Goal: Task Accomplishment & Management: Manage account settings

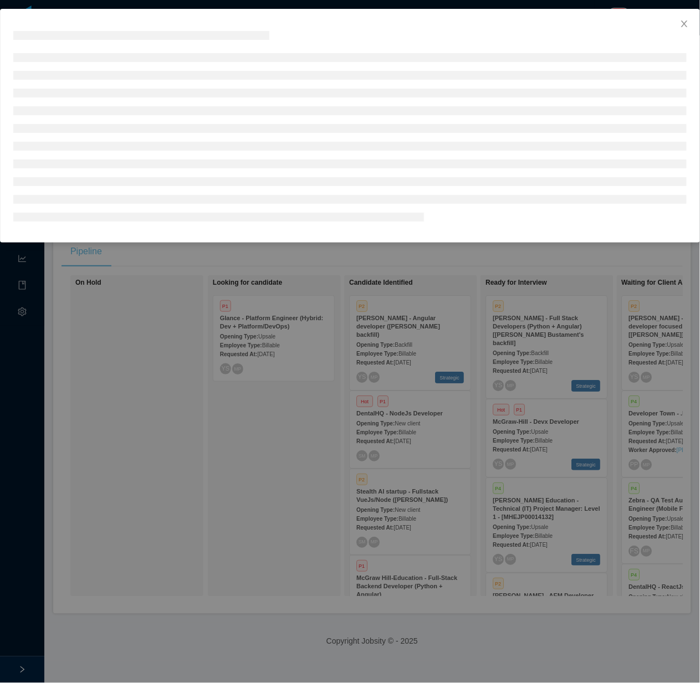
scroll to position [0, 117]
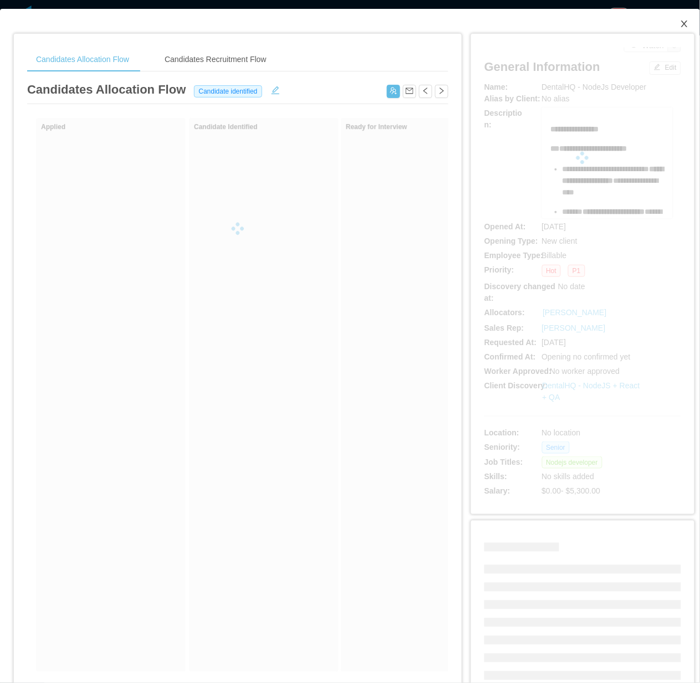
click at [680, 24] on icon "icon: close" at bounding box center [684, 23] width 9 height 9
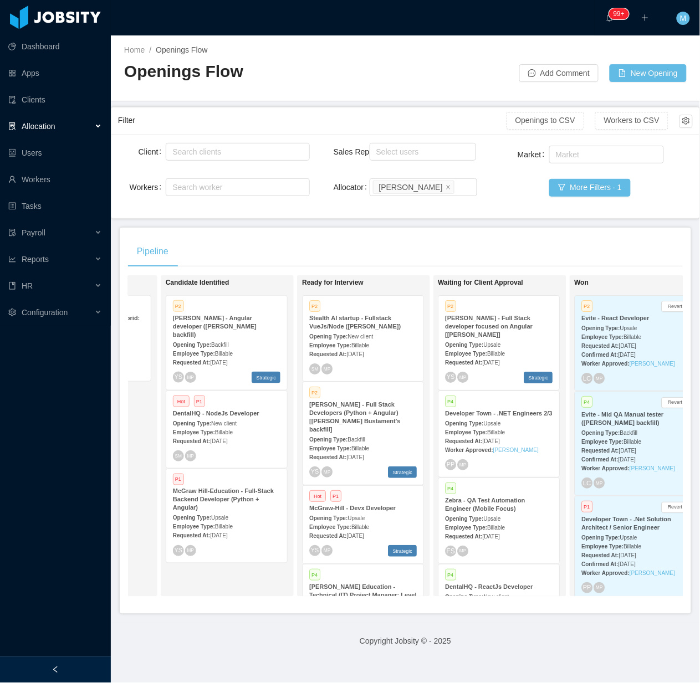
scroll to position [0, 256]
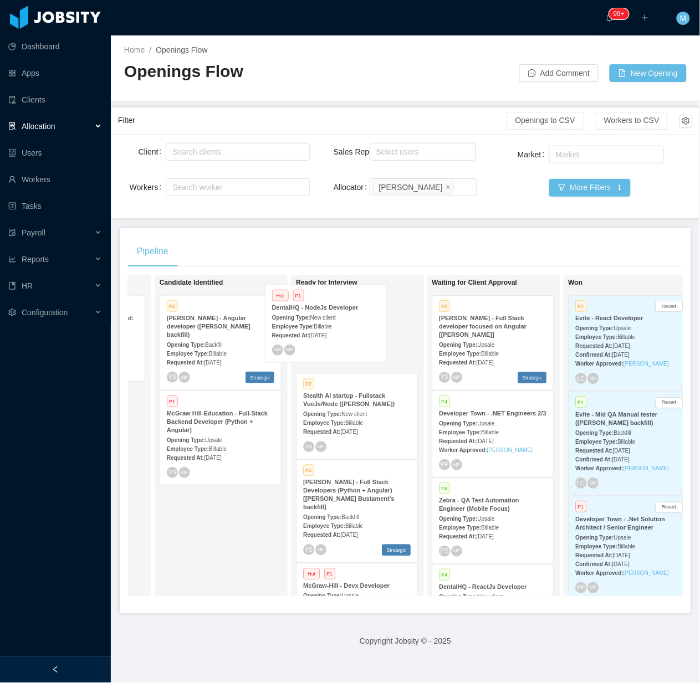
drag, startPoint x: 242, startPoint y: 425, endPoint x: 349, endPoint y: 326, distance: 145.8
click at [348, 326] on div "On Hold Looking for candidate P1 Glance - Platform Engineer (Hybrid: Dev + Plat…" at bounding box center [405, 440] width 554 height 330
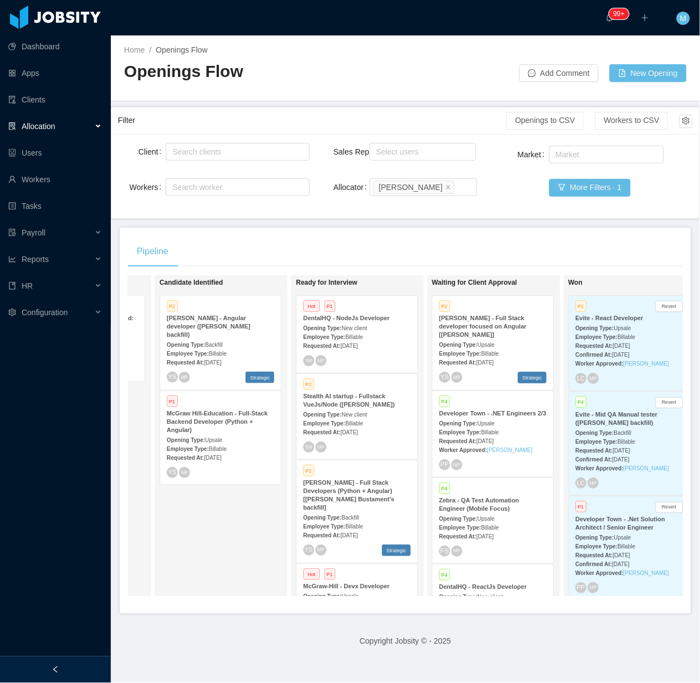
click at [349, 326] on span "New client" at bounding box center [353, 328] width 25 height 6
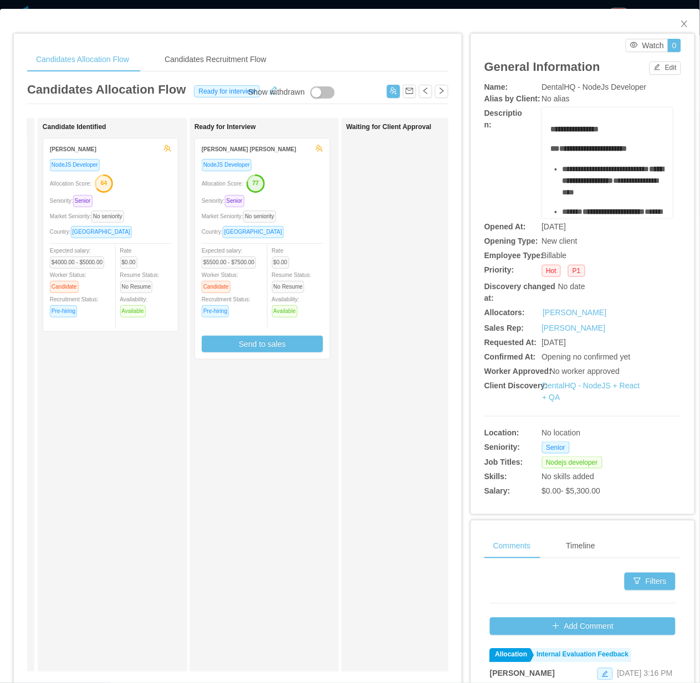
click at [272, 250] on span "Rate $0.00" at bounding box center [283, 257] width 22 height 18
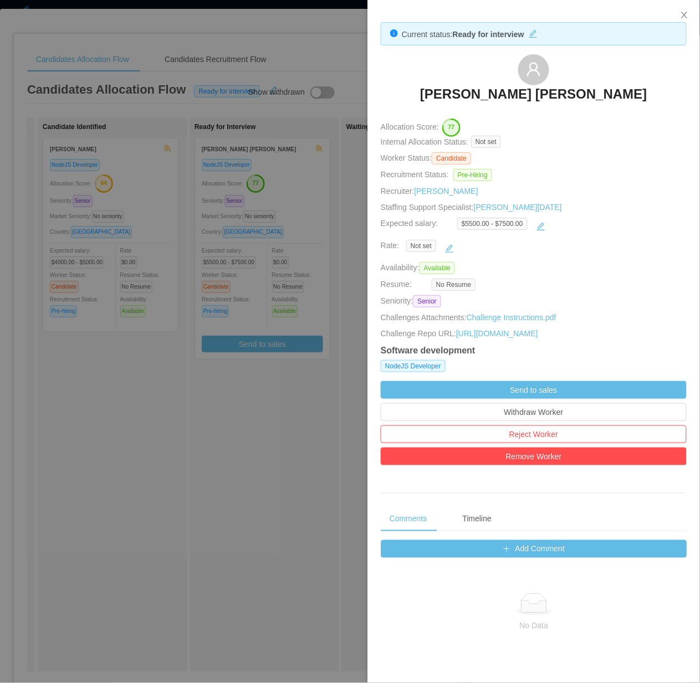
click at [266, 356] on div at bounding box center [350, 341] width 700 height 683
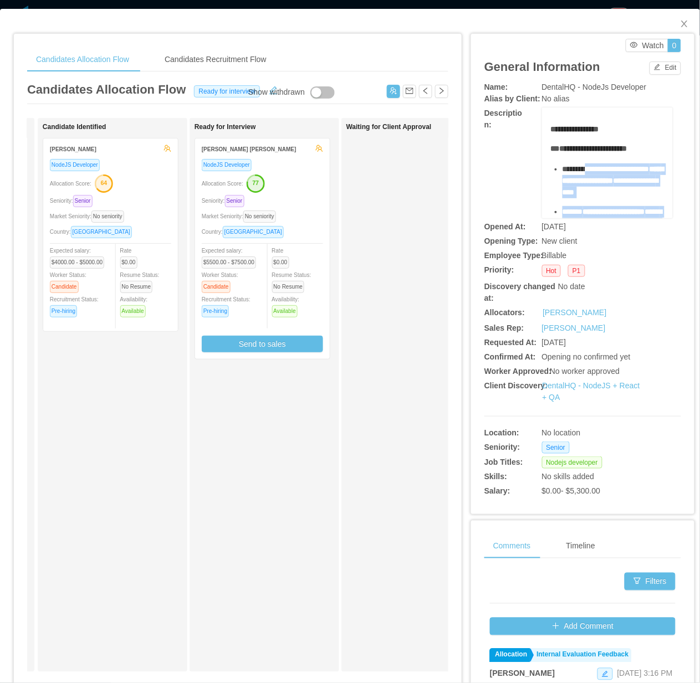
drag, startPoint x: 605, startPoint y: 188, endPoint x: 583, endPoint y: 173, distance: 26.7
click at [583, 173] on ul "**********" at bounding box center [608, 244] width 114 height 163
click at [247, 463] on div "Ready for Interview Gustavo Diogo Silva NodeJS Developer Allocation Score: 77 S…" at bounding box center [271, 395] width 155 height 544
click at [565, 184] on span "**********" at bounding box center [612, 174] width 101 height 19
drag, startPoint x: 556, startPoint y: 169, endPoint x: 599, endPoint y: 181, distance: 44.7
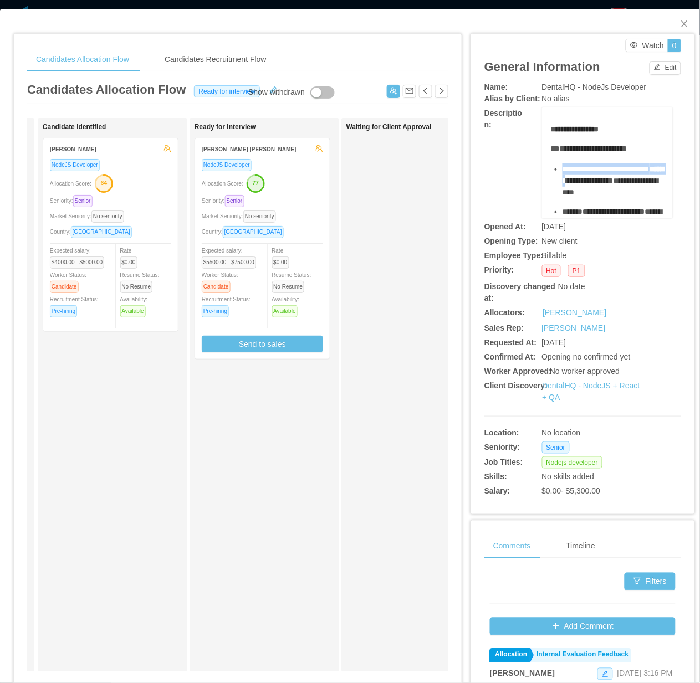
click at [599, 181] on div "**********" at bounding box center [613, 180] width 102 height 35
click at [372, 253] on div "Waiting for Client Approval" at bounding box center [423, 395] width 155 height 544
click at [160, 222] on div "Market Seniority: No seniority" at bounding box center [110, 216] width 121 height 13
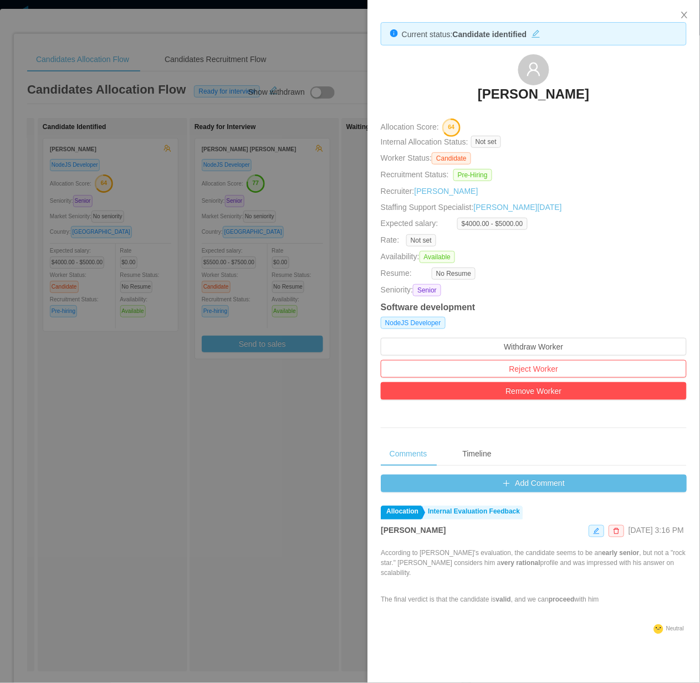
click at [239, 304] on div at bounding box center [350, 341] width 700 height 683
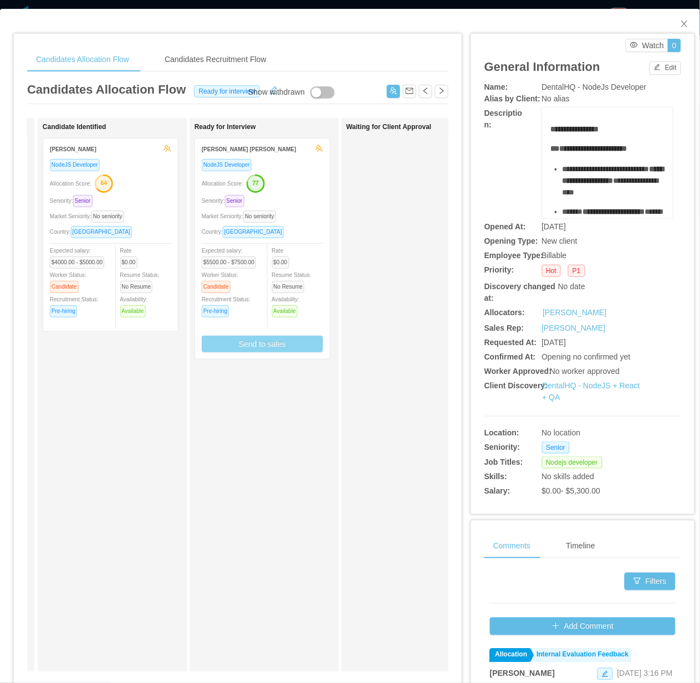
click at [264, 341] on button "Send to sales" at bounding box center [262, 344] width 121 height 17
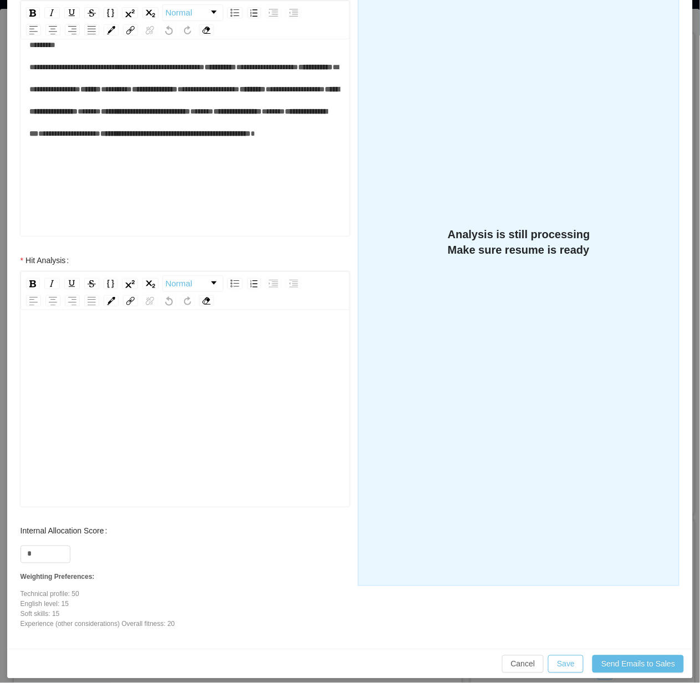
scroll to position [226, 0]
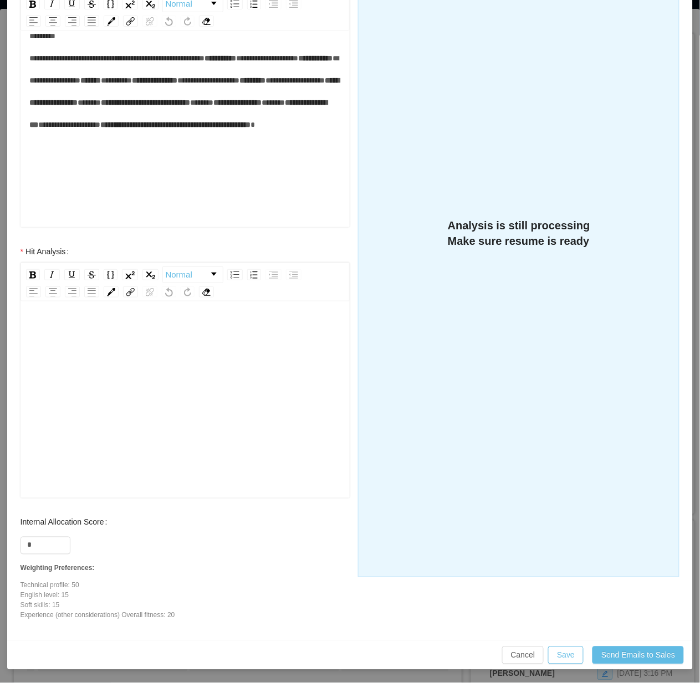
click at [206, 423] on div "rdw-editor" at bounding box center [185, 393] width 312 height 194
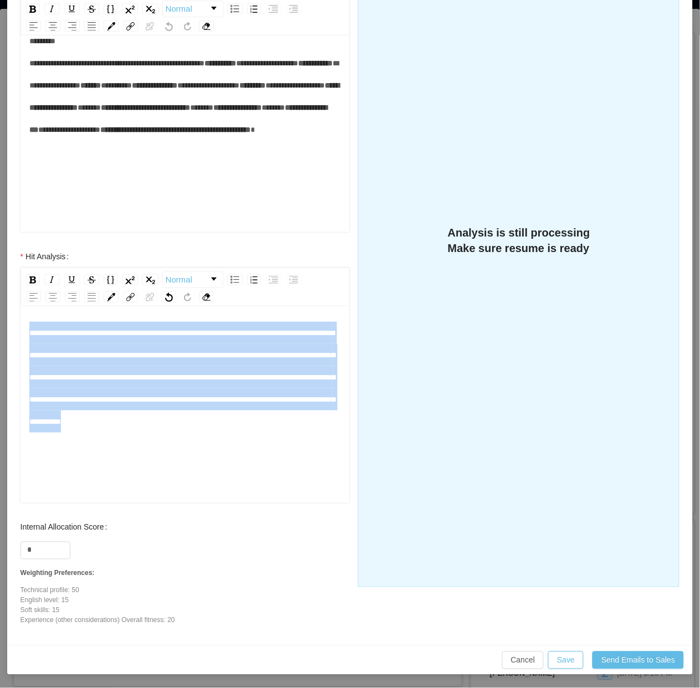
scroll to position [0, 0]
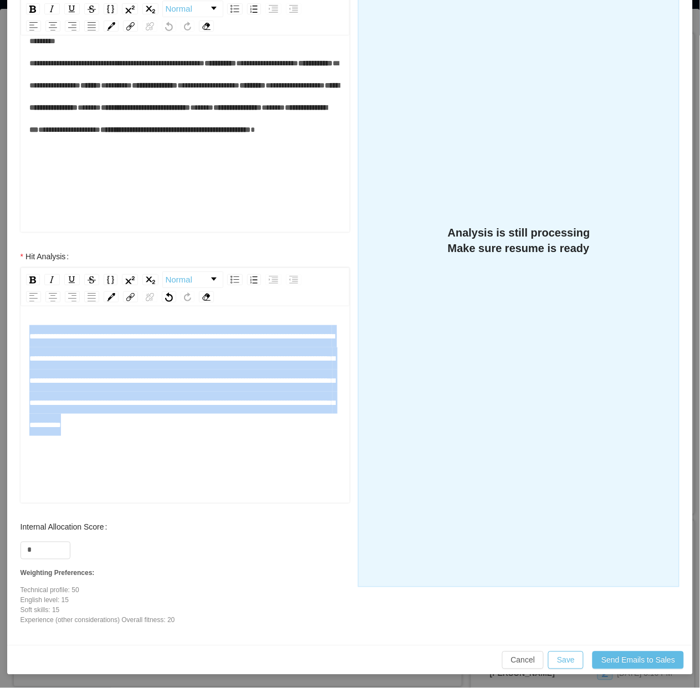
drag, startPoint x: 86, startPoint y: 433, endPoint x: 2, endPoint y: 313, distance: 146.2
click at [2, 313] on div "**********" at bounding box center [350, 344] width 700 height 688
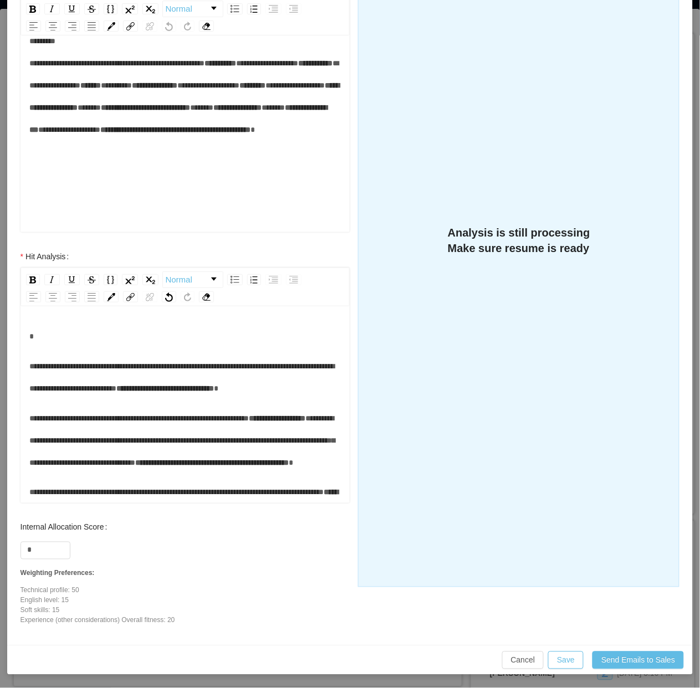
scroll to position [56, 0]
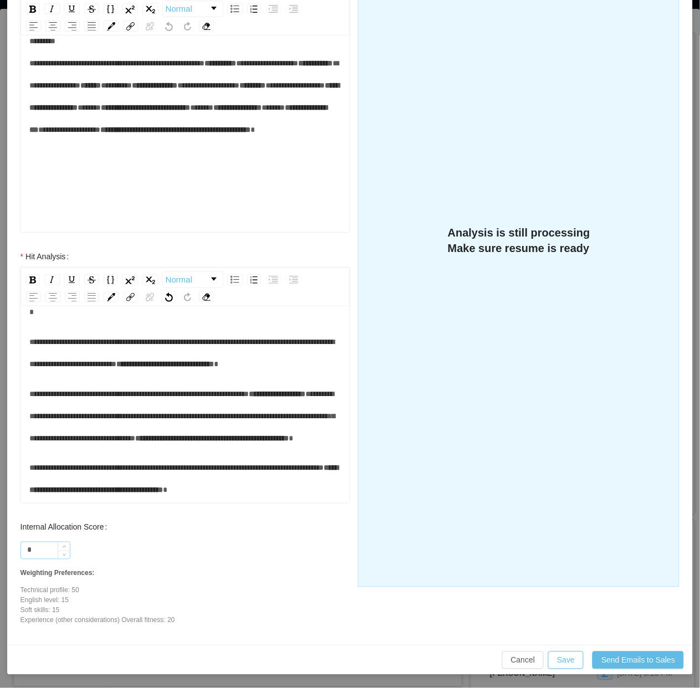
click at [39, 550] on input "*" at bounding box center [45, 550] width 49 height 17
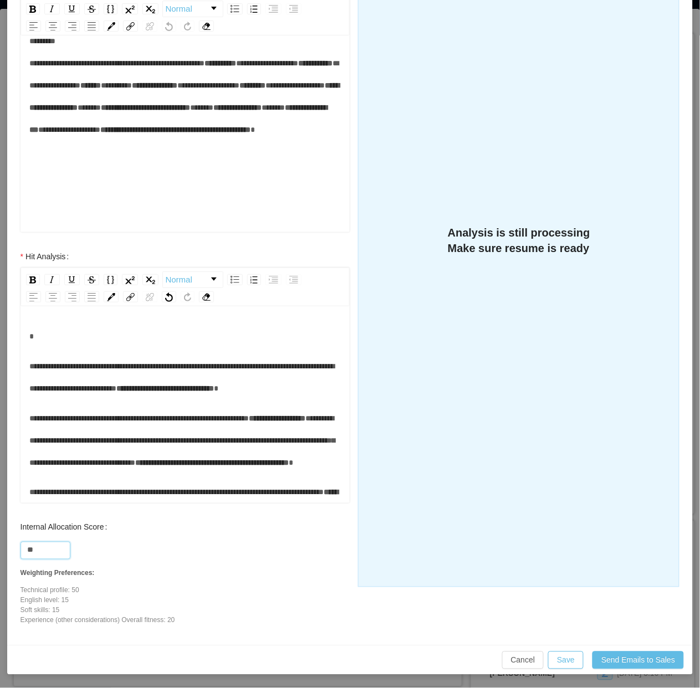
type input "**"
click at [208, 367] on span "**********" at bounding box center [181, 377] width 305 height 30
click at [192, 364] on span "**********" at bounding box center [181, 377] width 305 height 30
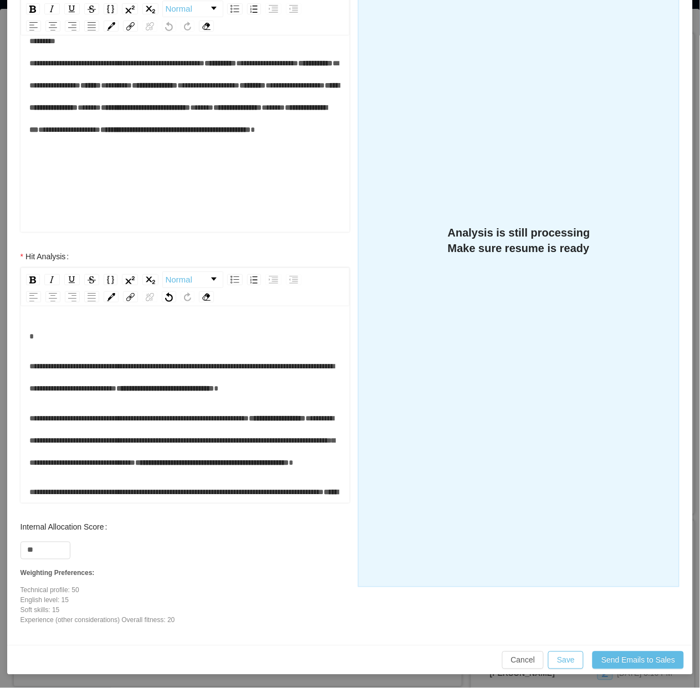
click at [78, 417] on span "**********" at bounding box center [139, 418] width 220 height 8
click at [325, 392] on div "**********" at bounding box center [185, 377] width 312 height 44
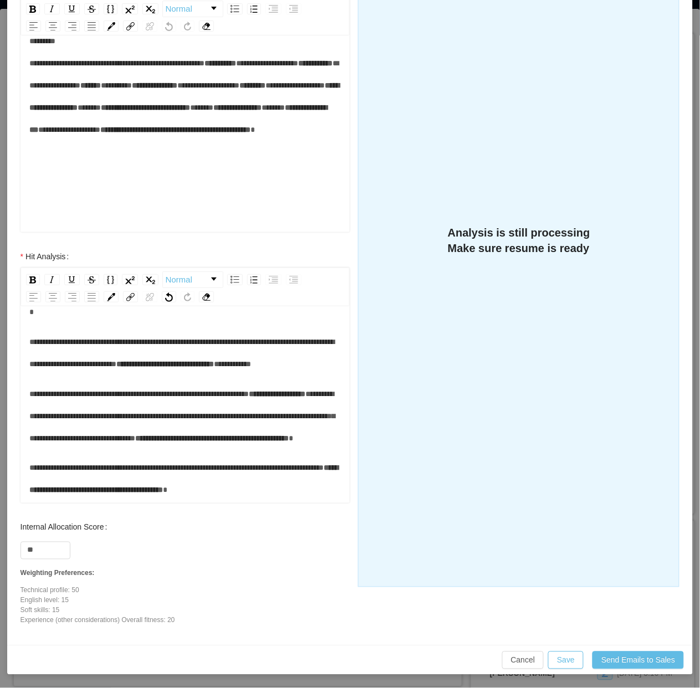
scroll to position [89, 0]
click at [559, 660] on button "Save" at bounding box center [565, 660] width 35 height 18
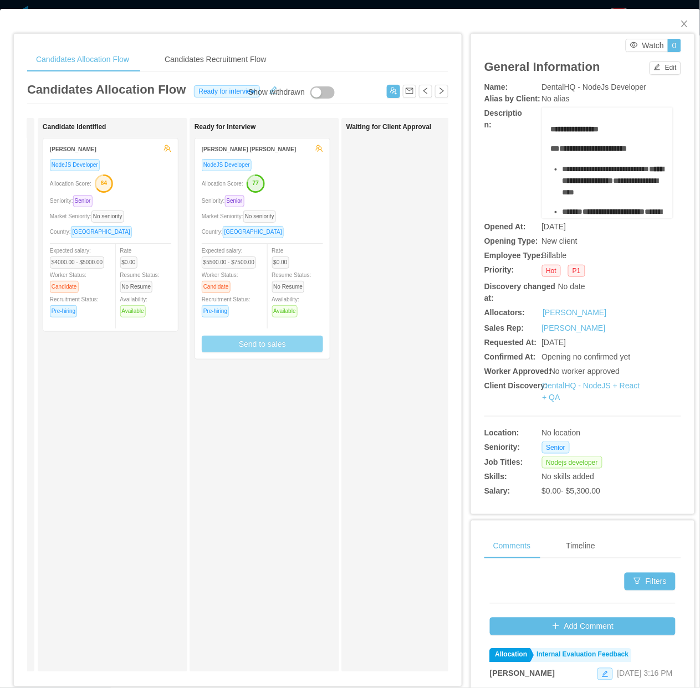
scroll to position [166, 0]
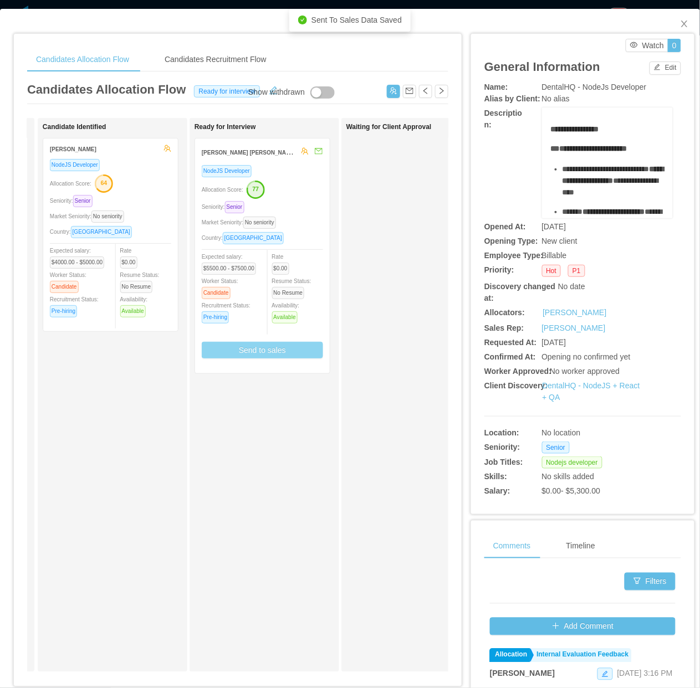
click at [308, 228] on div "NodeJS Developer Allocation Score: 77 Seniority: Senior Market Seniority: No se…" at bounding box center [262, 265] width 121 height 202
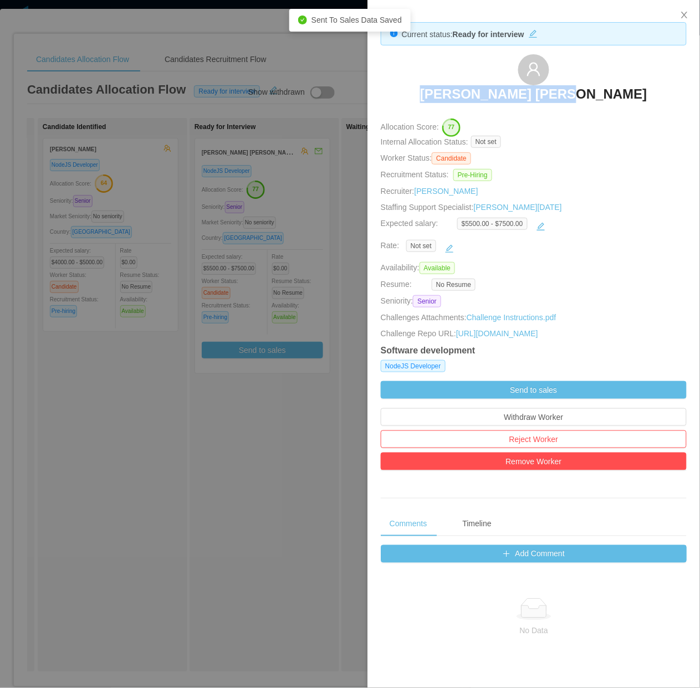
drag, startPoint x: 430, startPoint y: 99, endPoint x: 608, endPoint y: 94, distance: 177.8
click at [620, 94] on div "Gustavo Diogo Silva" at bounding box center [534, 81] width 306 height 55
copy h3 "Gustavo Diogo Silva"
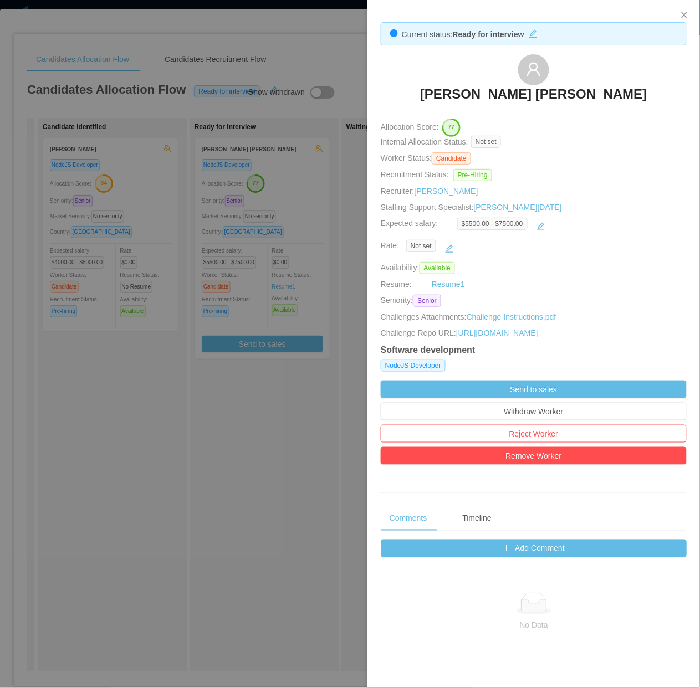
click at [205, 360] on div at bounding box center [350, 344] width 700 height 688
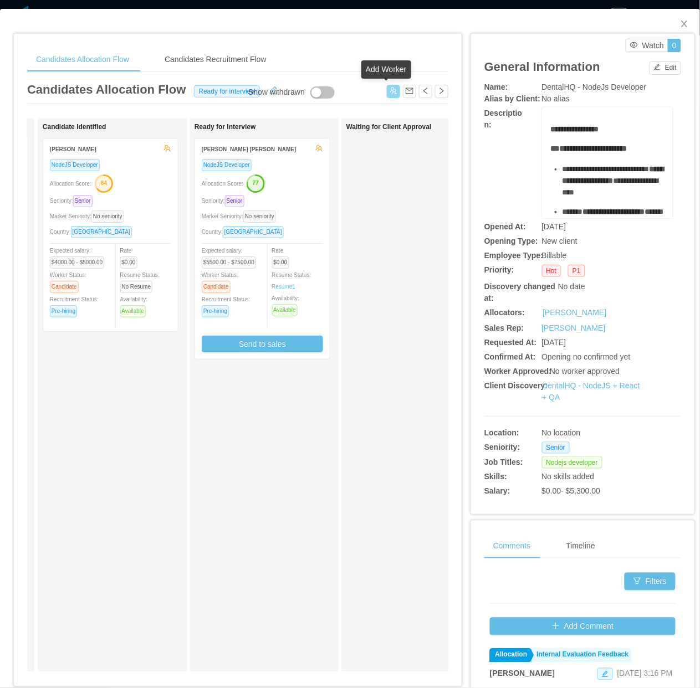
click at [387, 91] on button "button" at bounding box center [393, 91] width 13 height 13
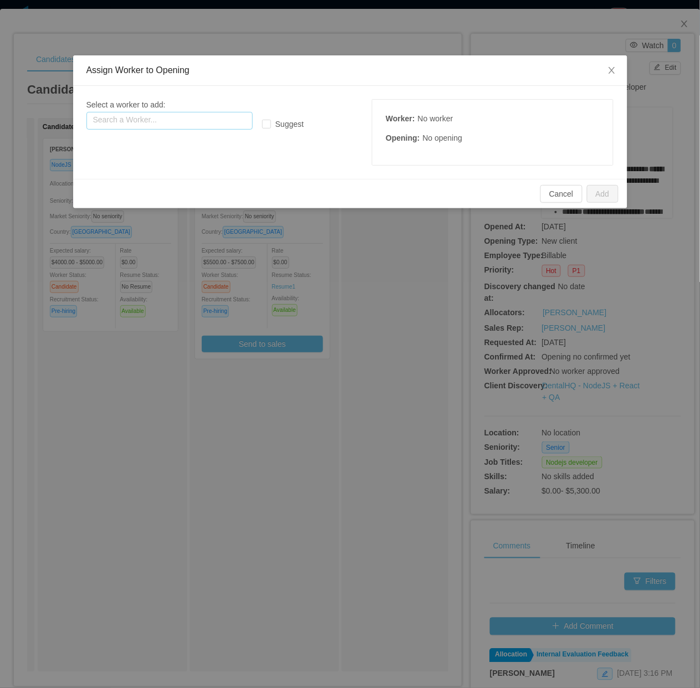
click at [192, 117] on input "text" at bounding box center [169, 121] width 166 height 18
paste input "**********"
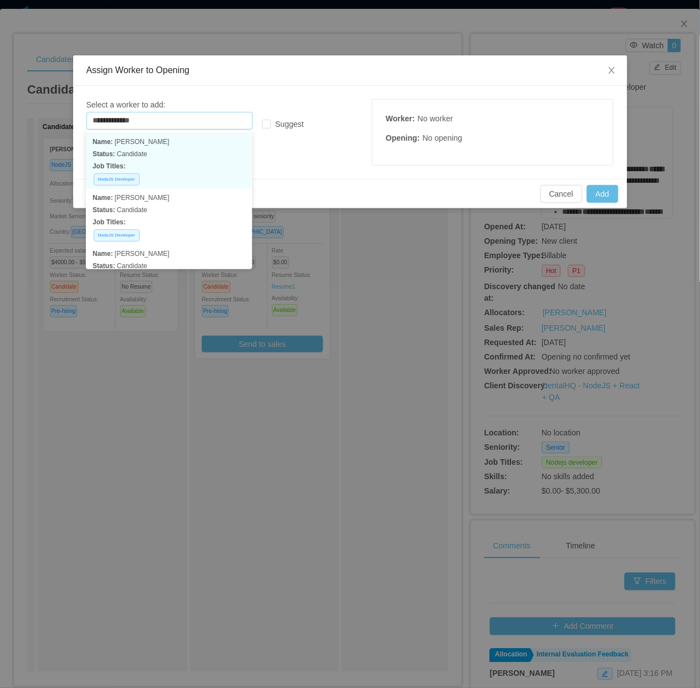
click at [148, 150] on p "Status: Candidate" at bounding box center [168, 154] width 153 height 12
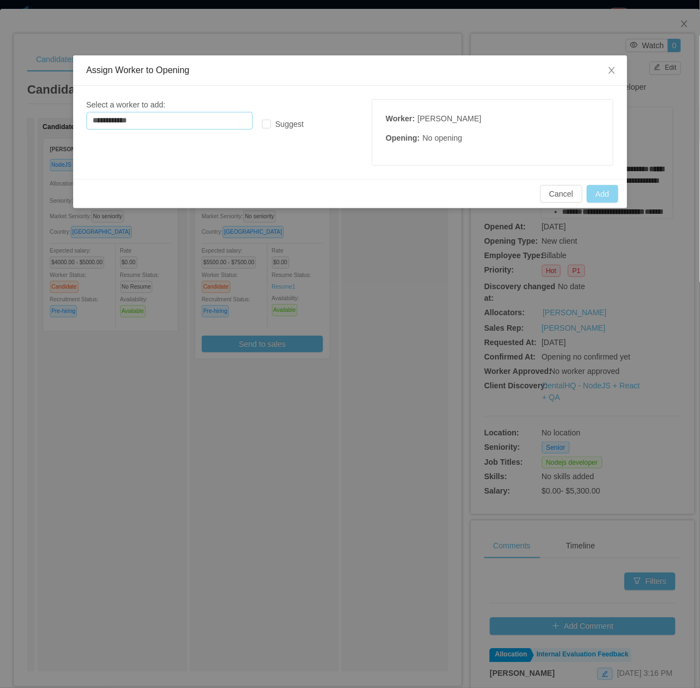
type input "**********"
click at [610, 200] on button "Add" at bounding box center [603, 194] width 32 height 18
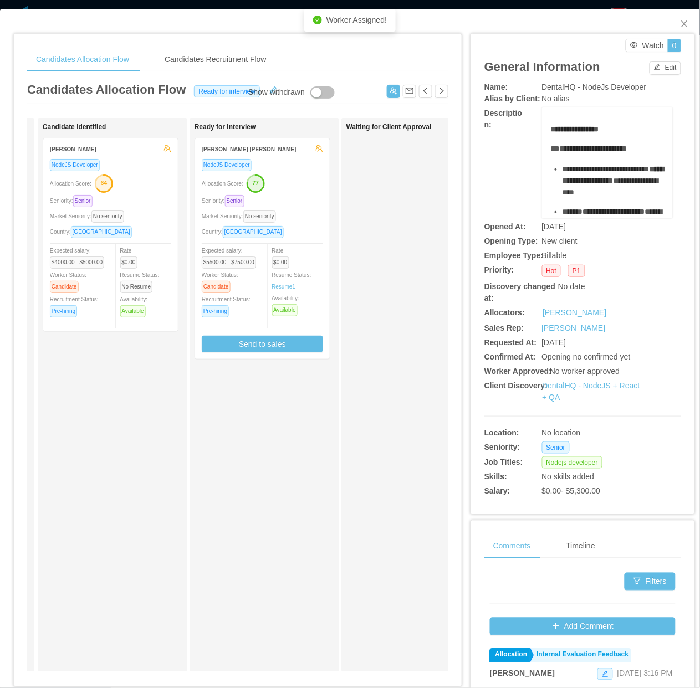
click at [380, 99] on div "Candidates Allocation Flow Ready for interview" at bounding box center [237, 92] width 421 height 24
drag, startPoint x: 387, startPoint y: 93, endPoint x: 352, endPoint y: 111, distance: 38.6
click at [387, 95] on button "button" at bounding box center [393, 91] width 13 height 13
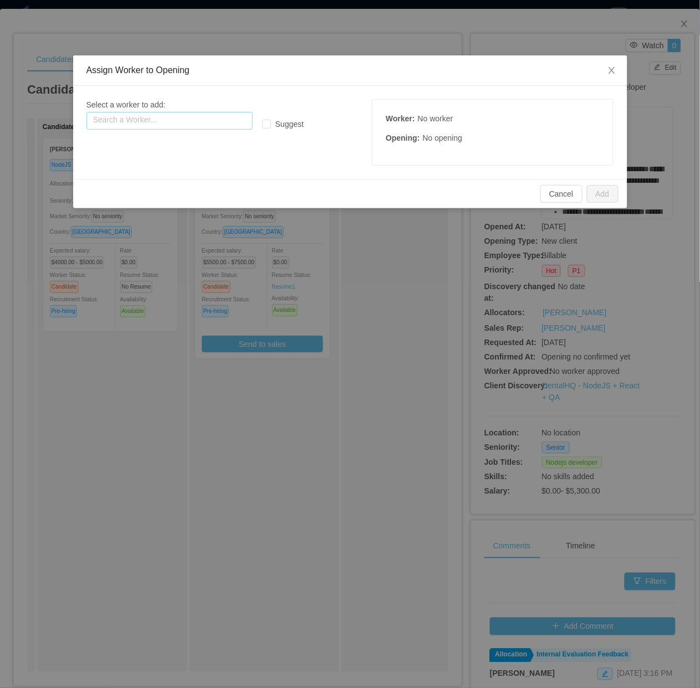
click at [184, 116] on input "text" at bounding box center [169, 121] width 166 height 18
paste input "**********"
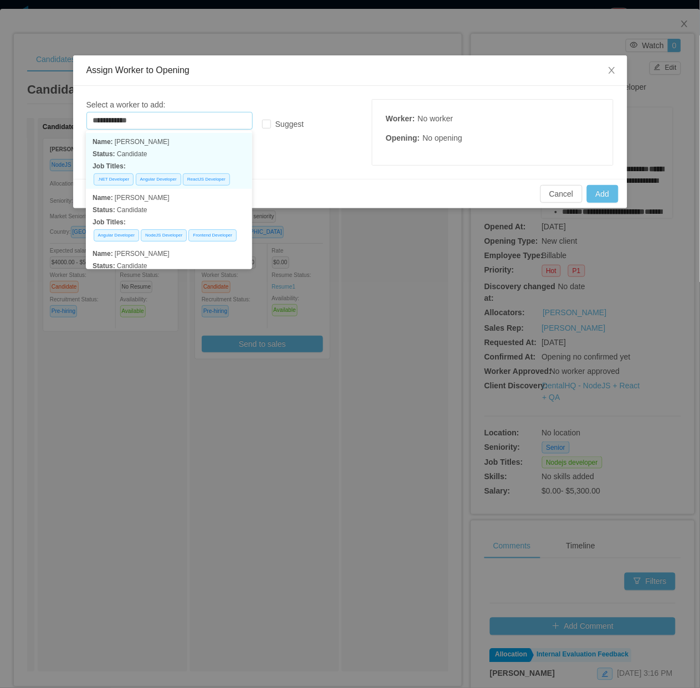
click at [189, 155] on p "Status: Candidate" at bounding box center [168, 154] width 153 height 12
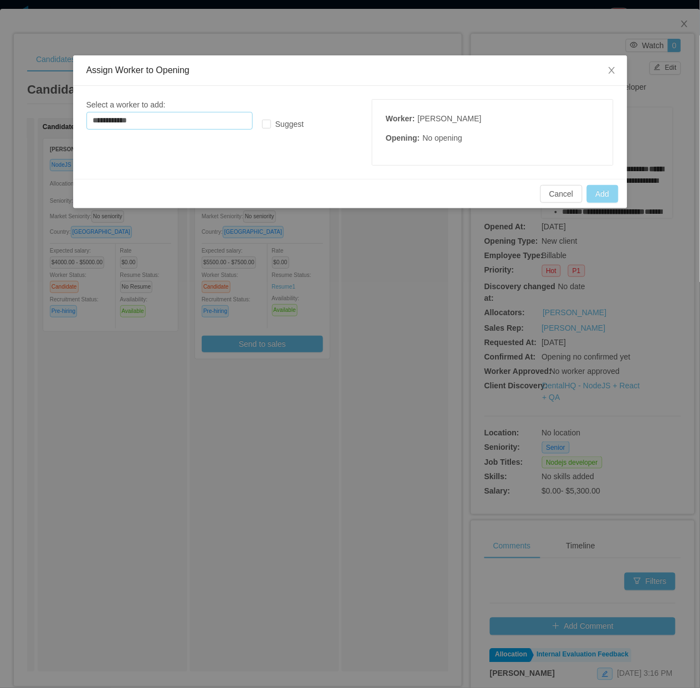
type input "**********"
click at [600, 190] on button "Add" at bounding box center [603, 194] width 32 height 18
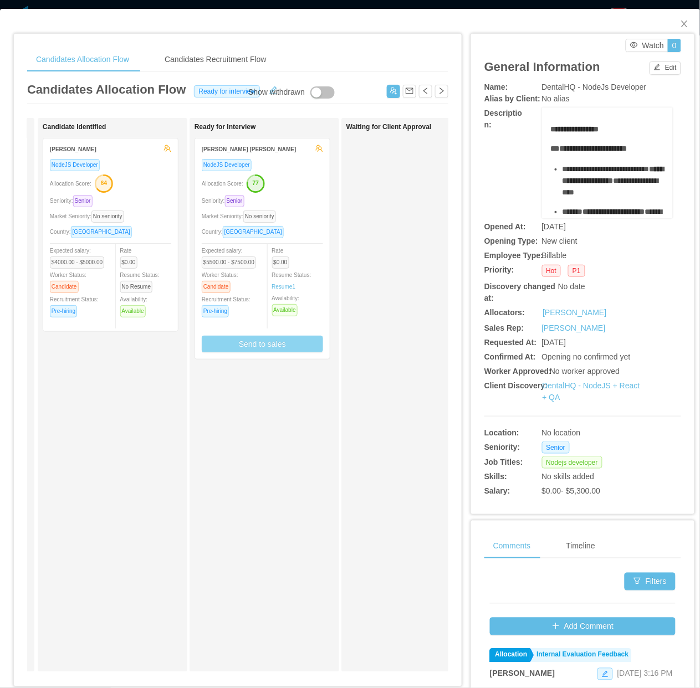
click at [256, 342] on button "Send to sales" at bounding box center [262, 344] width 121 height 17
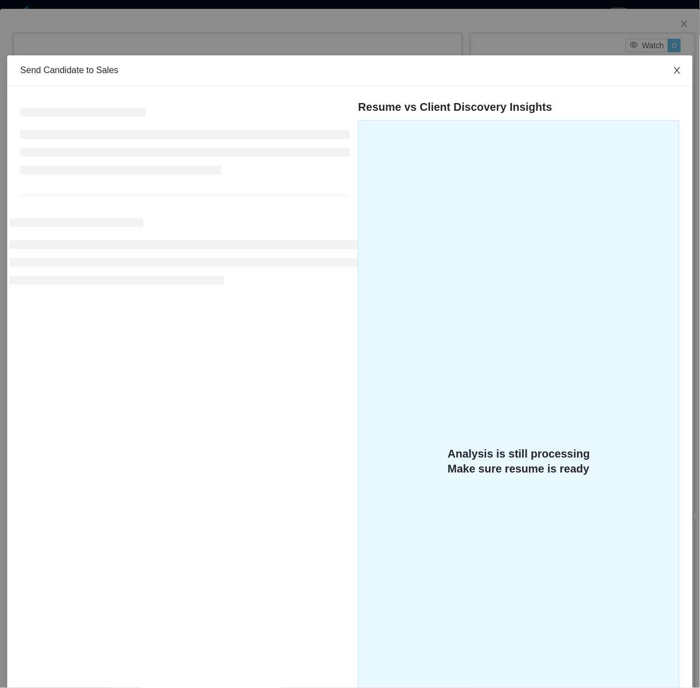
click at [677, 76] on span "Close" at bounding box center [676, 70] width 31 height 31
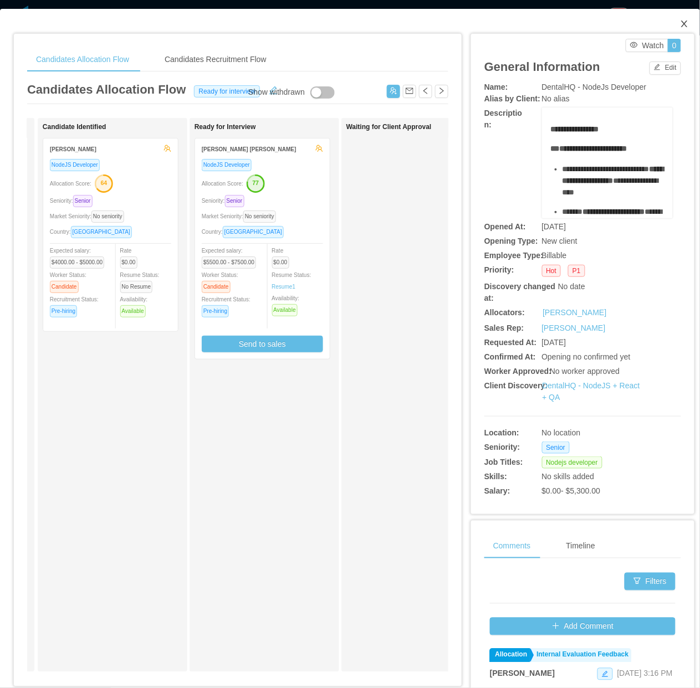
click at [680, 25] on icon "icon: close" at bounding box center [684, 23] width 9 height 9
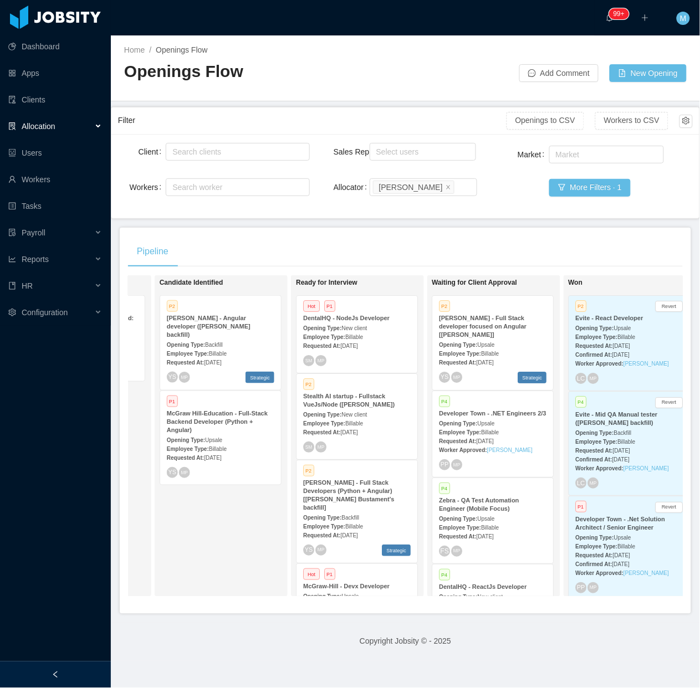
drag, startPoint x: 92, startPoint y: 687, endPoint x: 81, endPoint y: 685, distance: 11.4
click at [92, 682] on html "Dashboard Apps Clients Allocation Users Workers Tasks Payroll Reports HR Config…" at bounding box center [350, 344] width 700 height 688
drag, startPoint x: 81, startPoint y: 685, endPoint x: 79, endPoint y: 673, distance: 11.3
click at [79, 673] on div at bounding box center [55, 674] width 111 height 27
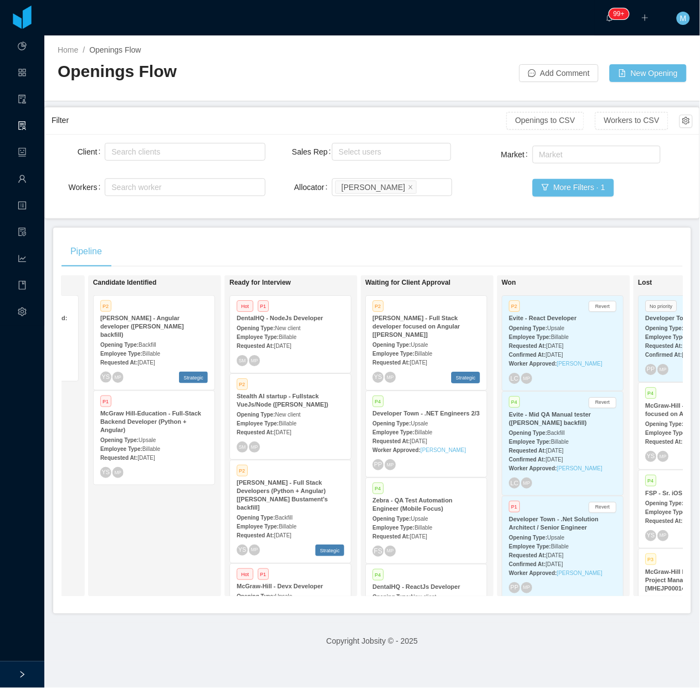
click at [151, 554] on div "Candidate Identified P2 [PERSON_NAME] - Angular developer ([PERSON_NAME] backfi…" at bounding box center [170, 435] width 155 height 311
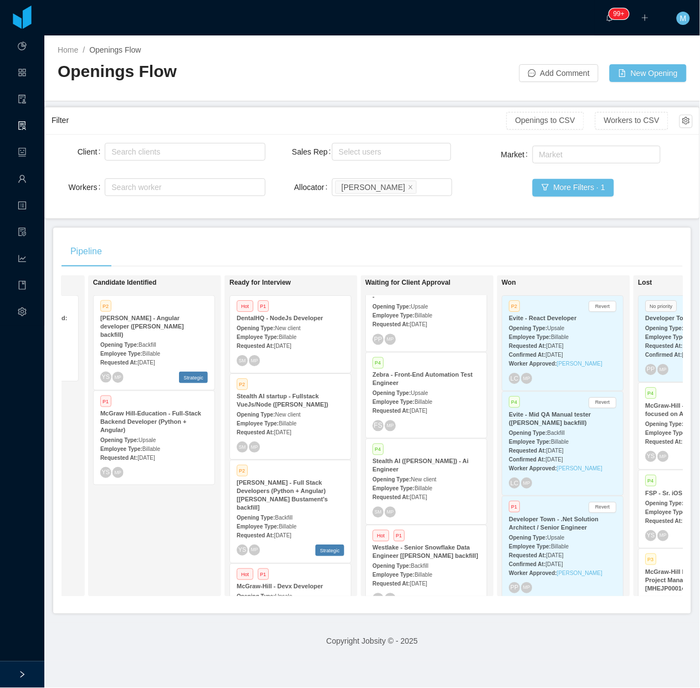
click at [314, 415] on div "Opening Type: New client" at bounding box center [289, 414] width 107 height 12
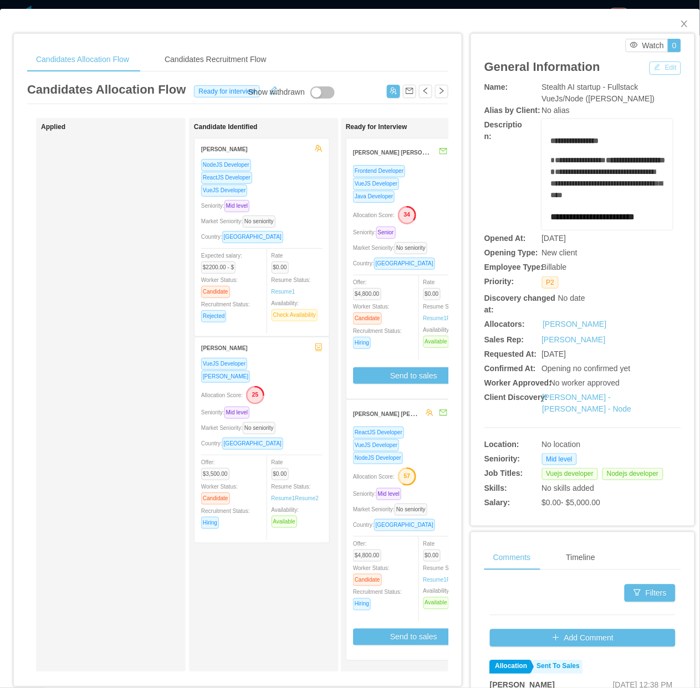
click at [655, 61] on button "Edit" at bounding box center [665, 67] width 32 height 13
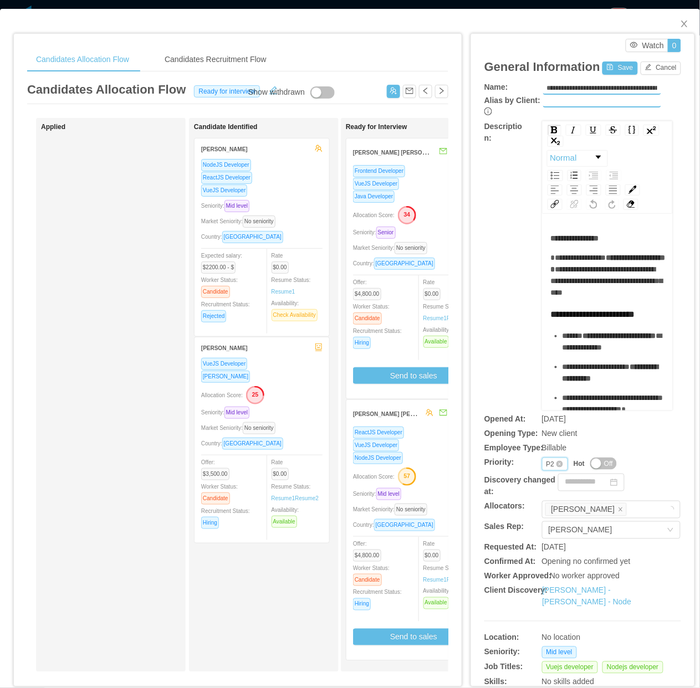
click at [546, 458] on div "P2" at bounding box center [550, 464] width 8 height 12
click at [541, 524] on li "P4" at bounding box center [546, 524] width 26 height 18
click at [606, 61] on button "Save" at bounding box center [619, 67] width 35 height 13
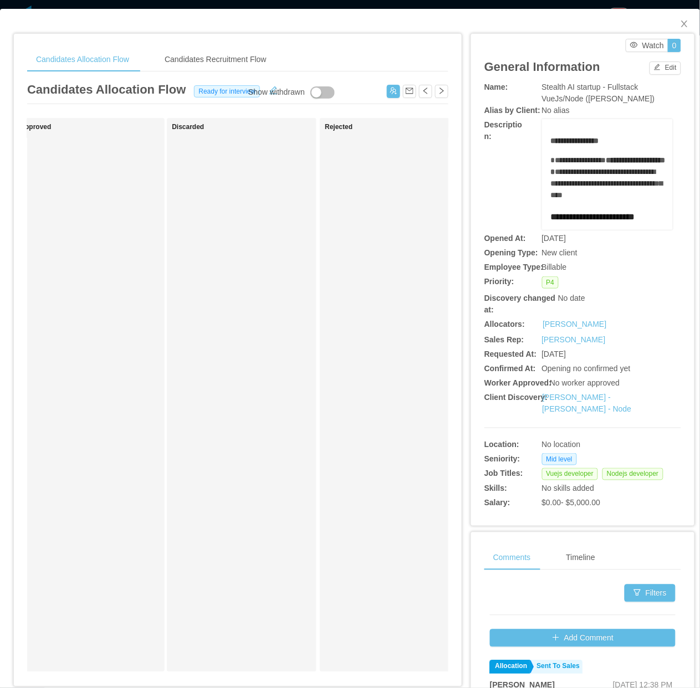
scroll to position [0, 637]
click at [313, 94] on button "button" at bounding box center [322, 92] width 24 height 12
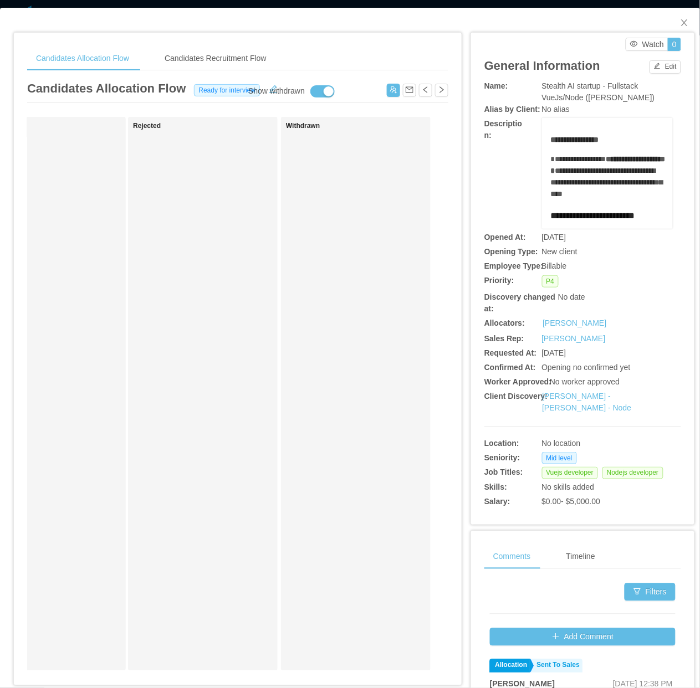
scroll to position [0, 0]
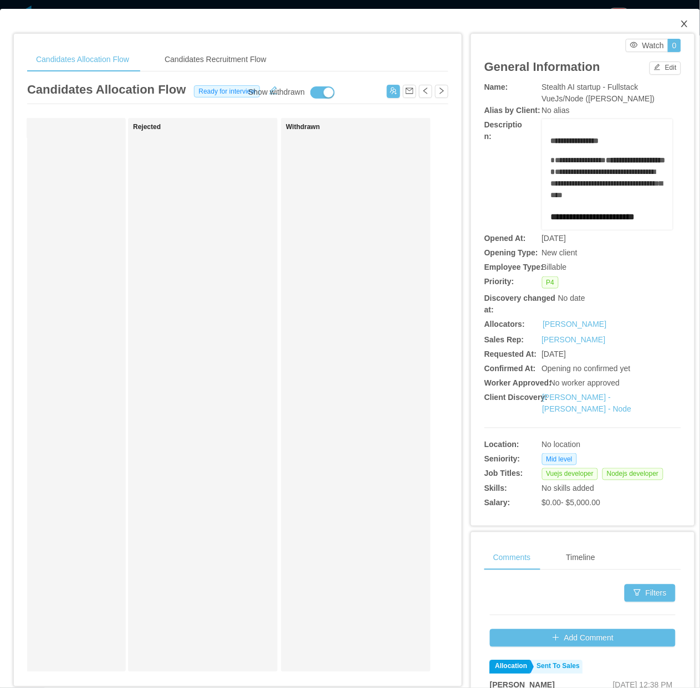
click at [677, 18] on span "Close" at bounding box center [684, 24] width 31 height 31
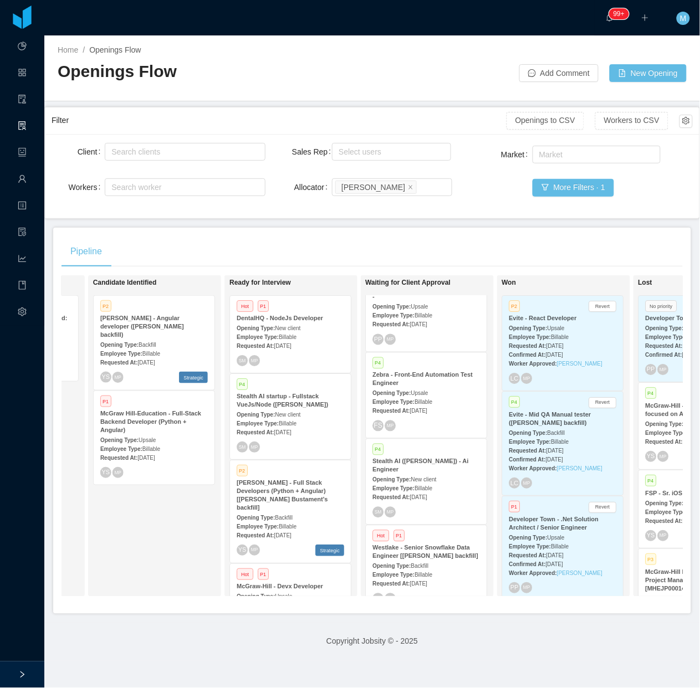
click at [433, 482] on div "Employee Type: Billable" at bounding box center [426, 488] width 107 height 12
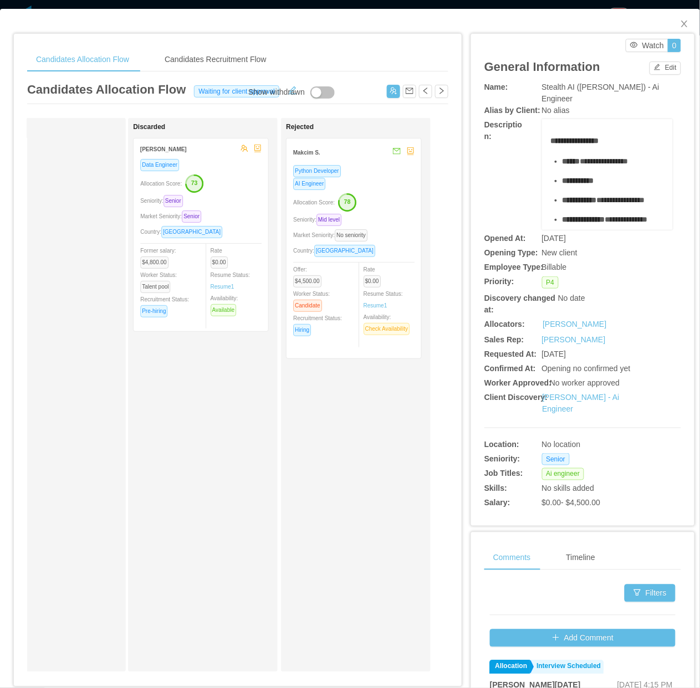
click at [315, 101] on div "Candidates Allocation Flow Waiting for client approval" at bounding box center [237, 92] width 421 height 24
click at [313, 97] on button "button" at bounding box center [322, 92] width 24 height 12
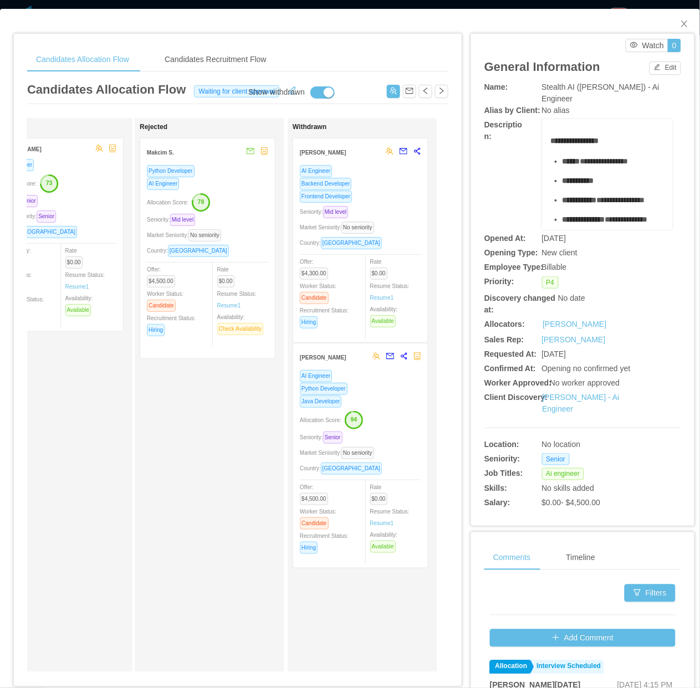
scroll to position [0, 826]
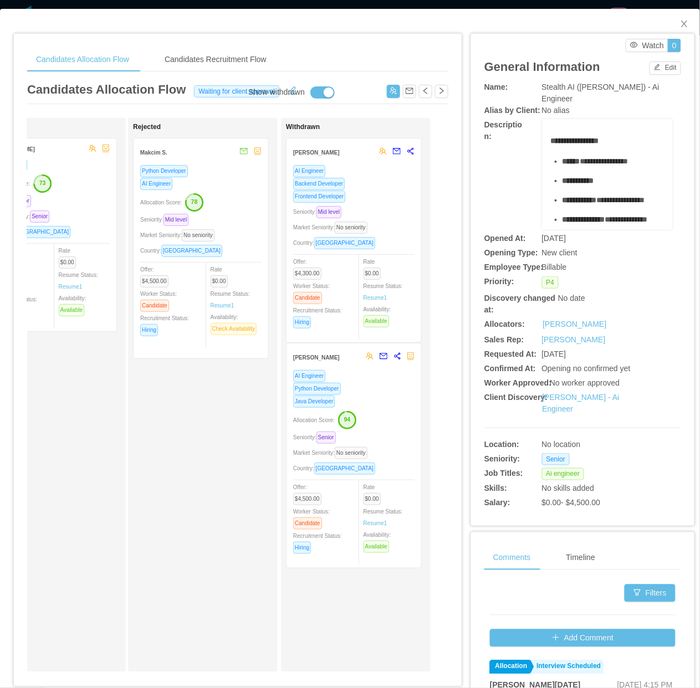
click at [369, 410] on div "Allocation Score: 94" at bounding box center [353, 419] width 121 height 18
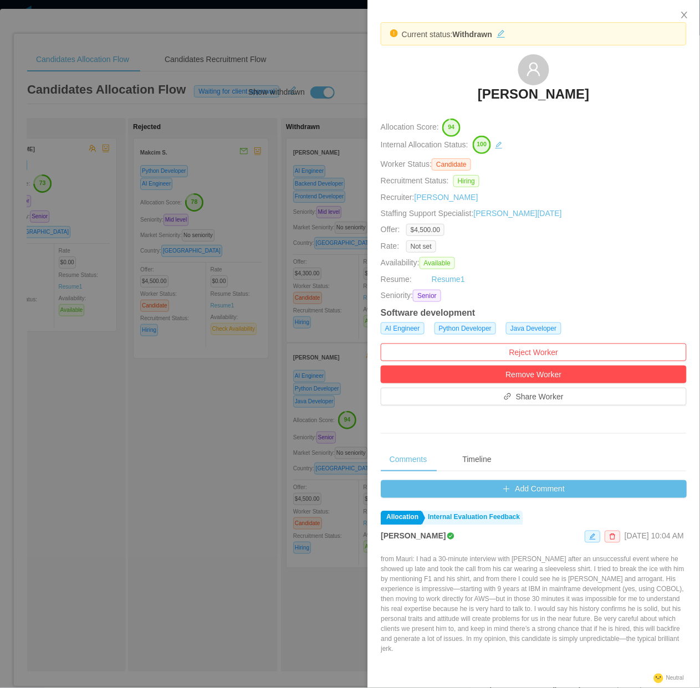
click at [214, 508] on div at bounding box center [350, 344] width 700 height 688
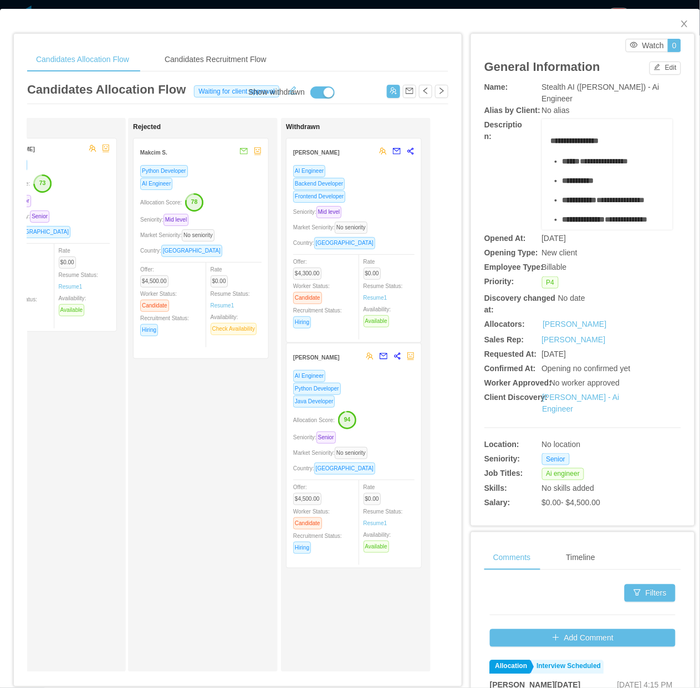
click at [379, 414] on div "Allocation Score: 94" at bounding box center [353, 419] width 121 height 18
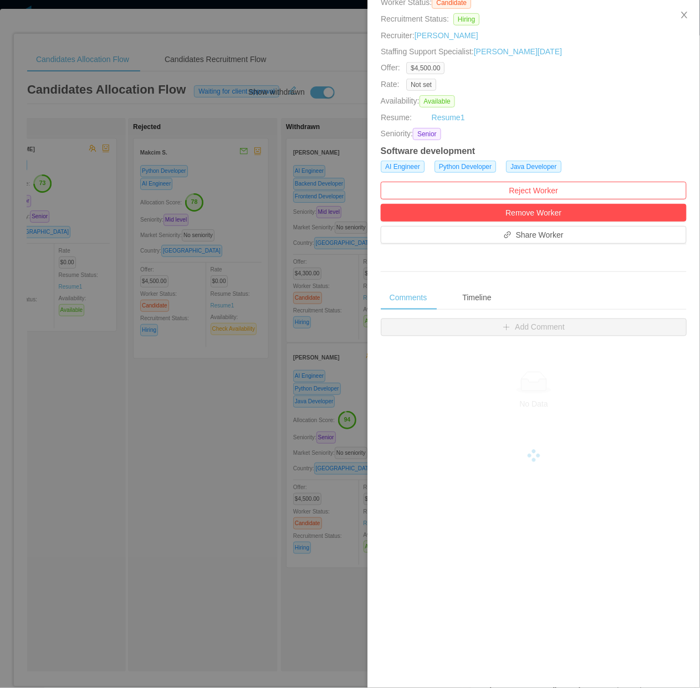
scroll to position [168, 0]
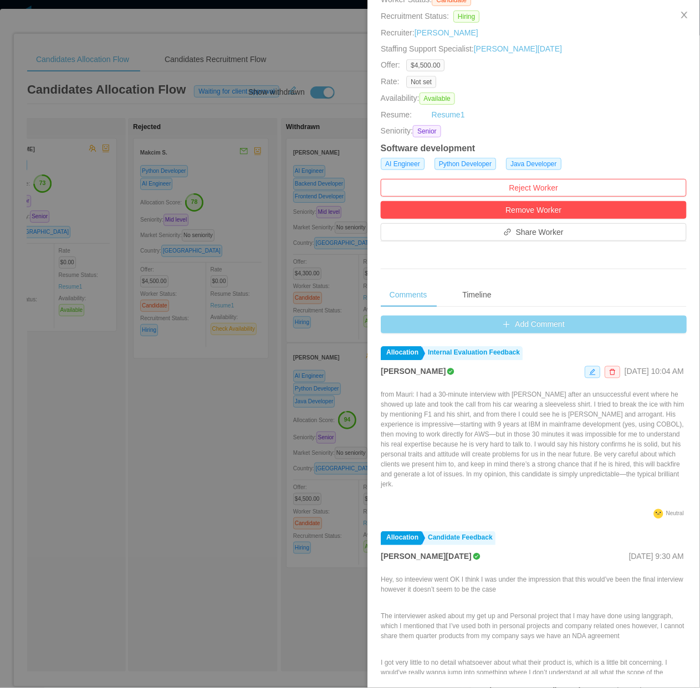
click at [531, 326] on button "Add Comment" at bounding box center [534, 325] width 306 height 18
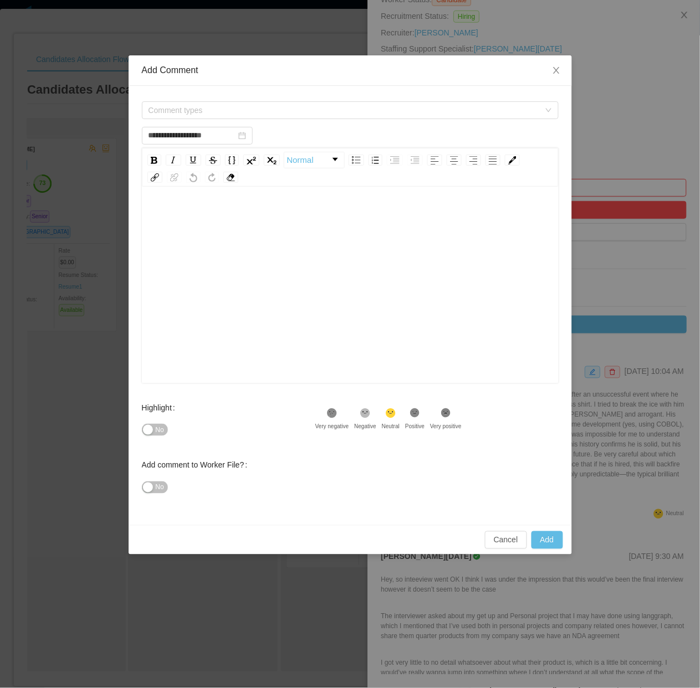
click at [325, 255] on div "rdw-editor" at bounding box center [350, 302] width 399 height 194
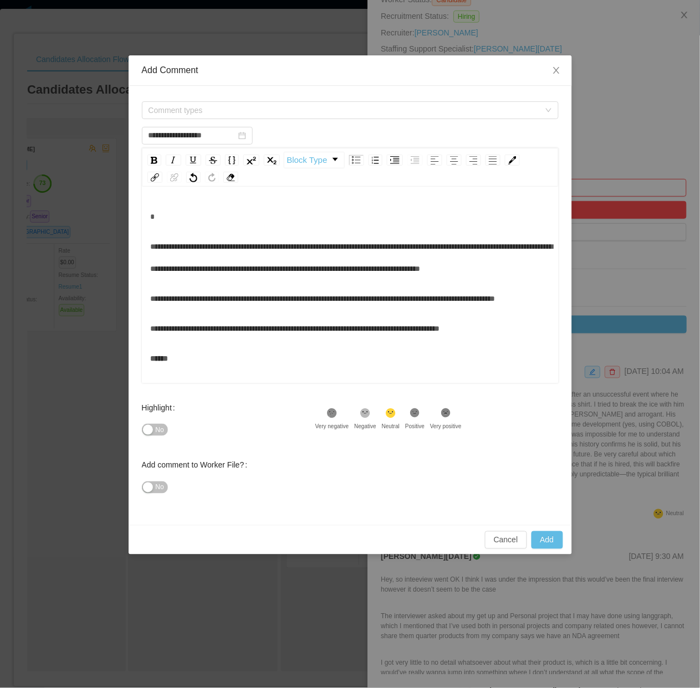
type input "**********"
click at [291, 100] on div "Comment types" at bounding box center [350, 110] width 417 height 22
click at [283, 110] on span "Comment types" at bounding box center [343, 110] width 391 height 11
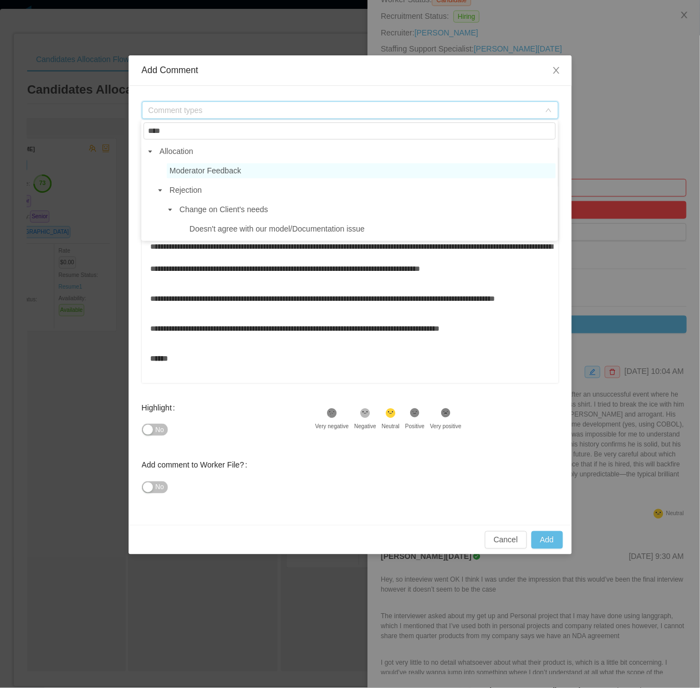
type input "****"
drag, startPoint x: 249, startPoint y: 167, endPoint x: 241, endPoint y: 172, distance: 9.4
click at [249, 167] on span "Moderator Feedback" at bounding box center [361, 170] width 389 height 15
type input "**********"
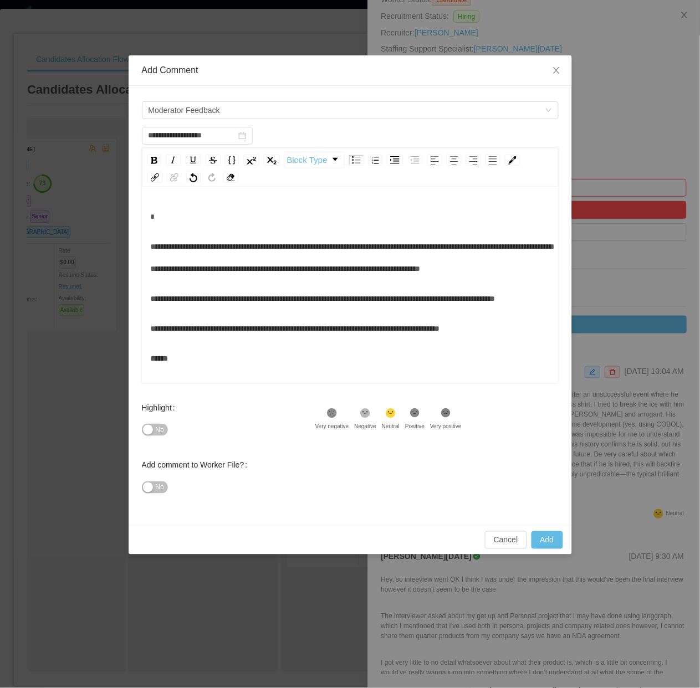
click at [156, 241] on div "**********" at bounding box center [350, 257] width 399 height 44
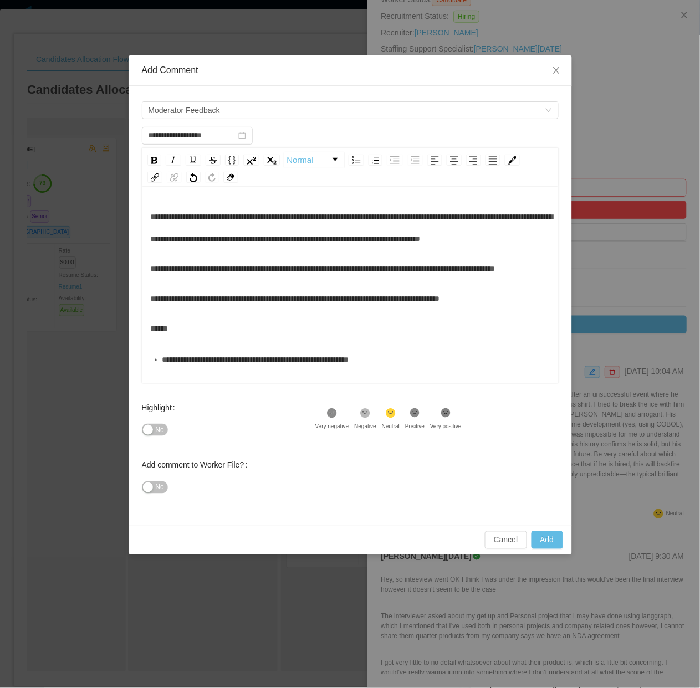
click at [169, 429] on div "No" at bounding box center [228, 430] width 173 height 22
click at [147, 484] on button "No" at bounding box center [155, 487] width 26 height 12
click at [234, 280] on div "**********" at bounding box center [350, 269] width 399 height 22
click at [341, 250] on div "**********" at bounding box center [350, 227] width 399 height 44
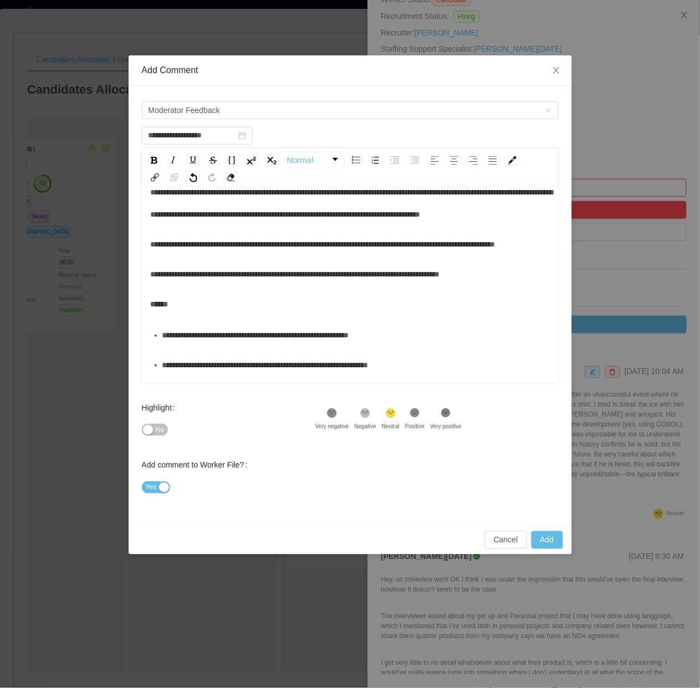
scroll to position [61, 0]
click at [300, 285] on div "**********" at bounding box center [350, 274] width 399 height 22
click at [367, 285] on div "**********" at bounding box center [350, 274] width 399 height 22
click at [475, 285] on div "**********" at bounding box center [350, 274] width 399 height 22
click at [504, 284] on div "**********" at bounding box center [350, 274] width 399 height 22
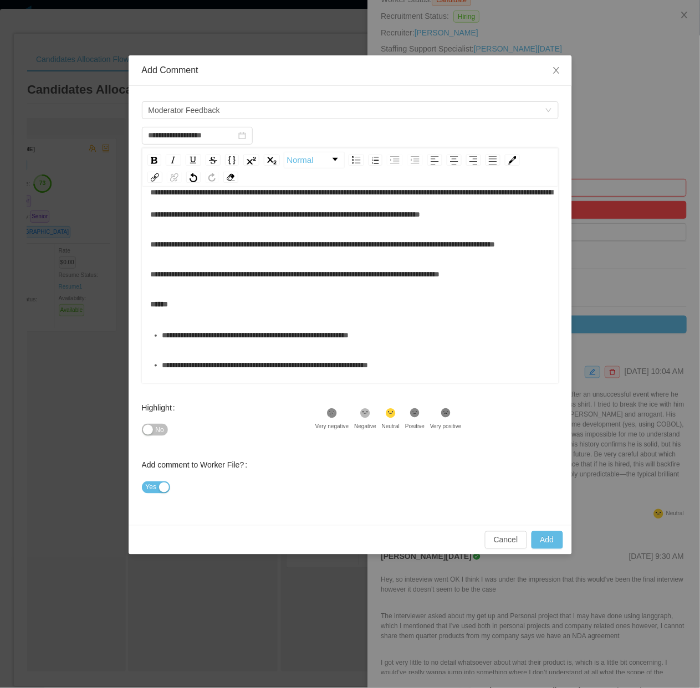
click at [306, 338] on span "**********" at bounding box center [255, 335] width 187 height 8
click at [403, 337] on div "**********" at bounding box center [356, 335] width 388 height 22
click at [427, 346] on div "**********" at bounding box center [356, 335] width 388 height 22
type input "**********"
click at [544, 543] on button "Add" at bounding box center [547, 540] width 32 height 18
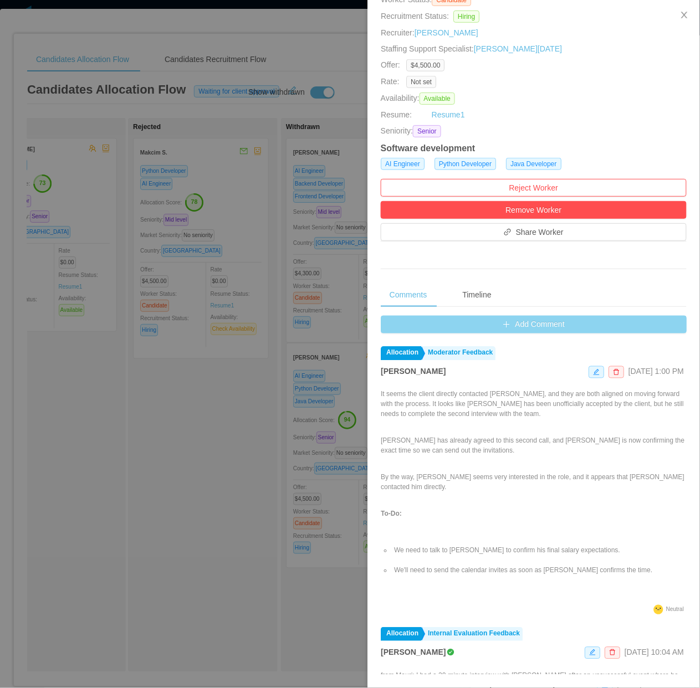
click at [521, 322] on button "Add Comment" at bounding box center [534, 325] width 306 height 18
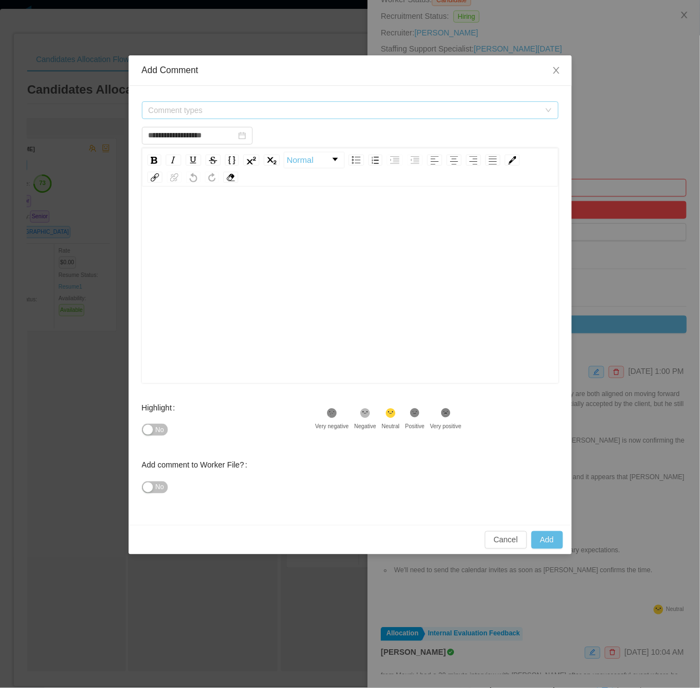
click at [297, 106] on span "Comment types" at bounding box center [343, 110] width 391 height 11
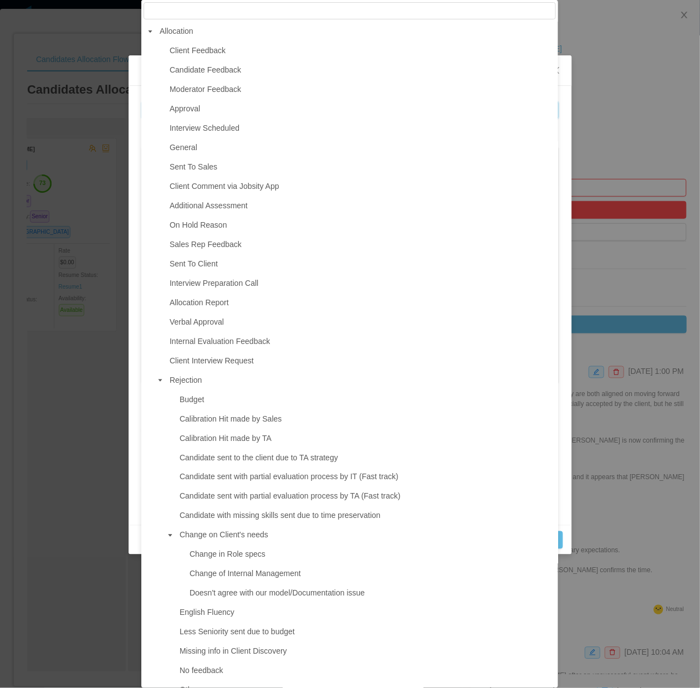
type input "**********"
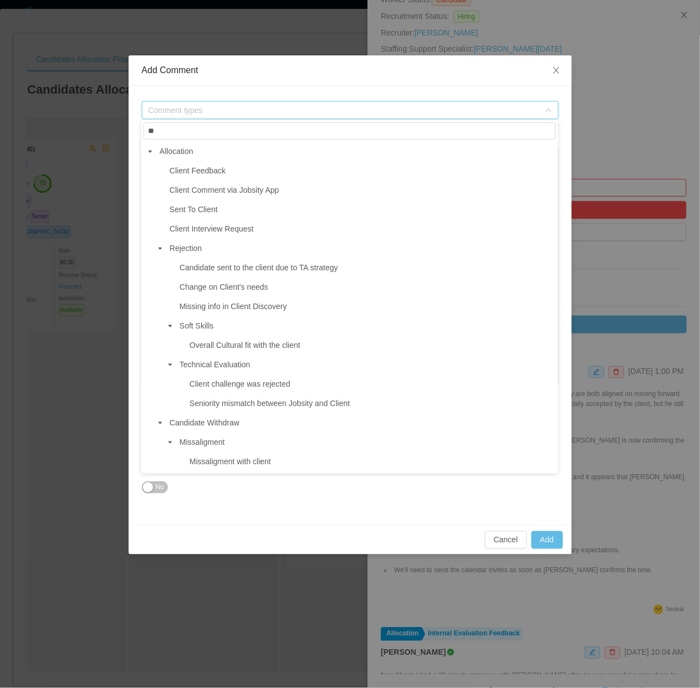
type input "*"
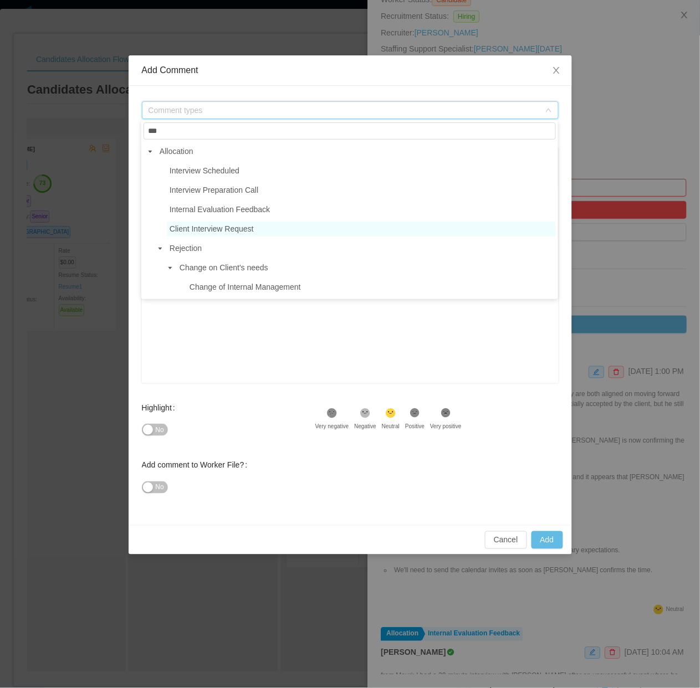
type input "***"
drag, startPoint x: 264, startPoint y: 233, endPoint x: 256, endPoint y: 229, distance: 8.2
click at [264, 233] on span "Client Interview Request" at bounding box center [361, 229] width 389 height 15
type input "**********"
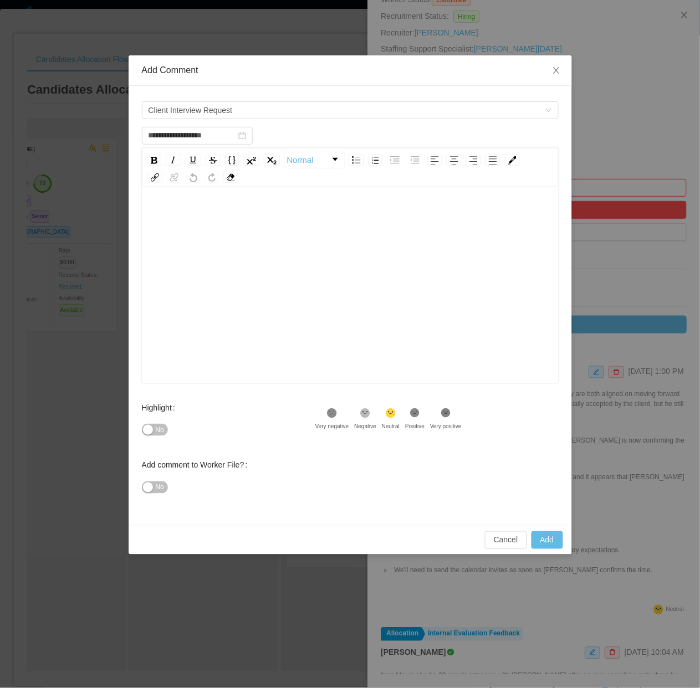
click at [249, 247] on div "rdw-editor" at bounding box center [350, 302] width 399 height 194
drag, startPoint x: 196, startPoint y: 219, endPoint x: 197, endPoint y: 211, distance: 8.4
click at [197, 213] on span "**********" at bounding box center [233, 217] width 164 height 8
click at [396, 226] on div "**********" at bounding box center [350, 216] width 399 height 22
type input "**********"
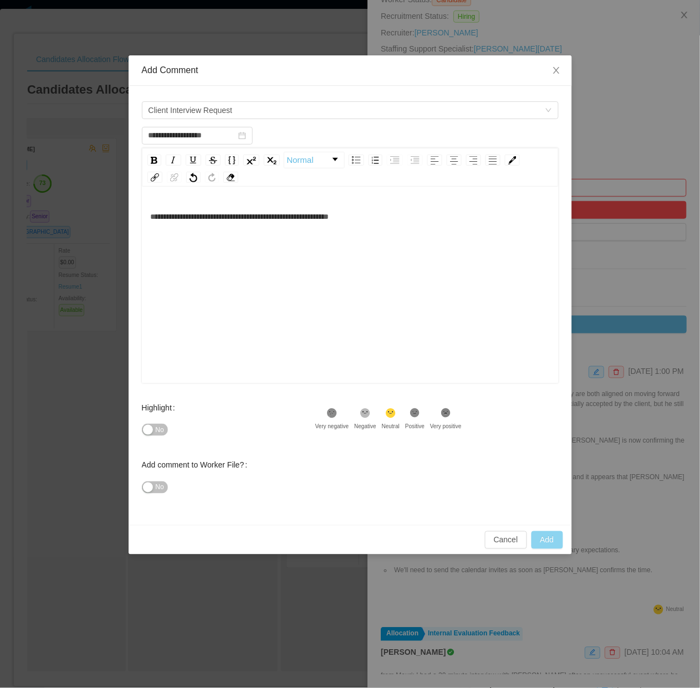
click at [549, 543] on button "Add" at bounding box center [547, 540] width 32 height 18
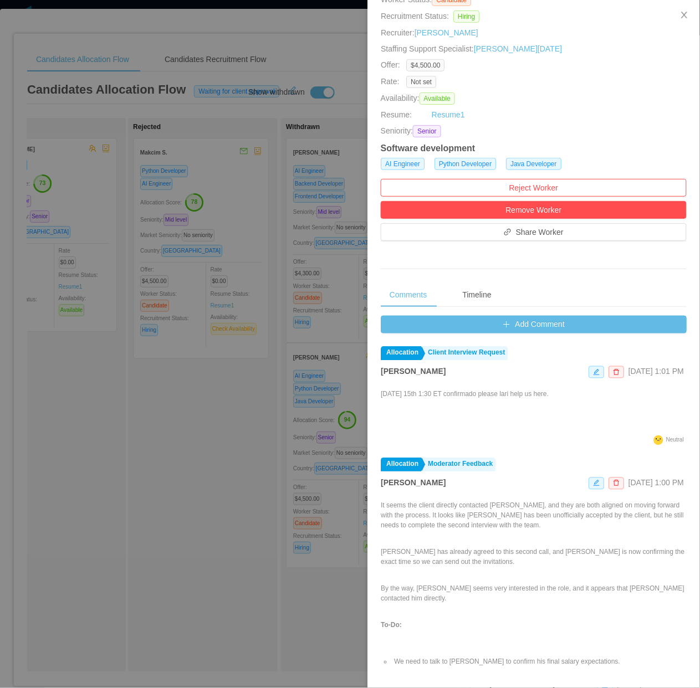
click at [203, 432] on div at bounding box center [350, 344] width 700 height 688
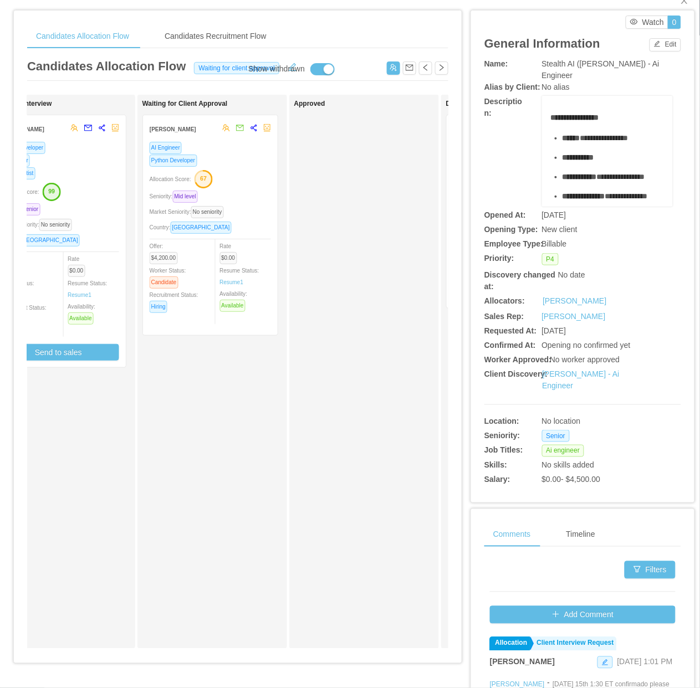
scroll to position [0, 0]
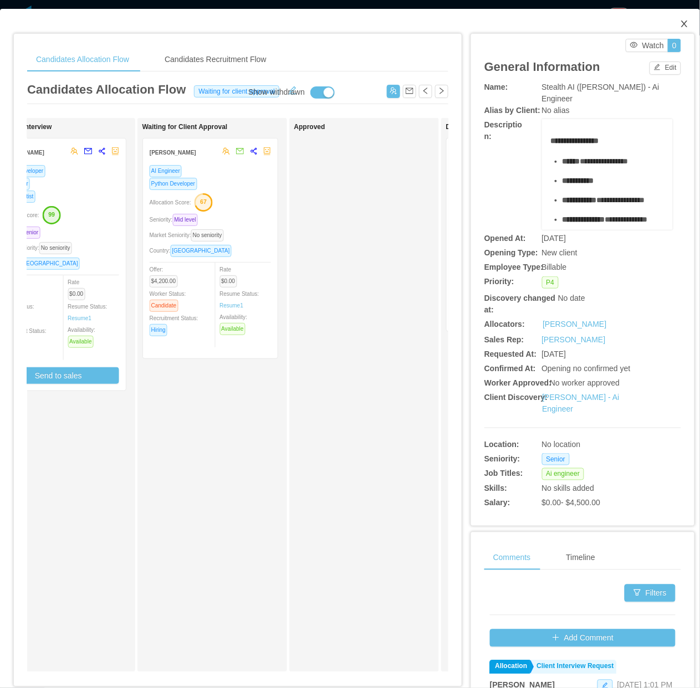
click at [680, 22] on icon "icon: close" at bounding box center [684, 23] width 9 height 9
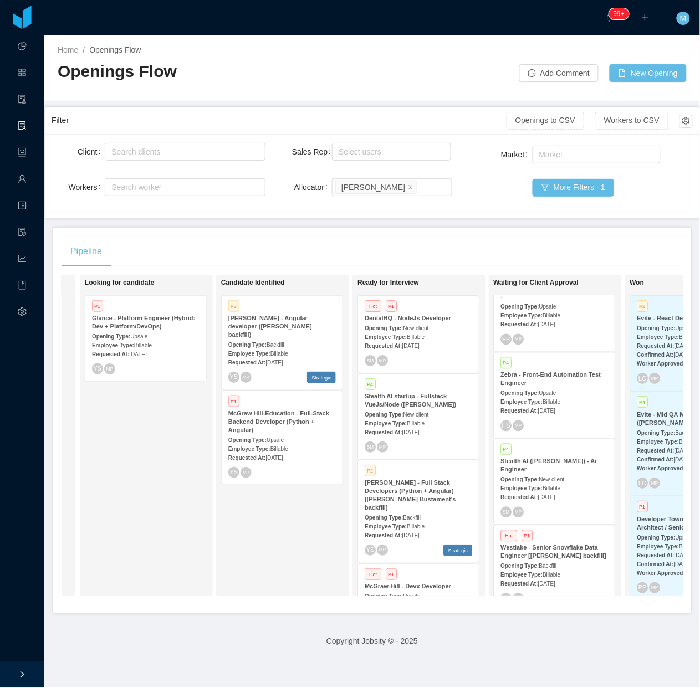
scroll to position [0, 245]
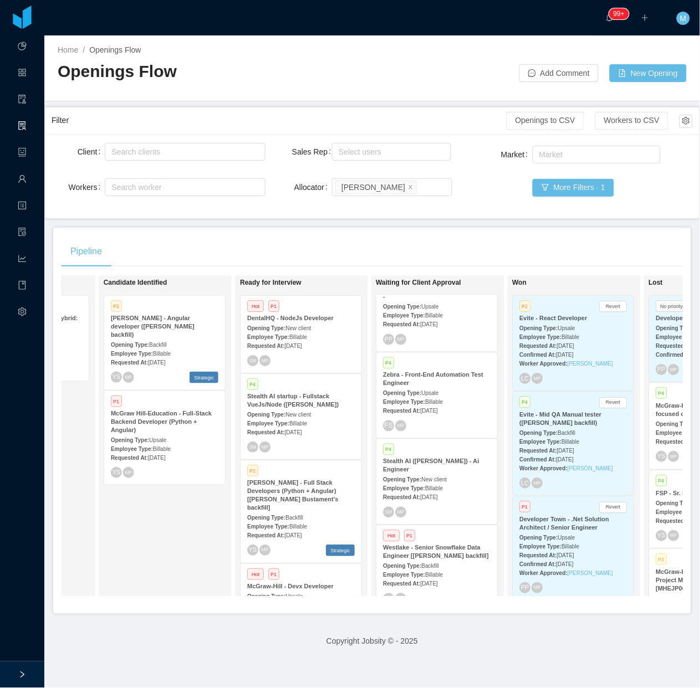
click at [313, 415] on div "Opening Type: New client" at bounding box center [300, 414] width 107 height 12
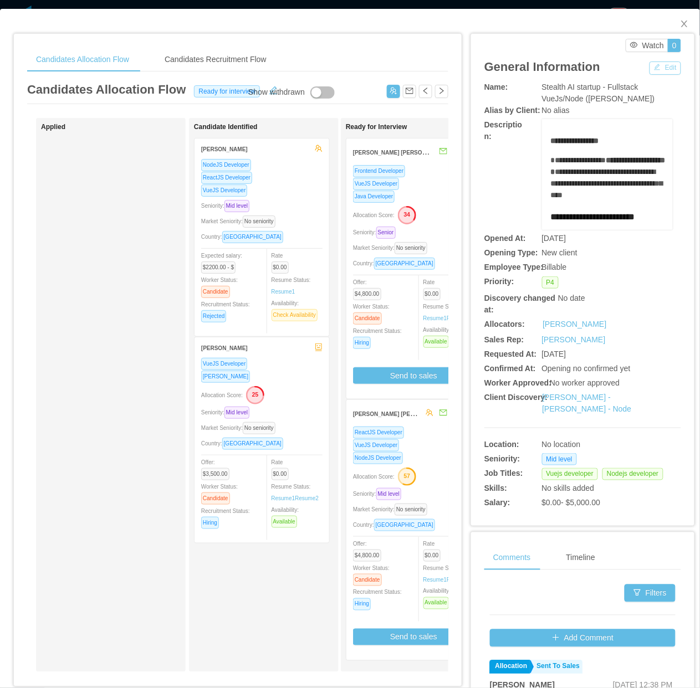
click at [655, 68] on button "Edit" at bounding box center [665, 67] width 32 height 13
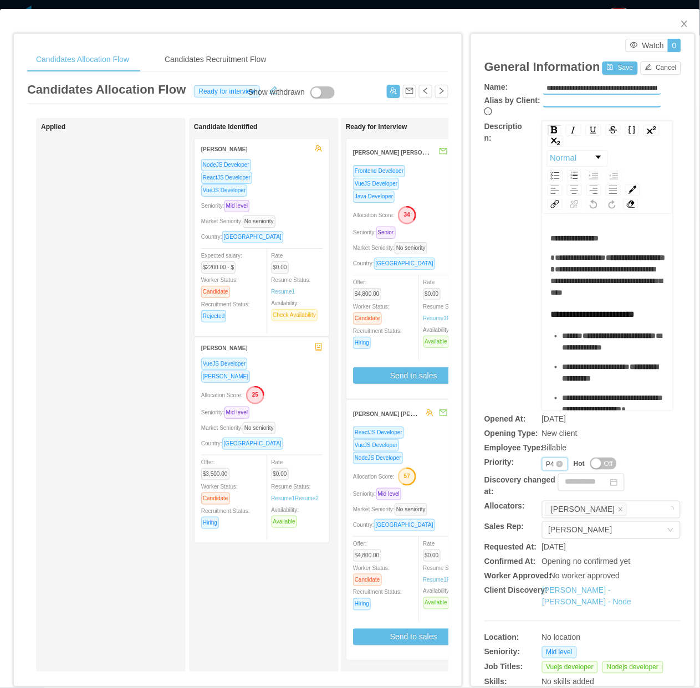
click at [546, 458] on div "P4" at bounding box center [550, 464] width 8 height 12
drag, startPoint x: 547, startPoint y: 488, endPoint x: 547, endPoint y: 467, distance: 21.0
click at [546, 488] on li "P2" at bounding box center [546, 488] width 26 height 18
click at [605, 63] on button "Save" at bounding box center [619, 67] width 35 height 13
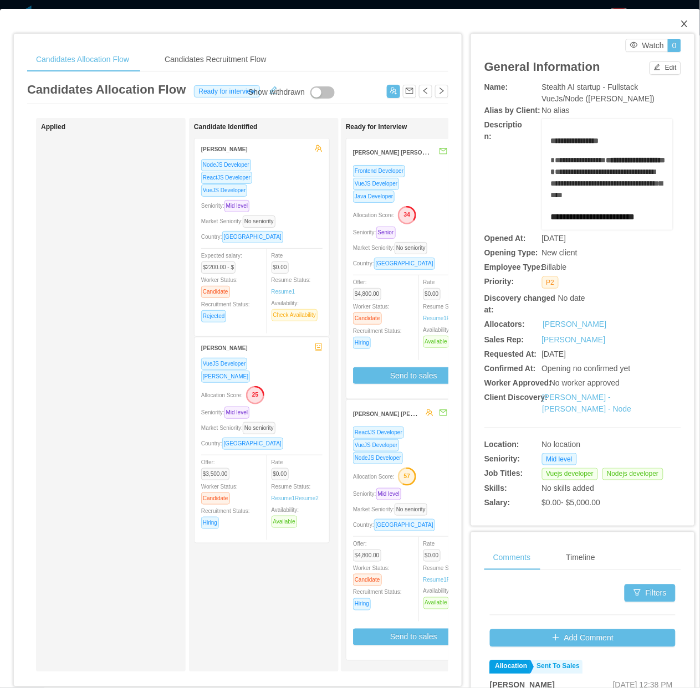
click at [669, 25] on span "Close" at bounding box center [684, 24] width 31 height 31
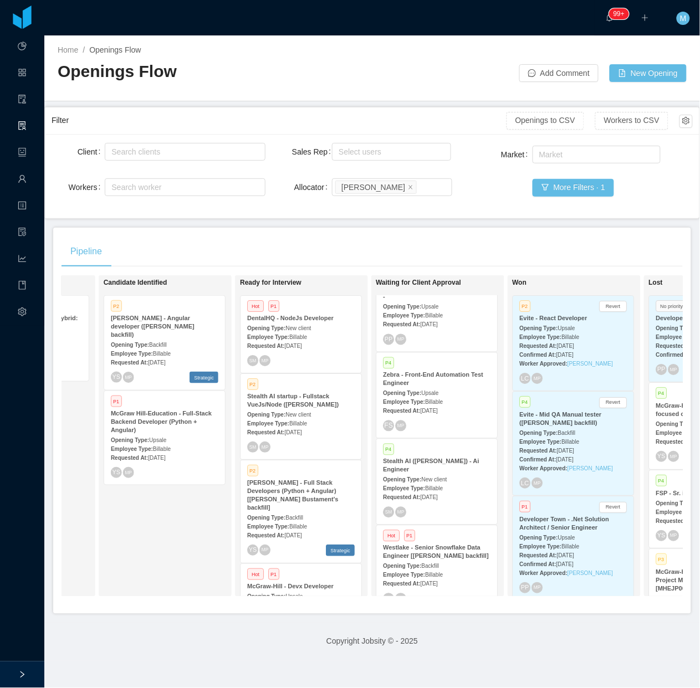
click at [447, 482] on div "Employee Type: Billable" at bounding box center [436, 488] width 107 height 12
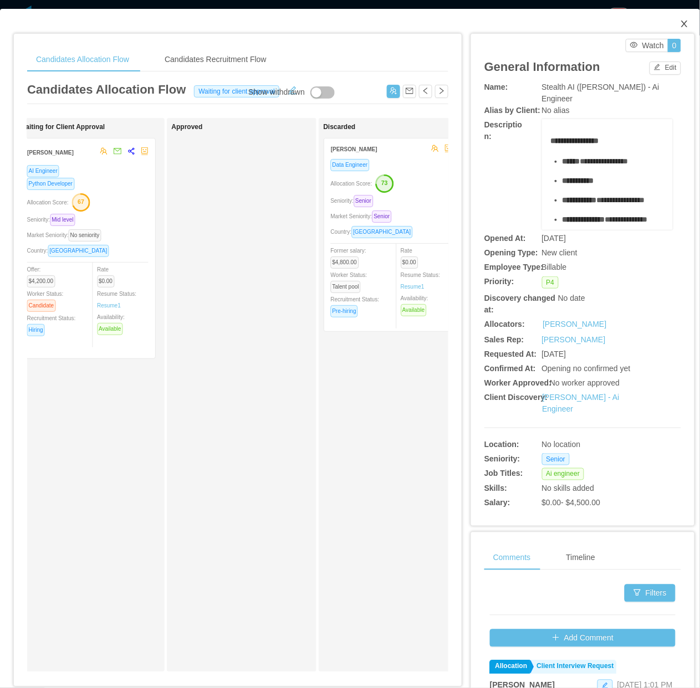
drag, startPoint x: 676, startPoint y: 15, endPoint x: 661, endPoint y: 35, distance: 24.9
click at [675, 22] on span "Close" at bounding box center [684, 24] width 31 height 31
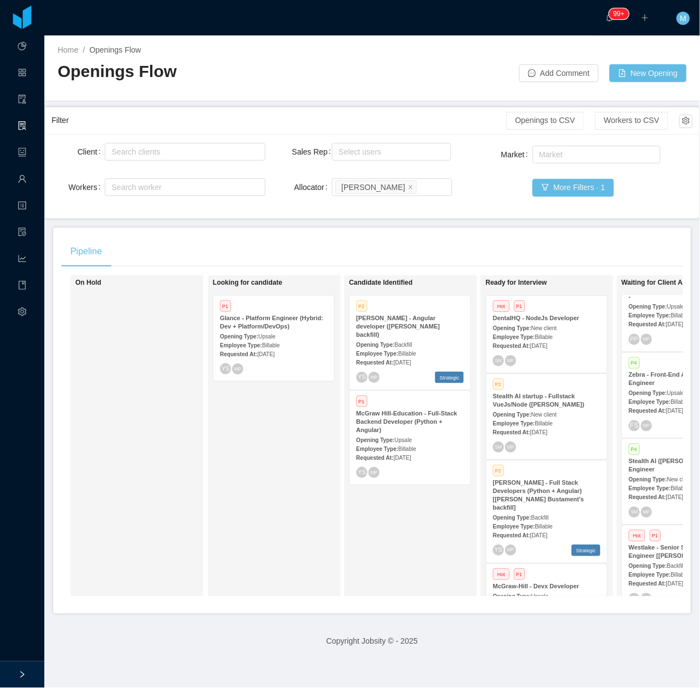
drag, startPoint x: 130, startPoint y: 525, endPoint x: 236, endPoint y: 430, distance: 142.4
click at [131, 525] on div "On Hold" at bounding box center [152, 435] width 155 height 311
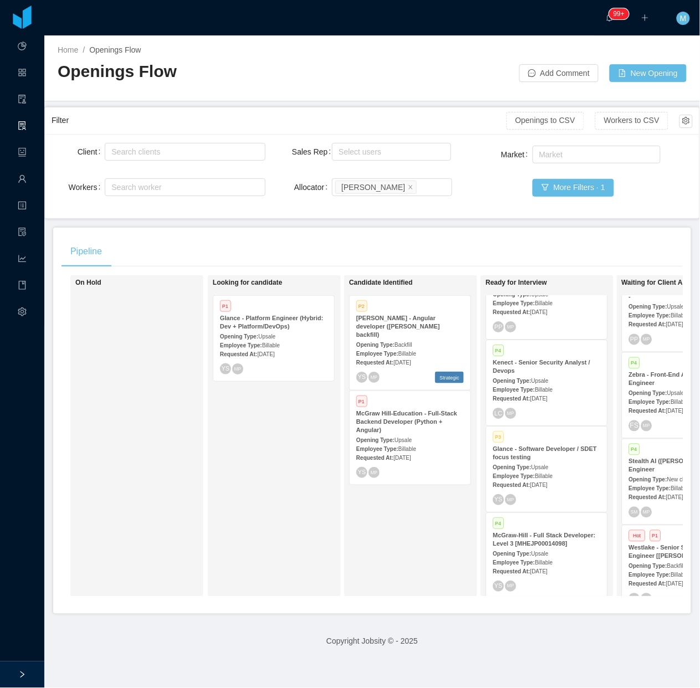
scroll to position [1245, 0]
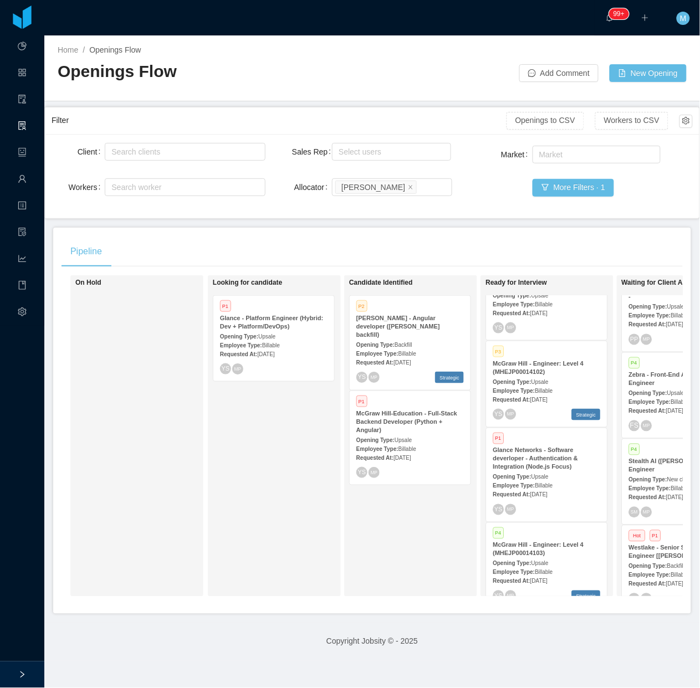
click at [548, 489] on div "Requested At: Aug 6th, 2025" at bounding box center [545, 495] width 107 height 12
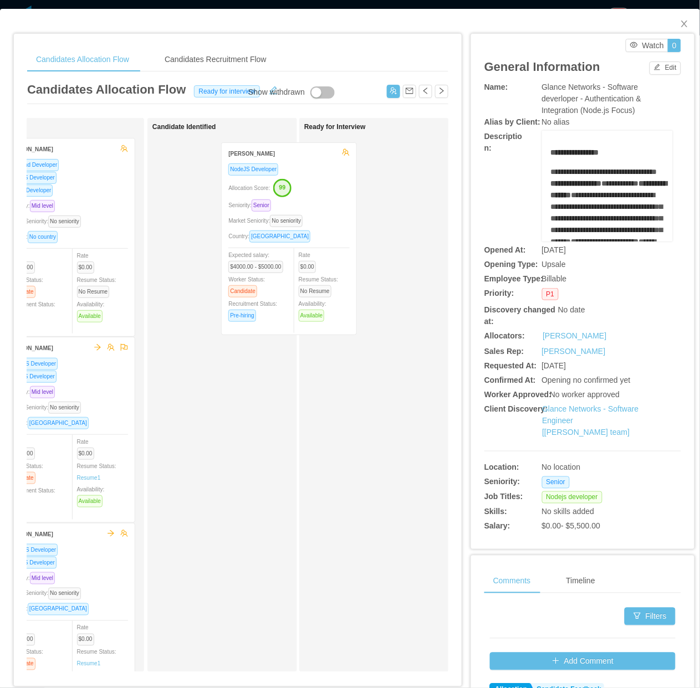
drag, startPoint x: 223, startPoint y: 233, endPoint x: 308, endPoint y: 249, distance: 87.3
click at [311, 244] on div "Applied Ednilson Amaral Frontend Developer NodeJS Developer VueJS Developer Sen…" at bounding box center [237, 399] width 421 height 563
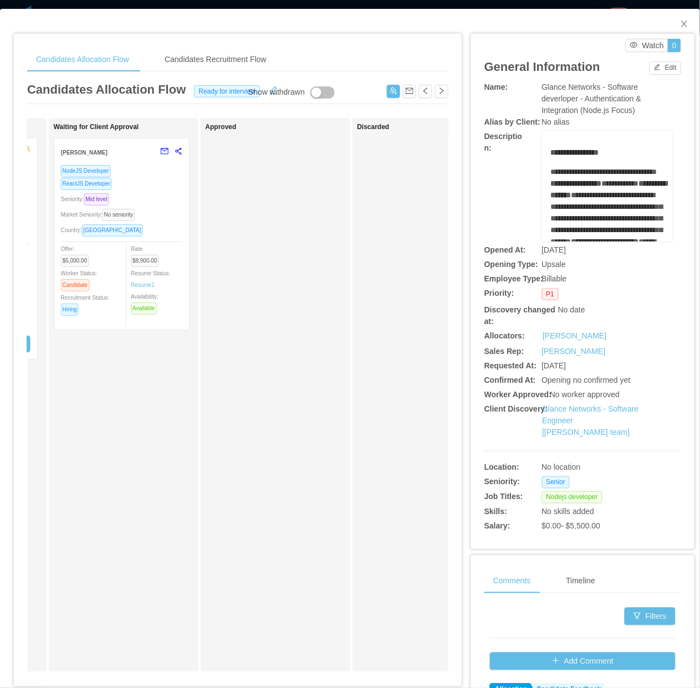
scroll to position [0, 436]
click at [270, 90] on div "Show withdrawn" at bounding box center [276, 92] width 56 height 12
click at [270, 90] on div "Candidates Allocation Flow Ready for interview Show withdrawn Applied Ednilson …" at bounding box center [237, 380] width 421 height 600
click at [273, 84] on button "button" at bounding box center [273, 89] width 18 height 11
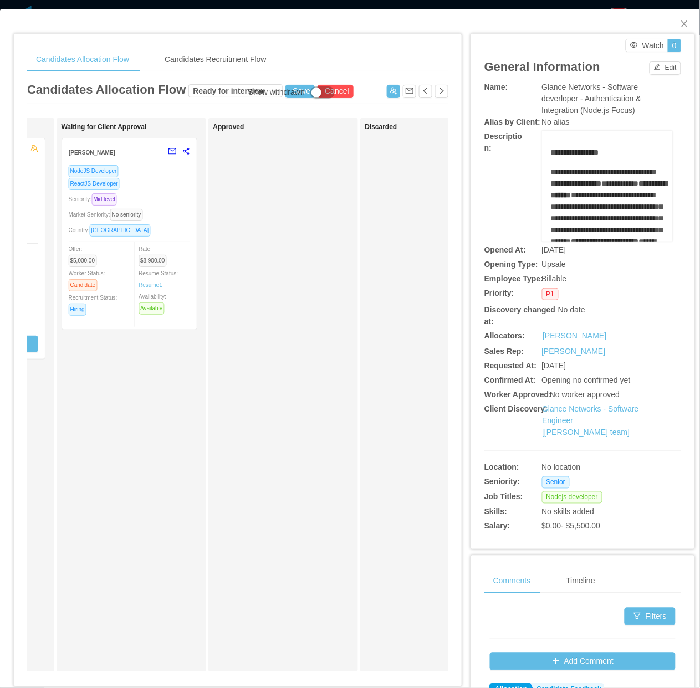
click at [263, 92] on div "Show withdrawn" at bounding box center [276, 92] width 56 height 12
click at [248, 89] on div "Show withdrawn" at bounding box center [276, 92] width 56 height 12
click at [269, 91] on div "Show withdrawn" at bounding box center [276, 92] width 56 height 12
click at [271, 86] on div "Candidates Allocation Flow Ready for interview Save Cancel Show withdrawn Appli…" at bounding box center [237, 380] width 421 height 600
drag, startPoint x: 271, startPoint y: 86, endPoint x: 261, endPoint y: 98, distance: 15.7
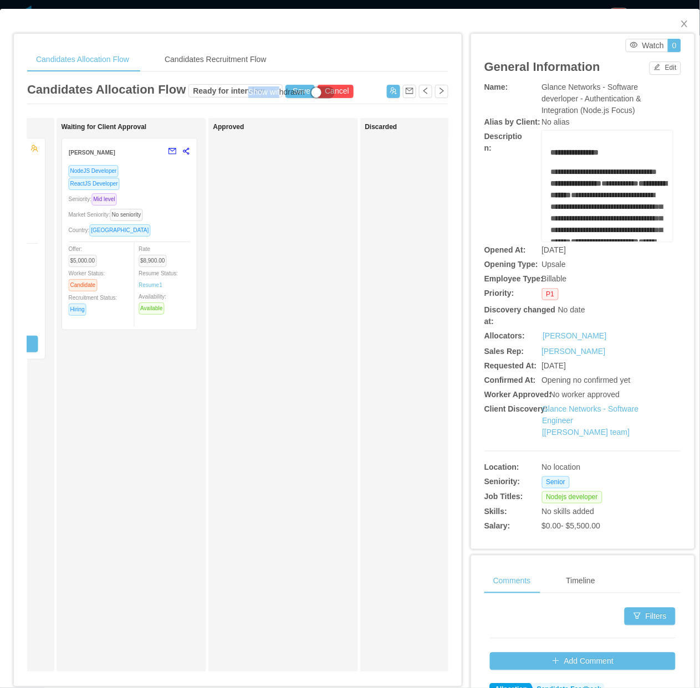
click at [261, 98] on div "Show withdrawn" at bounding box center [276, 92] width 56 height 12
click at [260, 92] on div "Show withdrawn" at bounding box center [276, 92] width 56 height 12
click at [680, 24] on icon "icon: close" at bounding box center [684, 23] width 9 height 9
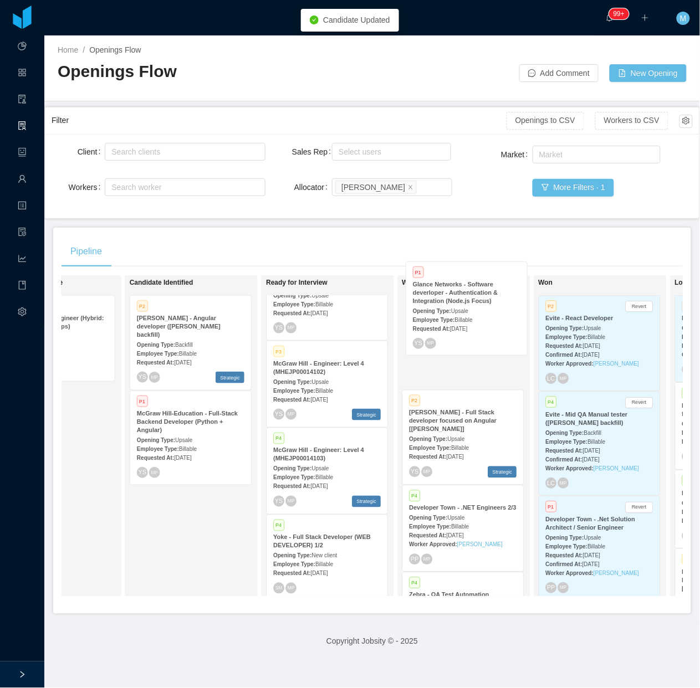
drag, startPoint x: 414, startPoint y: 400, endPoint x: 508, endPoint y: 310, distance: 130.4
click at [508, 310] on div "On Hold Looking for candidate P1 Glance - Platform Engineer (Hybrid: Dev + Plat…" at bounding box center [371, 440] width 621 height 330
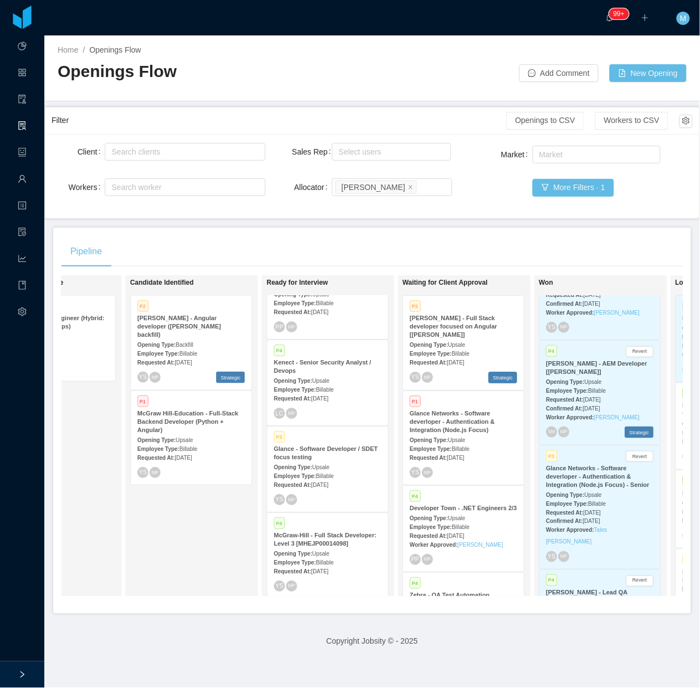
click at [456, 437] on span "Upsale" at bounding box center [456, 440] width 17 height 6
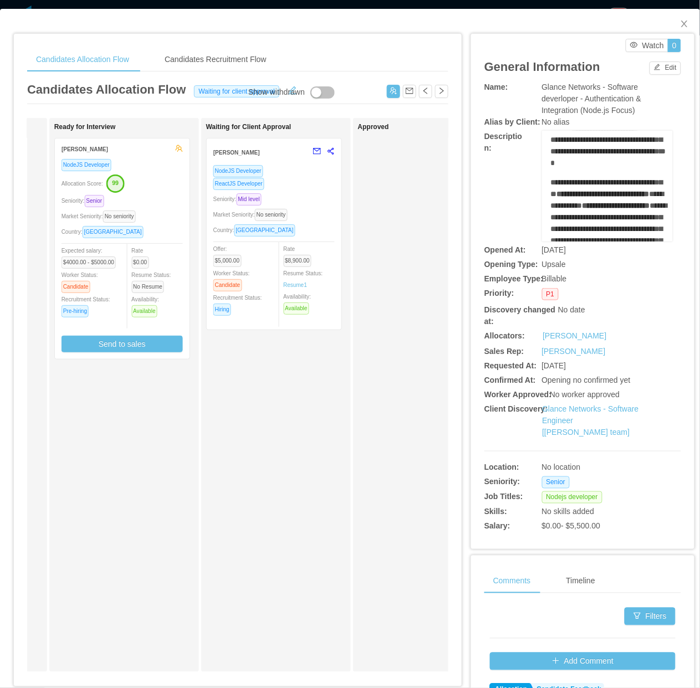
scroll to position [138, 0]
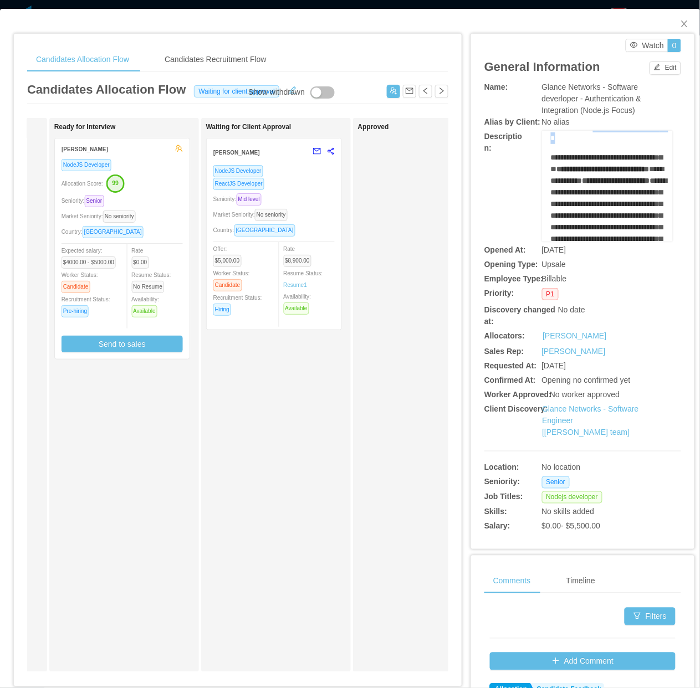
drag, startPoint x: 605, startPoint y: 193, endPoint x: 593, endPoint y: 183, distance: 15.4
click at [593, 144] on div "**********" at bounding box center [608, 86] width 114 height 116
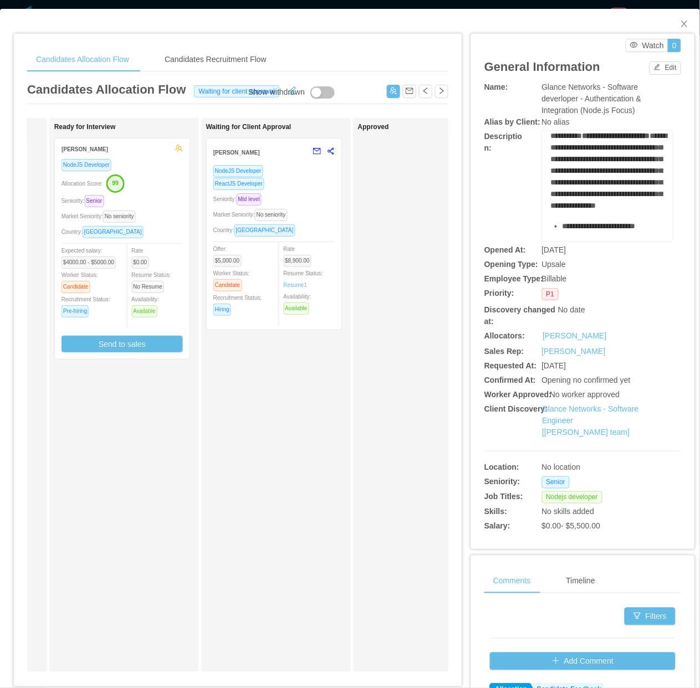
scroll to position [208, 0]
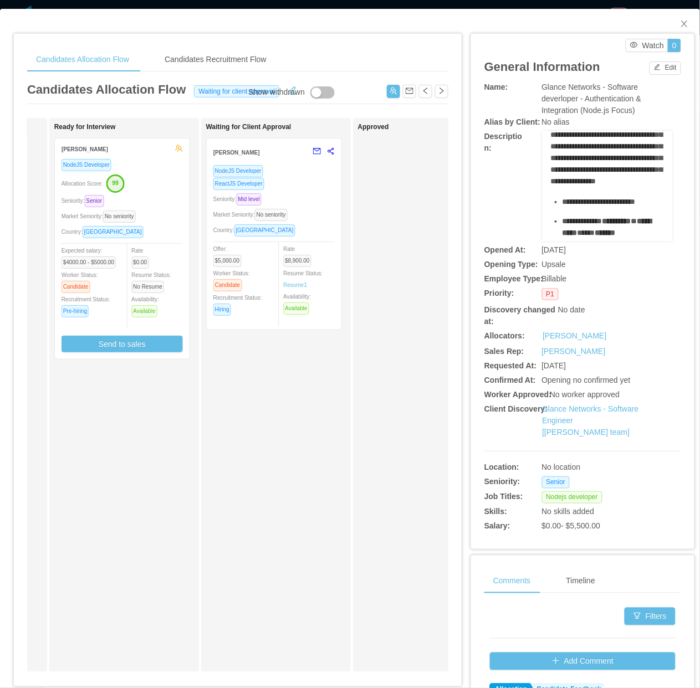
click at [605, 185] on span "**********" at bounding box center [609, 146] width 116 height 78
click at [592, 185] on span "**********" at bounding box center [609, 146] width 116 height 78
click at [593, 185] on span "**********" at bounding box center [609, 146] width 116 height 78
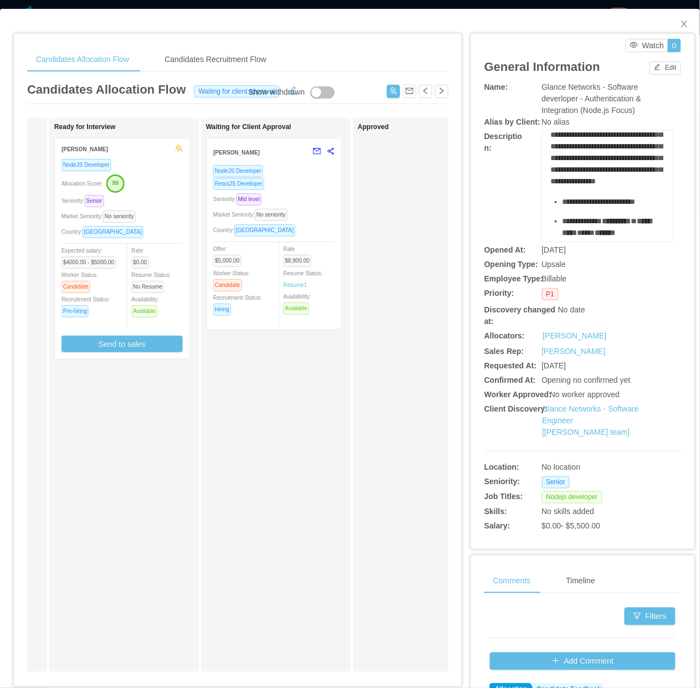
copy span "*****"
click at [115, 183] on text "99" at bounding box center [115, 182] width 7 height 7
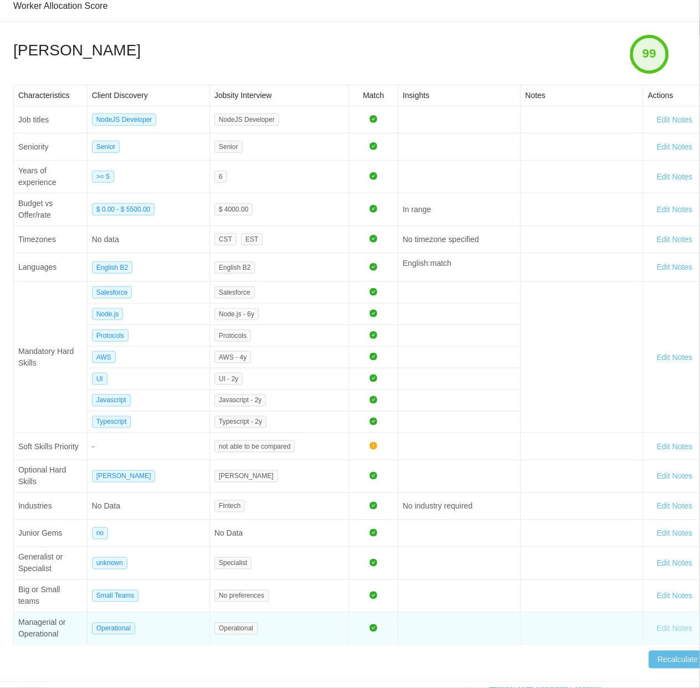
scroll to position [110, 0]
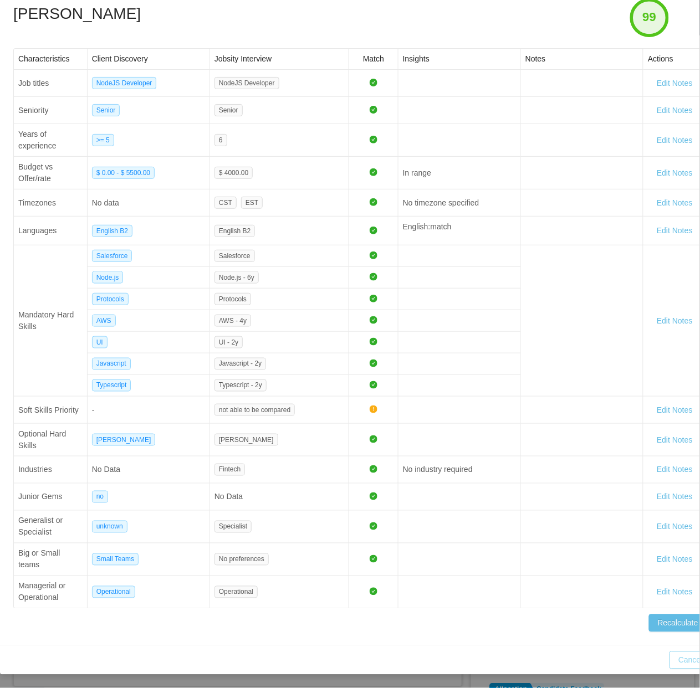
click at [682, 651] on button "Cancel" at bounding box center [690, 660] width 42 height 18
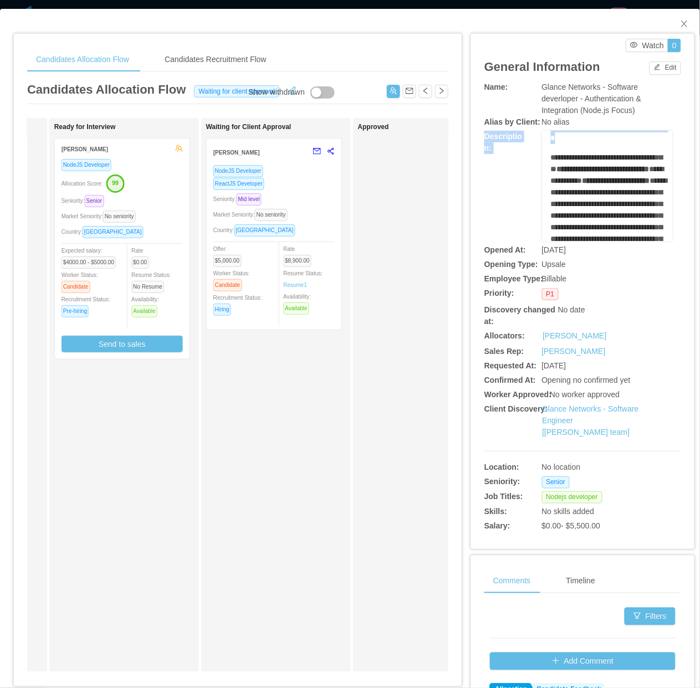
scroll to position [0, 0]
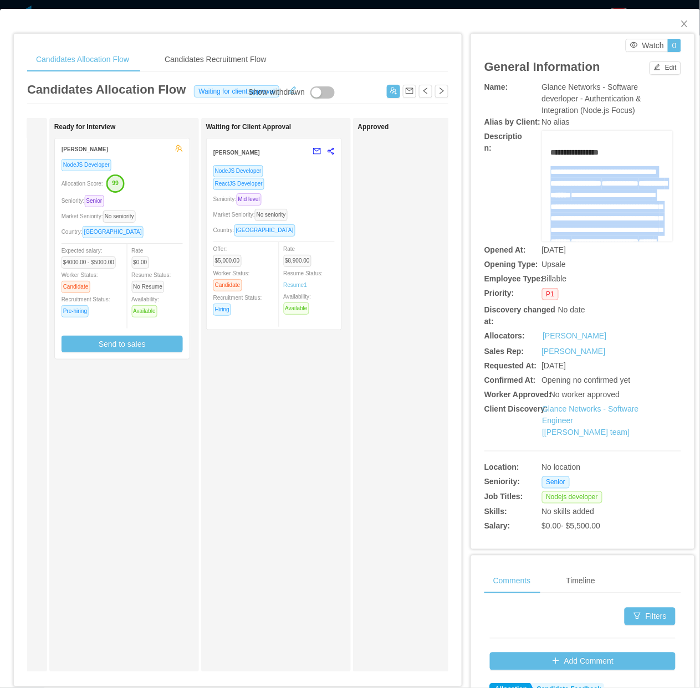
drag, startPoint x: 603, startPoint y: 193, endPoint x: 538, endPoint y: 172, distance: 68.1
click at [542, 172] on div "**********" at bounding box center [607, 186] width 131 height 111
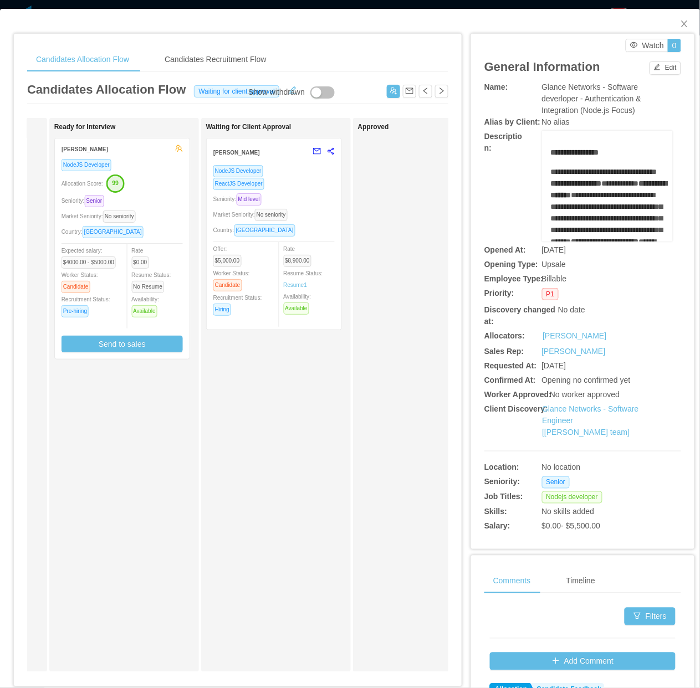
click at [256, 471] on div "Waiting for Client Approval Andres Rivero NodeJS Developer ReactJS Developer Se…" at bounding box center [283, 395] width 155 height 544
click at [295, 284] on link "Resume 1" at bounding box center [296, 285] width 24 height 8
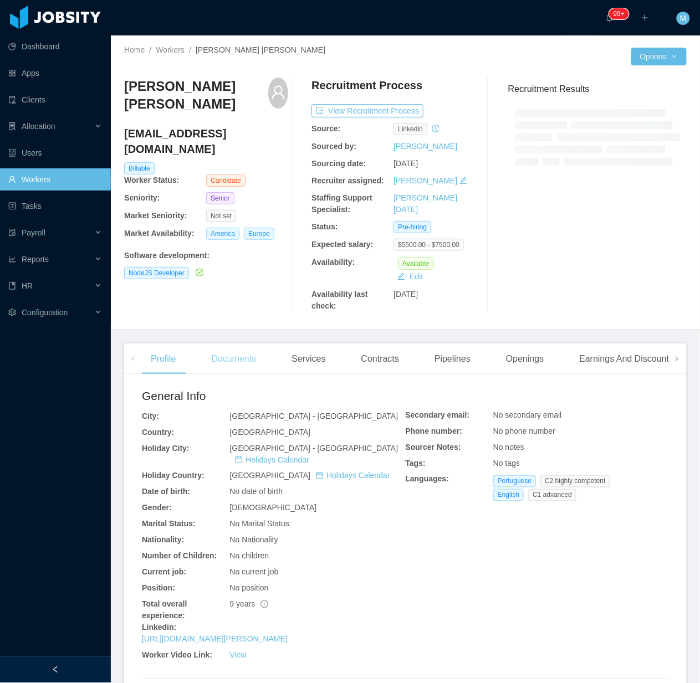
click at [243, 363] on div "Documents" at bounding box center [233, 358] width 63 height 31
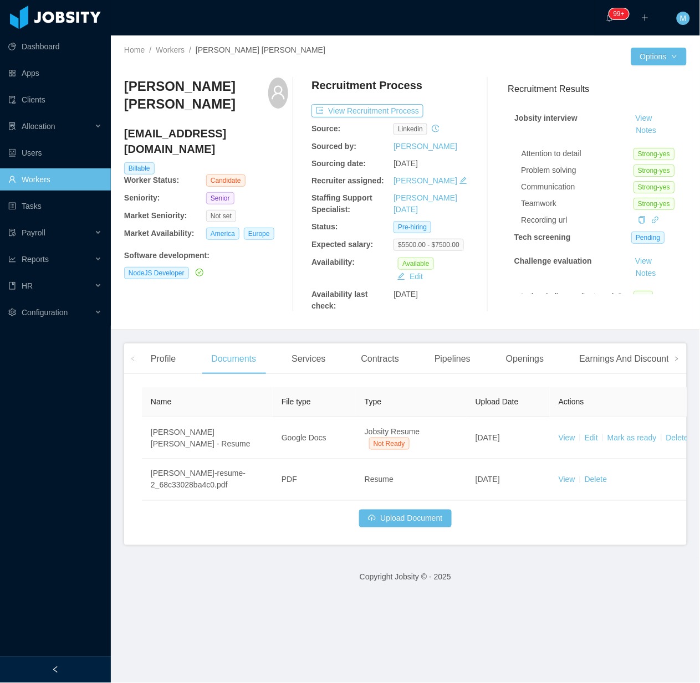
drag, startPoint x: 67, startPoint y: 666, endPoint x: 136, endPoint y: 641, distance: 73.6
click at [68, 666] on div at bounding box center [55, 669] width 111 height 27
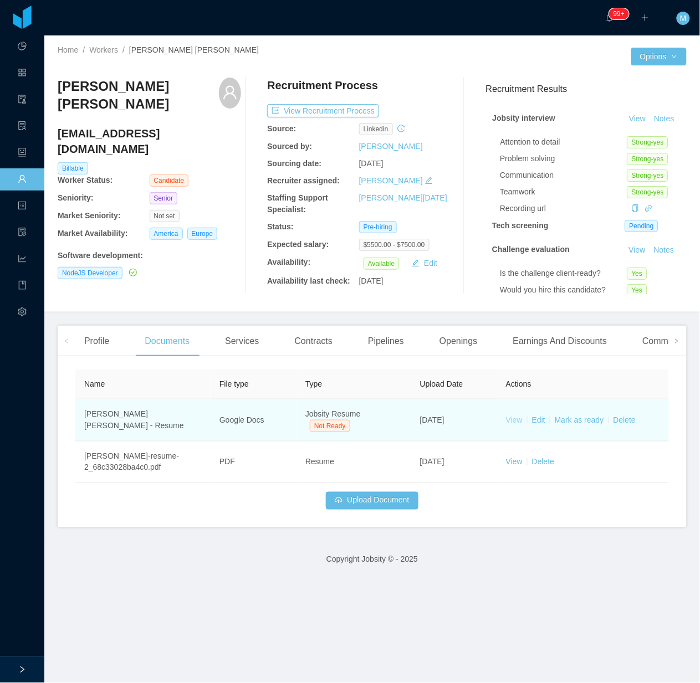
click at [508, 419] on link "View" at bounding box center [514, 419] width 17 height 9
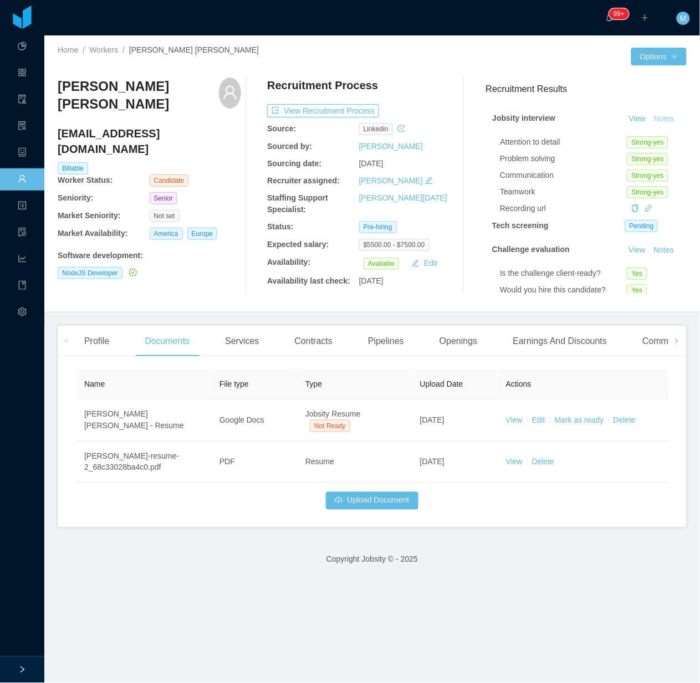
click at [649, 125] on button "Notes" at bounding box center [663, 118] width 29 height 13
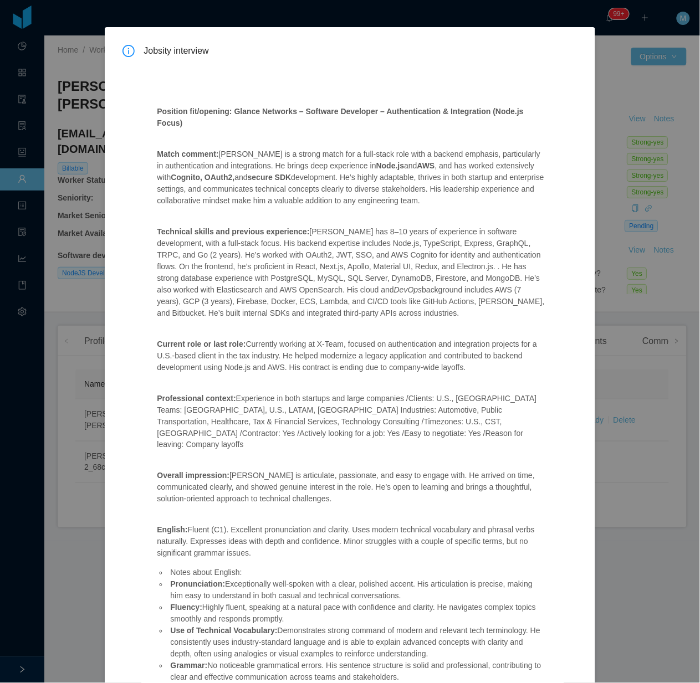
click at [331, 239] on blockquote "Technical skills and previous experience: Gustavo has 8–10 years of experience …" at bounding box center [351, 272] width 389 height 93
copy blockquote "Cognito"
click at [219, 279] on blockquote "Technical skills and previous experience: Gustavo has 8–10 years of experience …" at bounding box center [351, 272] width 389 height 93
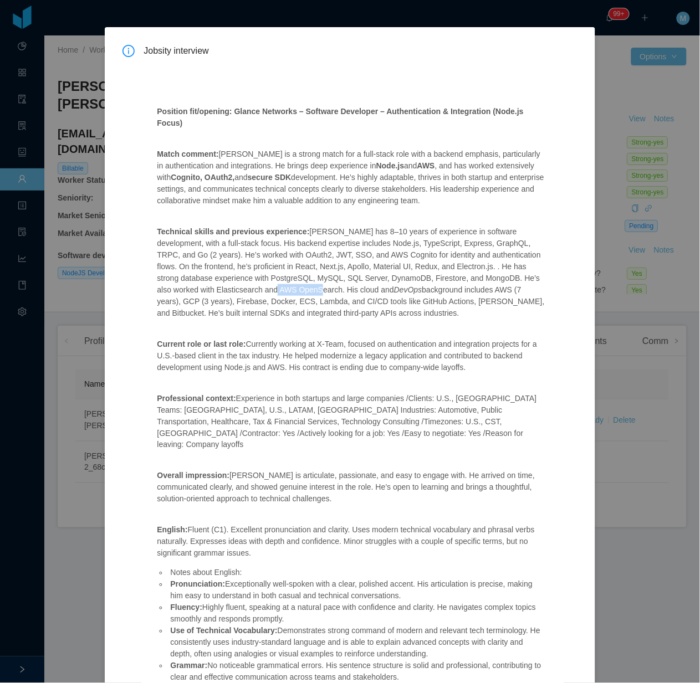
copy blockquote "OpenSearch"
drag, startPoint x: 183, startPoint y: 288, endPoint x: 227, endPoint y: 286, distance: 44.3
click at [227, 286] on blockquote "Technical skills and previous experience: Gustavo has 8–10 years of experience …" at bounding box center [351, 272] width 389 height 93
copy blockquote "ECS, Lambda"
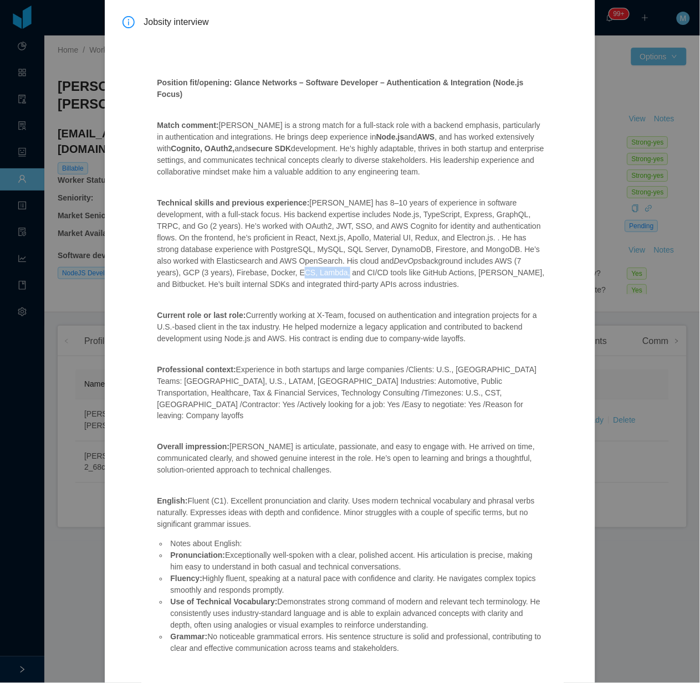
scroll to position [84, 0]
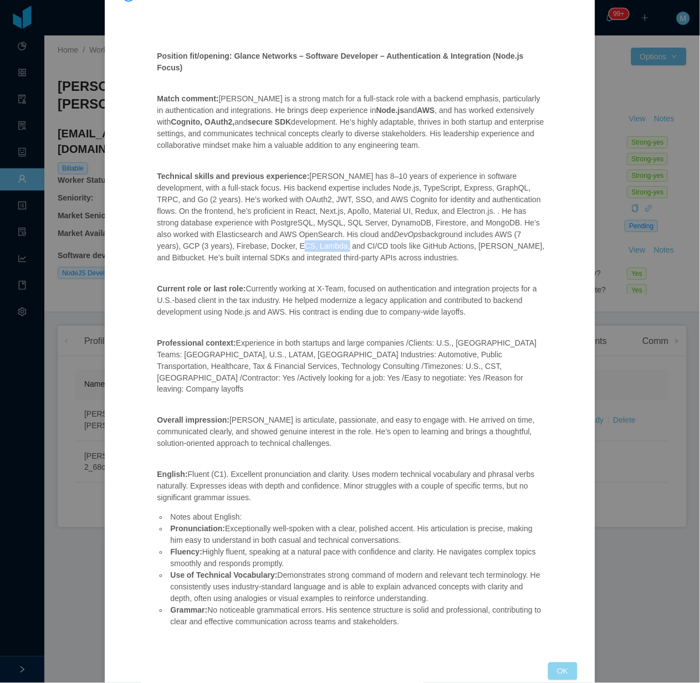
drag, startPoint x: 559, startPoint y: 646, endPoint x: 595, endPoint y: 371, distance: 277.1
click at [558, 662] on button "OK" at bounding box center [562, 671] width 29 height 18
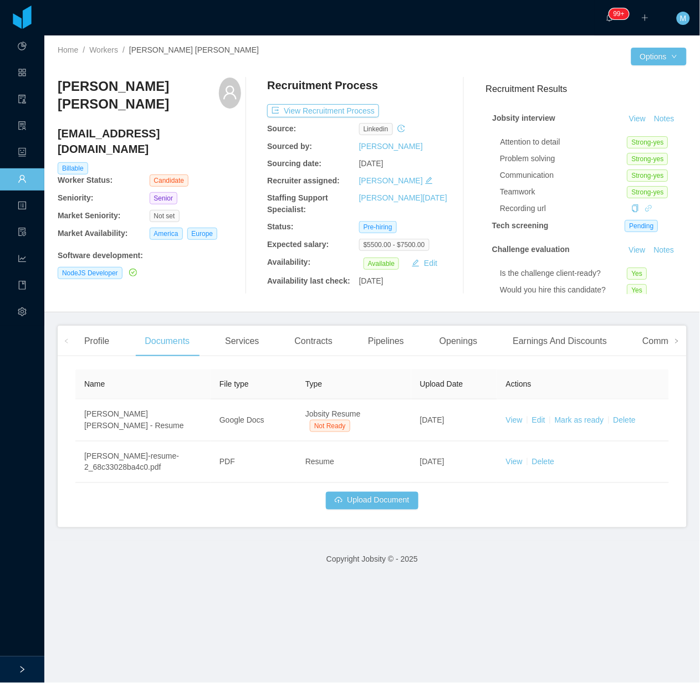
click at [645, 212] on icon "icon: link" at bounding box center [649, 208] width 8 height 8
click at [649, 126] on button "Notes" at bounding box center [663, 118] width 29 height 13
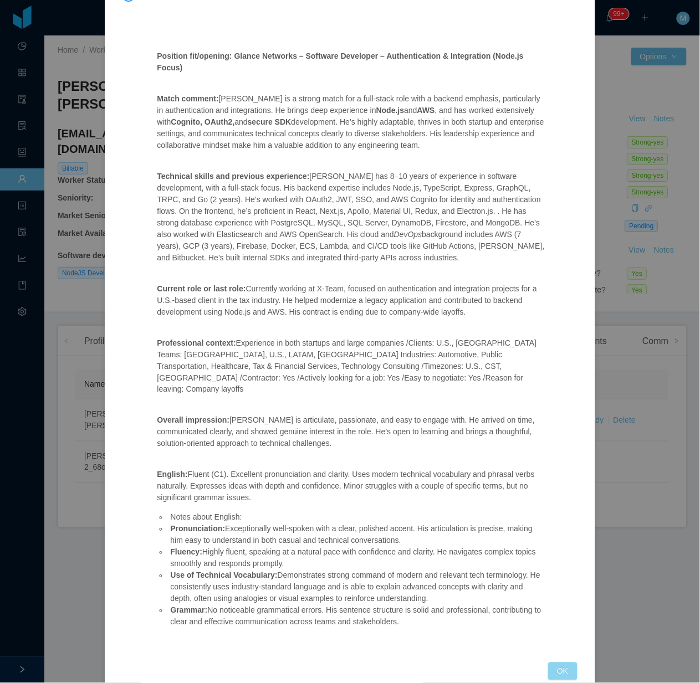
drag, startPoint x: 546, startPoint y: 652, endPoint x: 551, endPoint y: 649, distance: 6.2
click at [548, 662] on button "OK" at bounding box center [562, 671] width 29 height 18
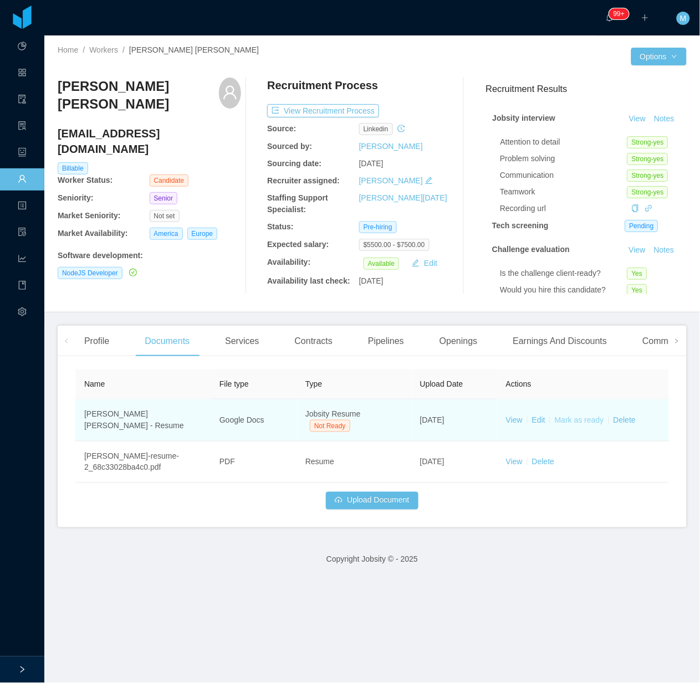
click at [576, 418] on link "Mark as ready" at bounding box center [578, 419] width 49 height 9
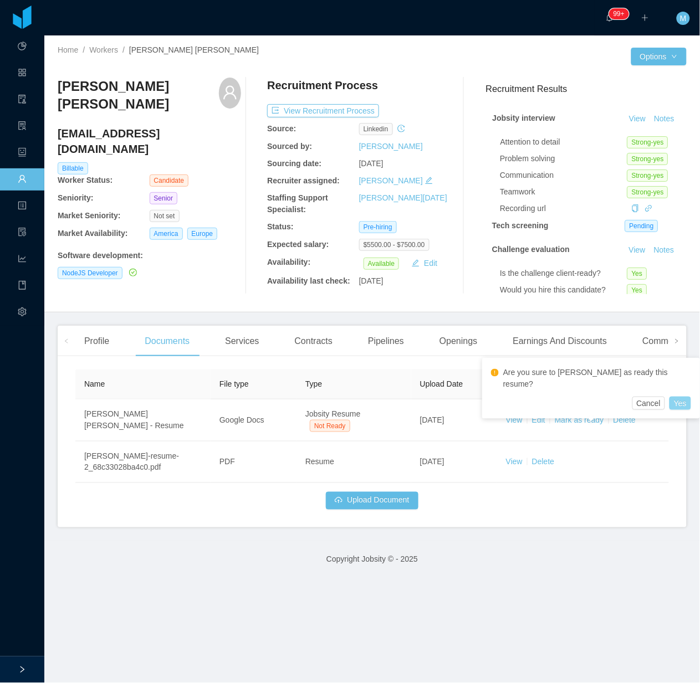
click at [669, 397] on button "Yes" at bounding box center [680, 403] width 22 height 13
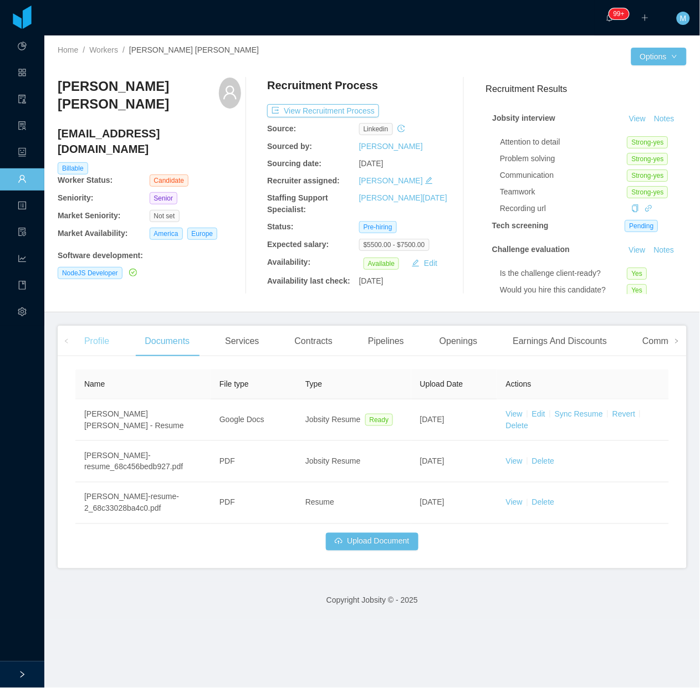
click at [91, 342] on div "Profile" at bounding box center [96, 341] width 43 height 31
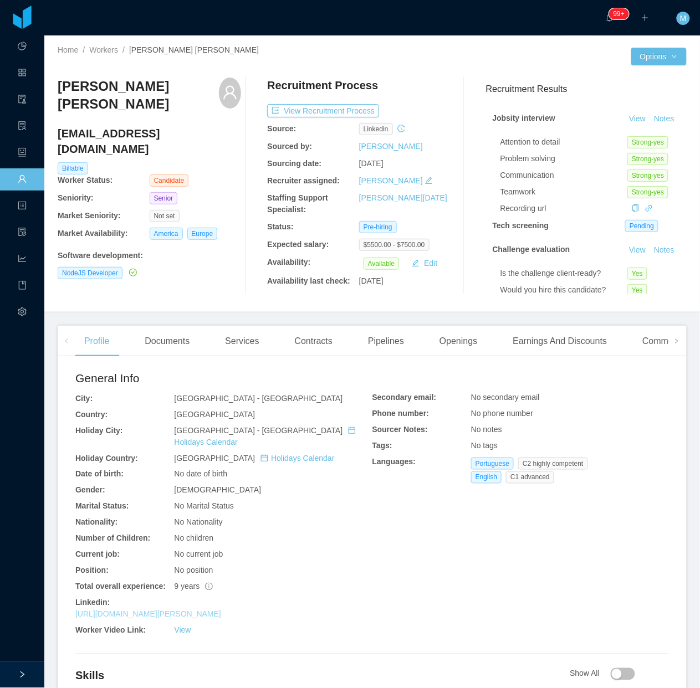
click at [199, 610] on link "https://www.linkedin.com/in/gustavo-diogo-silva-66933210b" at bounding box center [148, 614] width 146 height 9
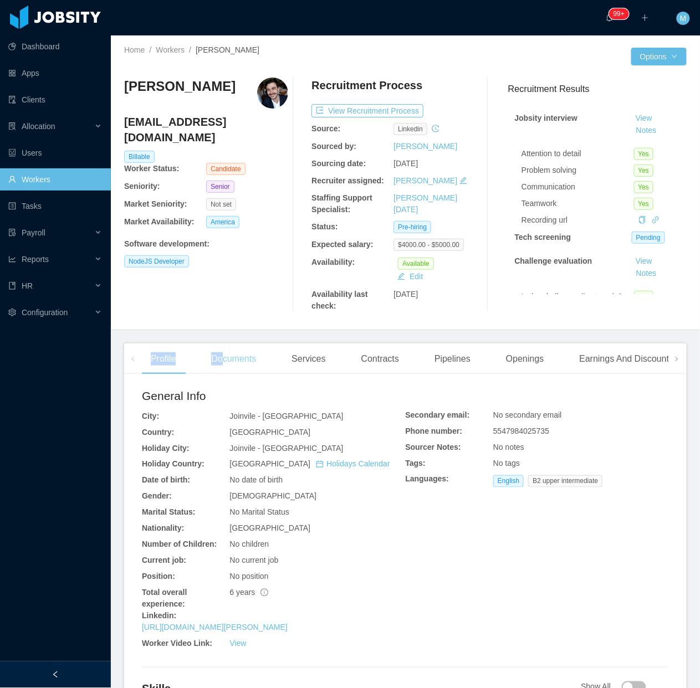
click at [223, 344] on main "Home / Workers / Rodrigo Moreira de Matos / Options Rodrigo Moreira de Matos rm…" at bounding box center [405, 361] width 589 height 652
click at [222, 344] on div "Documents" at bounding box center [233, 358] width 63 height 31
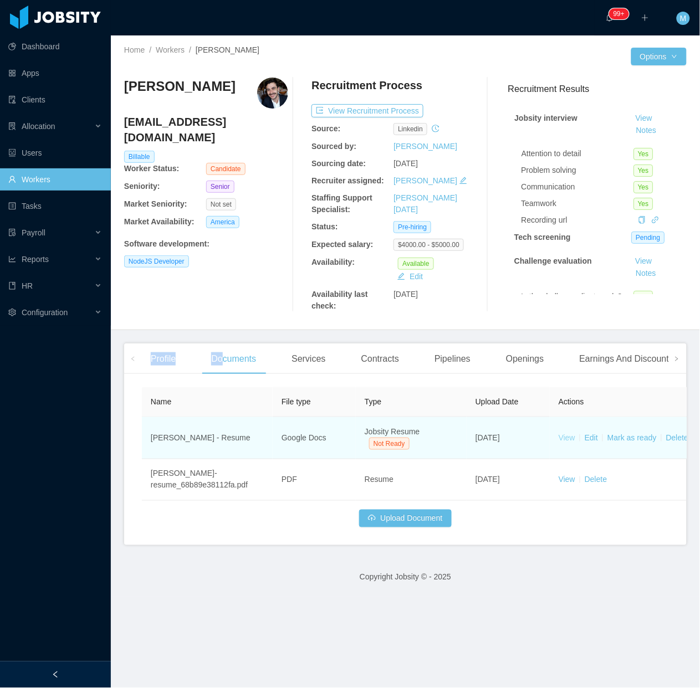
click at [568, 439] on link "View" at bounding box center [566, 437] width 17 height 9
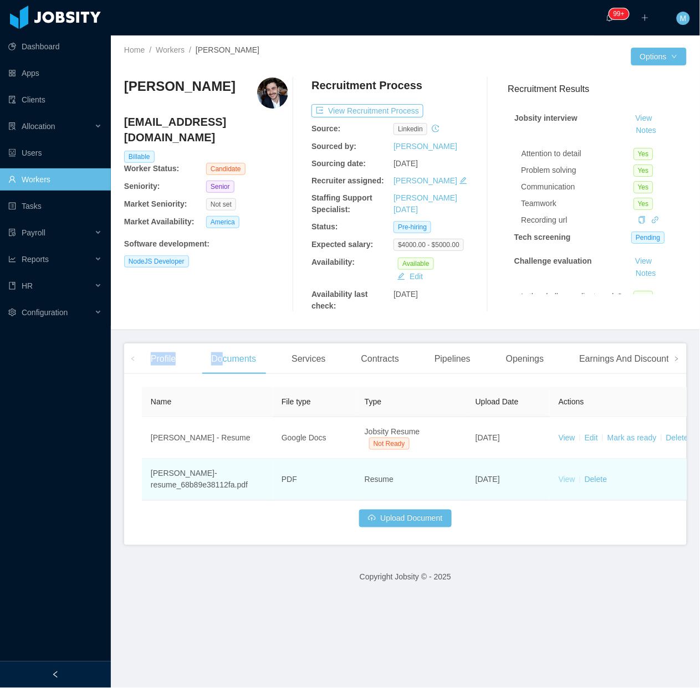
click at [572, 478] on link "View" at bounding box center [566, 479] width 17 height 9
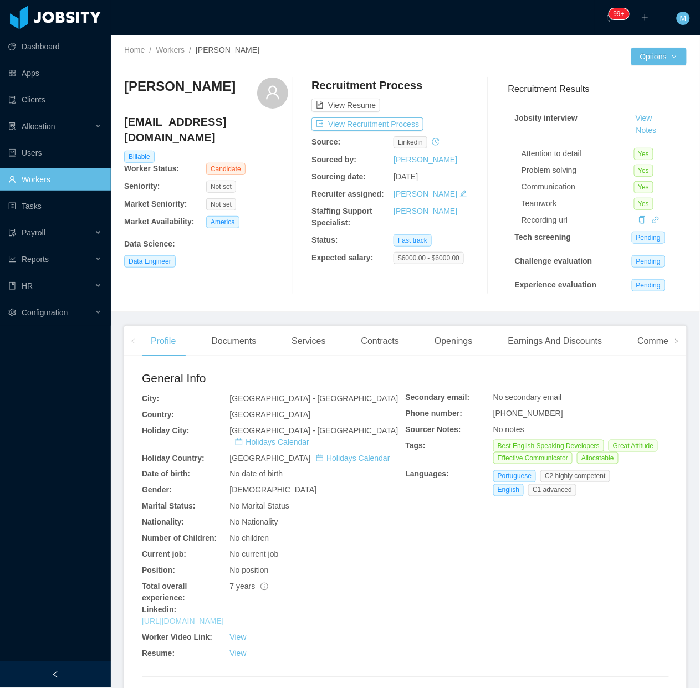
drag, startPoint x: 232, startPoint y: 592, endPoint x: 206, endPoint y: 623, distance: 40.6
click at [651, 219] on icon "icon: link" at bounding box center [655, 220] width 8 height 8
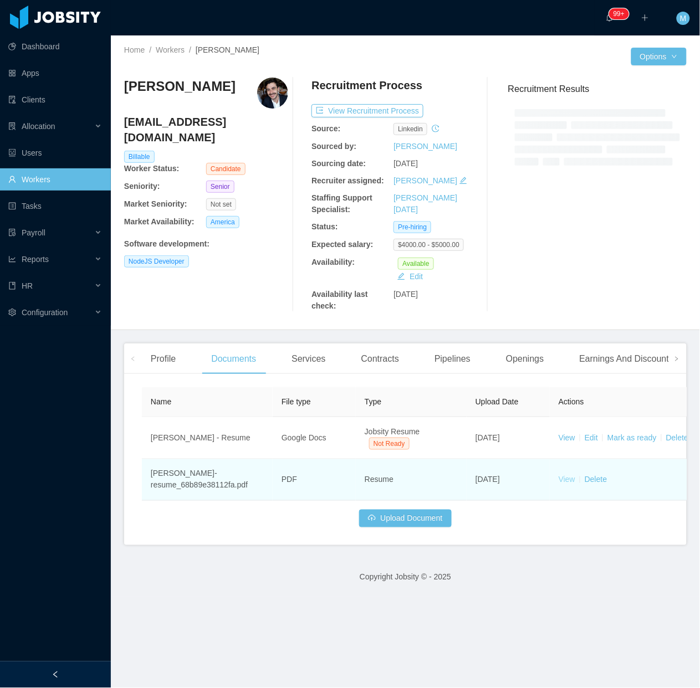
click at [564, 480] on link "View" at bounding box center [566, 479] width 17 height 9
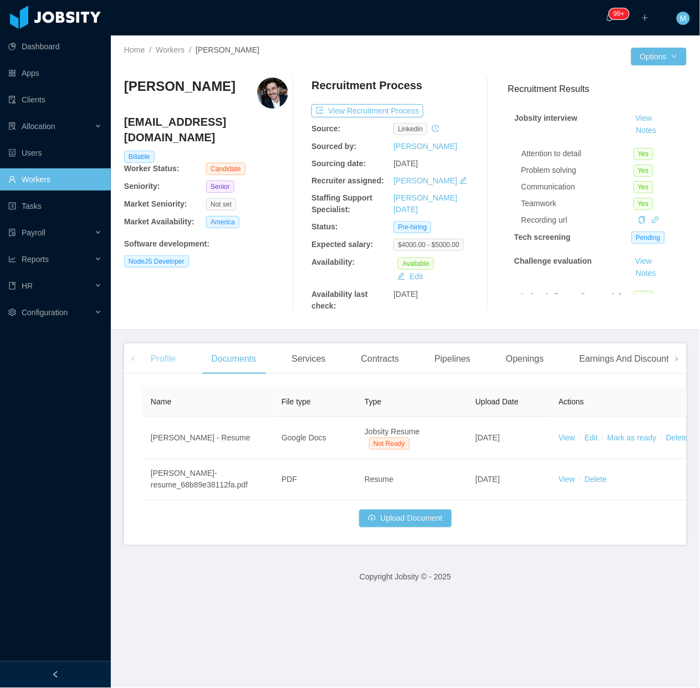
click at [166, 353] on div "Profile" at bounding box center [163, 358] width 43 height 31
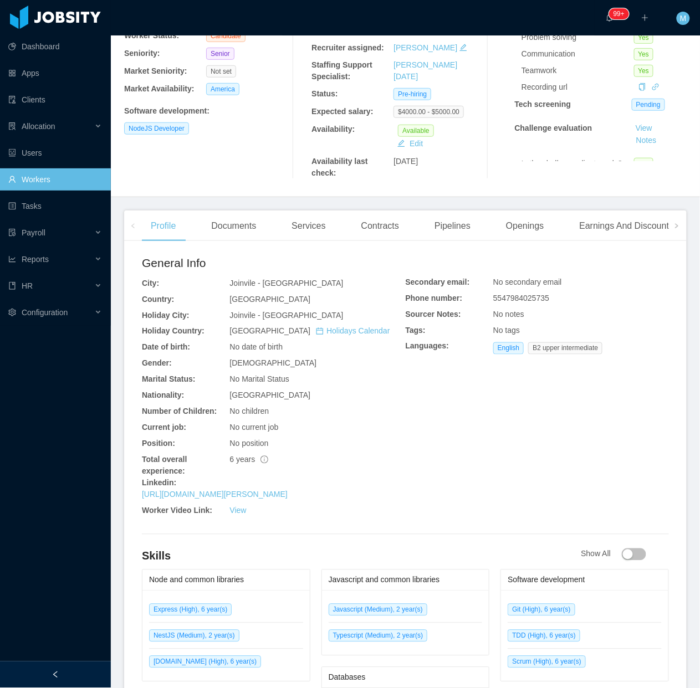
scroll to position [138, 0]
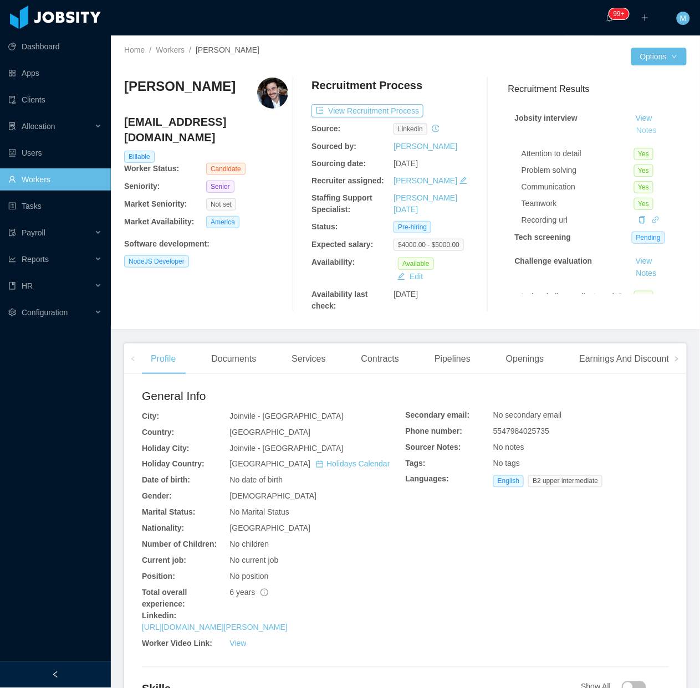
click at [631, 127] on button "Notes" at bounding box center [645, 130] width 29 height 13
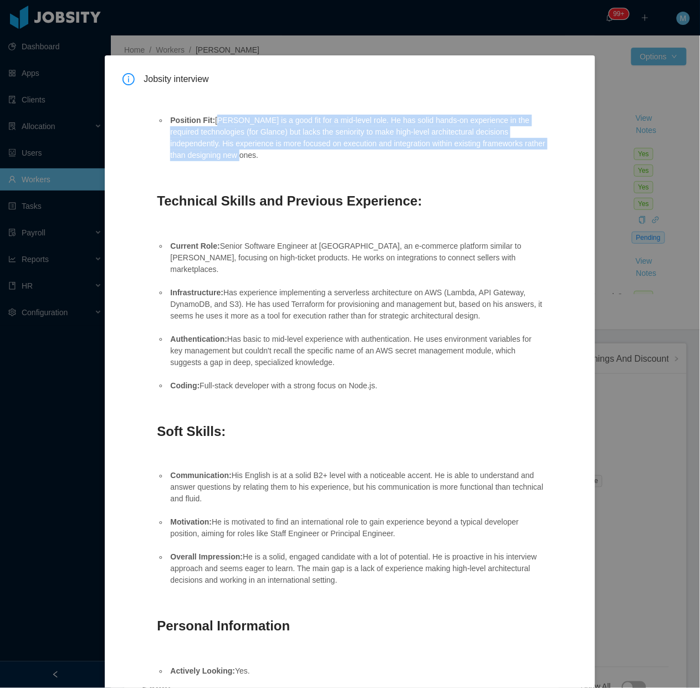
drag, startPoint x: 311, startPoint y: 161, endPoint x: 212, endPoint y: 121, distance: 107.1
click at [212, 121] on ul "Position Fit: Rodrigo is a good fit for a mid-level role. He has solid hands-on…" at bounding box center [351, 138] width 389 height 70
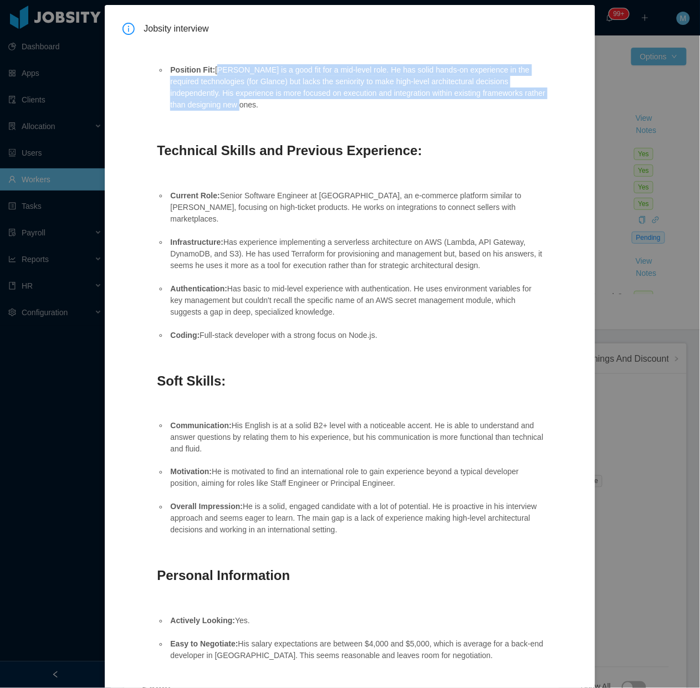
scroll to position [138, 0]
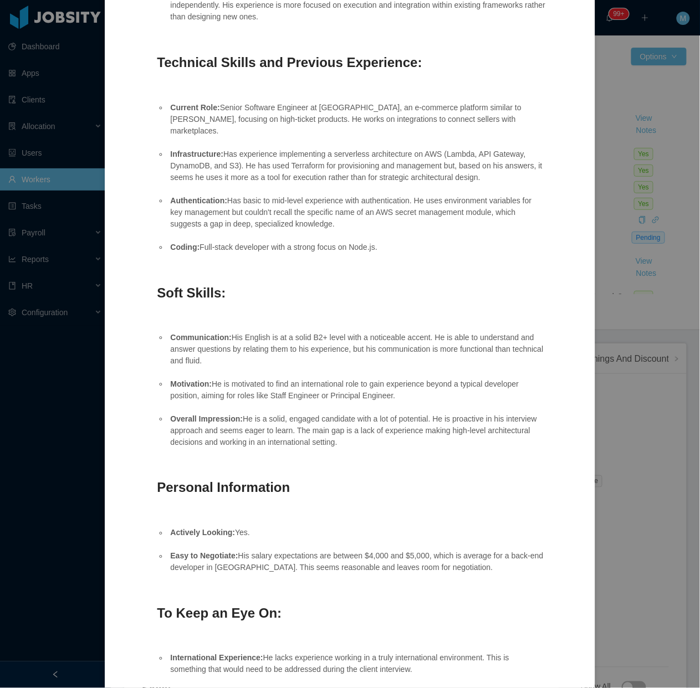
click at [341, 441] on ul "Communication: His English is at a solid B2+ level with a noticeable accent. He…" at bounding box center [351, 390] width 389 height 140
drag, startPoint x: 344, startPoint y: 431, endPoint x: 167, endPoint y: 325, distance: 206.4
click at [167, 325] on ul "Communication: His English is at a solid B2+ level with a noticeable accent. He…" at bounding box center [351, 390] width 389 height 140
copy ul "Communication: His English is at a solid B2+ level with a noticeable accent. He…"
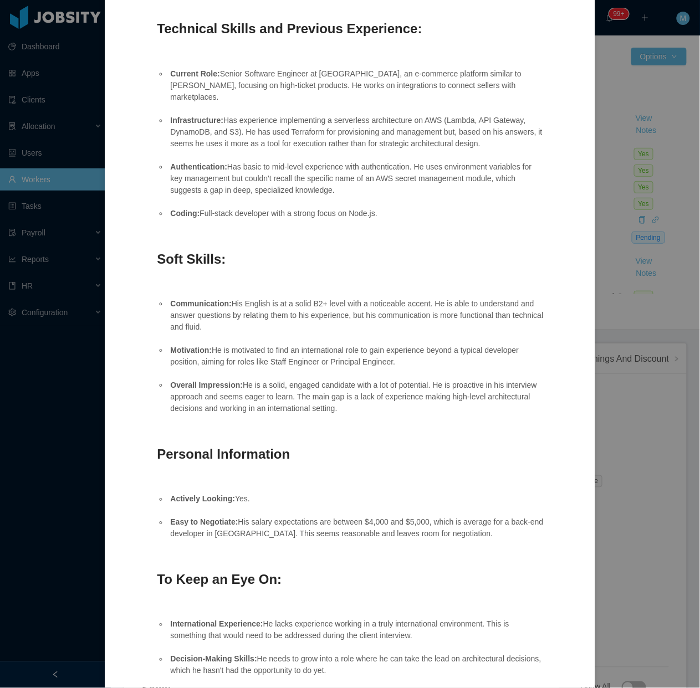
scroll to position [277, 0]
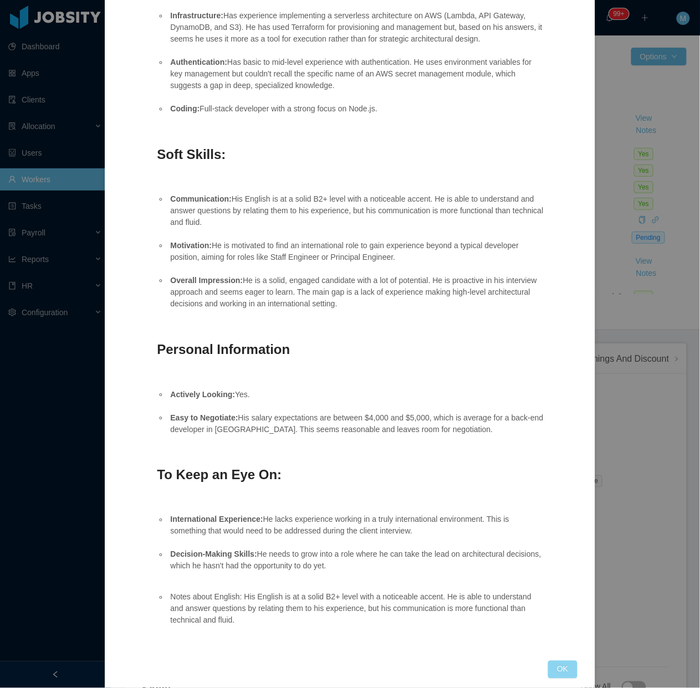
click at [549, 661] on button "OK" at bounding box center [562, 670] width 29 height 18
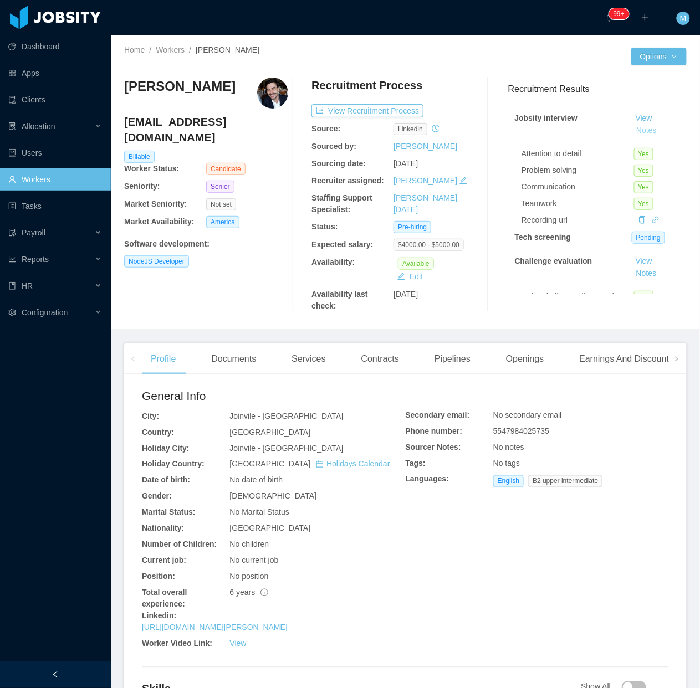
scroll to position [226, 0]
click at [238, 358] on div "Documents" at bounding box center [233, 358] width 63 height 31
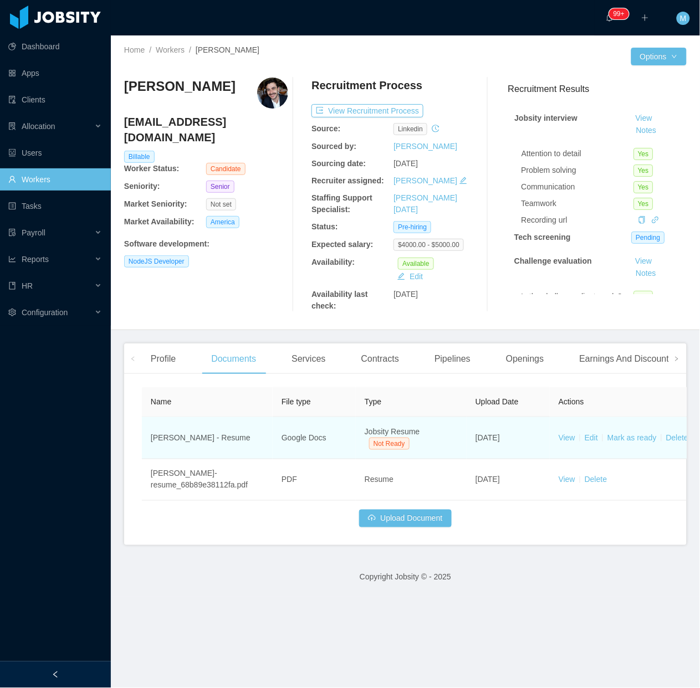
click at [637, 444] on td "View Edit Mark as ready Delete" at bounding box center [632, 438] width 166 height 42
click at [636, 433] on link "Mark as ready" at bounding box center [631, 437] width 49 height 9
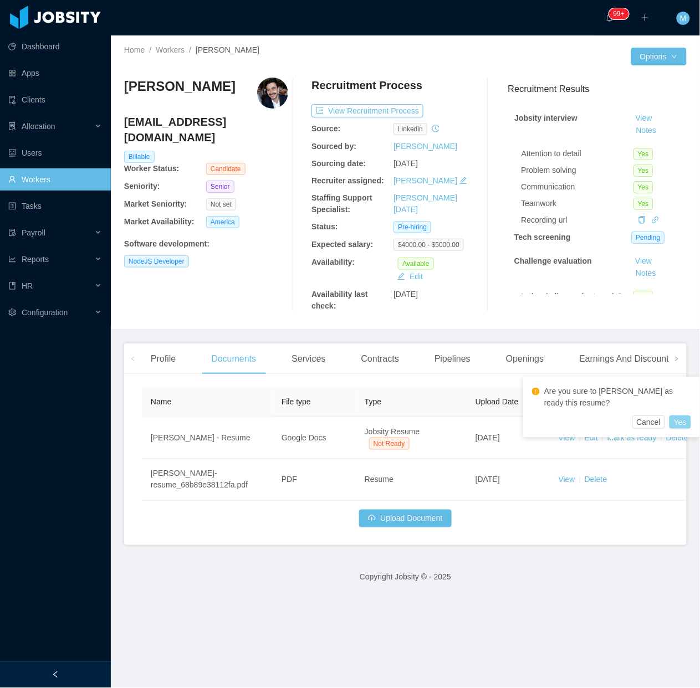
drag, startPoint x: 677, startPoint y: 417, endPoint x: 660, endPoint y: 418, distance: 17.8
click at [679, 418] on button "Yes" at bounding box center [680, 421] width 22 height 13
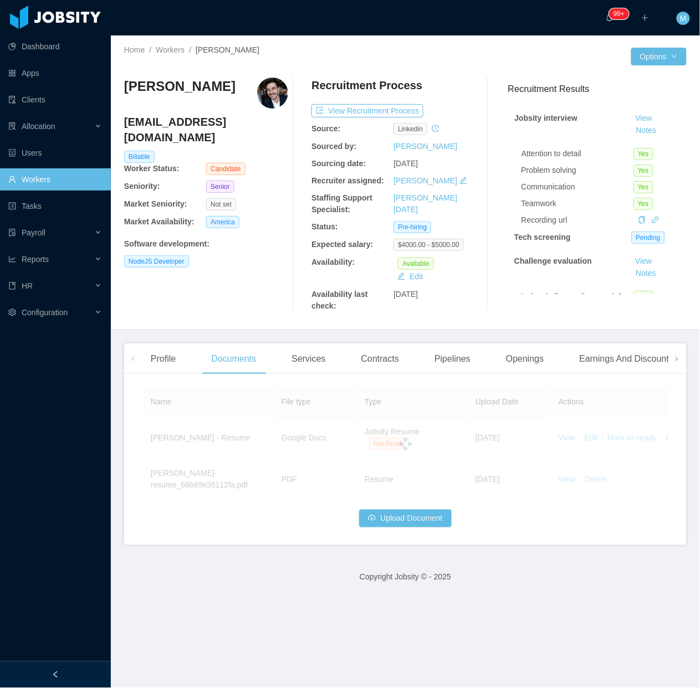
click at [222, 272] on div "Rodrigo Moreira de Matos rmoreiradematos@gmail.com Billable Worker Status: Cand…" at bounding box center [206, 195] width 164 height 234
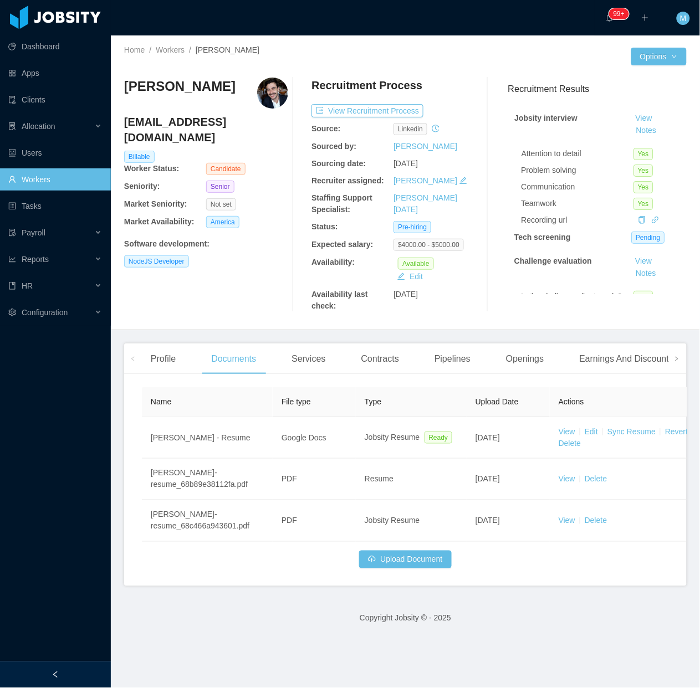
click at [261, 302] on div "Rodrigo Moreira de Matos rmoreiradematos@gmail.com Billable Worker Status: Cand…" at bounding box center [206, 195] width 164 height 234
click at [82, 666] on div at bounding box center [55, 674] width 111 height 27
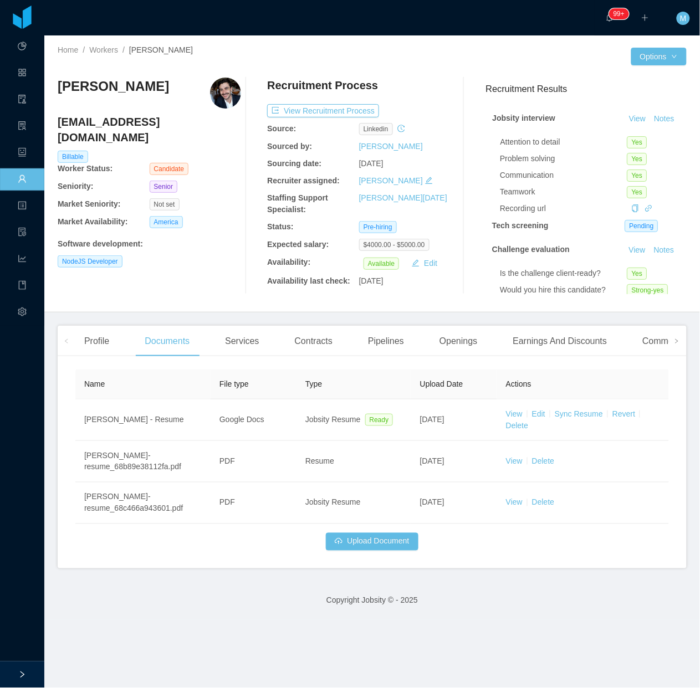
click at [154, 290] on div "Rodrigo Moreira de Matos rmoreiradematos@gmail.com Billable Worker Status: Cand…" at bounding box center [149, 186] width 183 height 217
click at [202, 295] on div "Rodrigo Moreira de Matos rmoreiradematos@gmail.com Billable Worker Status: Cand…" at bounding box center [372, 186] width 629 height 234
click at [649, 126] on button "Notes" at bounding box center [663, 118] width 29 height 13
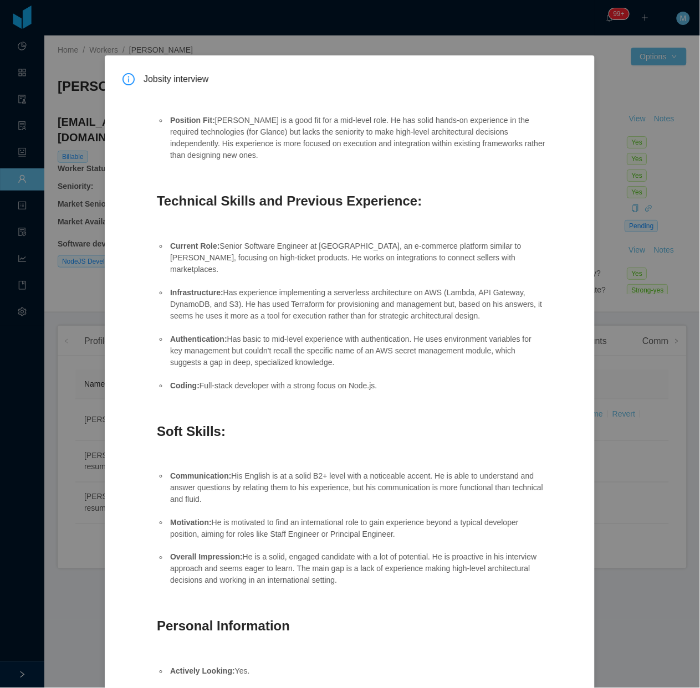
scroll to position [226, 0]
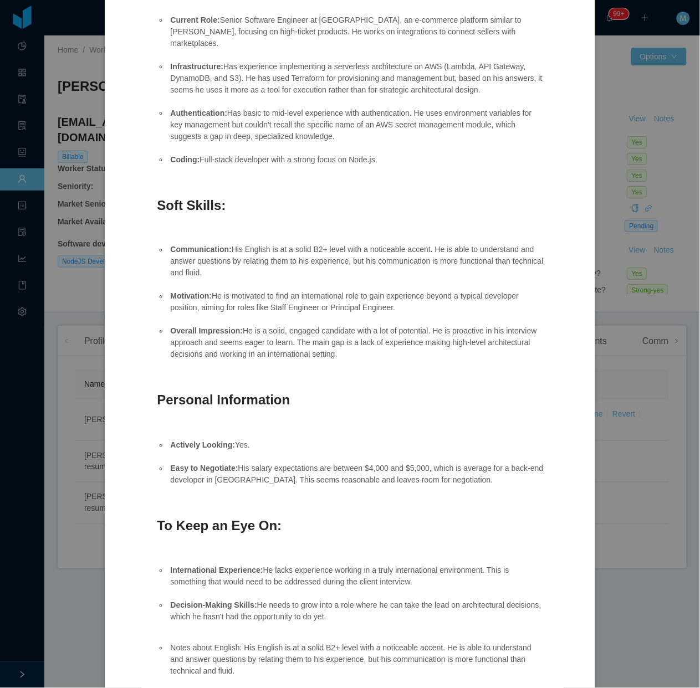
drag, startPoint x: 356, startPoint y: 345, endPoint x: 164, endPoint y: 236, distance: 220.0
click at [164, 236] on ul "Communication: His English is at a solid B2+ level with a noticeable accent. He…" at bounding box center [351, 303] width 389 height 140
copy ul "Communication: His English is at a solid B2+ level with a noticeable accent. He…"
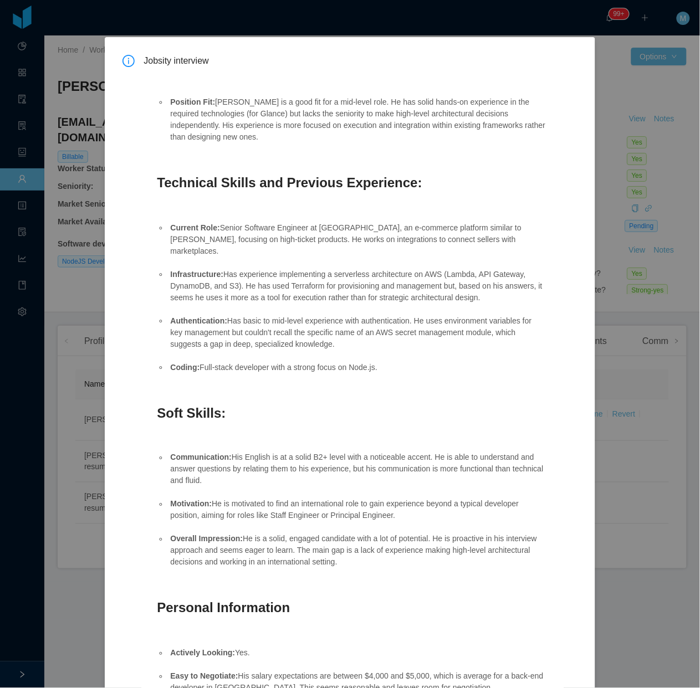
drag, startPoint x: 214, startPoint y: 226, endPoint x: 460, endPoint y: 332, distance: 267.9
click at [460, 332] on ul "Current Role: Senior Software Engineer at Ecros, an e-commerce platform similar…" at bounding box center [351, 297] width 389 height 174
copy ul "Senior Software Engineer at Ecros, an e-commerce platform similar to Shein, foc…"
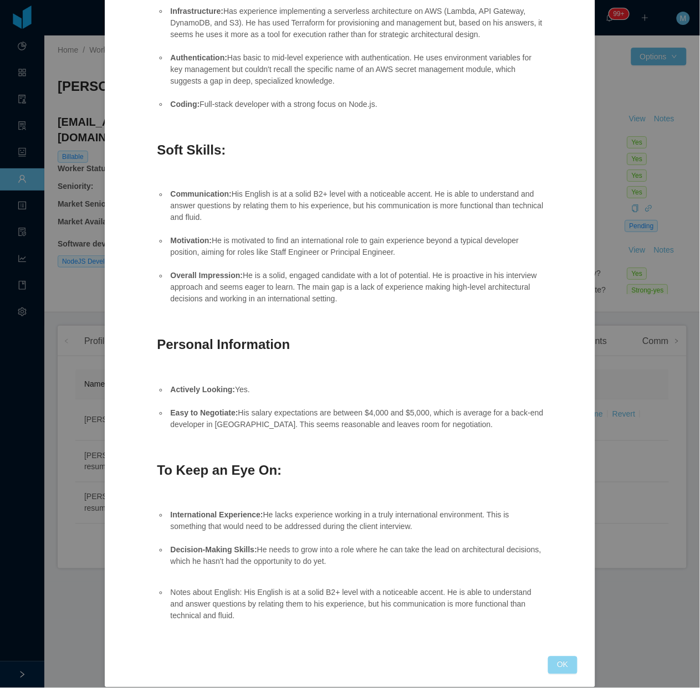
drag, startPoint x: 561, startPoint y: 652, endPoint x: 416, endPoint y: 488, distance: 219.0
click at [558, 656] on button "OK" at bounding box center [562, 665] width 29 height 18
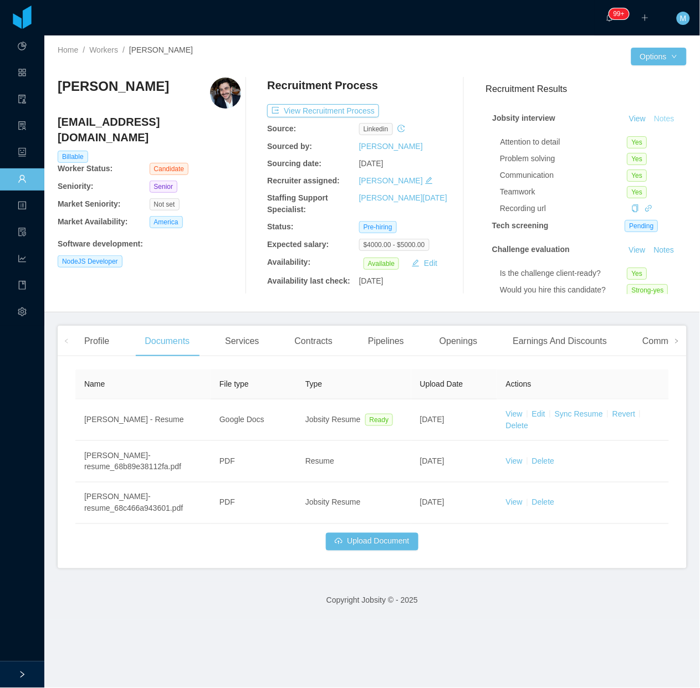
scroll to position [226, 0]
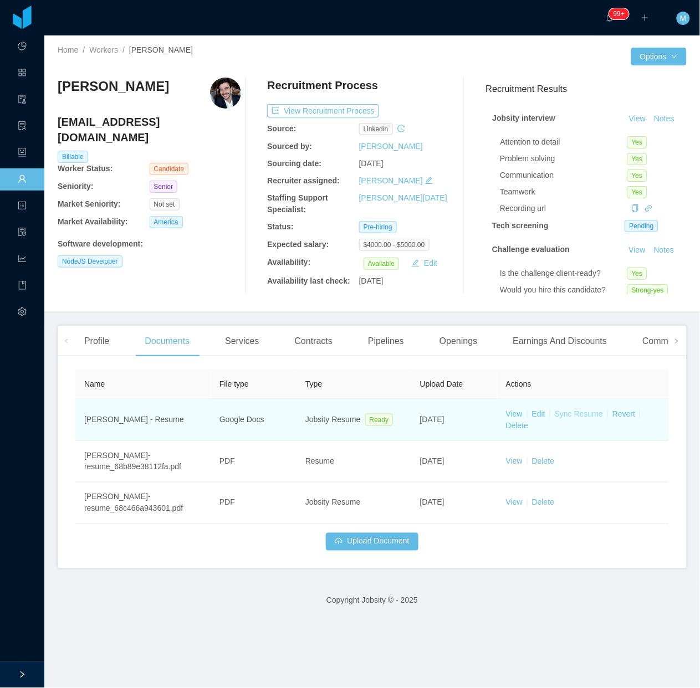
click at [568, 412] on link "Sync Resume" at bounding box center [578, 413] width 48 height 9
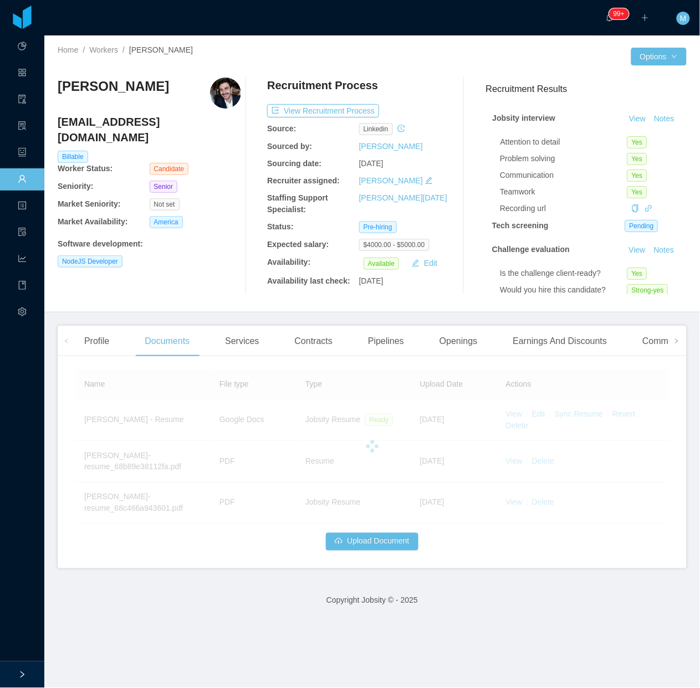
click at [230, 278] on div "Rodrigo Moreira de Matos rmoreiradematos@gmail.com Billable Worker Status: Cand…" at bounding box center [149, 186] width 183 height 217
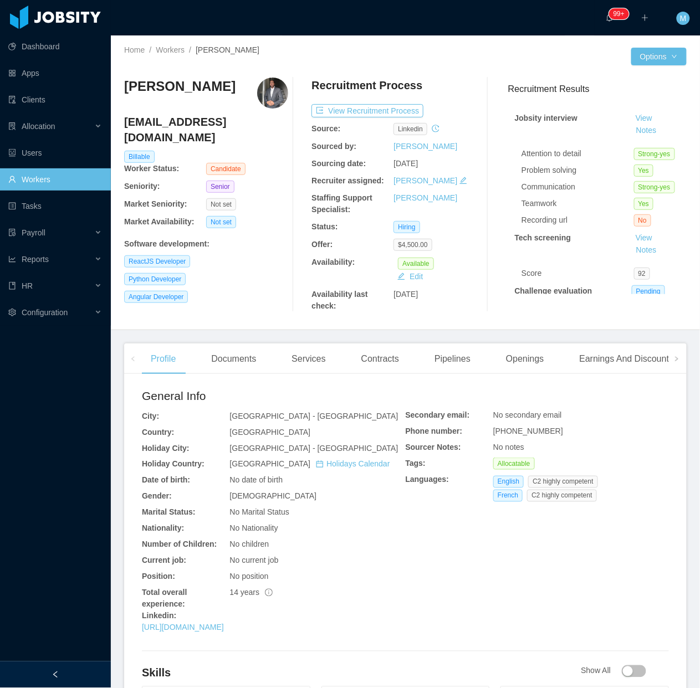
click at [250, 291] on div "Angular Developer" at bounding box center [206, 297] width 164 height 12
drag, startPoint x: 259, startPoint y: 358, endPoint x: 251, endPoint y: 358, distance: 8.3
click at [259, 358] on div "Documents" at bounding box center [233, 358] width 63 height 31
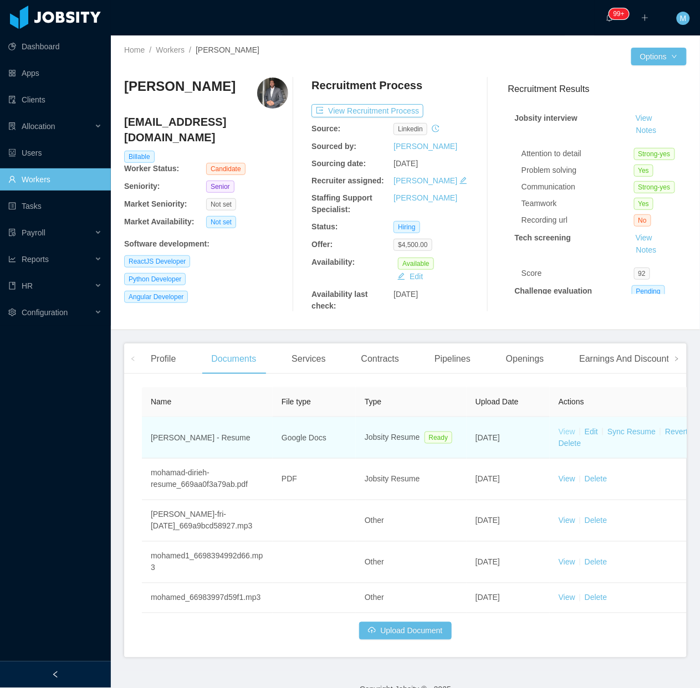
click at [563, 432] on link "View" at bounding box center [566, 431] width 17 height 9
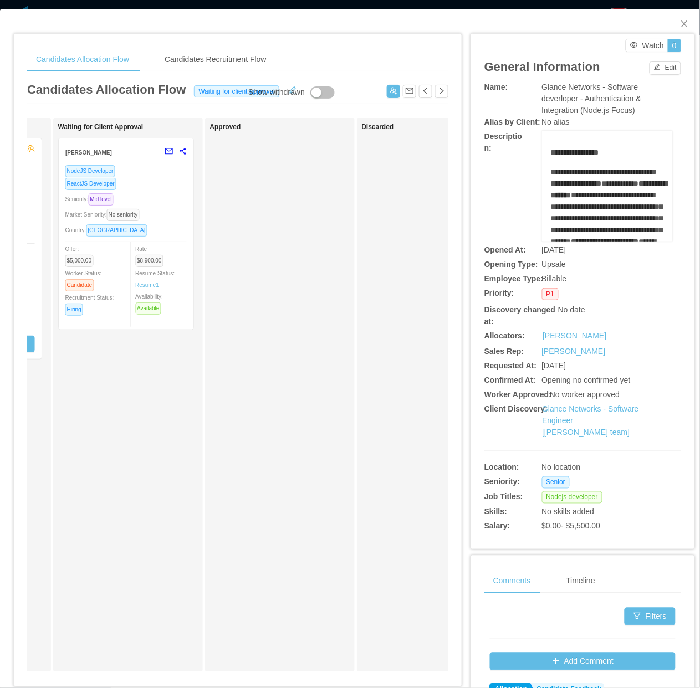
click at [151, 289] on div "Rate $8,900.00 Resume Status: Resume 1 Availability: Available" at bounding box center [166, 279] width 61 height 72
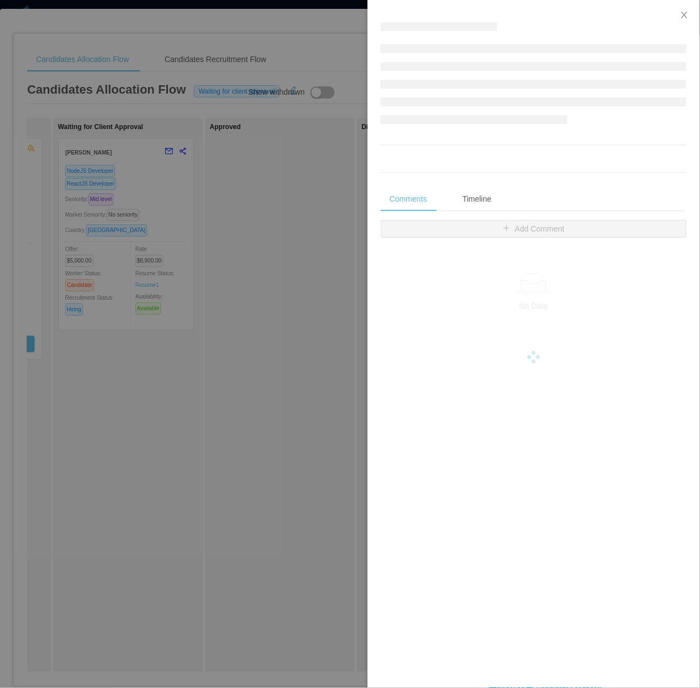
click at [199, 291] on div at bounding box center [350, 344] width 700 height 688
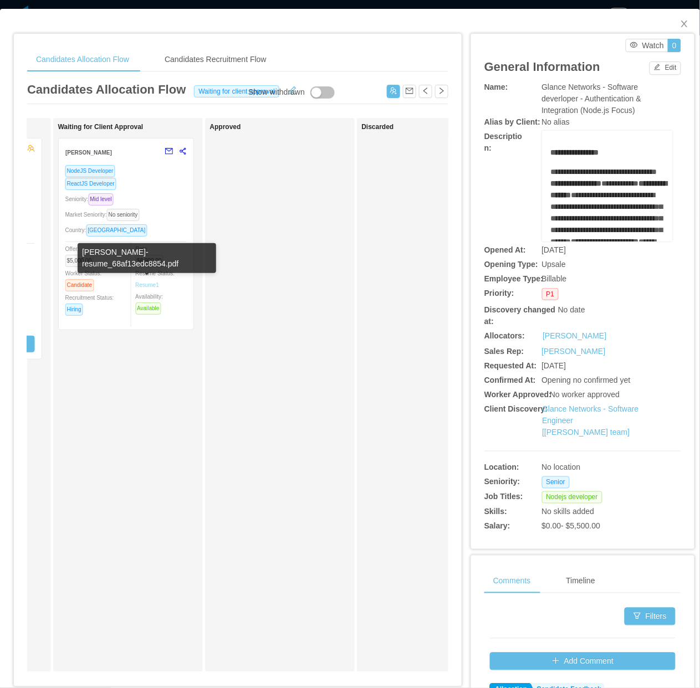
click at [151, 283] on link "Resume 1" at bounding box center [148, 285] width 24 height 8
click at [214, 380] on div "Approved" at bounding box center [287, 395] width 155 height 544
click at [308, 367] on div "Approved" at bounding box center [287, 395] width 155 height 544
click at [676, 23] on span "Close" at bounding box center [684, 24] width 31 height 31
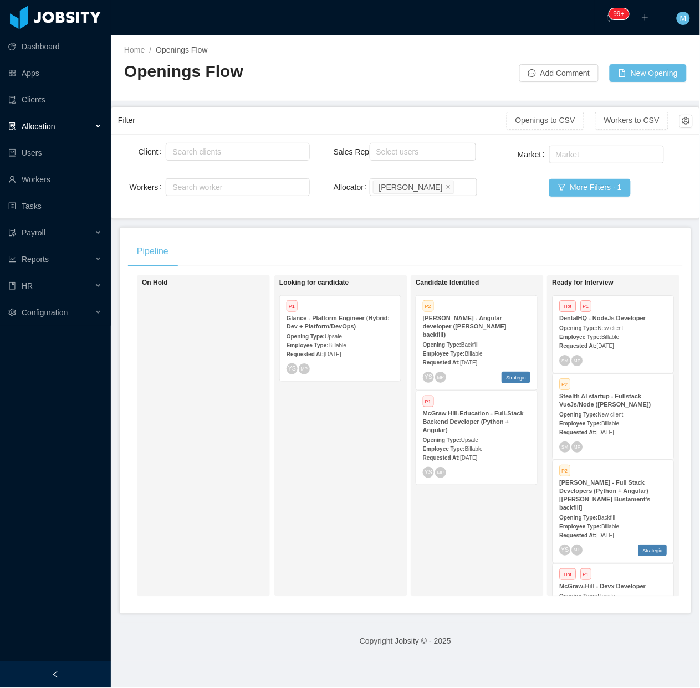
click at [341, 351] on span "[DATE]" at bounding box center [331, 354] width 17 height 6
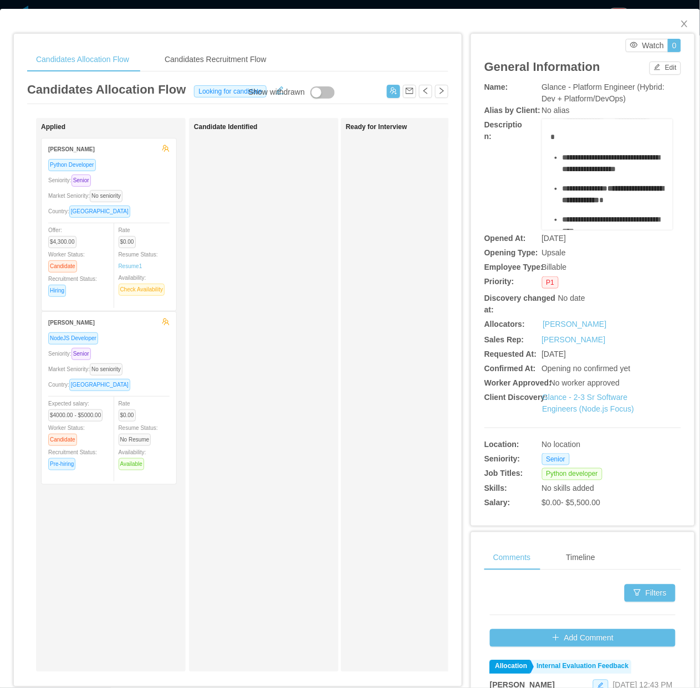
scroll to position [485, 0]
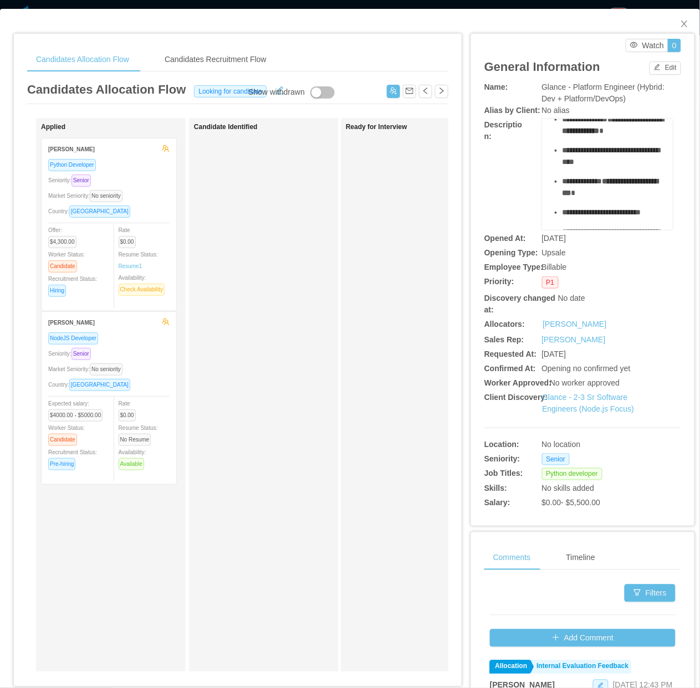
drag, startPoint x: 611, startPoint y: 156, endPoint x: 552, endPoint y: 136, distance: 61.8
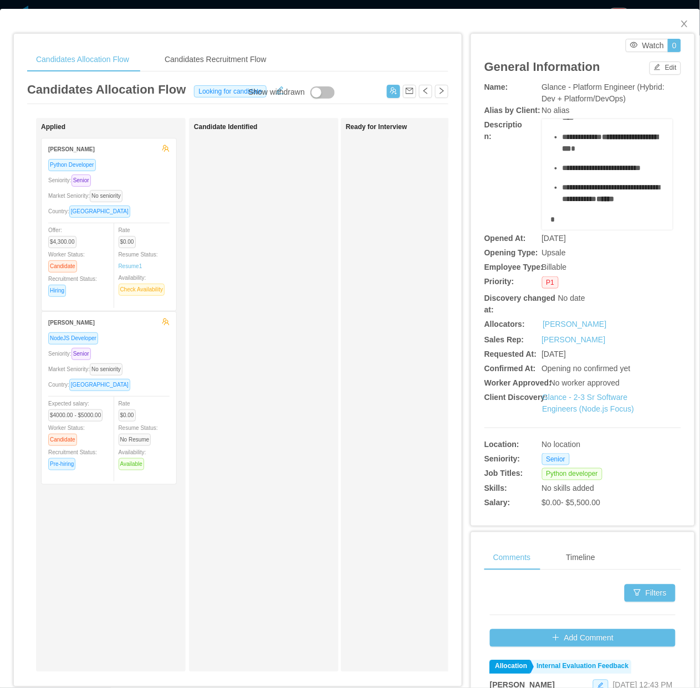
scroll to position [554, 0]
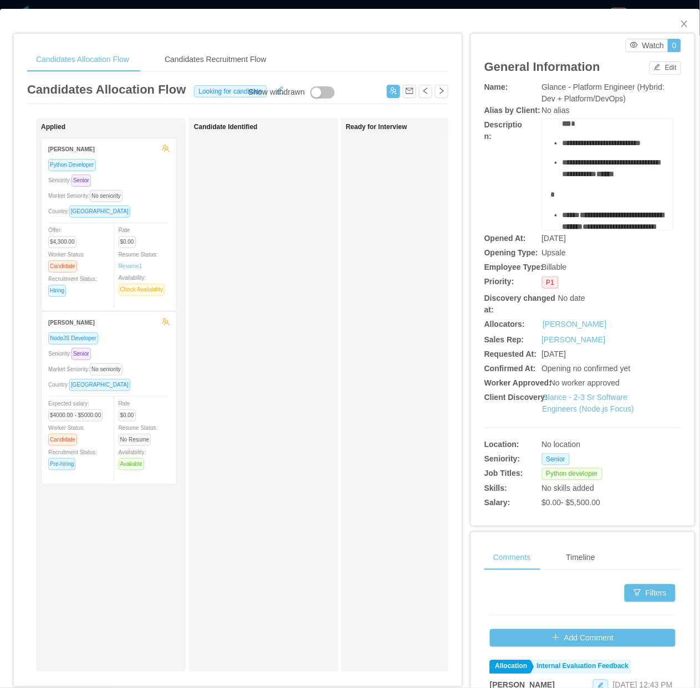
click at [568, 176] on ul "**********" at bounding box center [608, 96] width 114 height 167
drag, startPoint x: 568, startPoint y: 176, endPoint x: 554, endPoint y: 151, distance: 27.8
click at [562, 37] on div "**********" at bounding box center [613, 24] width 102 height 23
drag, startPoint x: 558, startPoint y: 142, endPoint x: 589, endPoint y: 170, distance: 42.0
click at [589, 37] on div "**********" at bounding box center [613, 24] width 102 height 23
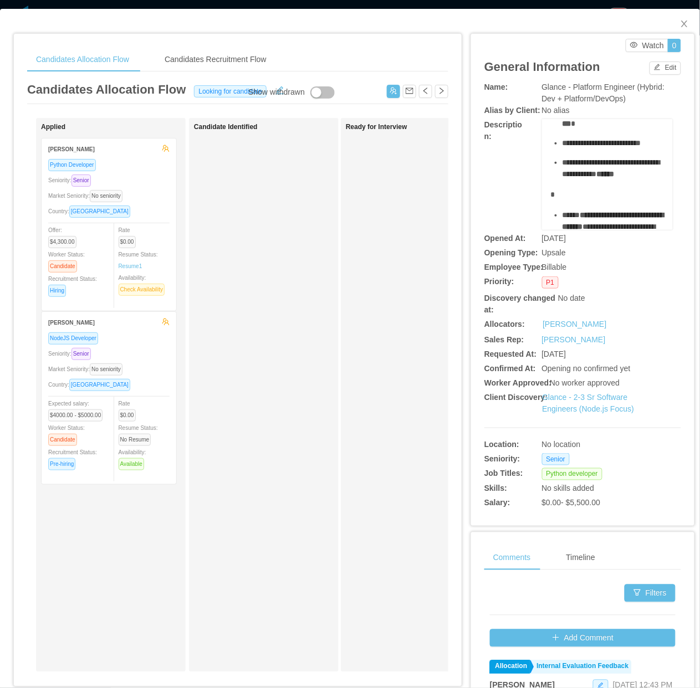
click at [588, 37] on div "**********" at bounding box center [613, 24] width 102 height 23
drag, startPoint x: 589, startPoint y: 168, endPoint x: 554, endPoint y: 148, distance: 40.2
click at [562, 37] on div "**********" at bounding box center [613, 24] width 102 height 23
drag, startPoint x: 554, startPoint y: 148, endPoint x: 564, endPoint y: 182, distance: 35.2
click at [564, 180] on ul "**********" at bounding box center [608, 96] width 114 height 167
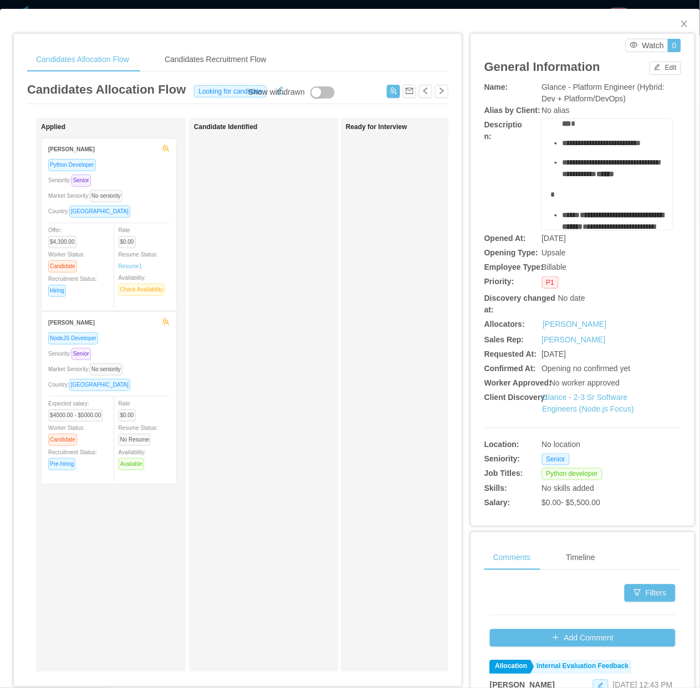
scroll to position [623, 0]
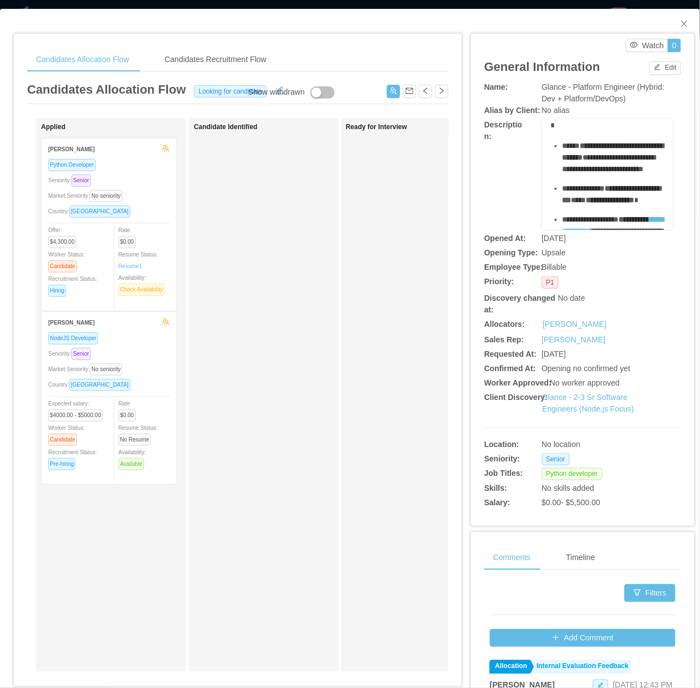
drag, startPoint x: 556, startPoint y: 145, endPoint x: 615, endPoint y: 204, distance: 83.4
click at [615, 111] on ul "**********" at bounding box center [608, 27] width 114 height 167
copy ul "**********"
click at [249, 444] on div "Candidate Identified" at bounding box center [271, 395] width 155 height 544
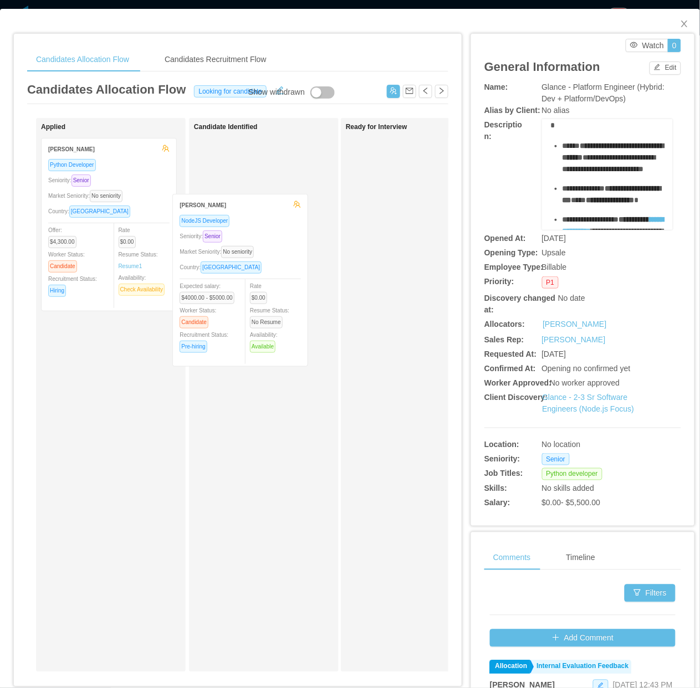
drag, startPoint x: 166, startPoint y: 385, endPoint x: 304, endPoint y: 259, distance: 186.6
click at [304, 259] on div "Applied Ricardo Dantas Python Developer Seniority: Senior Market Seniority: No …" at bounding box center [237, 399] width 421 height 563
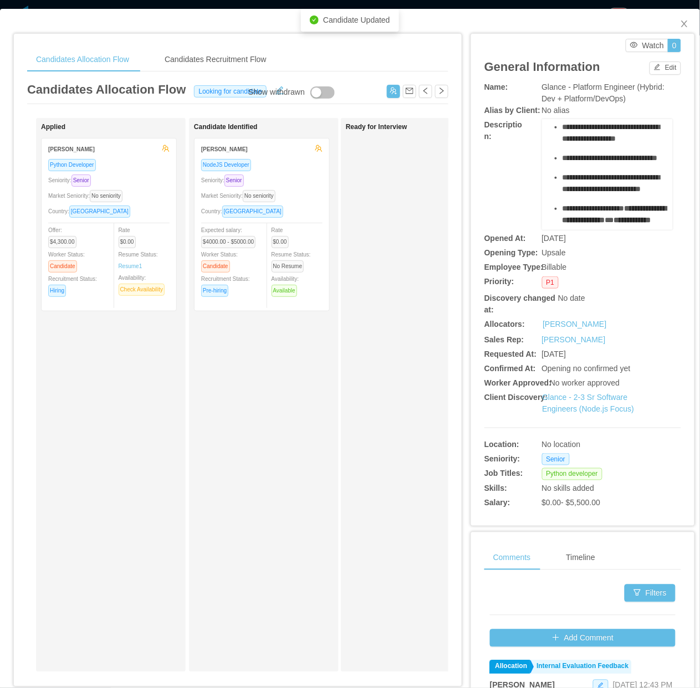
scroll to position [0, 0]
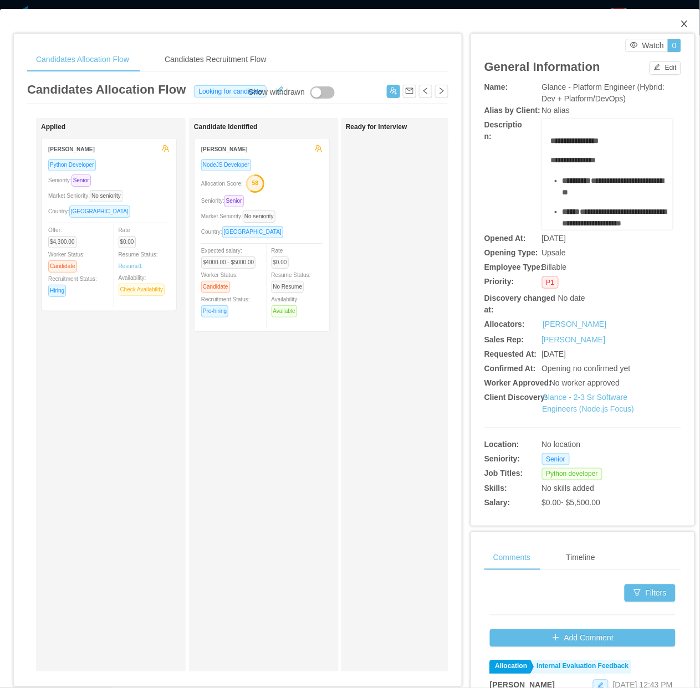
click at [676, 18] on span "Close" at bounding box center [684, 24] width 31 height 31
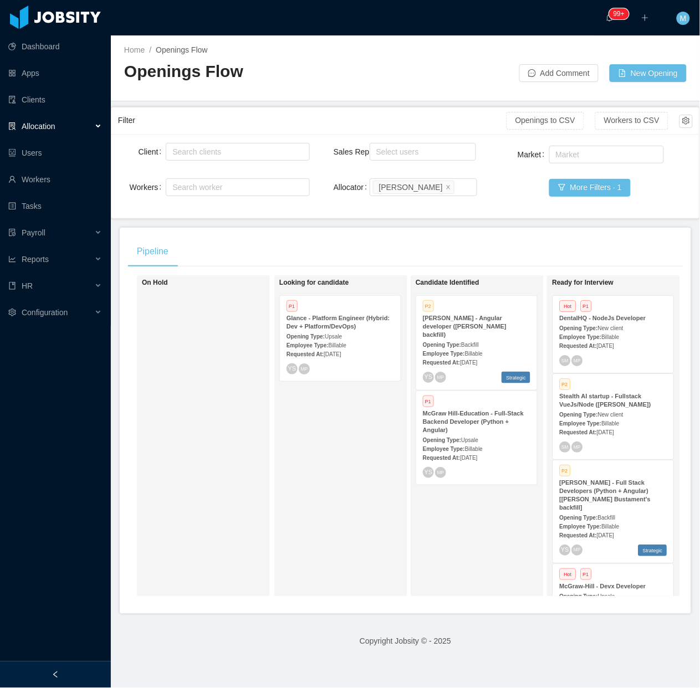
click at [278, 472] on div "Looking for candidate P1 Glance - Platform Engineer (Hybrid: Dev + Platform/Dev…" at bounding box center [340, 435] width 133 height 321
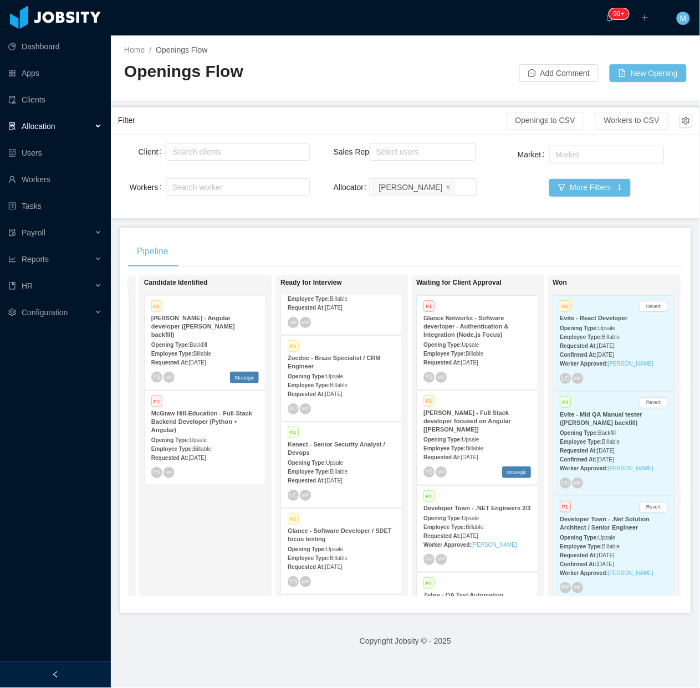
scroll to position [0, 317]
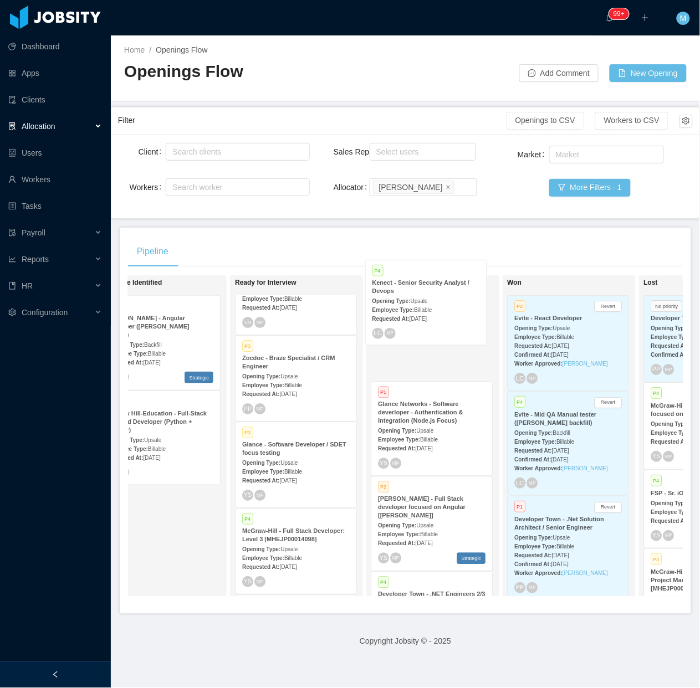
drag, startPoint x: 287, startPoint y: 453, endPoint x: 417, endPoint y: 302, distance: 198.7
click at [417, 302] on div "On Hold Looking for candidate P1 Glance - Platform Engineer (Hybrid: Dev + Plat…" at bounding box center [405, 440] width 554 height 330
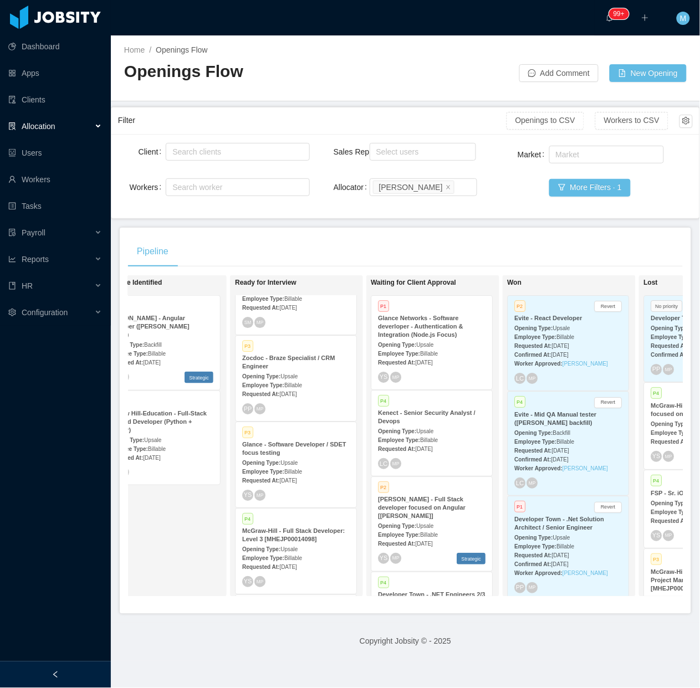
click at [461, 263] on div "Pipeline" at bounding box center [405, 251] width 554 height 31
click at [450, 431] on div "Opening Type: Upsale" at bounding box center [431, 431] width 107 height 12
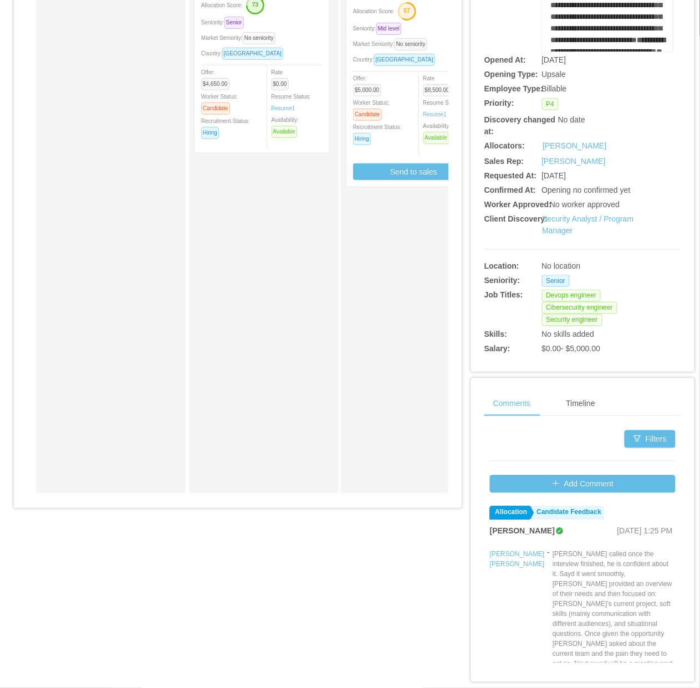
scroll to position [201, 0]
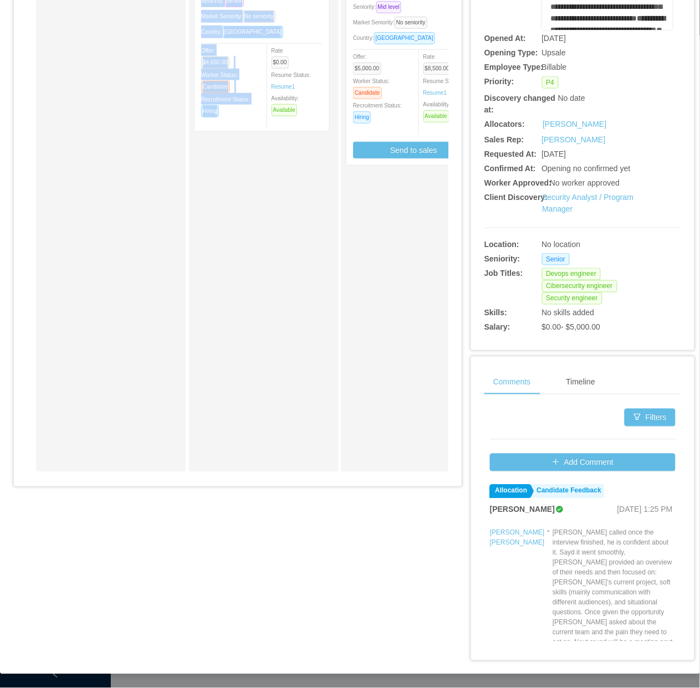
drag, startPoint x: 167, startPoint y: 479, endPoint x: 249, endPoint y: 485, distance: 82.2
click at [249, 481] on div "Applied Candidate Identified Andre Inforzato Cibersecurity Engineer Allocation …" at bounding box center [237, 199] width 421 height 563
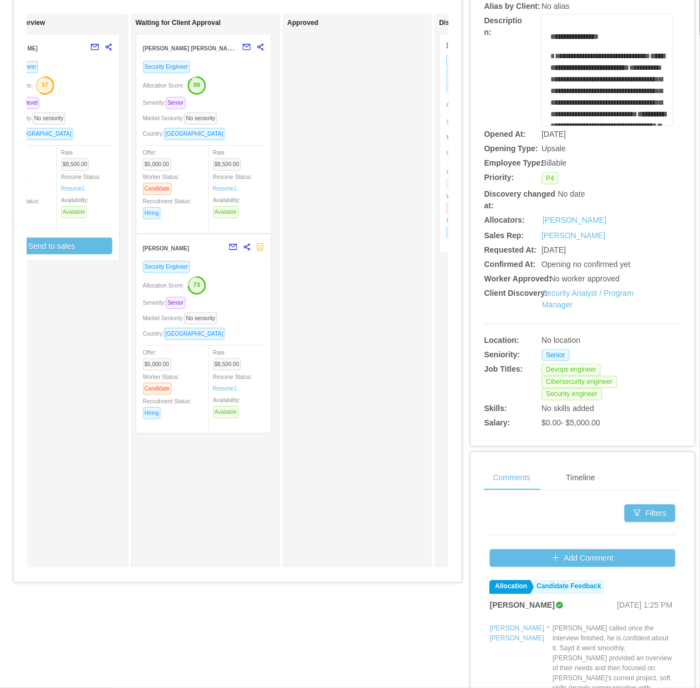
scroll to position [0, 0]
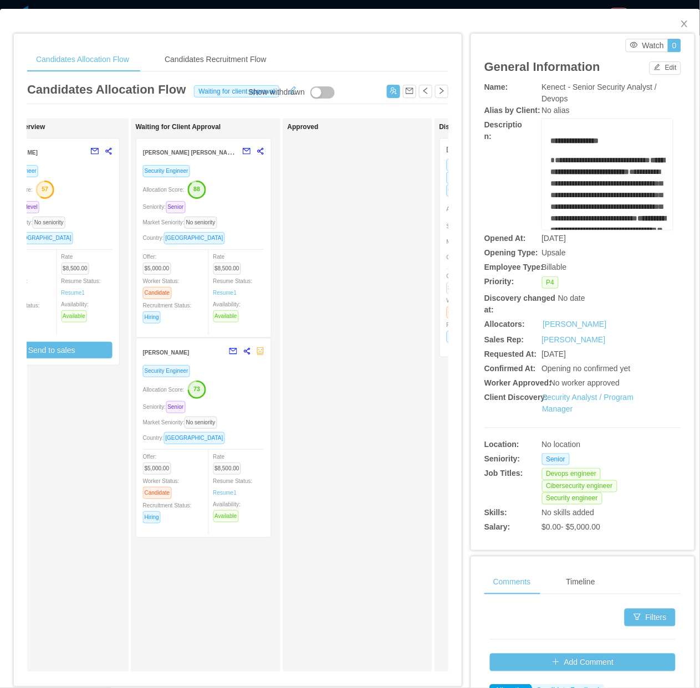
click at [259, 428] on div "Security Engineer Allocation Score: 73 Seniority: Senior Market Seniority: No s…" at bounding box center [203, 447] width 121 height 166
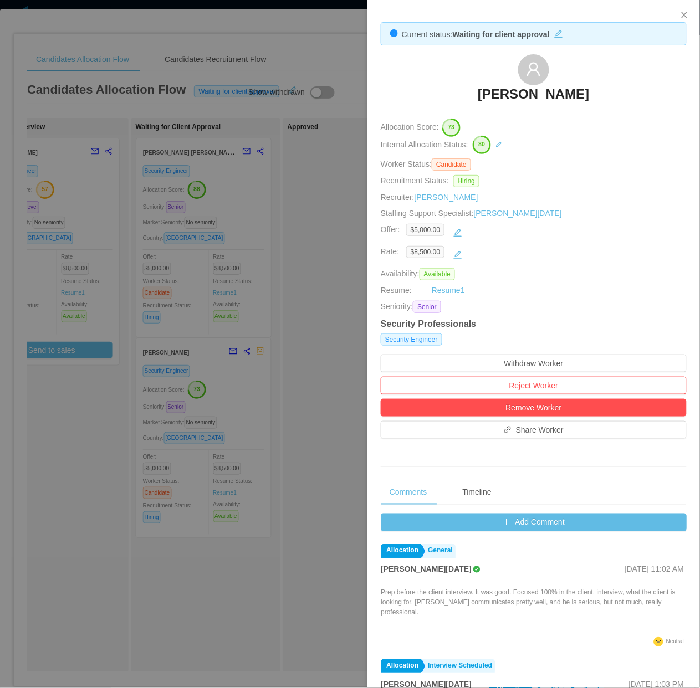
click at [291, 404] on div at bounding box center [350, 344] width 700 height 688
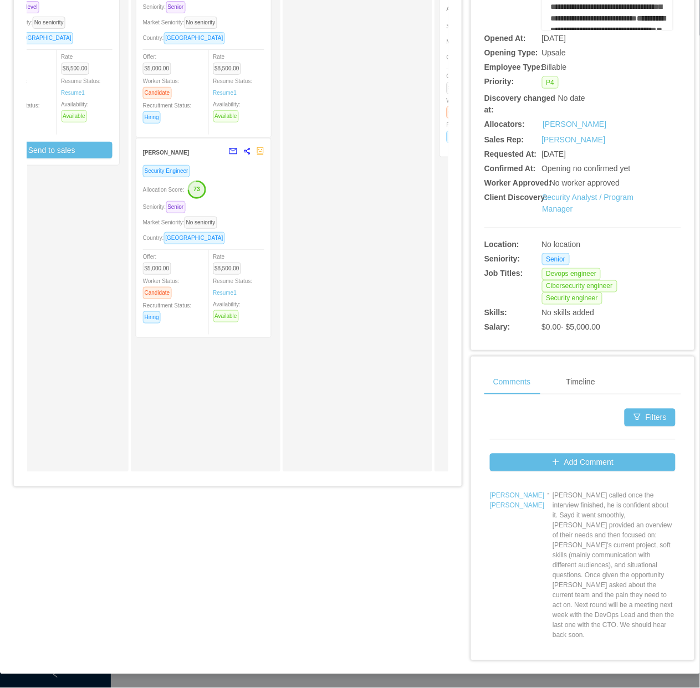
scroll to position [69, 0]
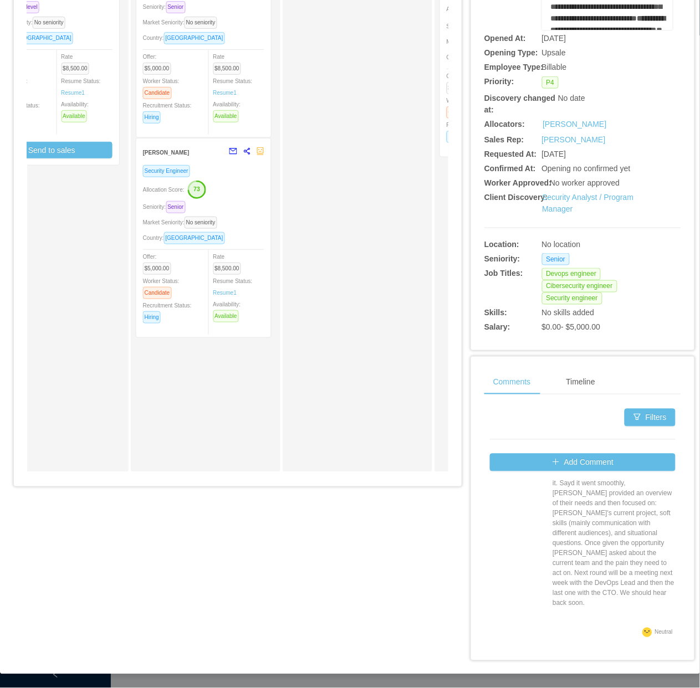
click at [244, 220] on div "Market Seniority: No seniority" at bounding box center [203, 222] width 121 height 13
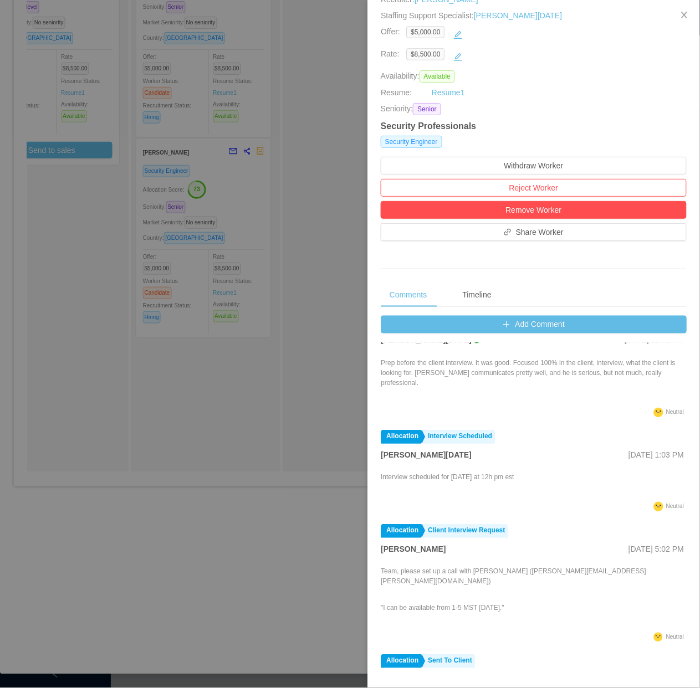
scroll to position [0, 0]
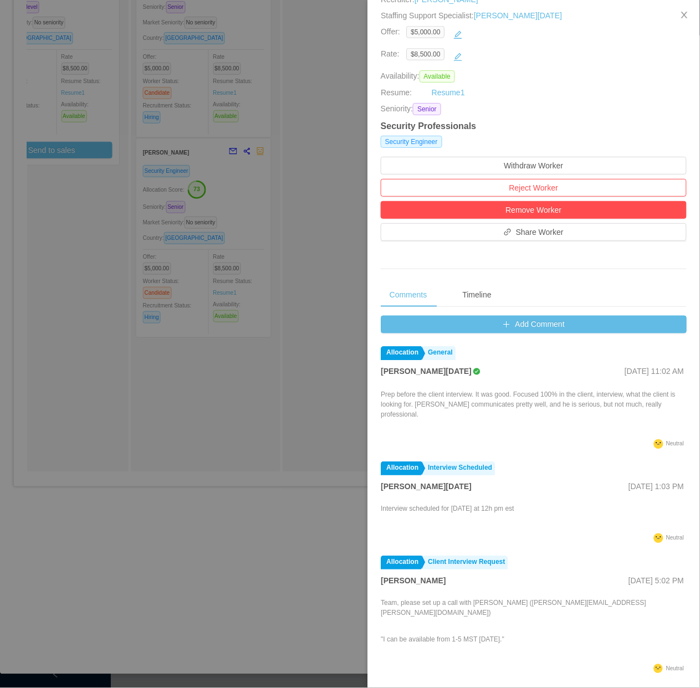
click at [187, 454] on div at bounding box center [350, 344] width 700 height 688
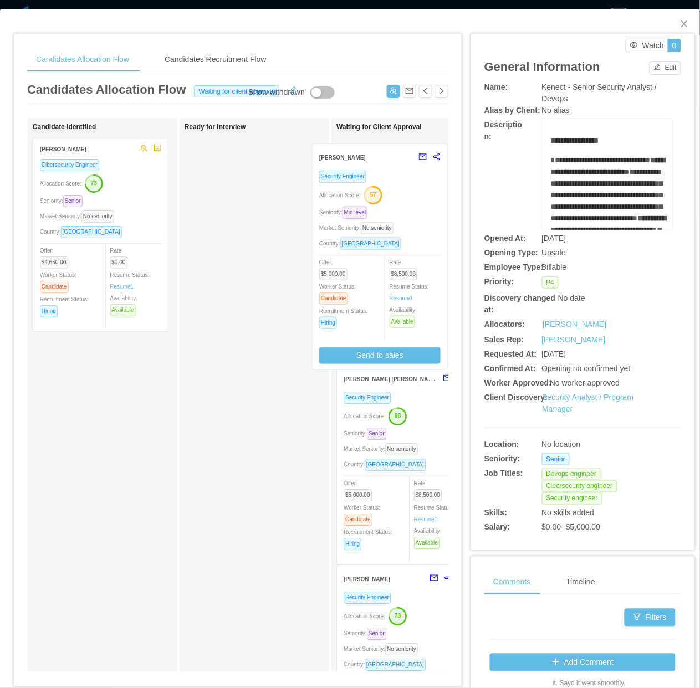
drag, startPoint x: 237, startPoint y: 300, endPoint x: 352, endPoint y: 296, distance: 115.3
click at [363, 305] on div "Applied Candidate Identified Andre Inforzato Cibersecurity Engineer Allocation …" at bounding box center [237, 399] width 421 height 563
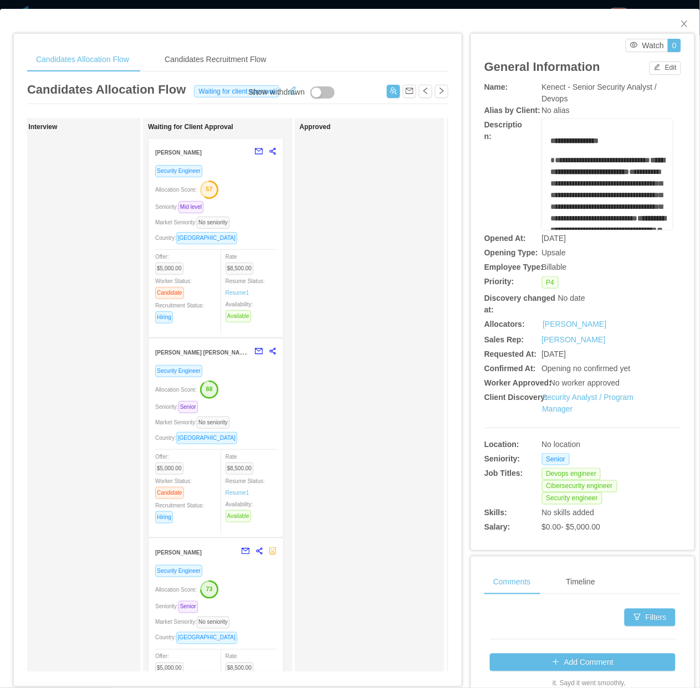
click at [246, 194] on div "Allocation Score: 57" at bounding box center [215, 189] width 121 height 18
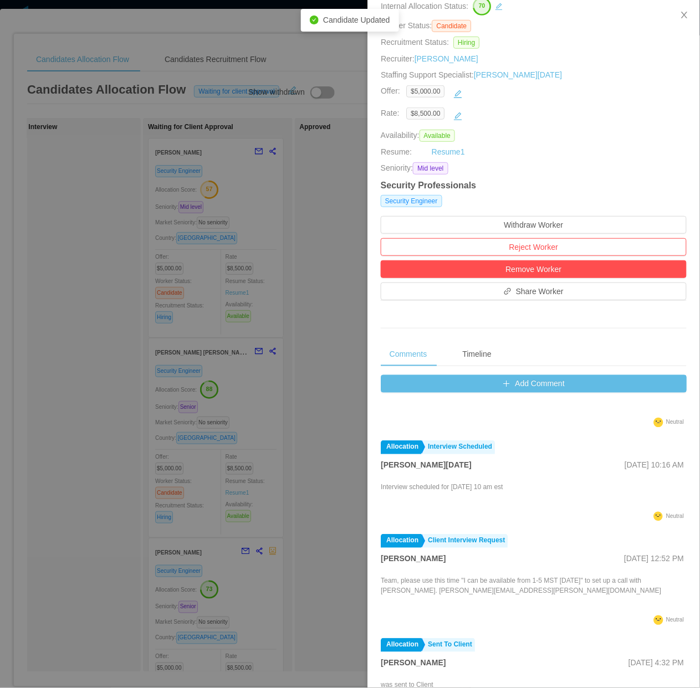
scroll to position [208, 0]
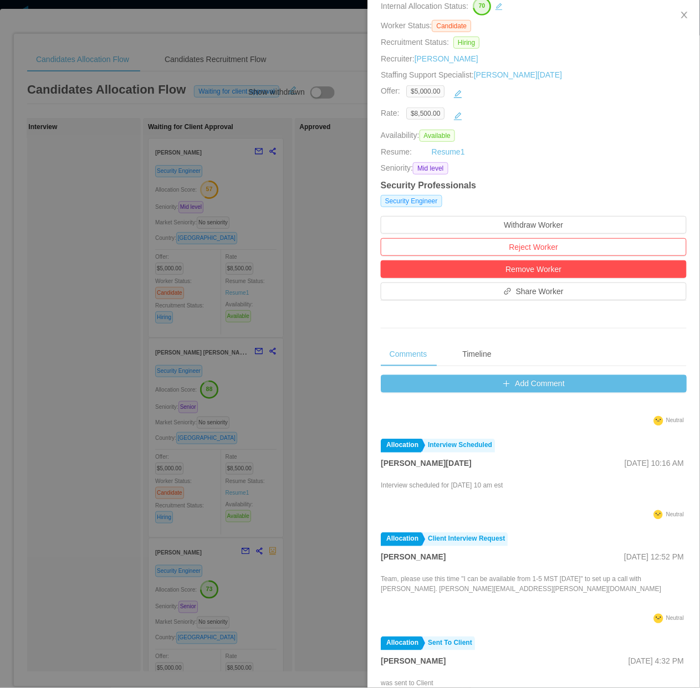
click at [286, 512] on div at bounding box center [350, 344] width 700 height 688
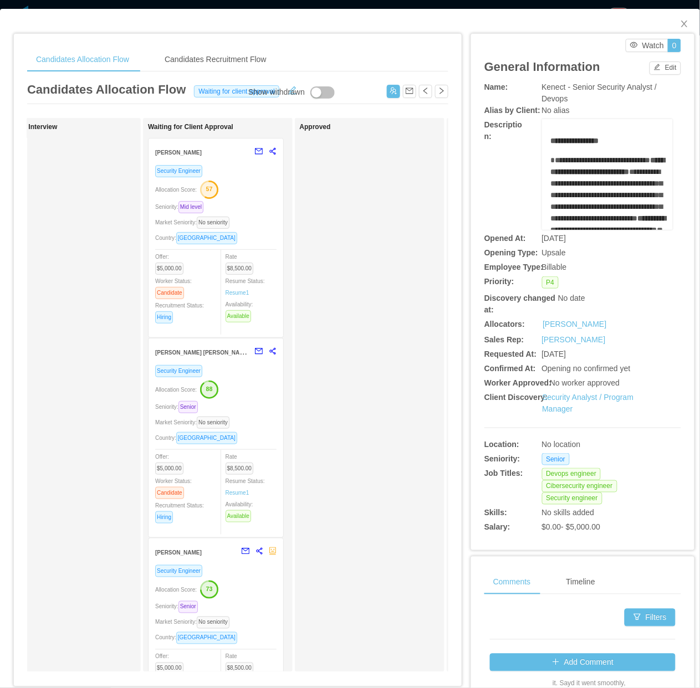
click at [262, 433] on div "Country: Dominican Republic" at bounding box center [215, 437] width 121 height 13
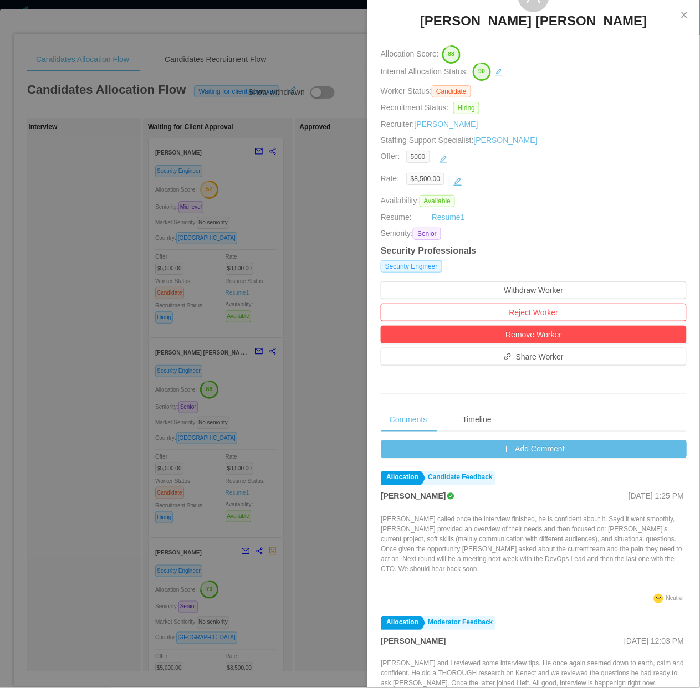
scroll to position [200, 0]
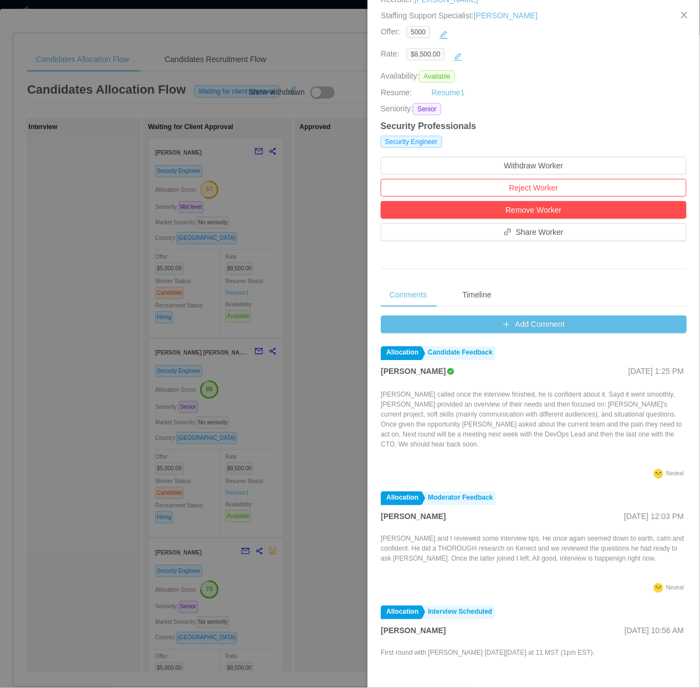
click at [289, 436] on div at bounding box center [350, 344] width 700 height 688
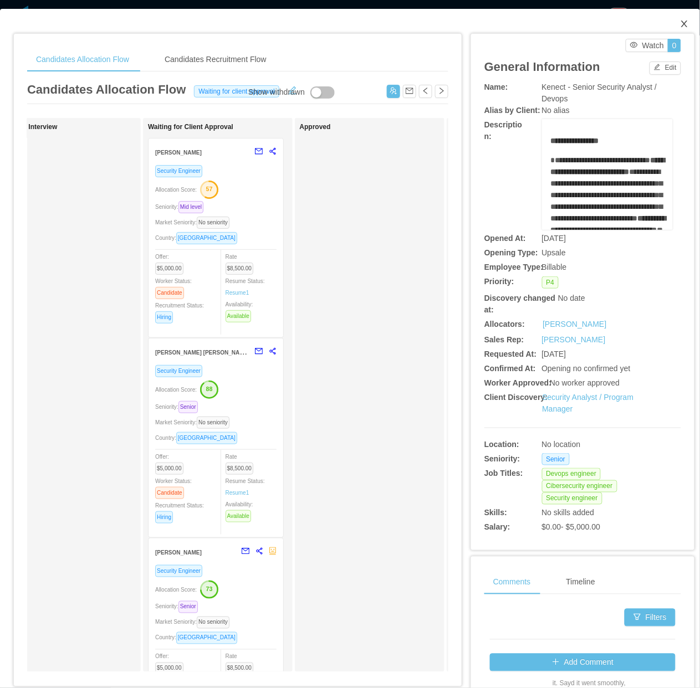
click at [680, 20] on icon "icon: close" at bounding box center [684, 23] width 9 height 9
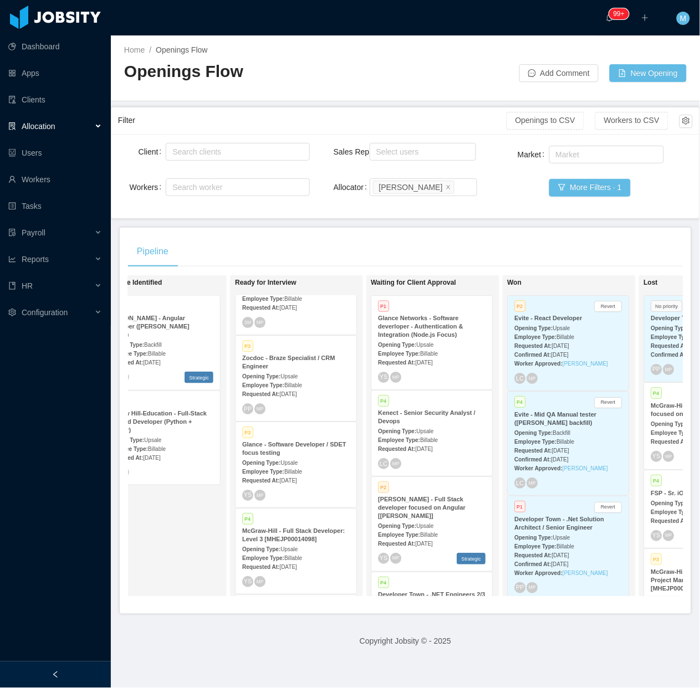
drag, startPoint x: 423, startPoint y: 227, endPoint x: 407, endPoint y: 234, distance: 16.9
click at [423, 227] on main "Home / Openings Flow / Openings Flow Add Comment New Opening Filter Openings to…" at bounding box center [405, 361] width 589 height 652
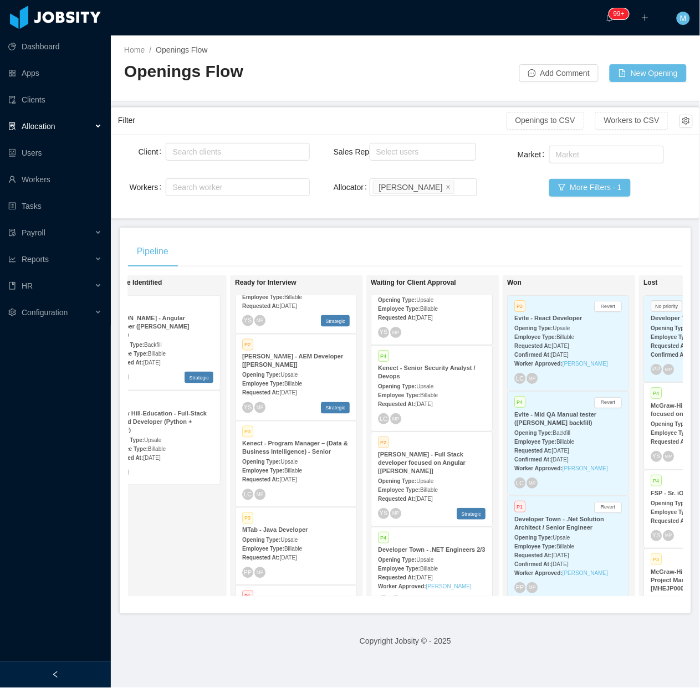
scroll to position [69, 0]
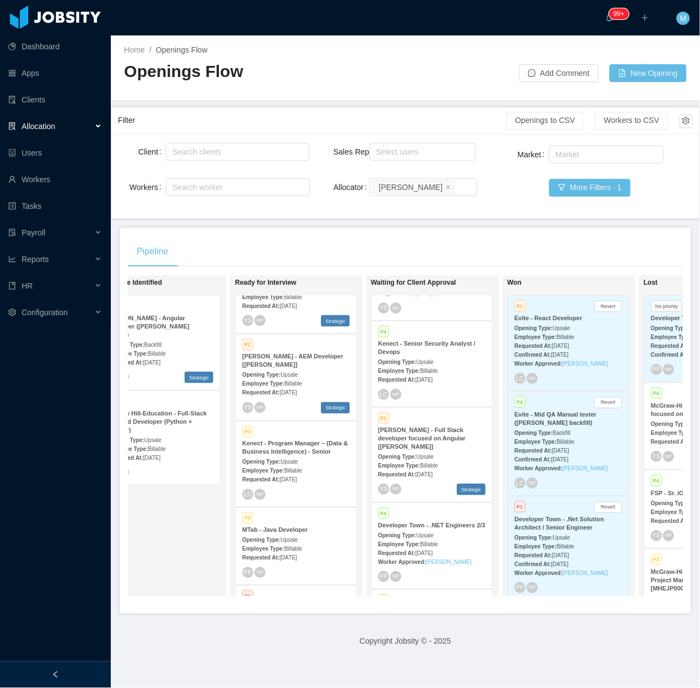
click at [61, 677] on div at bounding box center [55, 674] width 111 height 27
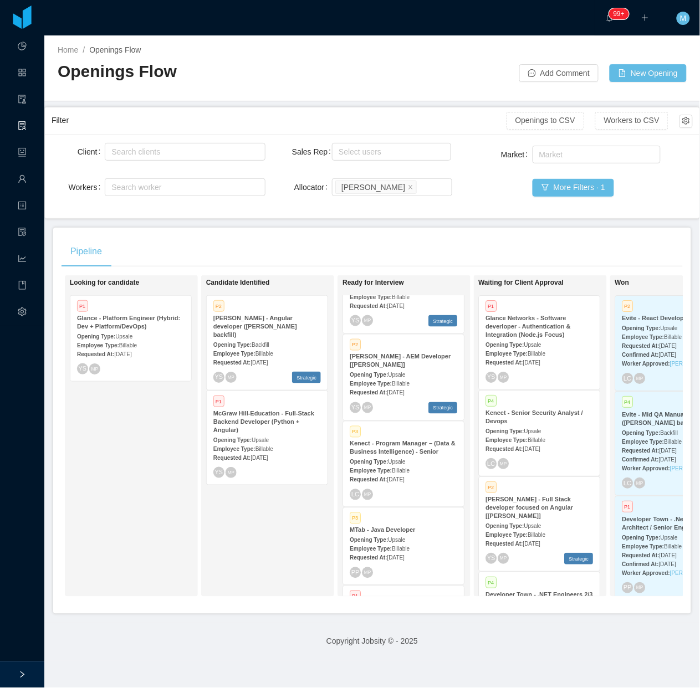
scroll to position [815, 0]
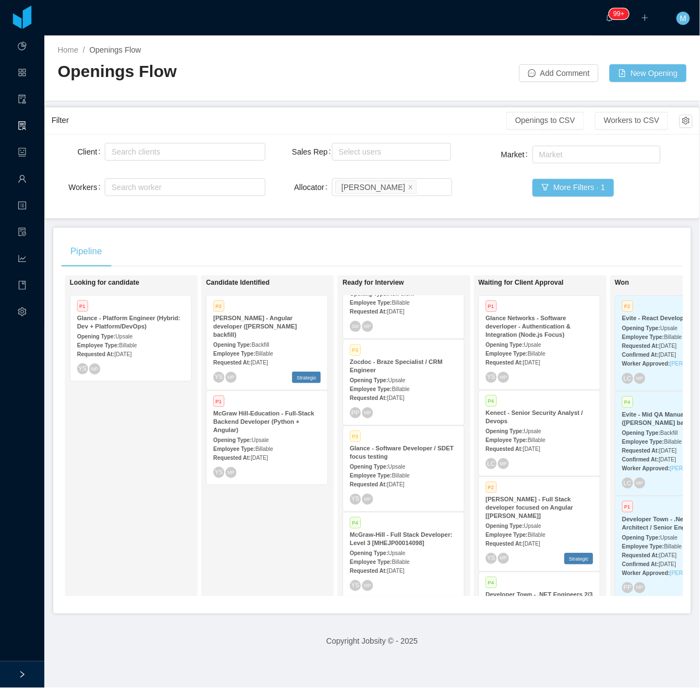
click at [533, 339] on div "Opening Type: Upsale" at bounding box center [539, 344] width 107 height 12
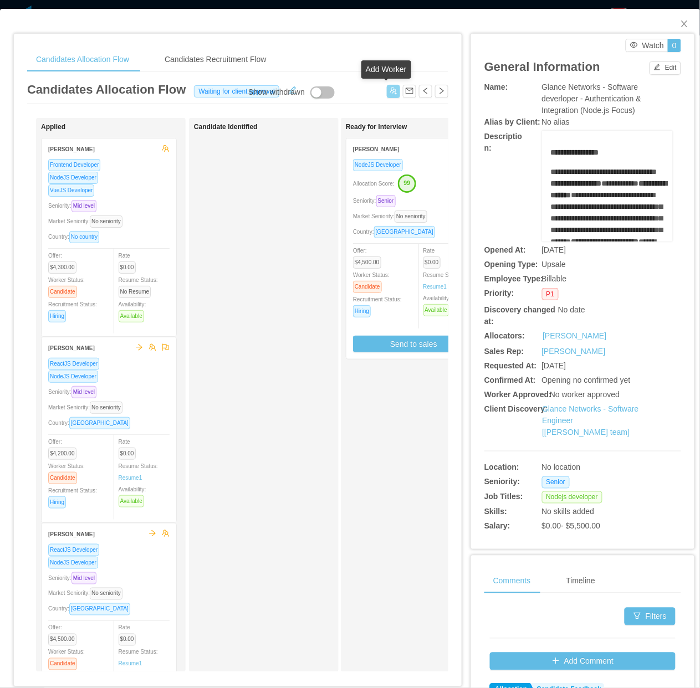
click at [387, 89] on button "button" at bounding box center [393, 91] width 13 height 13
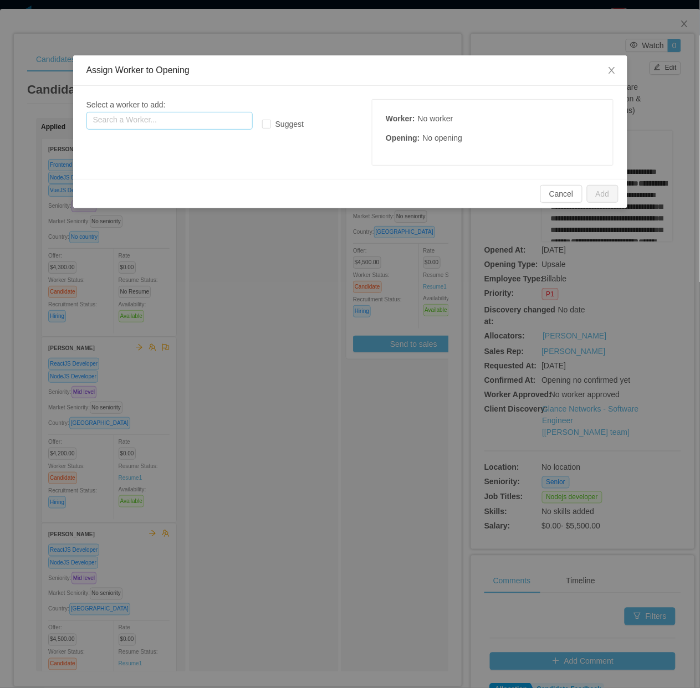
click at [183, 124] on input "text" at bounding box center [169, 121] width 166 height 18
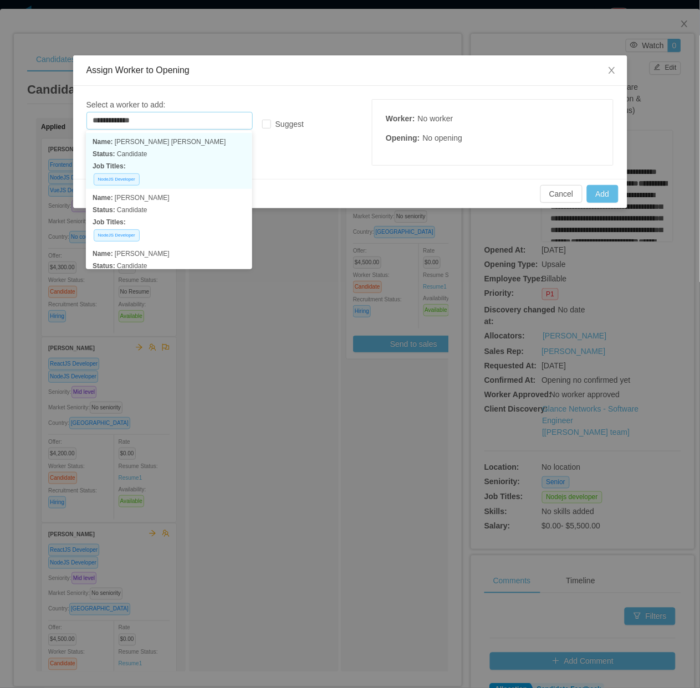
click at [193, 151] on p "Status: Candidate" at bounding box center [168, 154] width 153 height 12
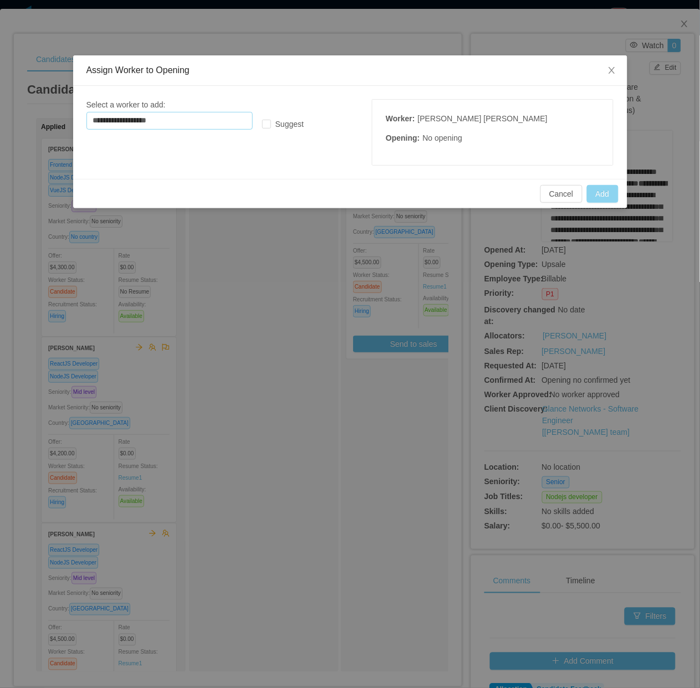
type input "**********"
click at [593, 189] on button "Add" at bounding box center [603, 194] width 32 height 18
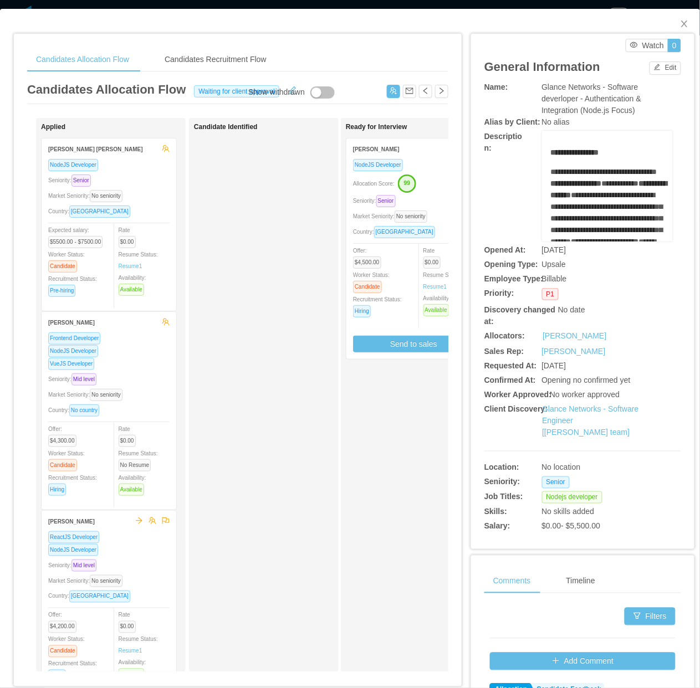
drag, startPoint x: 306, startPoint y: 469, endPoint x: 279, endPoint y: 438, distance: 42.0
click at [306, 469] on div "Candidate Identified" at bounding box center [271, 395] width 155 height 544
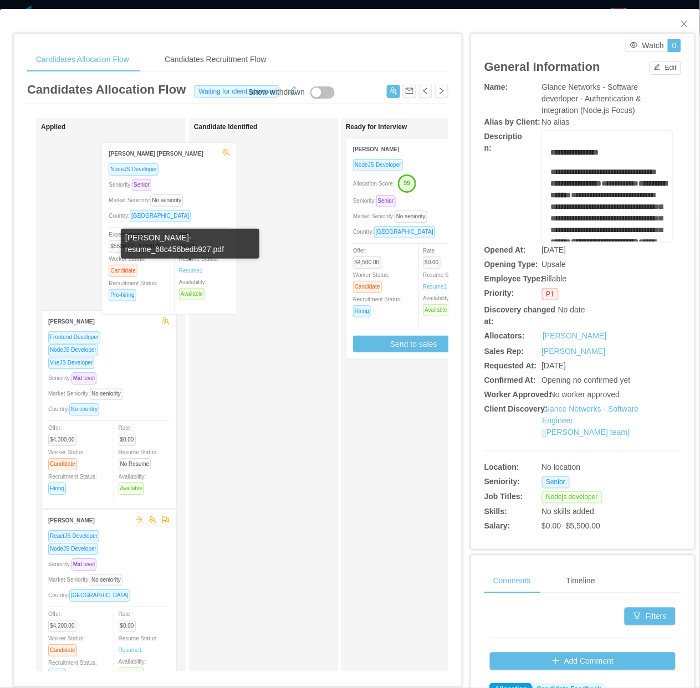
drag, startPoint x: 131, startPoint y: 263, endPoint x: 200, endPoint y: 265, distance: 69.3
click at [200, 265] on div "Applied Gustavo Diogo Silva NodeJS Developer Seniority: Senior Market Seniority…" at bounding box center [237, 399] width 421 height 563
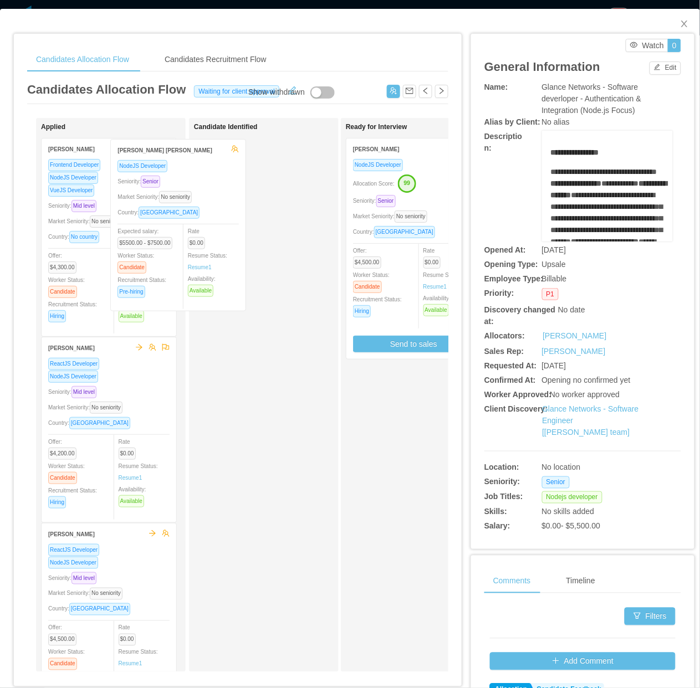
drag, startPoint x: 108, startPoint y: 241, endPoint x: 236, endPoint y: 236, distance: 128.6
click at [234, 240] on div "Applied Gustavo Diogo Silva NodeJS Developer Seniority: Senior Market Seniority…" at bounding box center [237, 399] width 421 height 563
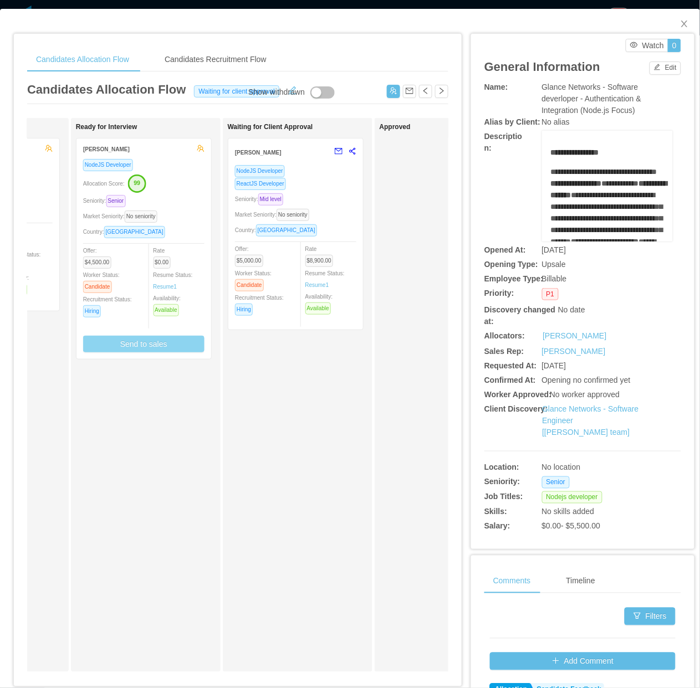
click at [164, 344] on button "Send to sales" at bounding box center [143, 344] width 121 height 17
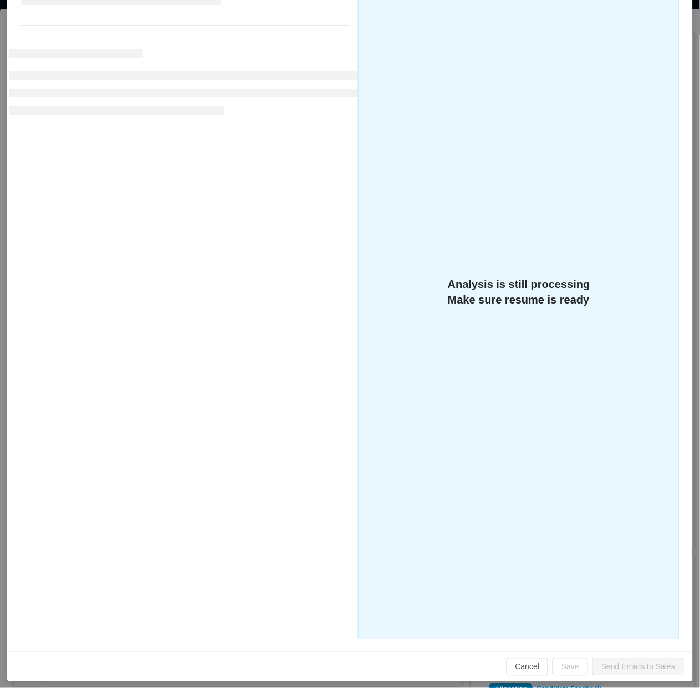
scroll to position [176, 0]
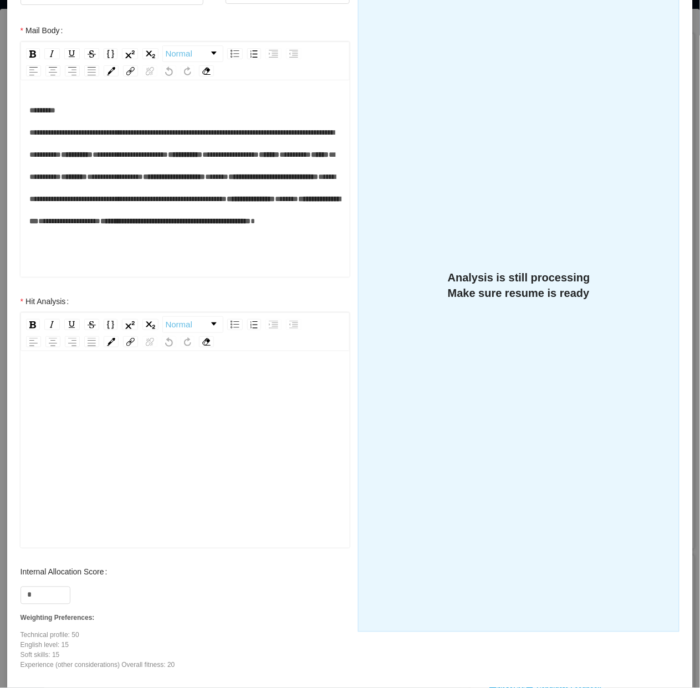
click at [212, 409] on div "rdw-editor" at bounding box center [185, 467] width 312 height 194
click at [44, 600] on input "*" at bounding box center [45, 595] width 49 height 17
type input "**"
click at [49, 476] on div "rdw-editor" at bounding box center [185, 467] width 312 height 194
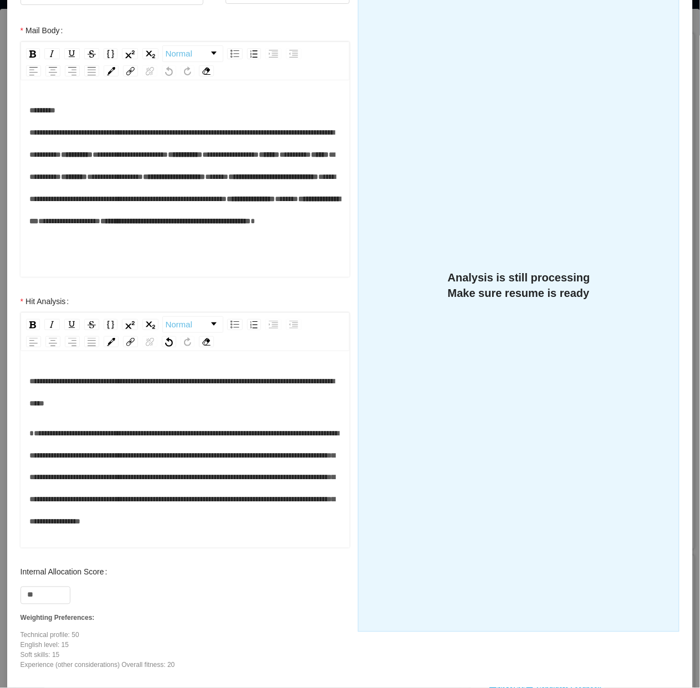
click at [167, 409] on div "**********" at bounding box center [185, 392] width 312 height 44
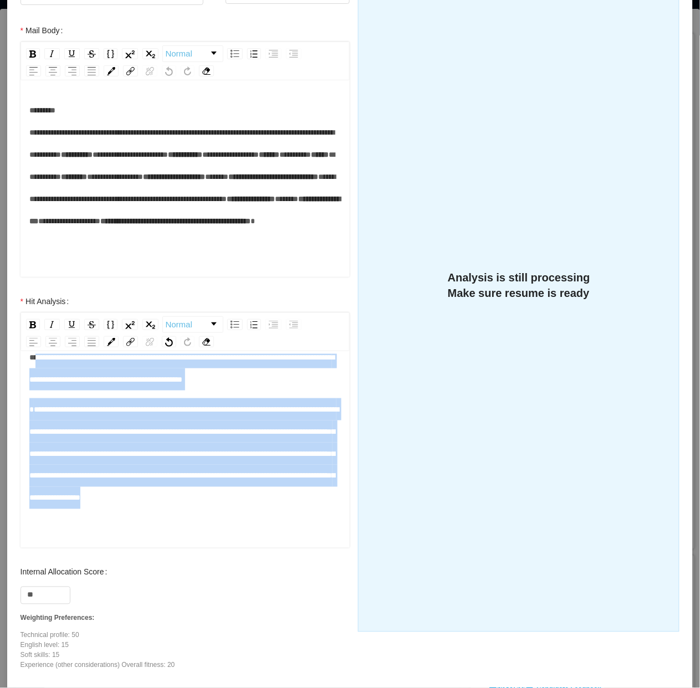
scroll to position [0, 0]
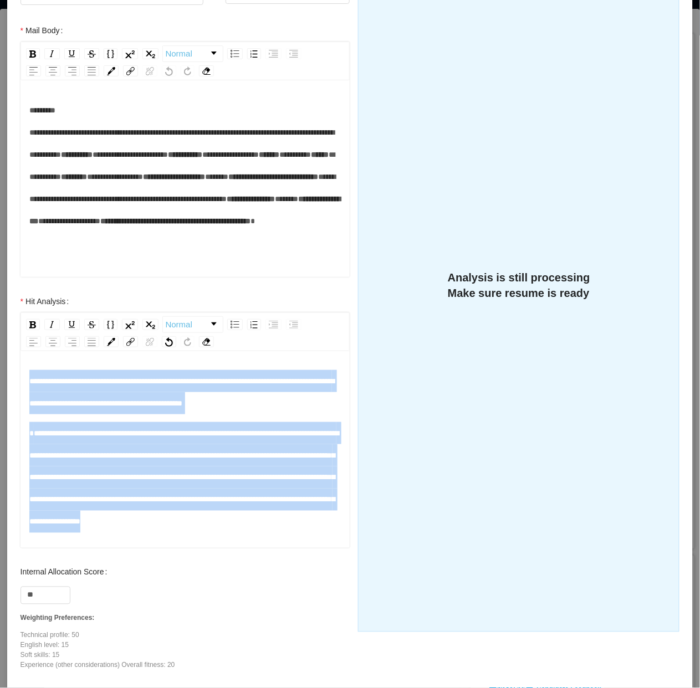
drag, startPoint x: 193, startPoint y: 519, endPoint x: 16, endPoint y: 361, distance: 237.3
click at [16, 361] on div "**********" at bounding box center [185, 425] width 352 height 271
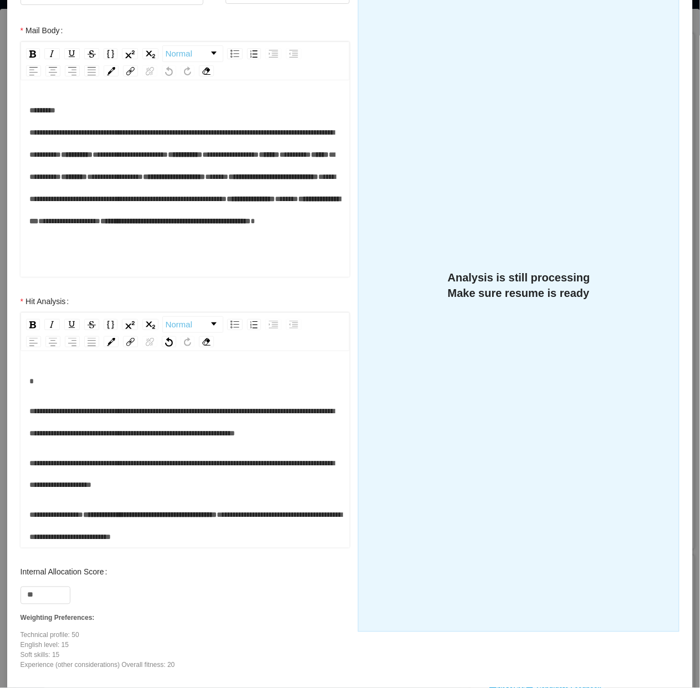
click at [110, 388] on div "rdw-editor" at bounding box center [185, 381] width 312 height 22
click at [87, 413] on span "**********" at bounding box center [181, 422] width 305 height 30
click at [24, 419] on div "**********" at bounding box center [185, 451] width 330 height 194
click at [26, 414] on div "**********" at bounding box center [185, 451] width 330 height 194
click at [32, 408] on span "**********" at bounding box center [181, 422] width 305 height 30
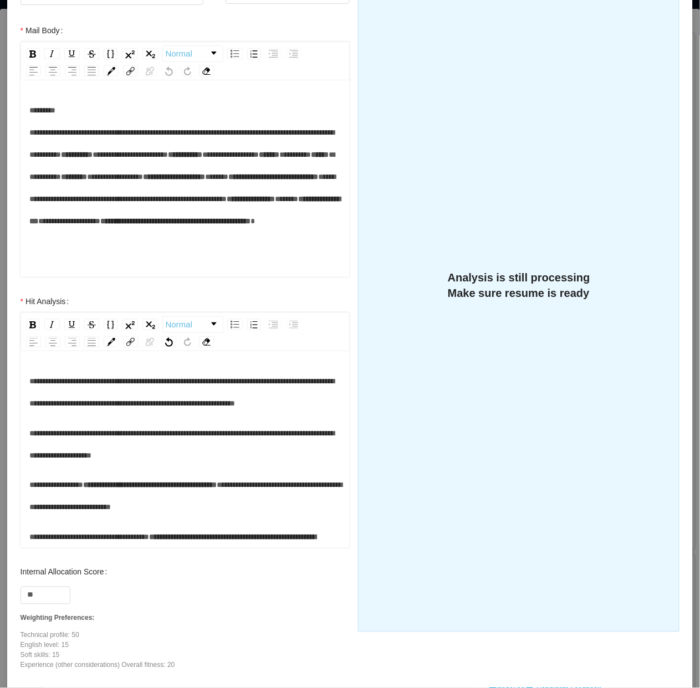
click at [123, 371] on div "**********" at bounding box center [185, 392] width 312 height 44
click at [118, 377] on span "**********" at bounding box center [181, 392] width 305 height 30
click at [117, 377] on span "**********" at bounding box center [181, 392] width 305 height 30
click at [188, 414] on div "**********" at bounding box center [185, 392] width 312 height 44
click at [294, 383] on span "**********" at bounding box center [181, 392] width 305 height 30
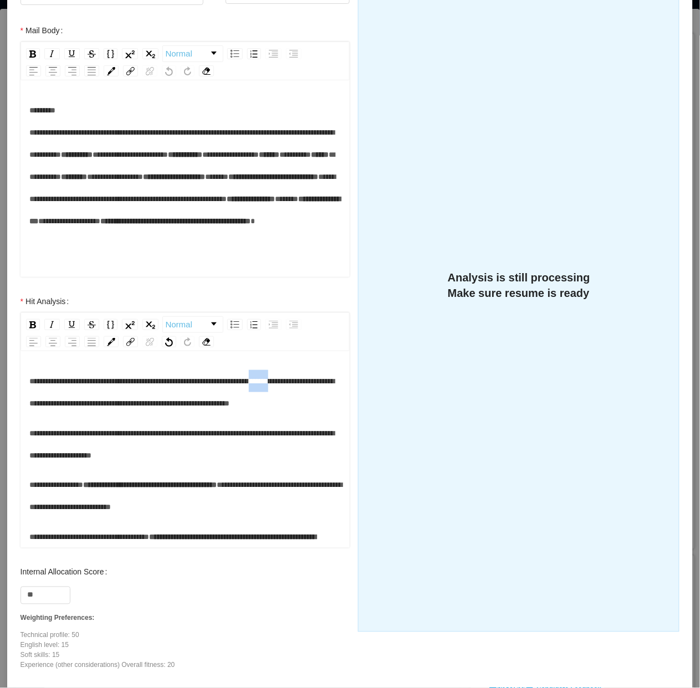
click at [294, 383] on span "**********" at bounding box center [181, 392] width 305 height 30
click at [69, 403] on span "**********" at bounding box center [181, 392] width 305 height 30
click at [215, 403] on span "**********" at bounding box center [181, 392] width 305 height 30
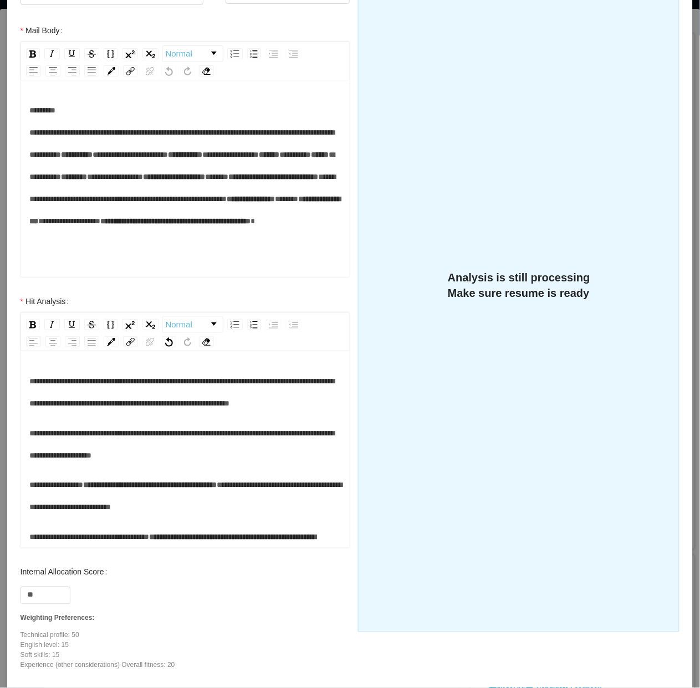
click at [214, 414] on div "**********" at bounding box center [185, 392] width 312 height 44
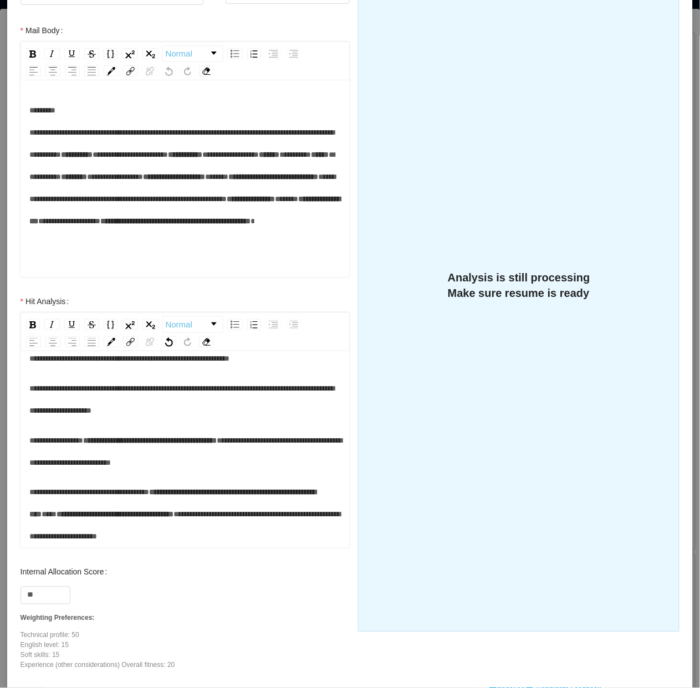
click at [229, 405] on div "**********" at bounding box center [185, 399] width 312 height 44
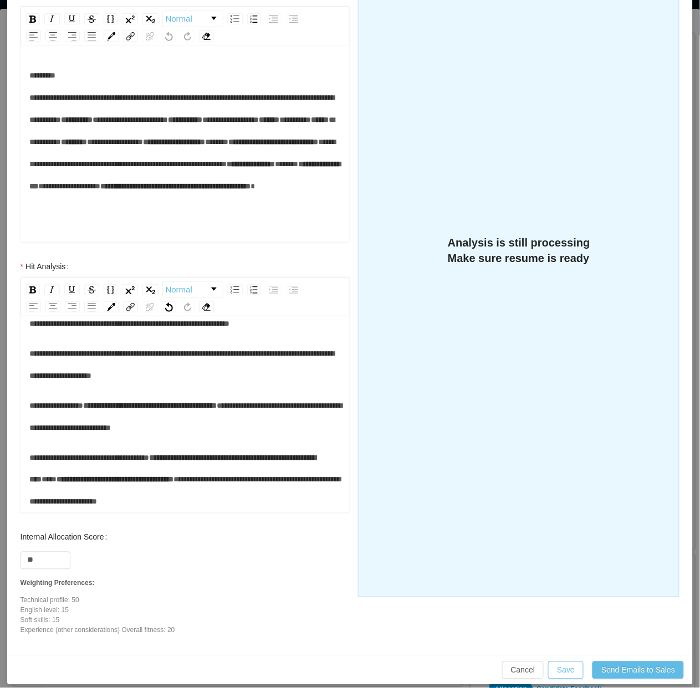
scroll to position [222, 0]
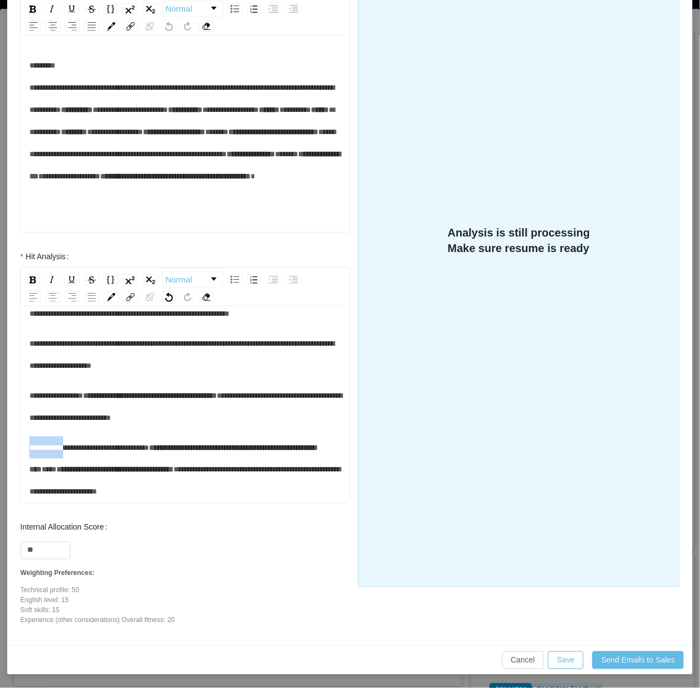
drag, startPoint x: 65, startPoint y: 449, endPoint x: 18, endPoint y: 462, distance: 49.1
click at [14, 455] on div "**********" at bounding box center [185, 380] width 352 height 271
click at [314, 489] on div "**********" at bounding box center [185, 469] width 312 height 66
click at [573, 655] on button "Save" at bounding box center [565, 660] width 35 height 18
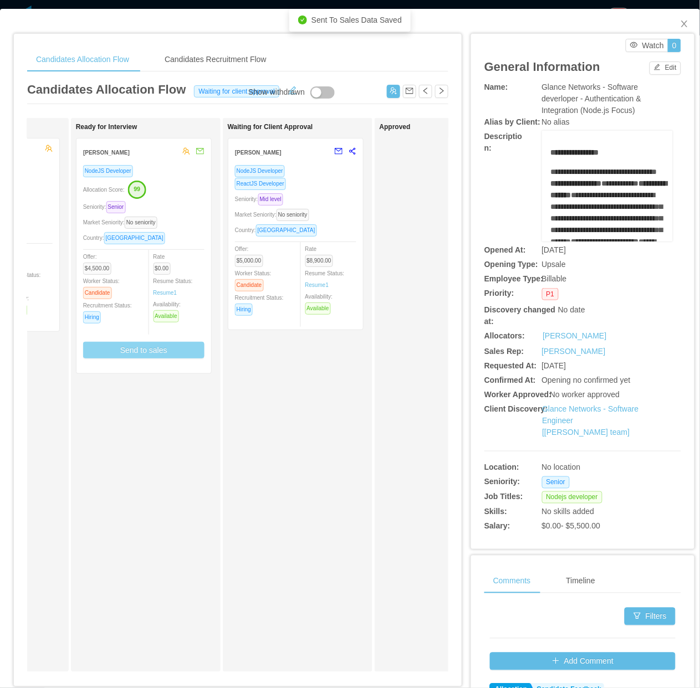
click at [189, 212] on div "Seniority: Senior" at bounding box center [143, 206] width 121 height 13
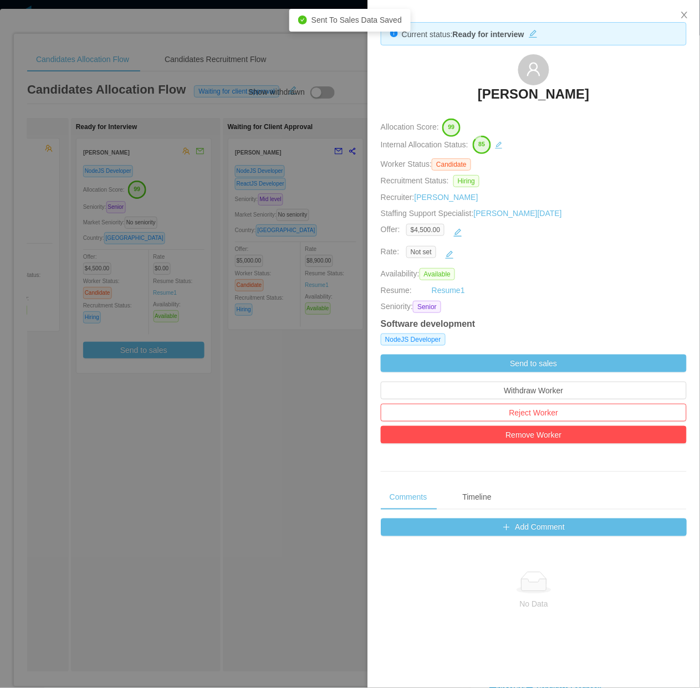
drag, startPoint x: 444, startPoint y: 96, endPoint x: 618, endPoint y: 102, distance: 174.0
click at [618, 102] on div "[PERSON_NAME]" at bounding box center [534, 81] width 306 height 55
copy h3 "[PERSON_NAME]"
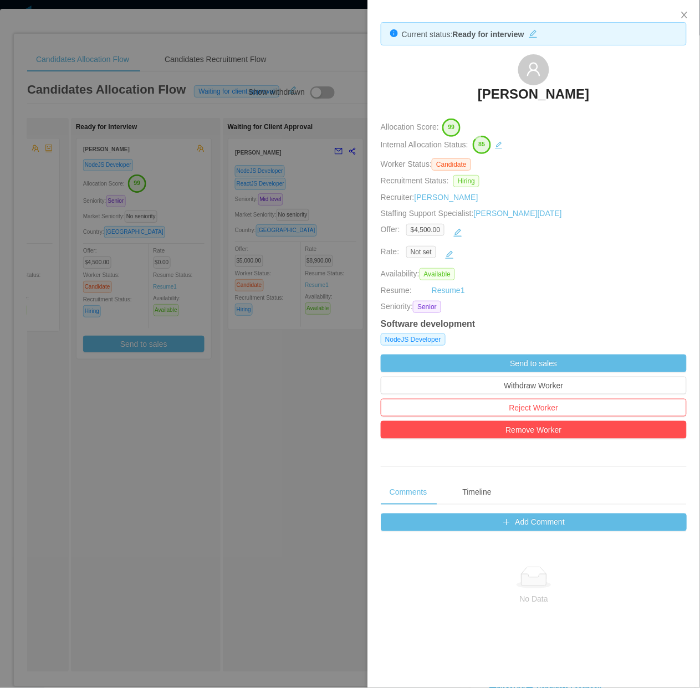
click at [236, 471] on div at bounding box center [350, 344] width 700 height 688
click at [236, 471] on div "Waiting for Client Approval Andres Rivero NodeJS Developer ReactJS Developer Se…" at bounding box center [305, 395] width 155 height 544
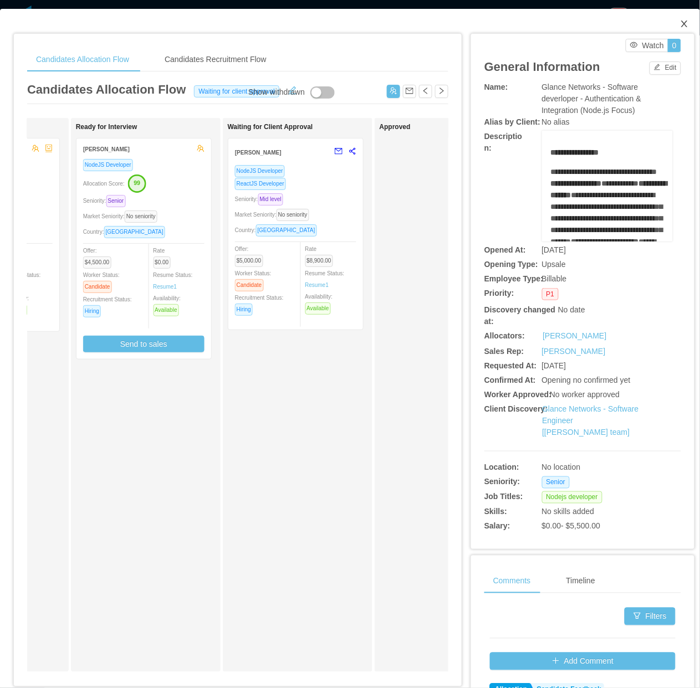
click at [669, 25] on span "Close" at bounding box center [684, 24] width 31 height 31
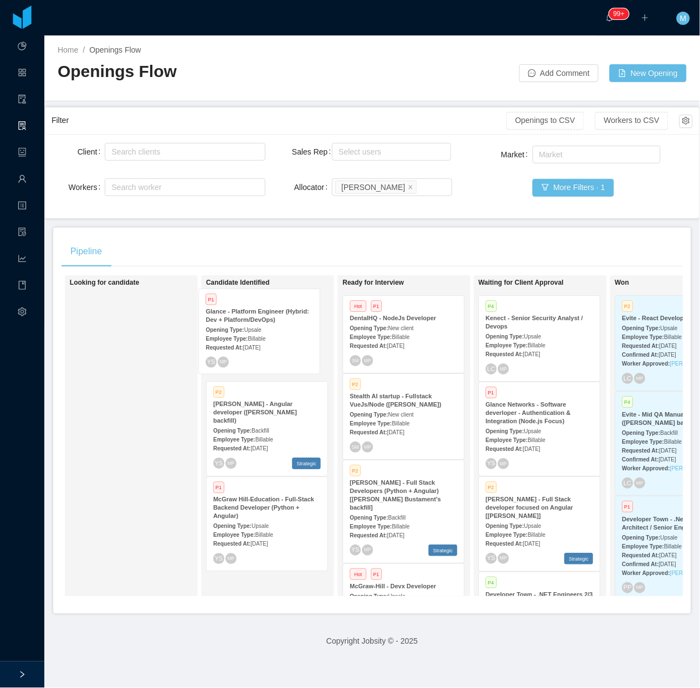
drag, startPoint x: 102, startPoint y: 366, endPoint x: 232, endPoint y: 358, distance: 129.2
click at [232, 358] on div "On Hold Looking for candidate P1 Glance - Platform Engineer (Hybrid: Dev + Plat…" at bounding box center [371, 440] width 621 height 330
click at [139, 441] on div "Looking for candidate" at bounding box center [147, 435] width 155 height 311
click at [276, 339] on div "Employee Type: Billable" at bounding box center [266, 345] width 107 height 12
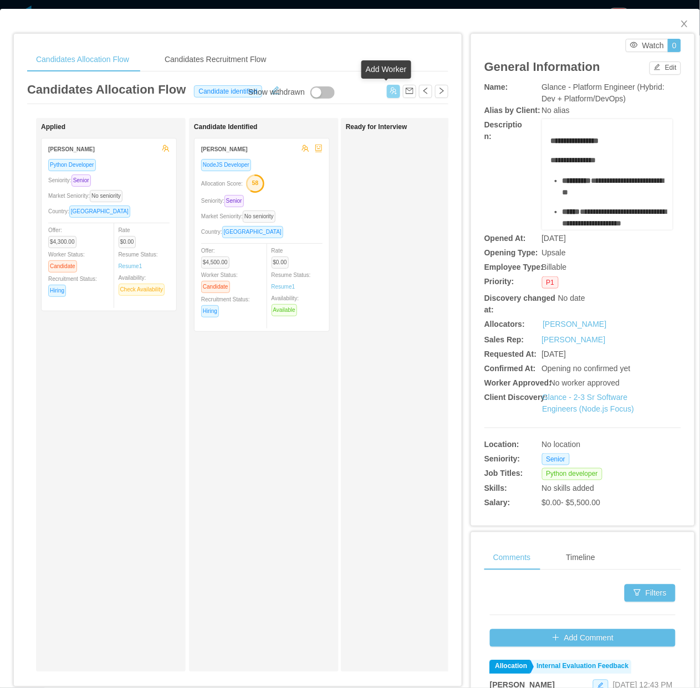
click at [388, 89] on button "button" at bounding box center [393, 91] width 13 height 13
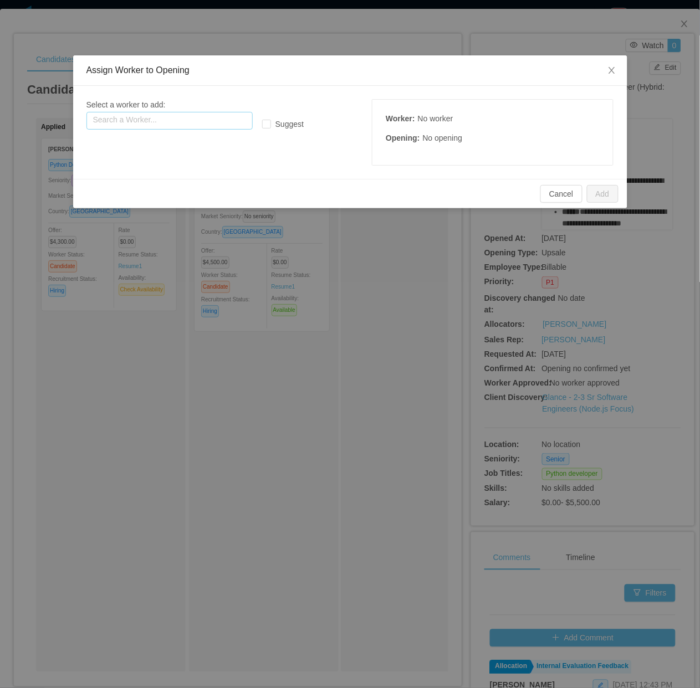
click at [210, 119] on input "text" at bounding box center [169, 121] width 166 height 18
paste input "**********"
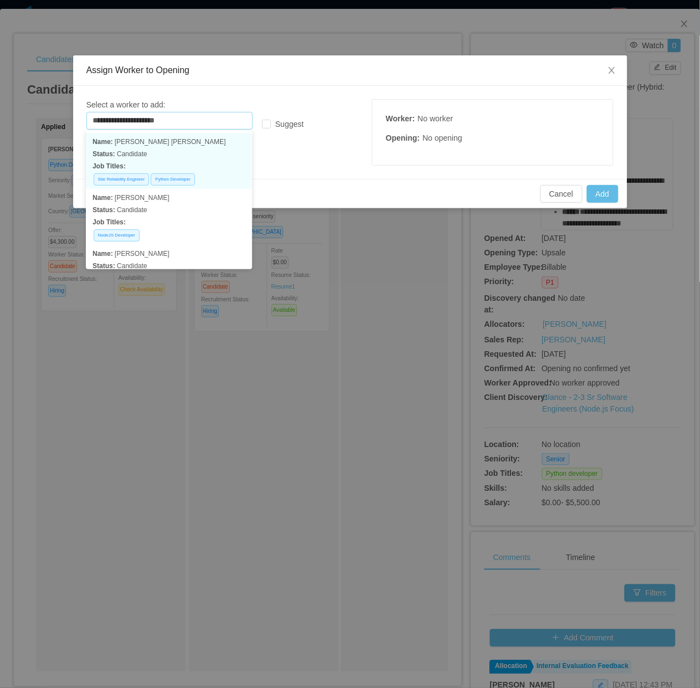
click at [200, 151] on p "Status: Candidate" at bounding box center [168, 154] width 153 height 12
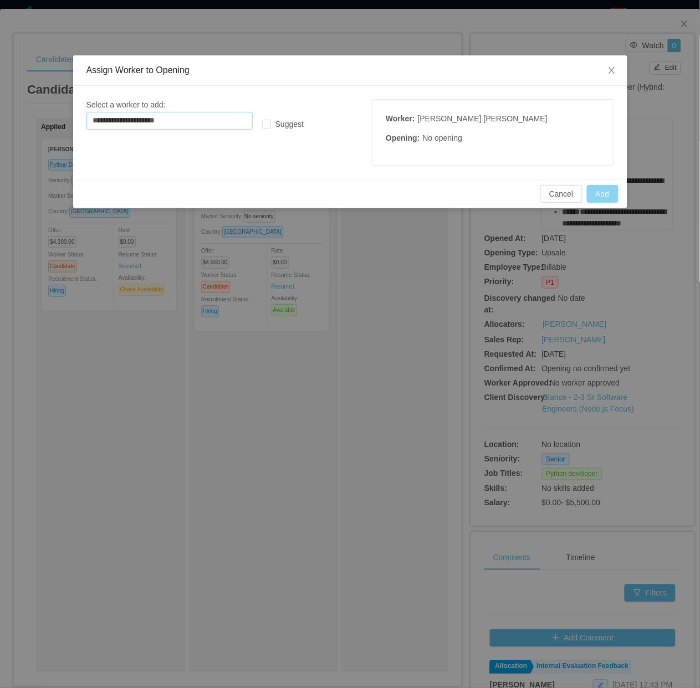
type input "**********"
click at [597, 194] on button "Add" at bounding box center [603, 194] width 32 height 18
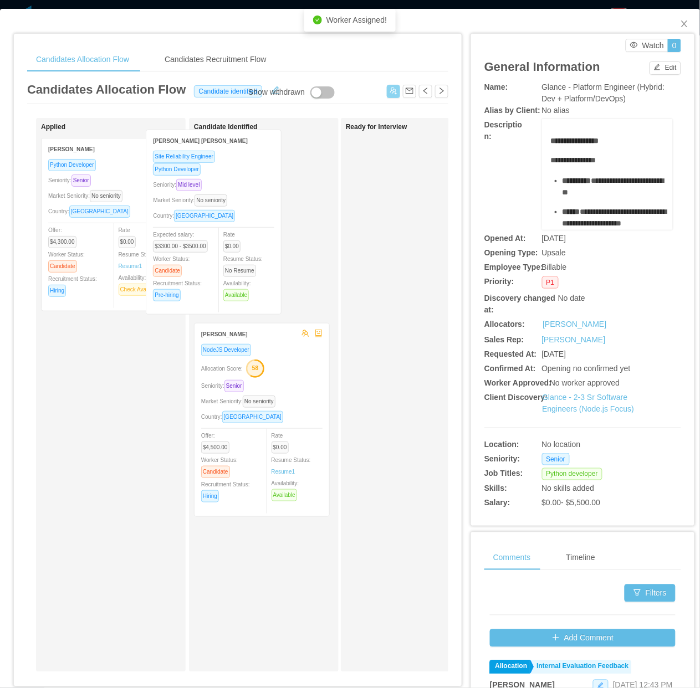
drag, startPoint x: 143, startPoint y: 276, endPoint x: 248, endPoint y: 267, distance: 105.6
click at [248, 267] on div "Applied Fernando Pereira Medin Site Reliability Engineer Python Developer Senio…" at bounding box center [237, 399] width 421 height 563
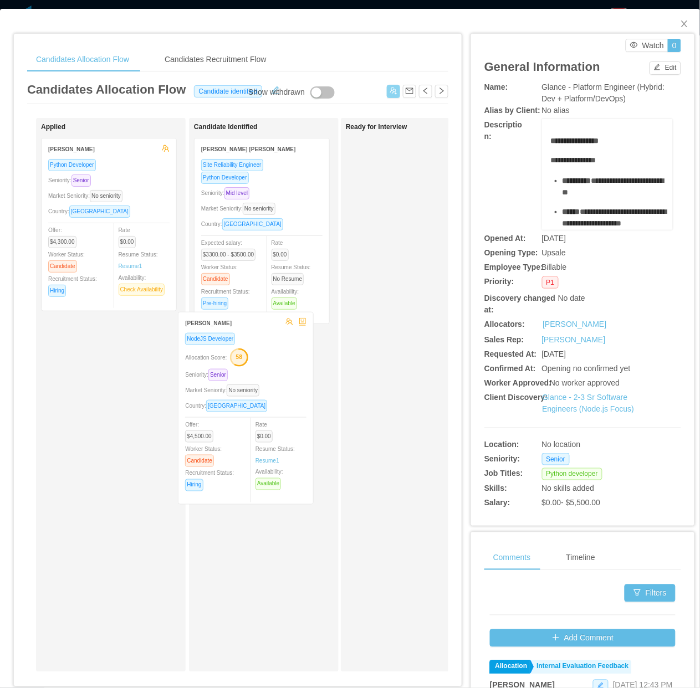
drag, startPoint x: 300, startPoint y: 419, endPoint x: 284, endPoint y: 408, distance: 19.8
click at [284, 408] on div "Candidate Identified Fernando Pereira Medin Site Reliability Engineer Python De…" at bounding box center [271, 395] width 155 height 544
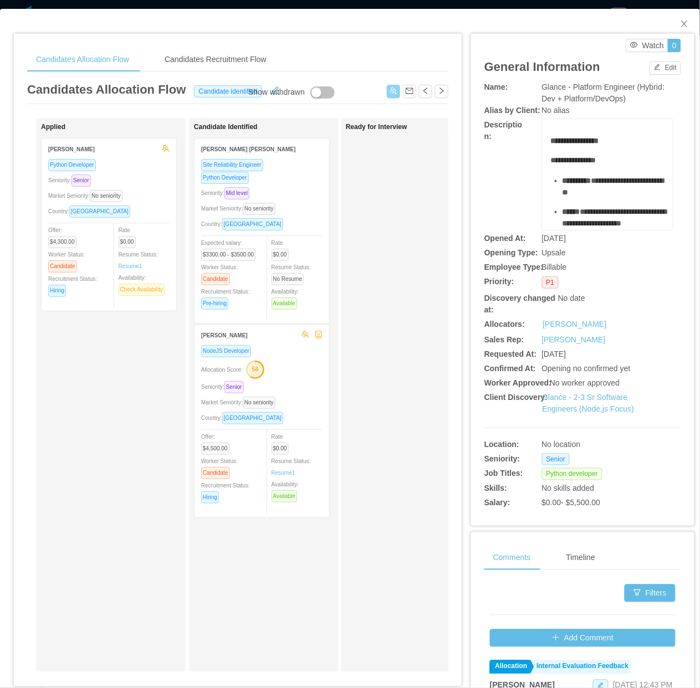
click at [289, 481] on span "Availability: Available" at bounding box center [286, 490] width 30 height 18
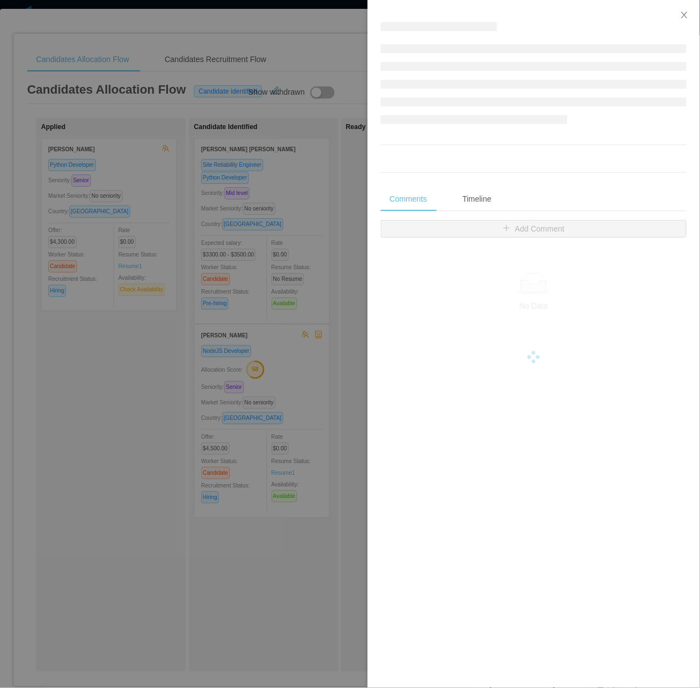
click at [285, 475] on div at bounding box center [350, 344] width 700 height 688
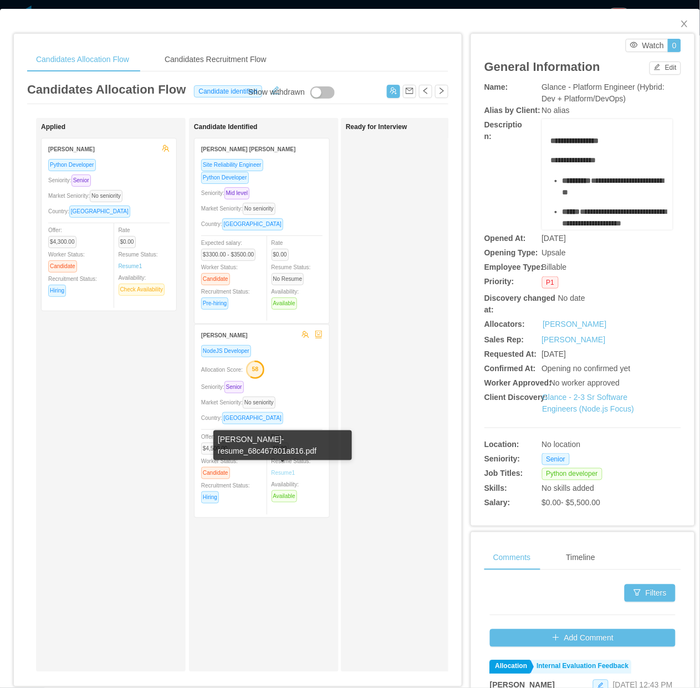
click at [283, 474] on link "Resume 1" at bounding box center [283, 473] width 24 height 8
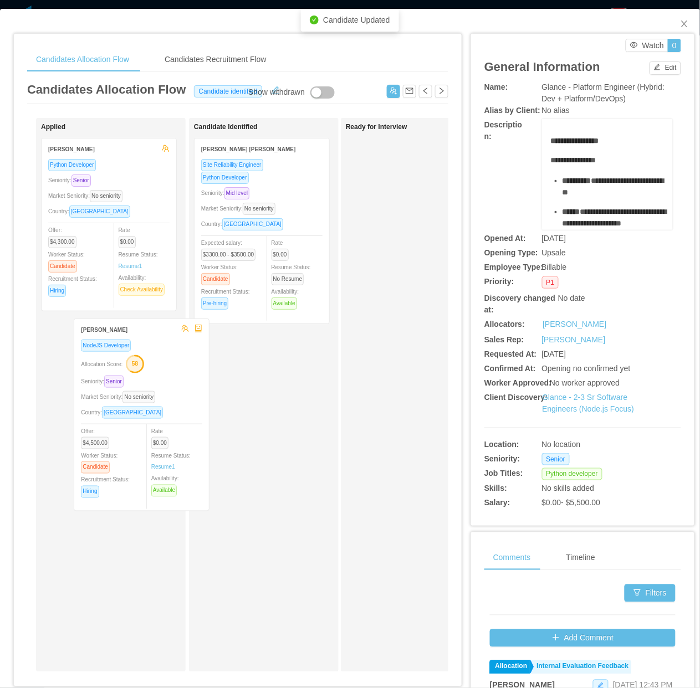
drag, startPoint x: 307, startPoint y: 402, endPoint x: 159, endPoint y: 396, distance: 148.5
click at [159, 396] on div "Applied Ricardo Dantas Python Developer Seniority: Senior Market Seniority: No …" at bounding box center [237, 399] width 421 height 563
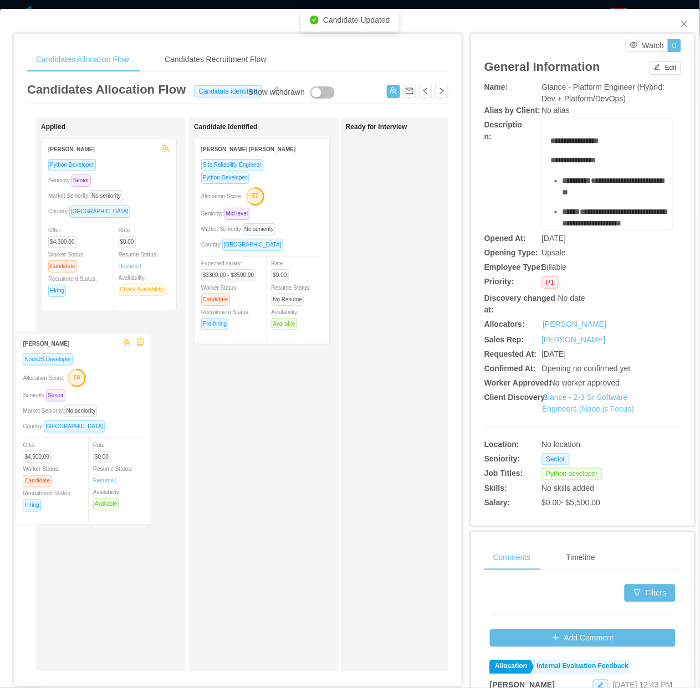
drag, startPoint x: 267, startPoint y: 424, endPoint x: 114, endPoint y: 405, distance: 154.1
click at [120, 412] on div "Applied Ricardo Dantas Python Developer Seniority: Senior Market Seniority: No …" at bounding box center [237, 399] width 421 height 563
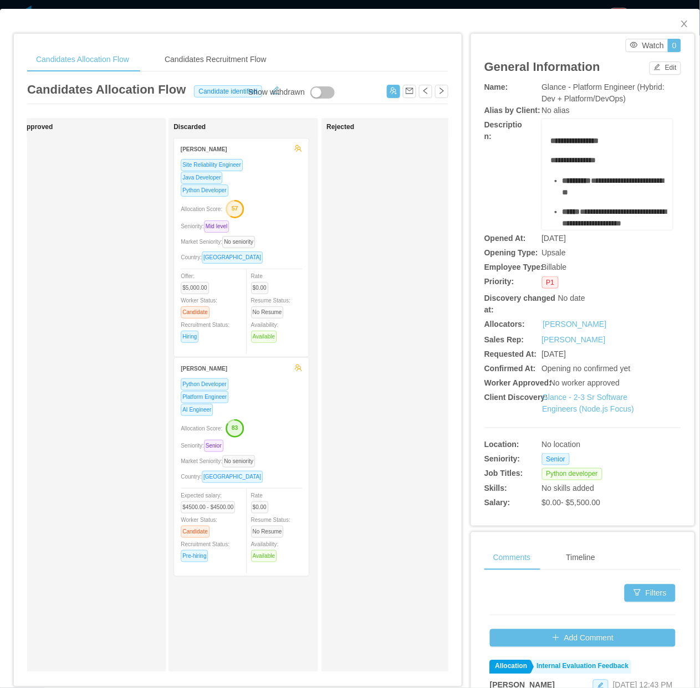
scroll to position [0, 640]
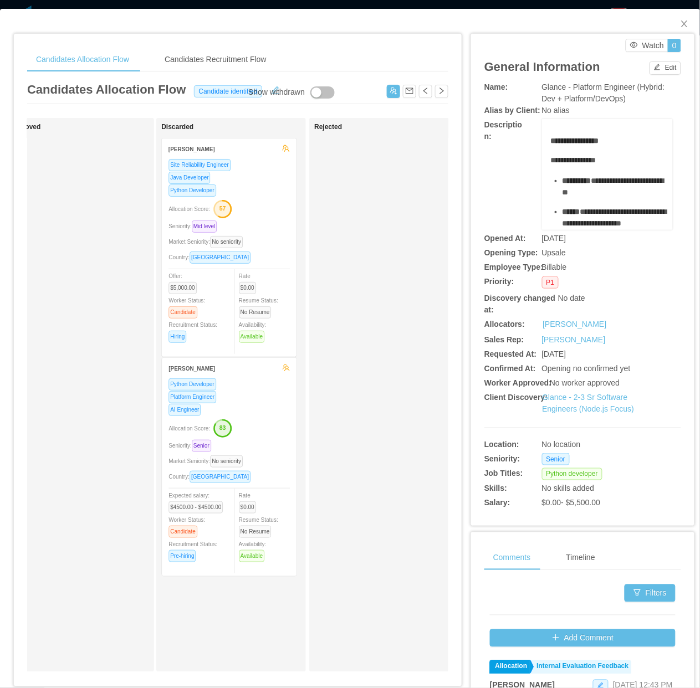
click at [276, 241] on div "Market Seniority: No seniority" at bounding box center [228, 241] width 121 height 13
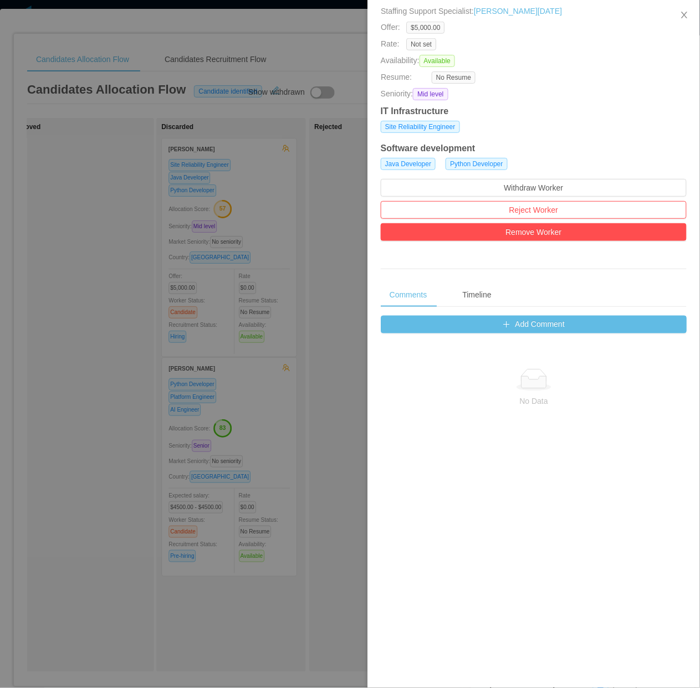
scroll to position [0, 0]
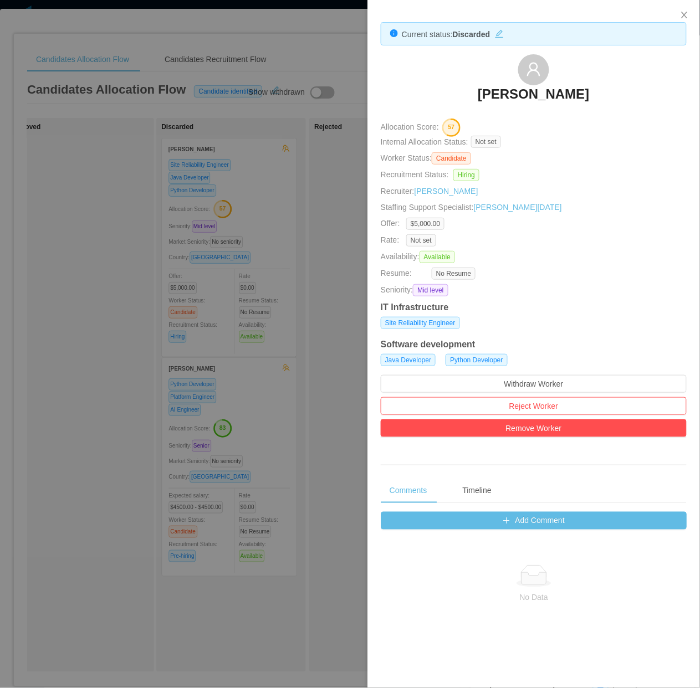
drag, startPoint x: 525, startPoint y: 86, endPoint x: 225, endPoint y: 314, distance: 376.7
click at [225, 314] on div at bounding box center [350, 344] width 700 height 688
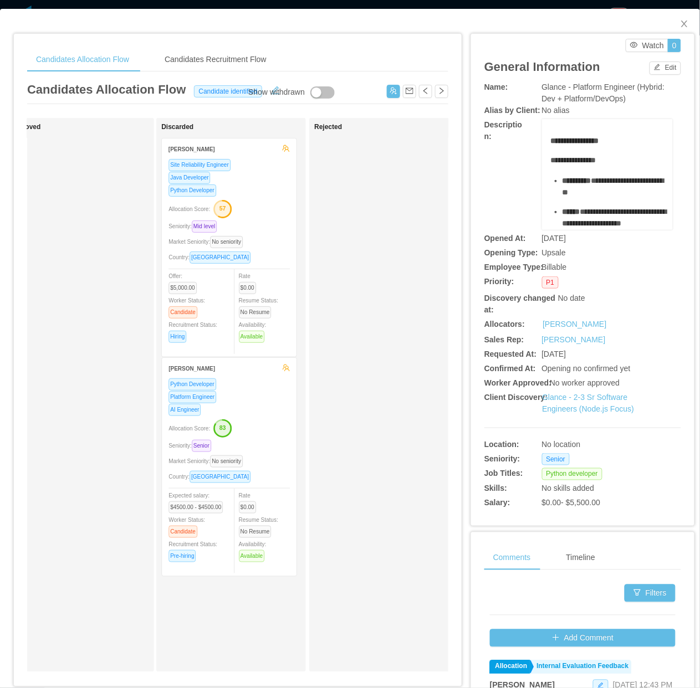
click at [247, 391] on div "Platform Engineer" at bounding box center [228, 396] width 121 height 13
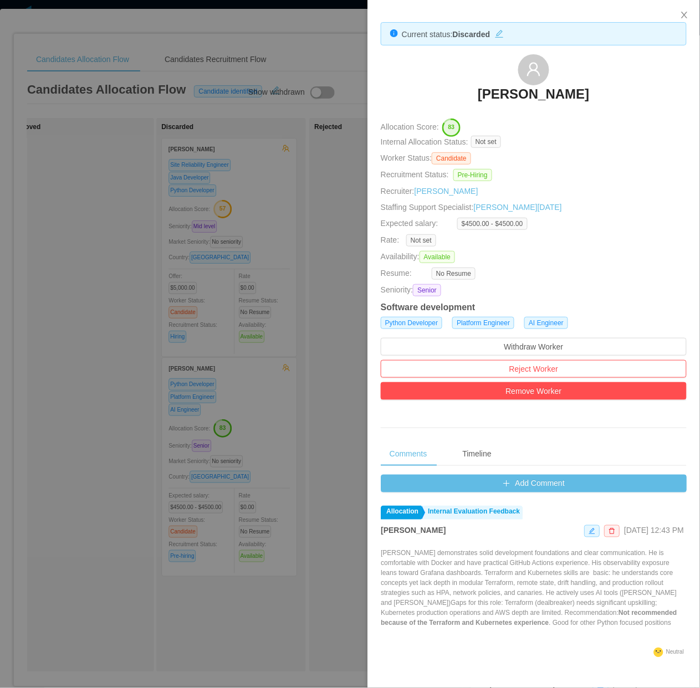
click at [70, 442] on div at bounding box center [350, 344] width 700 height 688
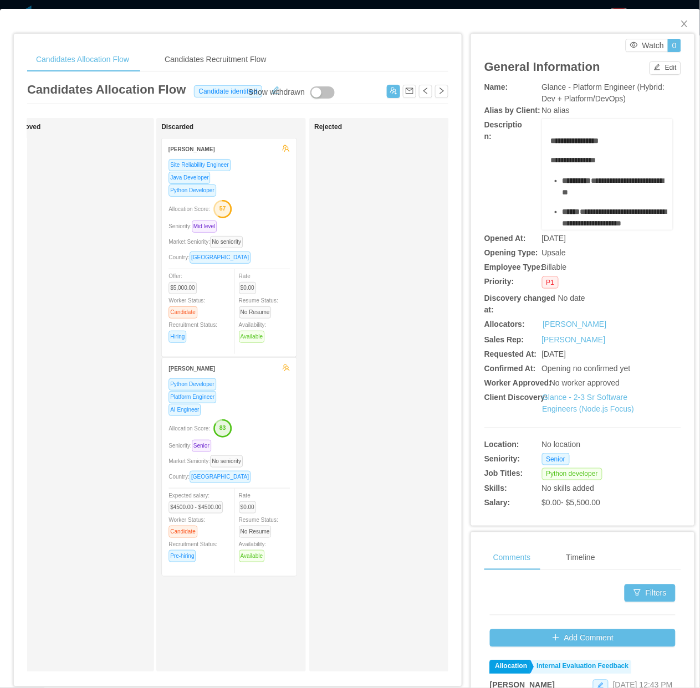
click at [286, 428] on div "Allocation Score: 83" at bounding box center [228, 428] width 121 height 18
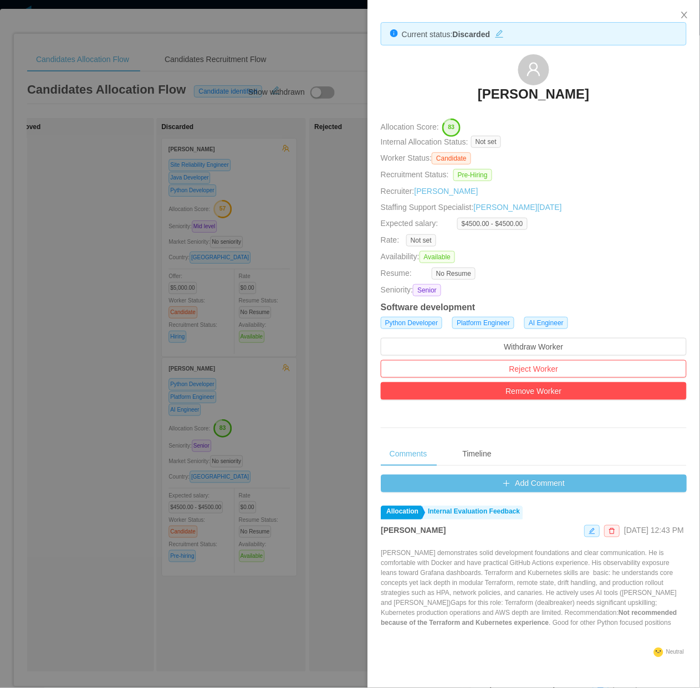
click at [176, 309] on div at bounding box center [350, 344] width 700 height 688
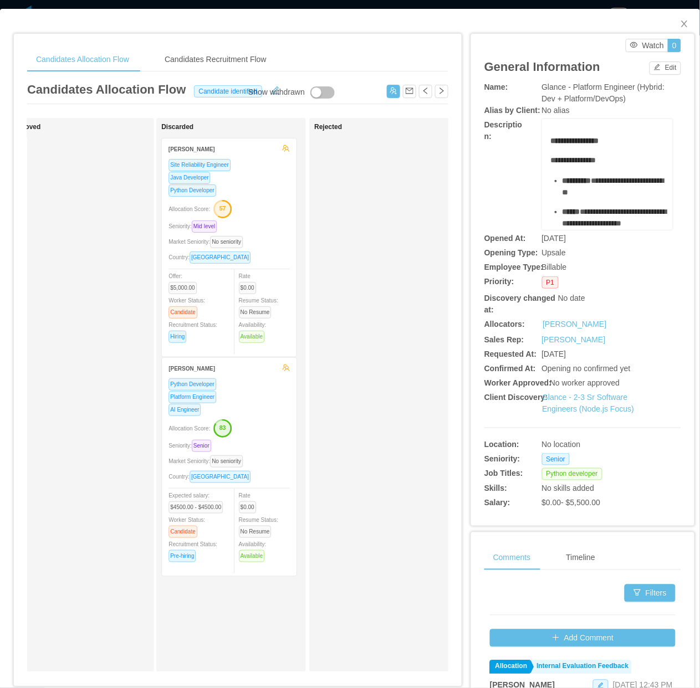
click at [316, 374] on div "Rejected" at bounding box center [391, 395] width 155 height 544
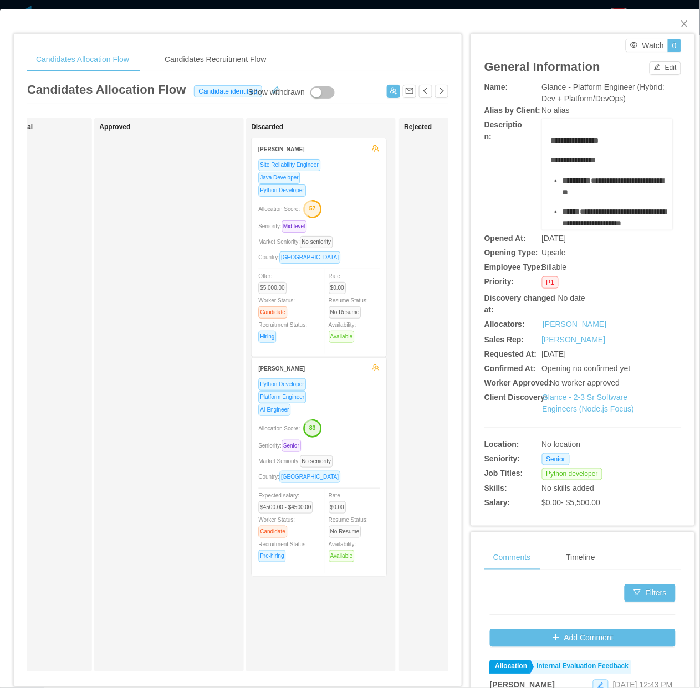
drag, startPoint x: 152, startPoint y: 478, endPoint x: 200, endPoint y: 485, distance: 48.7
click at [152, 478] on div "Approved" at bounding box center [176, 395] width 155 height 544
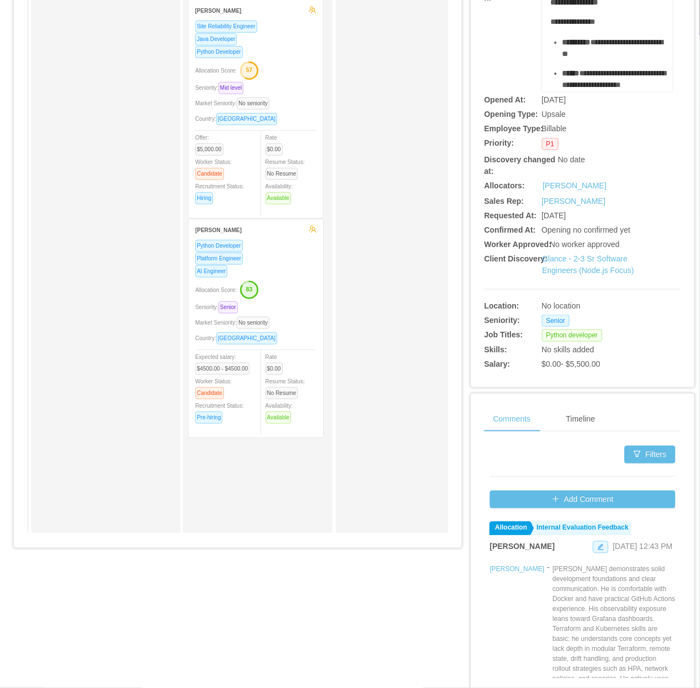
scroll to position [0, 641]
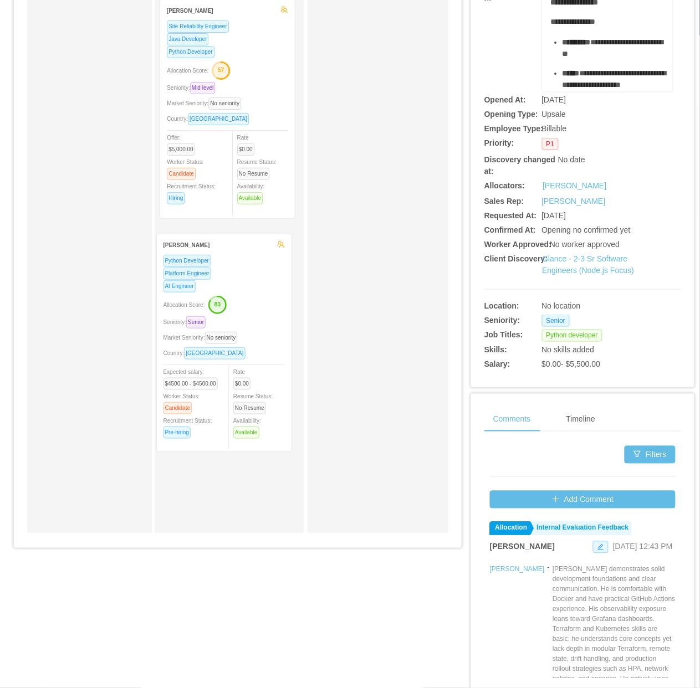
drag, startPoint x: 189, startPoint y: 341, endPoint x: 228, endPoint y: 352, distance: 40.3
click at [228, 352] on div "Discarded Rodrigo Estrada Site Reliability Engineer Java Developer Python Devel…" at bounding box center [237, 256] width 155 height 544
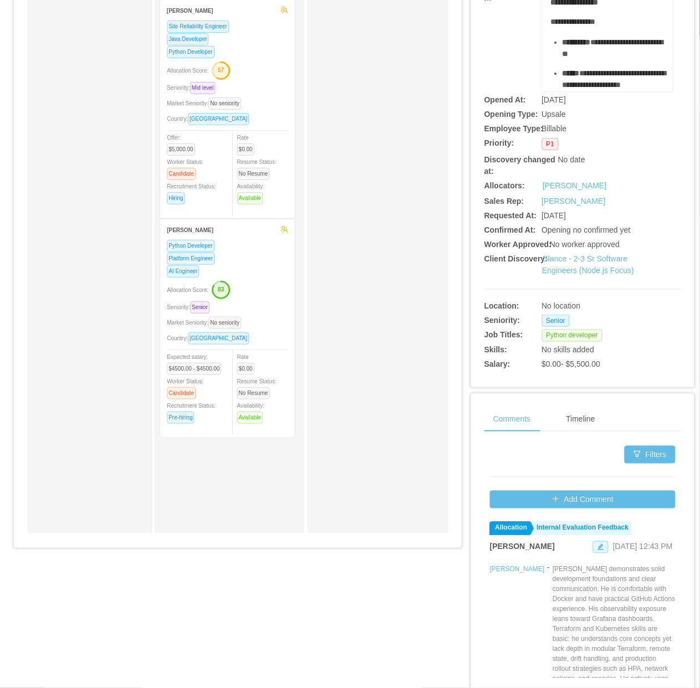
click at [264, 335] on div "Country: Chile" at bounding box center [227, 338] width 121 height 13
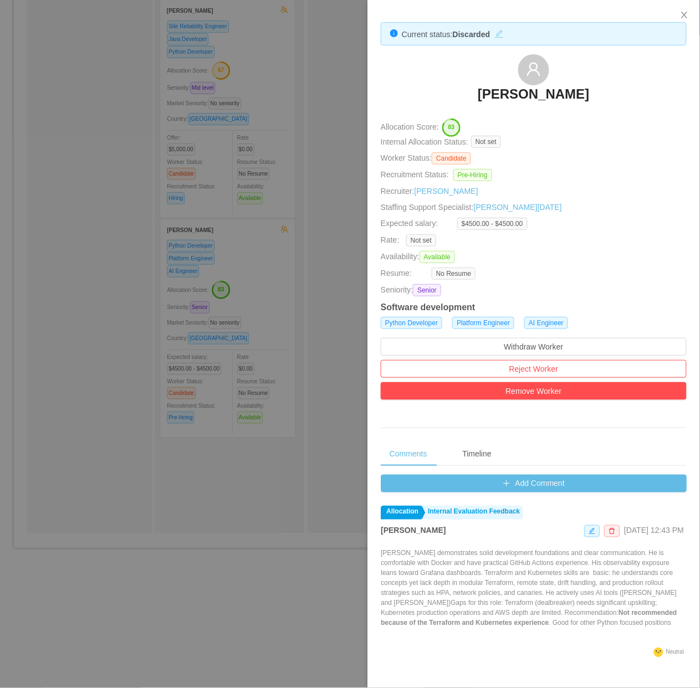
click at [504, 35] on button "button" at bounding box center [499, 32] width 18 height 11
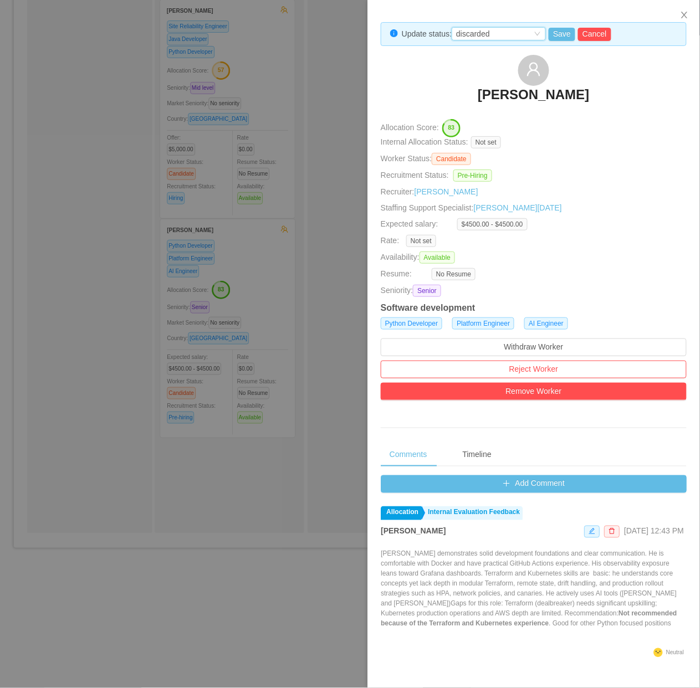
click at [510, 33] on div "discarded" at bounding box center [494, 34] width 76 height 12
click at [510, 70] on li "Candidate identified" at bounding box center [500, 71] width 94 height 18
click at [561, 32] on button "Save" at bounding box center [561, 34] width 27 height 13
click at [592, 82] on button "Update" at bounding box center [584, 81] width 34 height 13
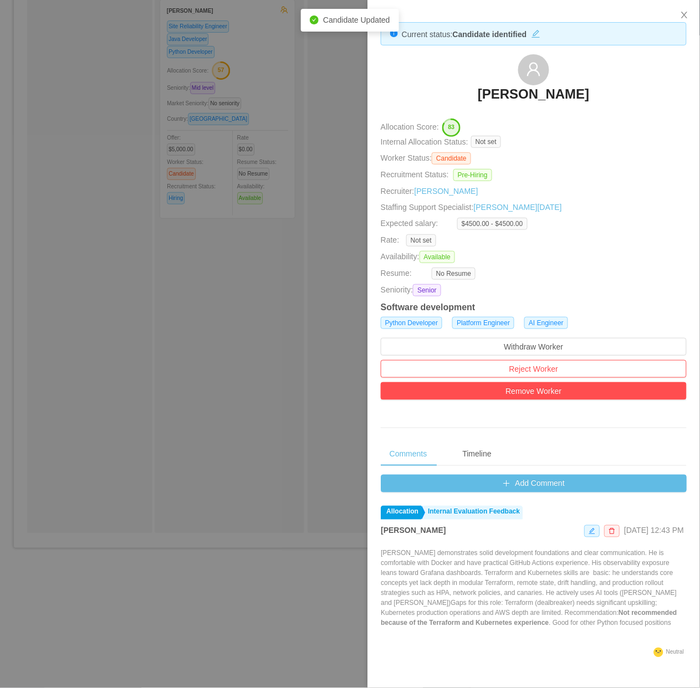
click at [234, 351] on div at bounding box center [350, 344] width 700 height 688
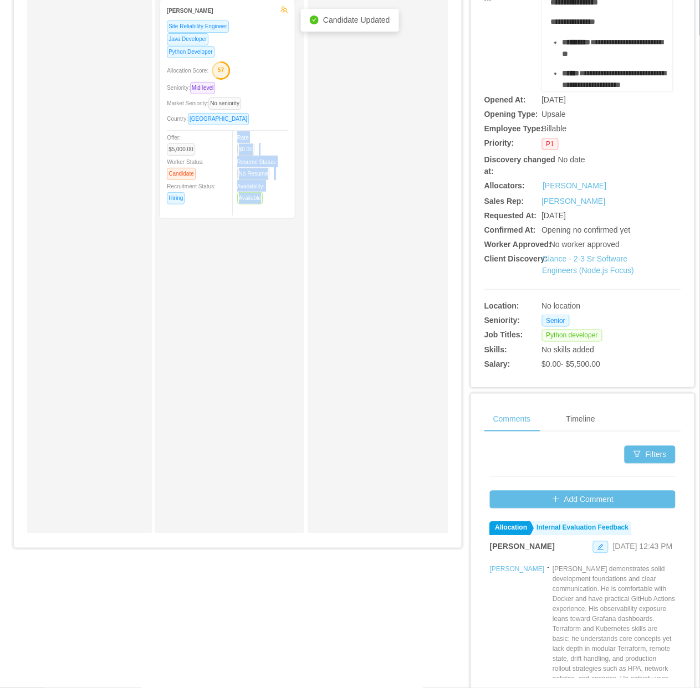
drag, startPoint x: 331, startPoint y: 542, endPoint x: 217, endPoint y: 538, distance: 114.1
click at [217, 538] on div "Applied Rodrigo Moreira de Matos NodeJS Developer Seniority: Senior Market Seni…" at bounding box center [237, 261] width 421 height 563
copy div "Rate $0.00 Resume Status: No Resume Availability: Available Reject"
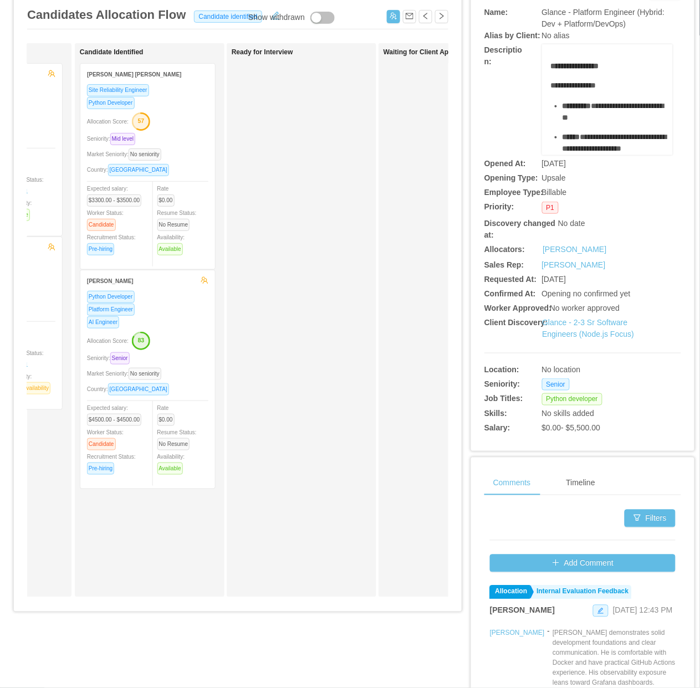
scroll to position [0, 0]
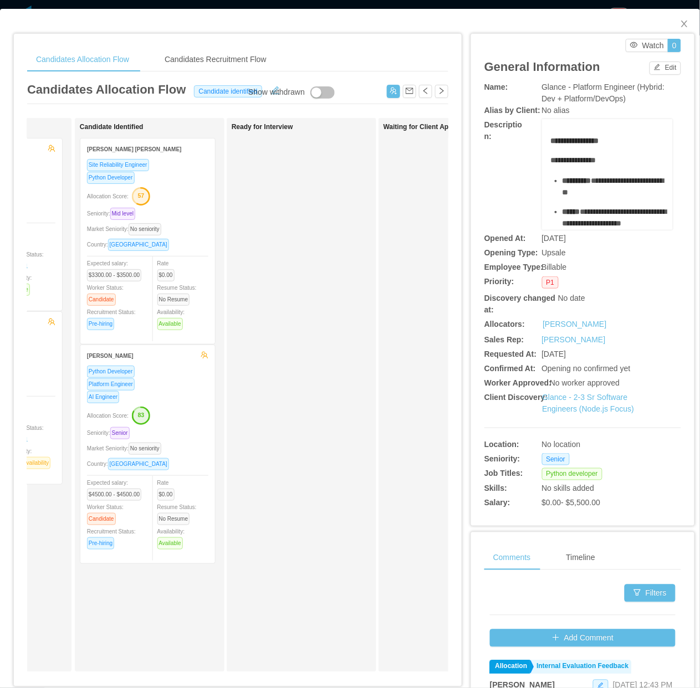
click at [181, 222] on div "Site Reliability Engineer Python Developer Allocation Score: 57 Seniority: Mid …" at bounding box center [147, 247] width 121 height 179
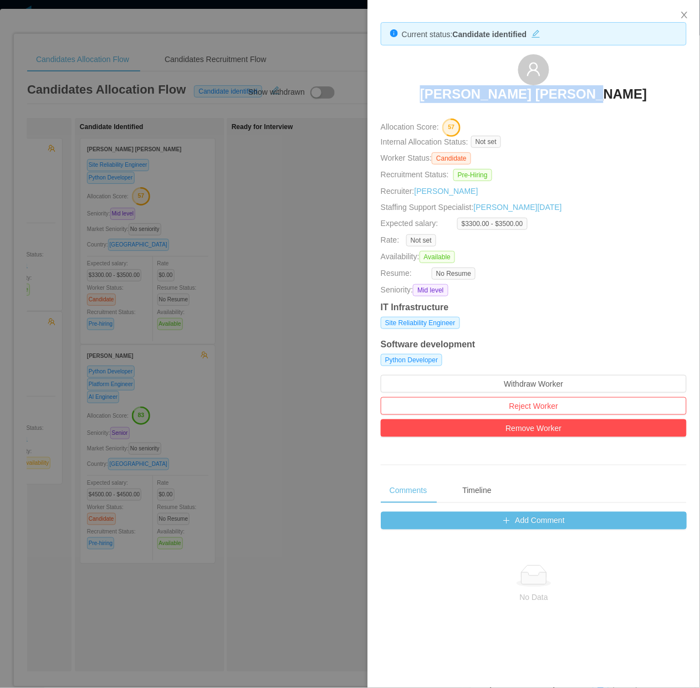
drag, startPoint x: 439, startPoint y: 89, endPoint x: 608, endPoint y: 106, distance: 170.4
click at [608, 106] on div "Fernando Pereira Medin" at bounding box center [534, 81] width 306 height 55
copy h3 "Fernando Pereira Medin"
drag, startPoint x: 234, startPoint y: 370, endPoint x: 252, endPoint y: 356, distance: 22.5
click at [235, 370] on div at bounding box center [350, 344] width 700 height 688
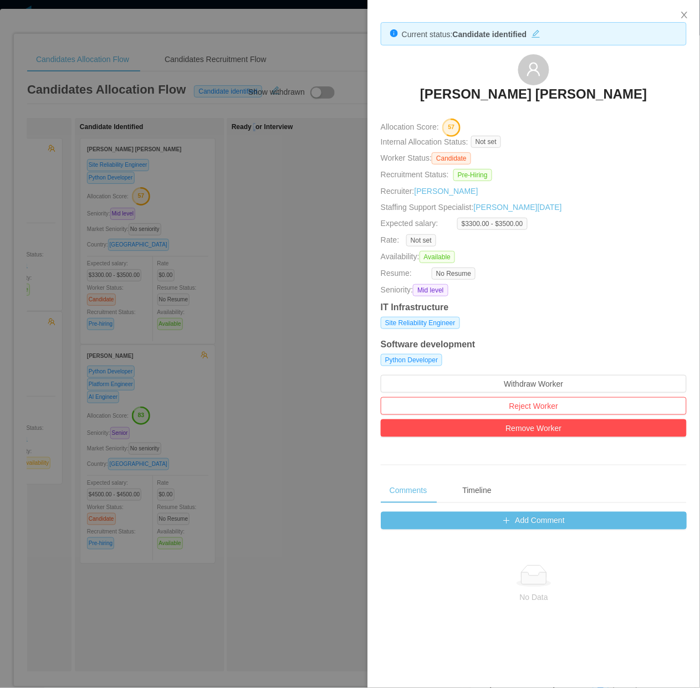
click at [256, 358] on div "Ready for Interview" at bounding box center [309, 395] width 155 height 544
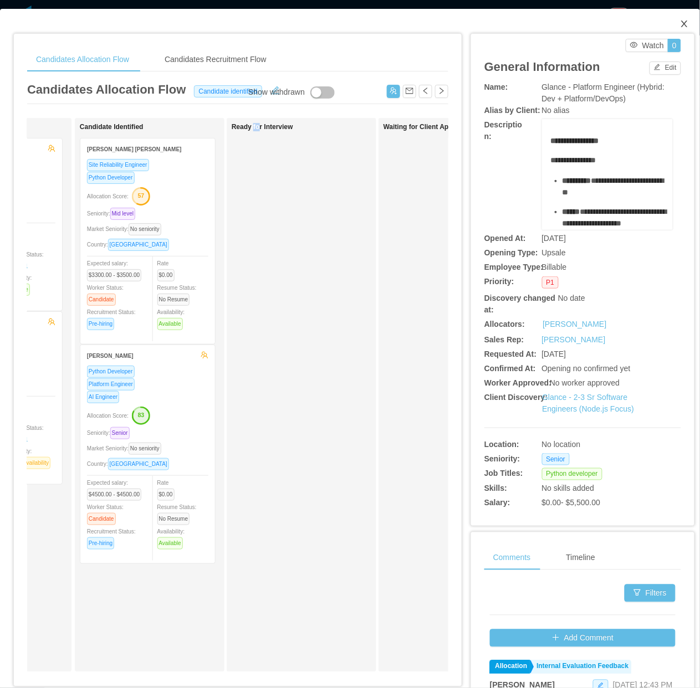
click at [680, 24] on icon "icon: close" at bounding box center [684, 23] width 9 height 9
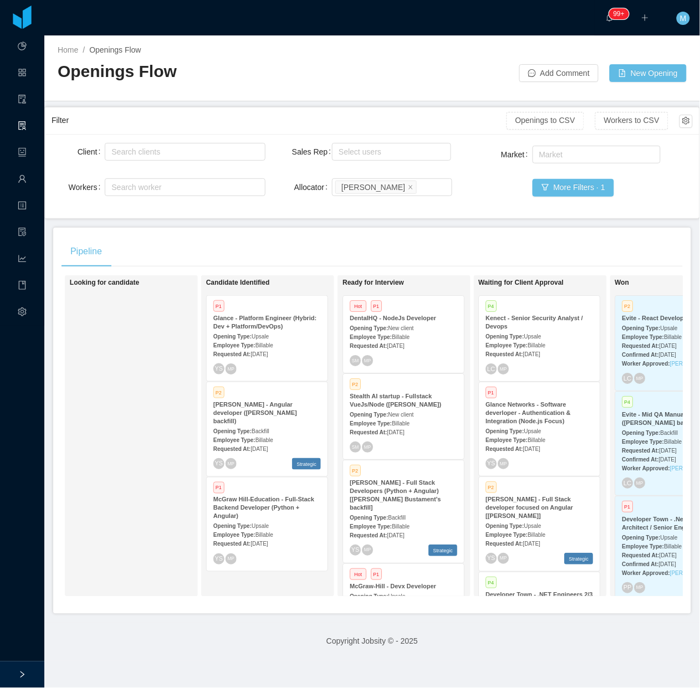
scroll to position [564, 0]
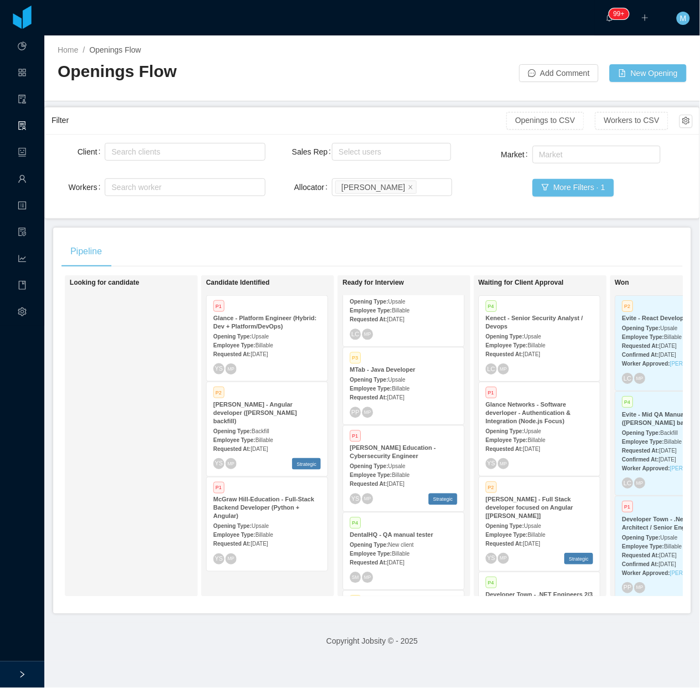
click at [400, 460] on div "Opening Type: Upsale" at bounding box center [402, 466] width 107 height 12
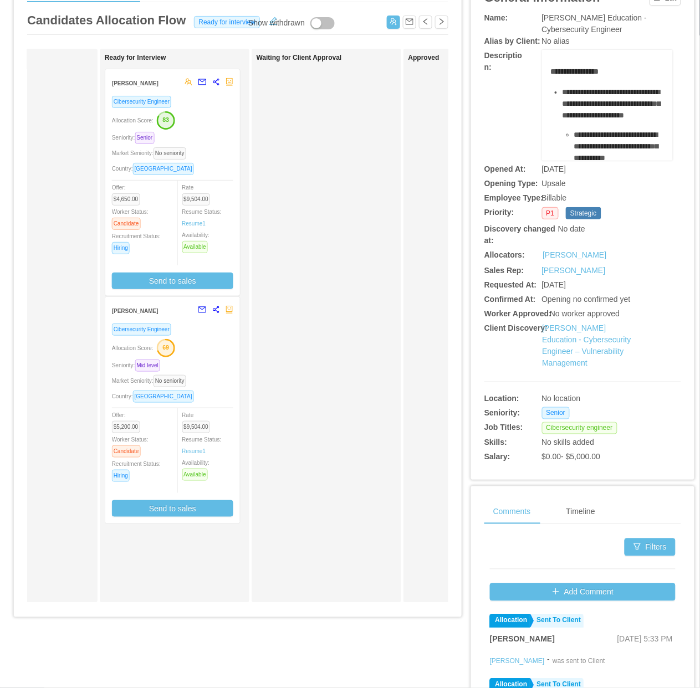
scroll to position [0, 248]
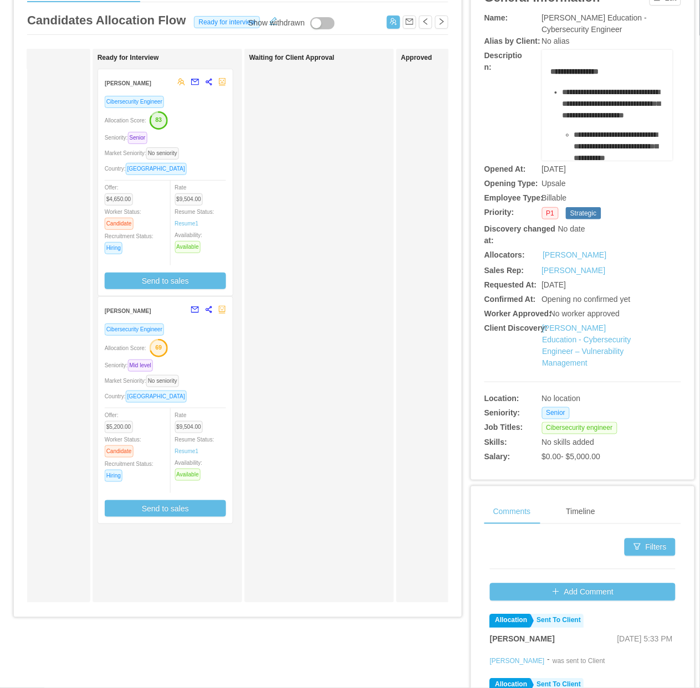
click at [200, 345] on div "Allocation Score: 69" at bounding box center [165, 347] width 121 height 18
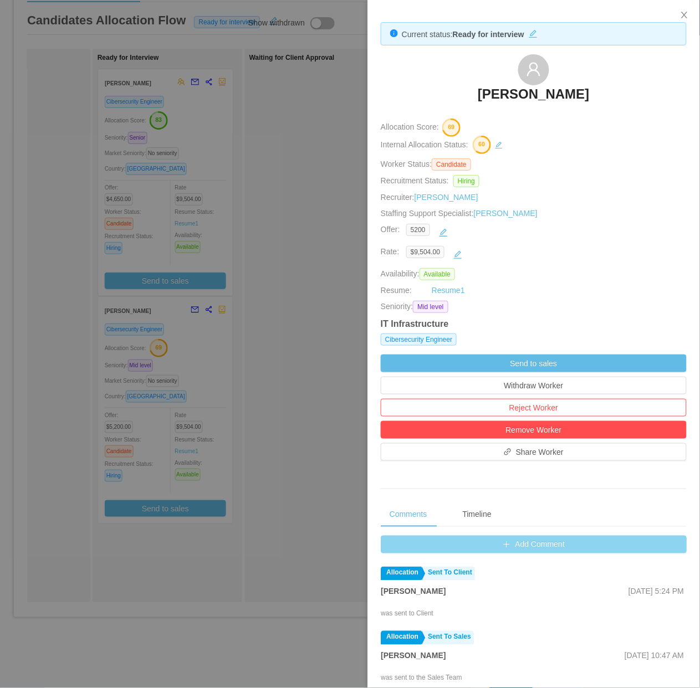
click at [486, 550] on button "Add Comment" at bounding box center [534, 545] width 306 height 18
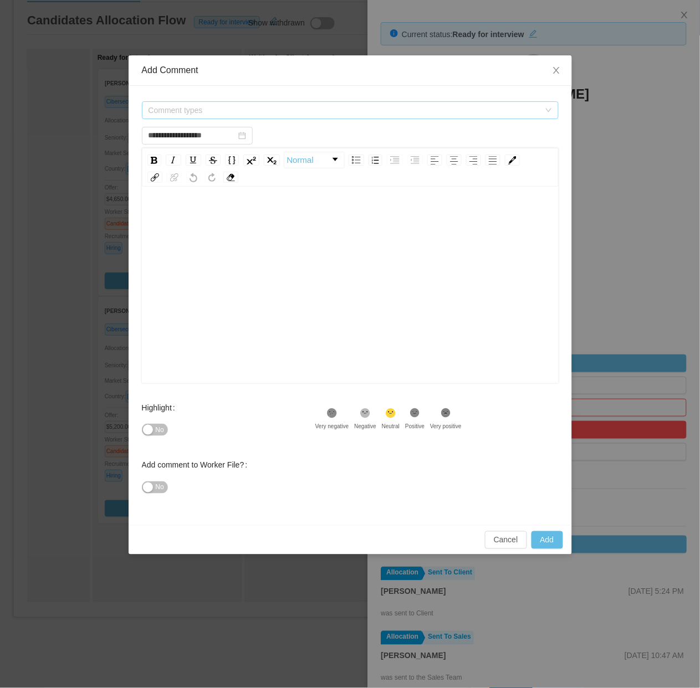
click at [286, 114] on span "Comment types" at bounding box center [343, 110] width 391 height 11
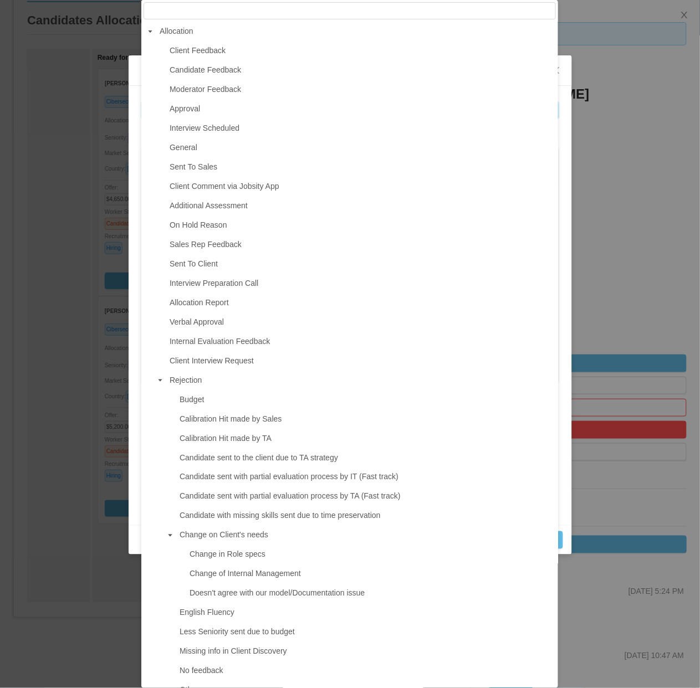
type input "**********"
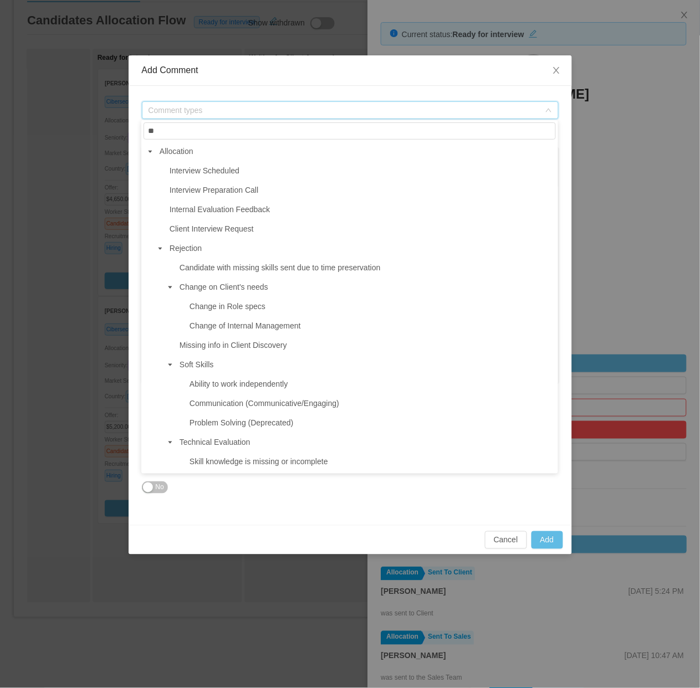
type input "*"
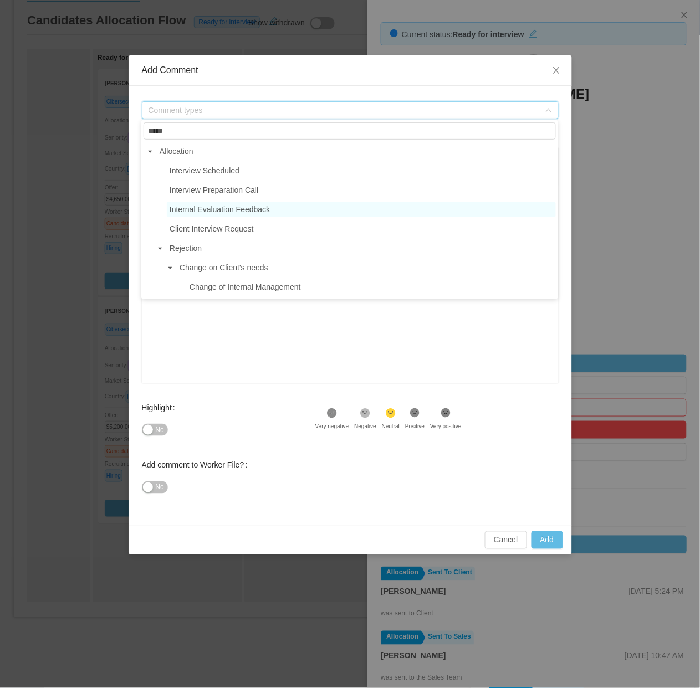
type input "*****"
click at [248, 214] on span "Internal Evaluation Feedback" at bounding box center [361, 209] width 389 height 15
type input "**********"
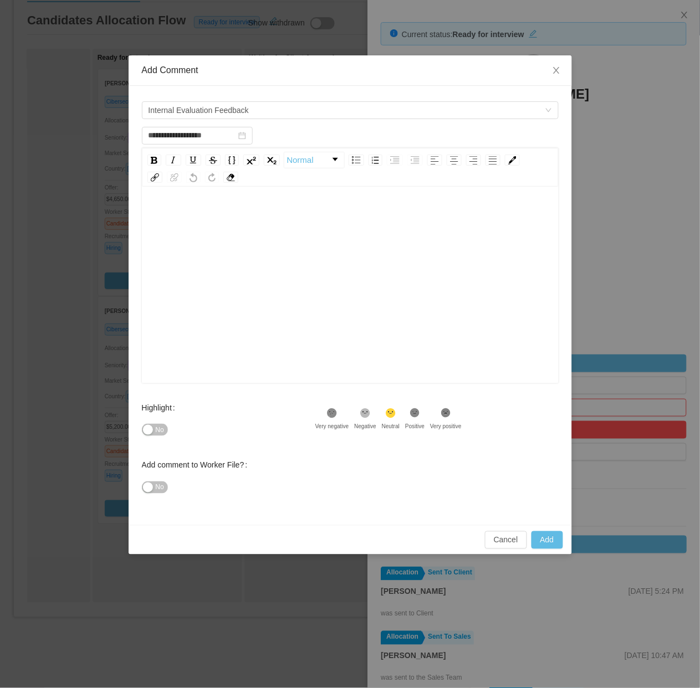
click at [229, 244] on div "rdw-editor" at bounding box center [350, 302] width 399 height 194
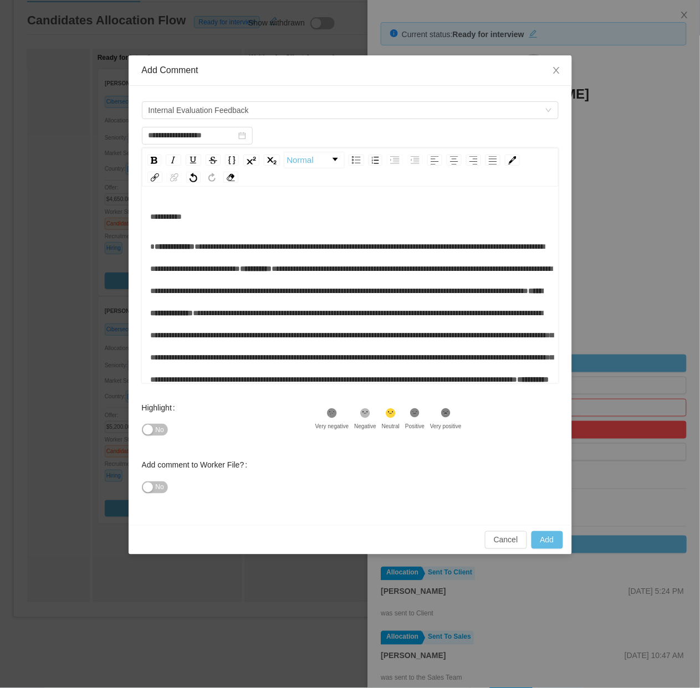
click at [216, 317] on span "**********" at bounding box center [347, 302] width 392 height 30
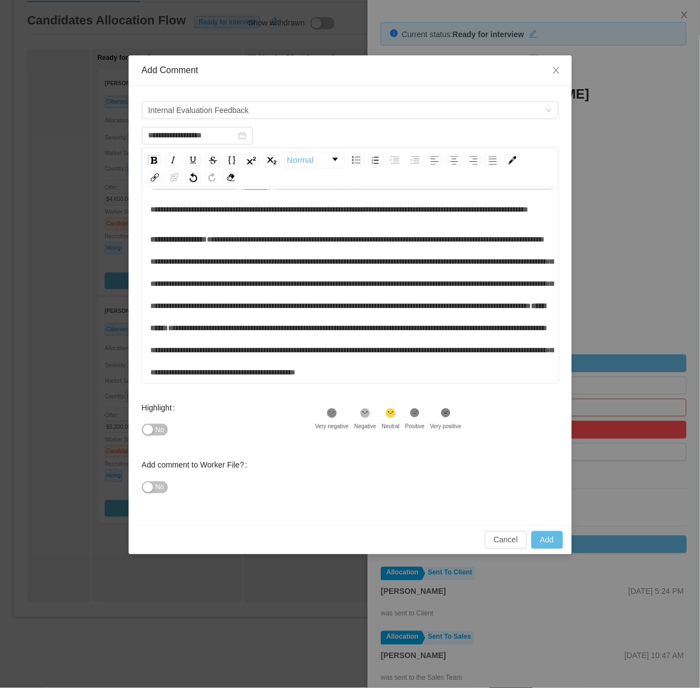
scroll to position [65, 0]
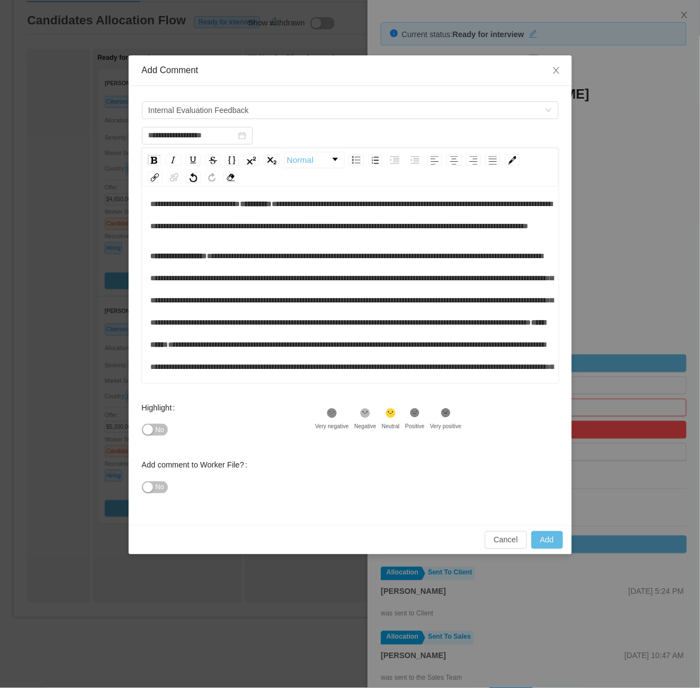
click at [306, 237] on div "**********" at bounding box center [350, 204] width 399 height 66
click at [309, 230] on span "**********" at bounding box center [352, 215] width 402 height 30
drag, startPoint x: 300, startPoint y: 225, endPoint x: 303, endPoint y: 214, distance: 11.4
click at [303, 214] on div "**********" at bounding box center [350, 204] width 399 height 66
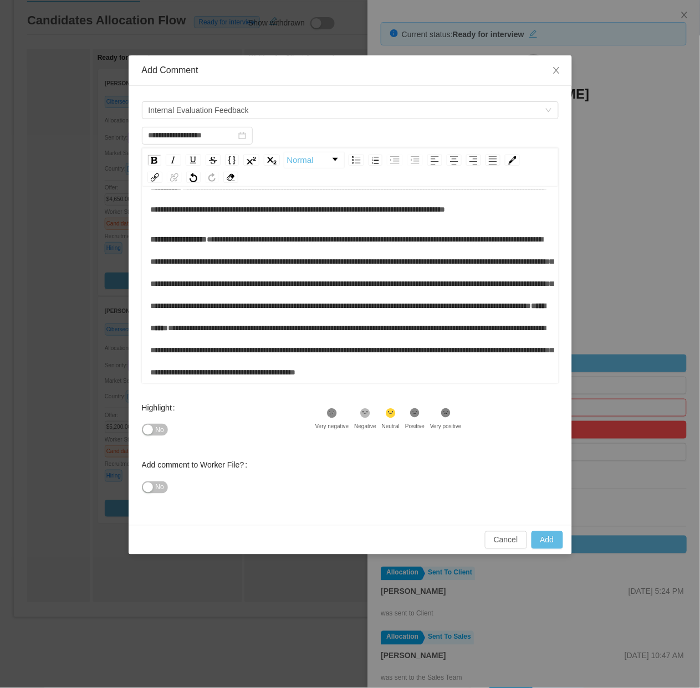
scroll to position [244, 0]
click at [245, 306] on div "**********" at bounding box center [350, 305] width 399 height 155
click at [180, 305] on span "**********" at bounding box center [348, 317] width 395 height 30
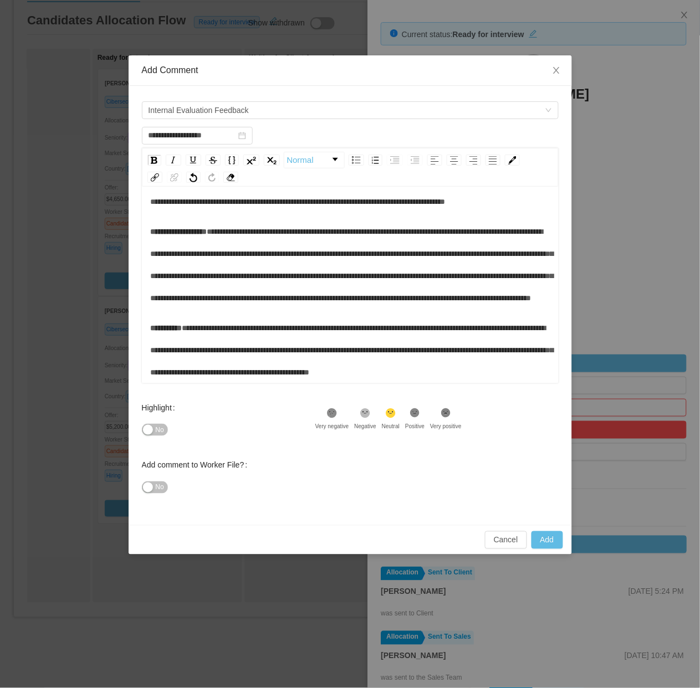
scroll to position [274, 0]
type input "**********"
click at [550, 542] on button "Add" at bounding box center [547, 540] width 32 height 18
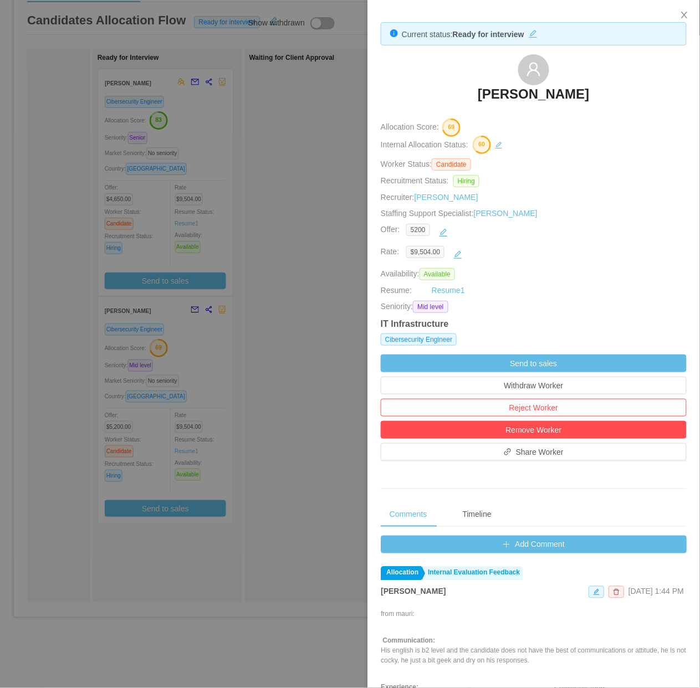
click at [255, 429] on div at bounding box center [350, 344] width 700 height 688
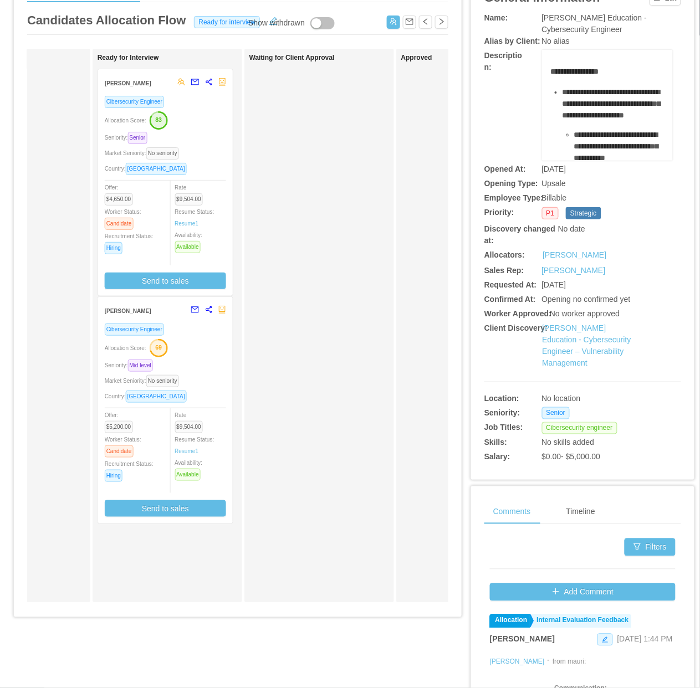
click at [260, 425] on div "Waiting for Client Approval" at bounding box center [326, 326] width 155 height 544
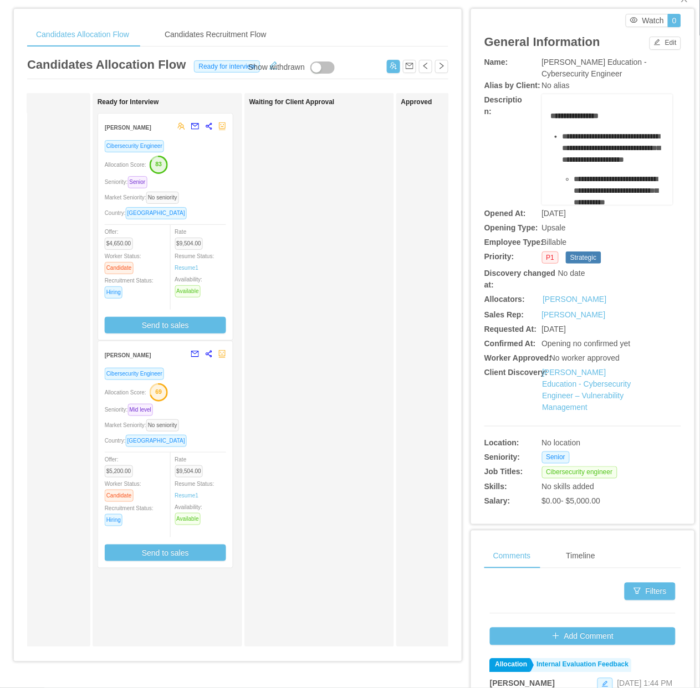
scroll to position [0, 0]
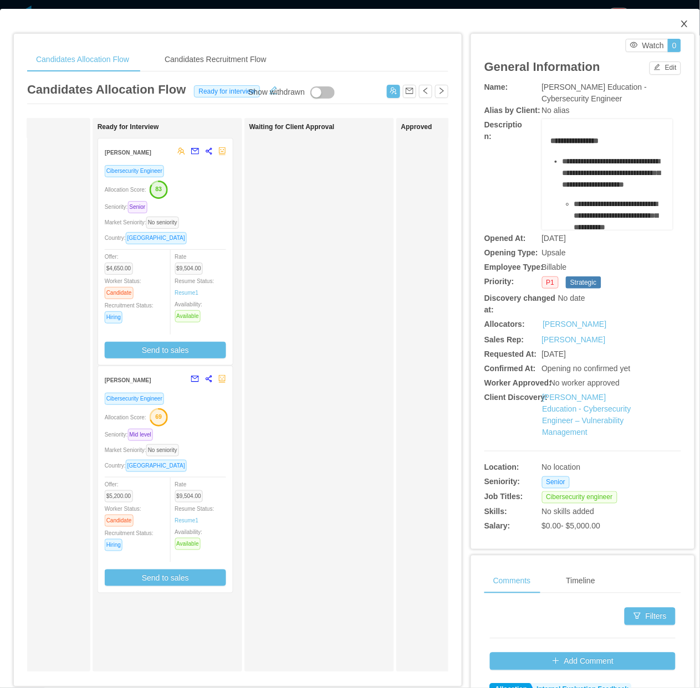
click at [669, 23] on span "Close" at bounding box center [684, 24] width 31 height 31
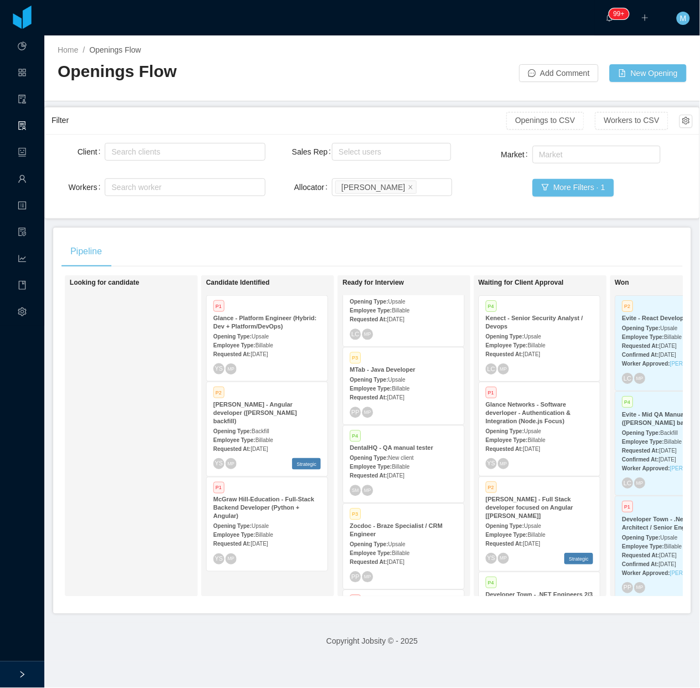
click at [125, 374] on div "Looking for candidate" at bounding box center [147, 435] width 155 height 311
click at [133, 370] on div "Looking for candidate" at bounding box center [147, 435] width 155 height 311
click at [140, 449] on div "Looking for candidate" at bounding box center [147, 435] width 155 height 311
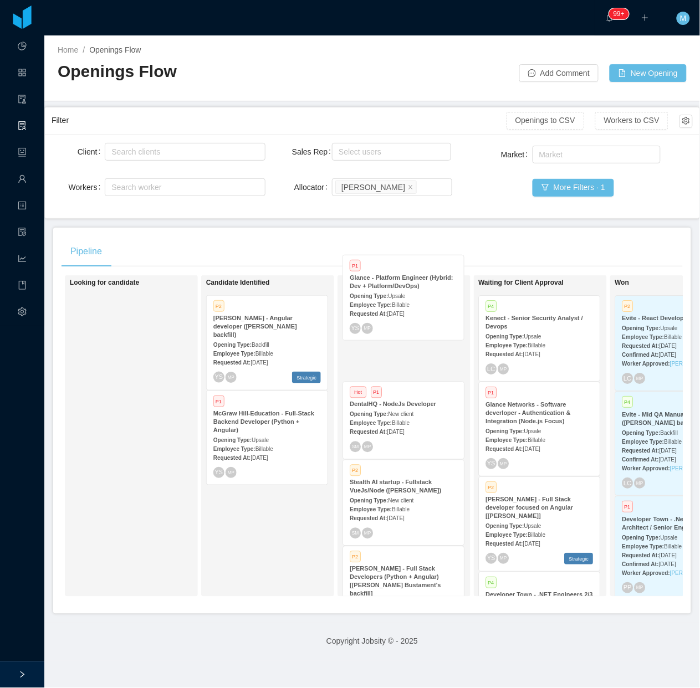
drag, startPoint x: 284, startPoint y: 358, endPoint x: 421, endPoint y: 317, distance: 142.8
click at [421, 317] on div "On Hold Looking for candidate Candidate Identified P1 Glance - Platform Enginee…" at bounding box center [371, 440] width 621 height 330
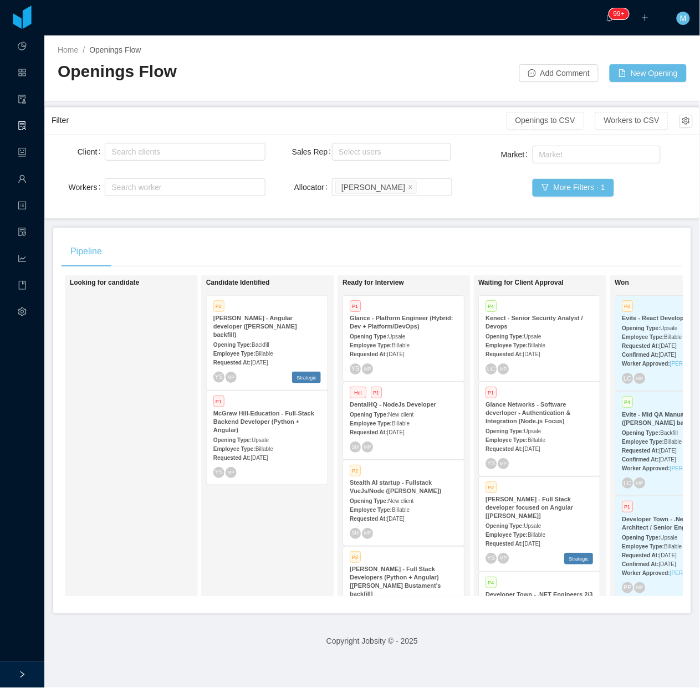
click at [421, 343] on div "Employee Type: Billable" at bounding box center [402, 345] width 107 height 12
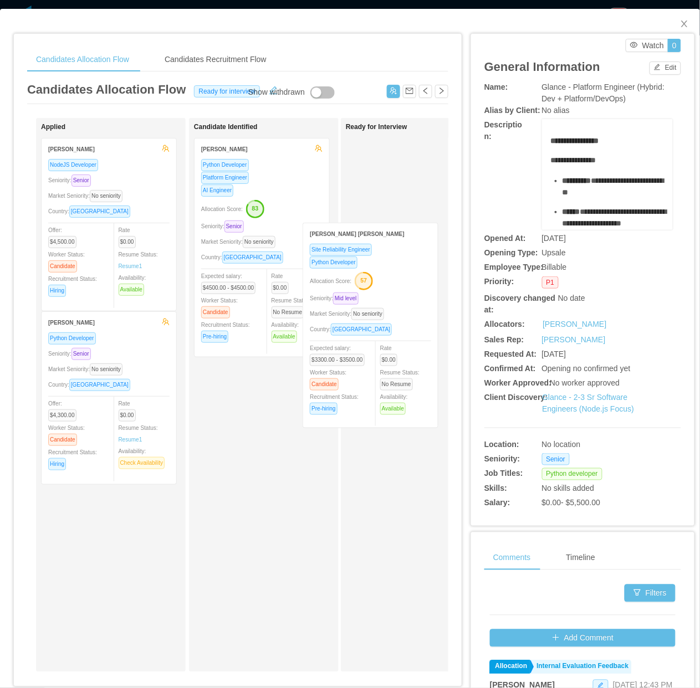
drag, startPoint x: 322, startPoint y: 389, endPoint x: 392, endPoint y: 295, distance: 118.0
click at [400, 285] on div "Applied Rodrigo Moreira de Matos NodeJS Developer Seniority: Senior Market Seni…" at bounding box center [237, 399] width 421 height 563
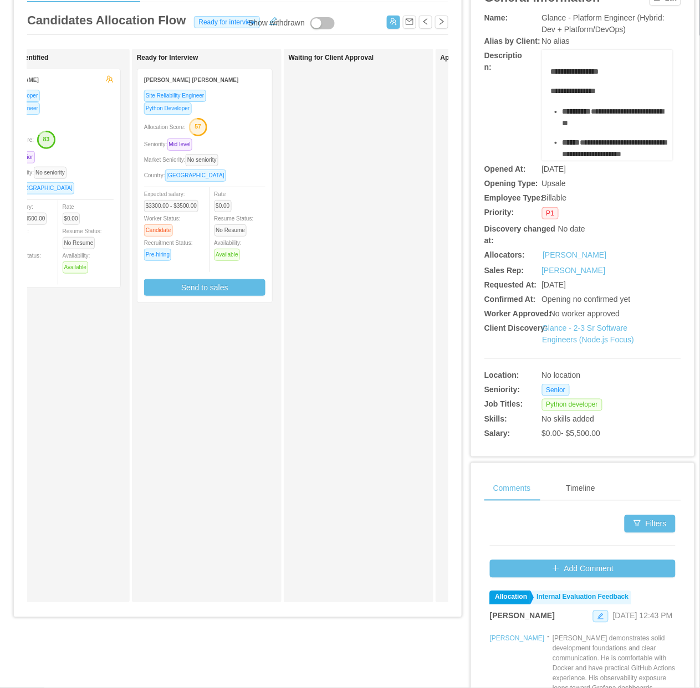
scroll to position [0, 223]
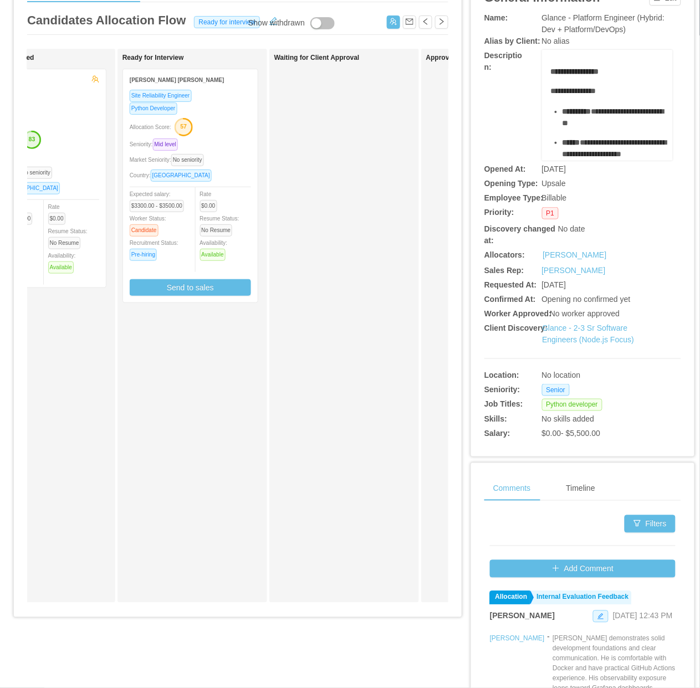
drag, startPoint x: 695, startPoint y: 435, endPoint x: 278, endPoint y: 368, distance: 422.4
click at [307, 399] on div "Waiting for Client Approval" at bounding box center [351, 326] width 155 height 544
click at [203, 279] on button "Send to sales" at bounding box center [190, 287] width 121 height 17
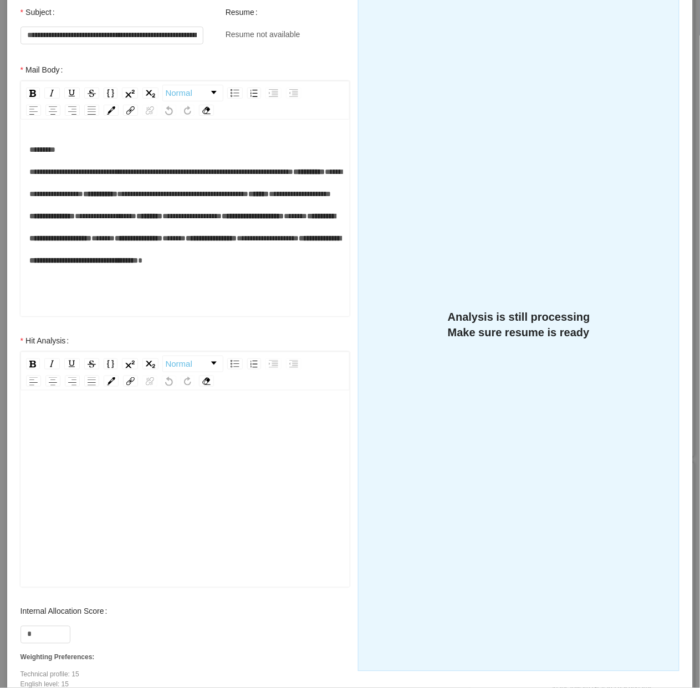
scroll to position [138, 0]
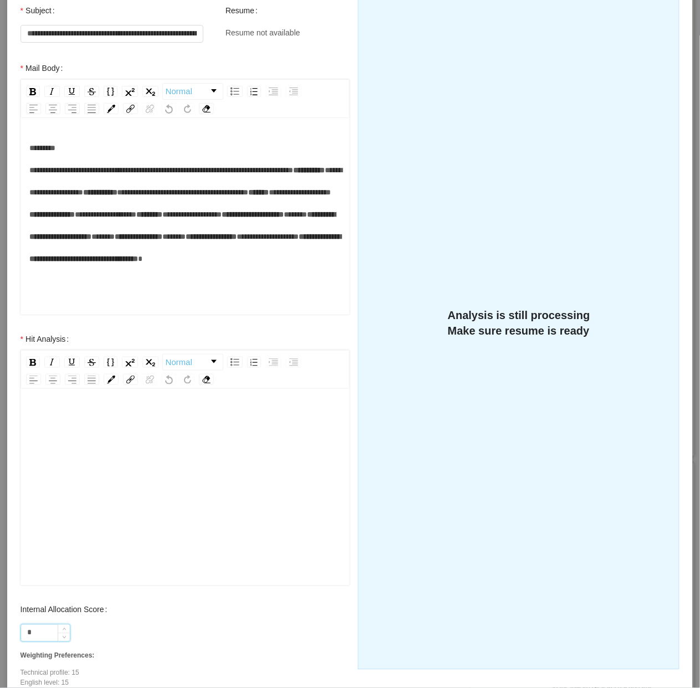
click at [51, 629] on input "*" at bounding box center [45, 633] width 49 height 17
type input "**"
click at [57, 455] on div "rdw-editor" at bounding box center [185, 505] width 312 height 194
paste div "rdw-editor"
click at [88, 434] on div "**********" at bounding box center [185, 460] width 312 height 104
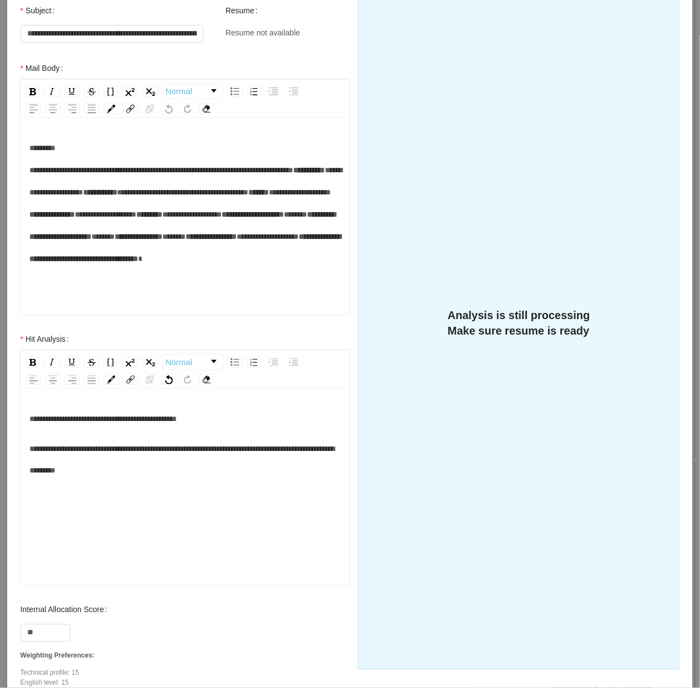
click at [223, 427] on div "**********" at bounding box center [185, 419] width 312 height 22
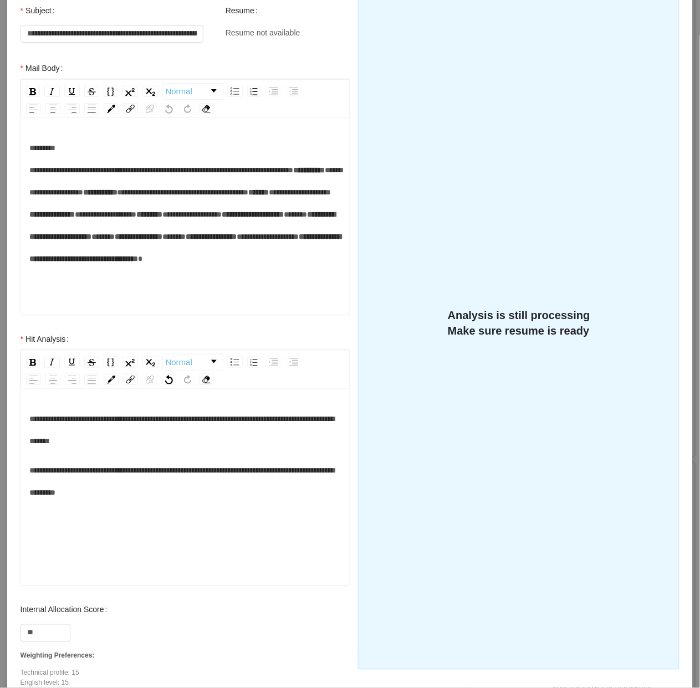
click at [159, 495] on div "**********" at bounding box center [185, 482] width 312 height 44
click at [26, 474] on div "**********" at bounding box center [185, 489] width 330 height 194
click at [27, 471] on div "**********" at bounding box center [185, 489] width 330 height 194
click at [40, 464] on div "**********" at bounding box center [185, 482] width 312 height 44
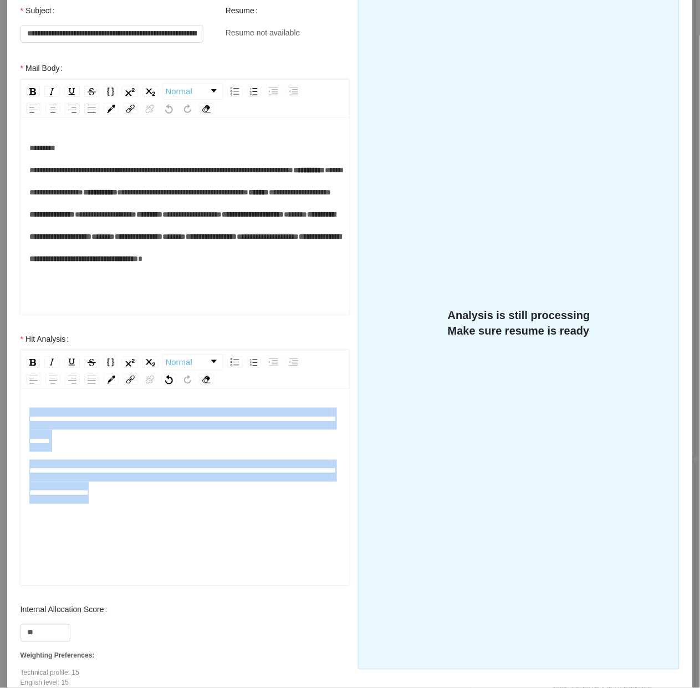
drag, startPoint x: 219, startPoint y: 491, endPoint x: 29, endPoint y: 418, distance: 203.9
click at [29, 418] on div "**********" at bounding box center [185, 456] width 312 height 96
copy div "**********"
click at [148, 480] on div "**********" at bounding box center [185, 482] width 312 height 44
click at [215, 500] on div "**********" at bounding box center [185, 482] width 312 height 44
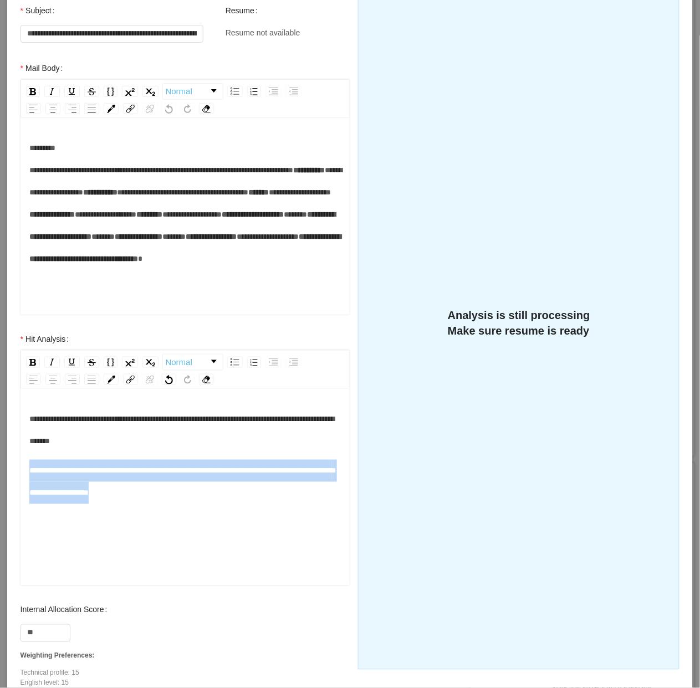
drag, startPoint x: 217, startPoint y: 495, endPoint x: 12, endPoint y: 478, distance: 205.6
click at [12, 478] on div "**********" at bounding box center [185, 463] width 352 height 271
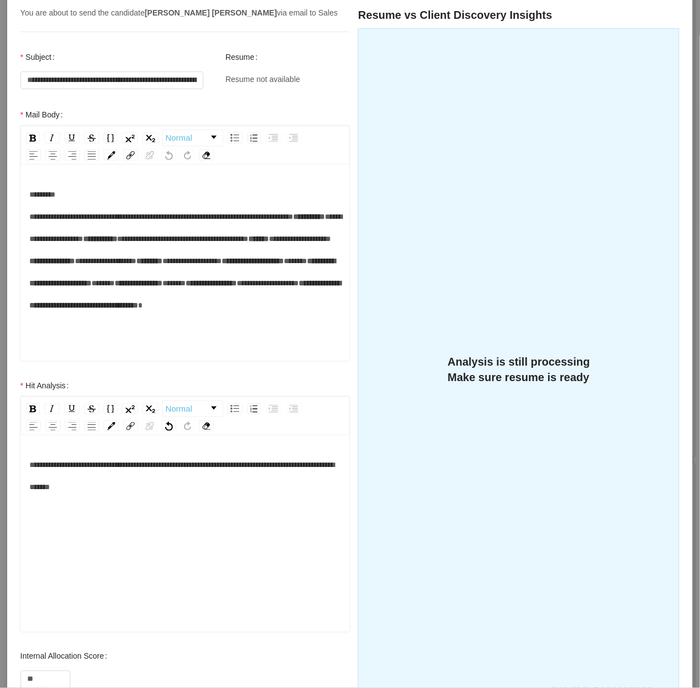
scroll to position [0, 0]
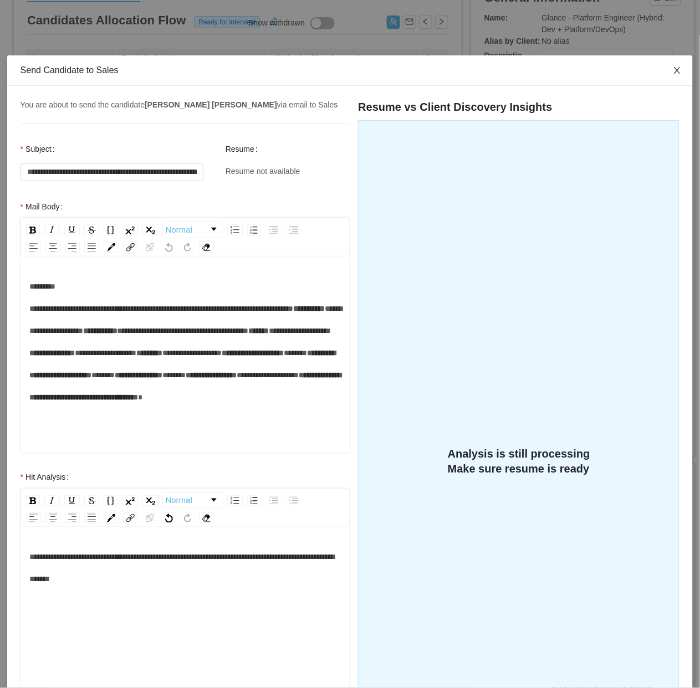
click at [664, 78] on span "Close" at bounding box center [676, 70] width 31 height 31
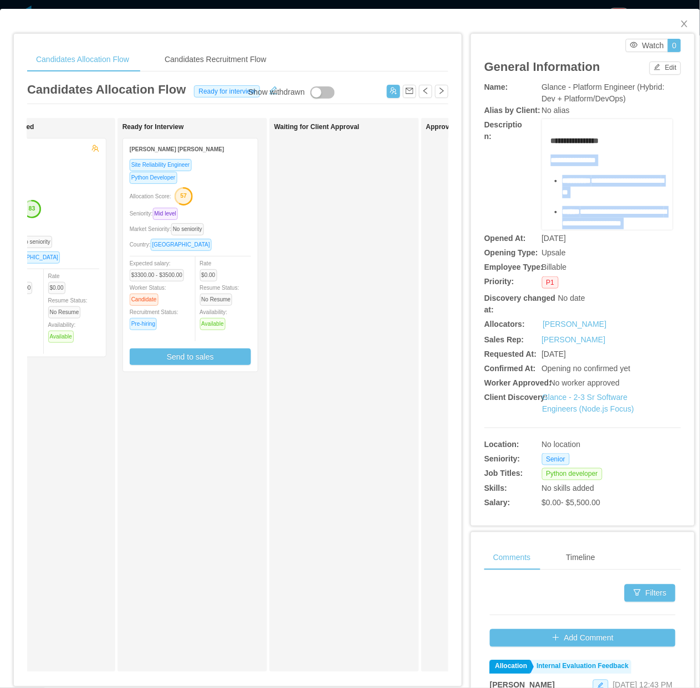
drag, startPoint x: 589, startPoint y: 209, endPoint x: 541, endPoint y: 165, distance: 65.1
click at [542, 165] on div "**********" at bounding box center [607, 174] width 131 height 111
copy div "**********"
click at [345, 325] on div "Waiting for Client Approval" at bounding box center [351, 395] width 155 height 544
click at [335, 361] on div "Waiting for Client Approval" at bounding box center [351, 395] width 155 height 544
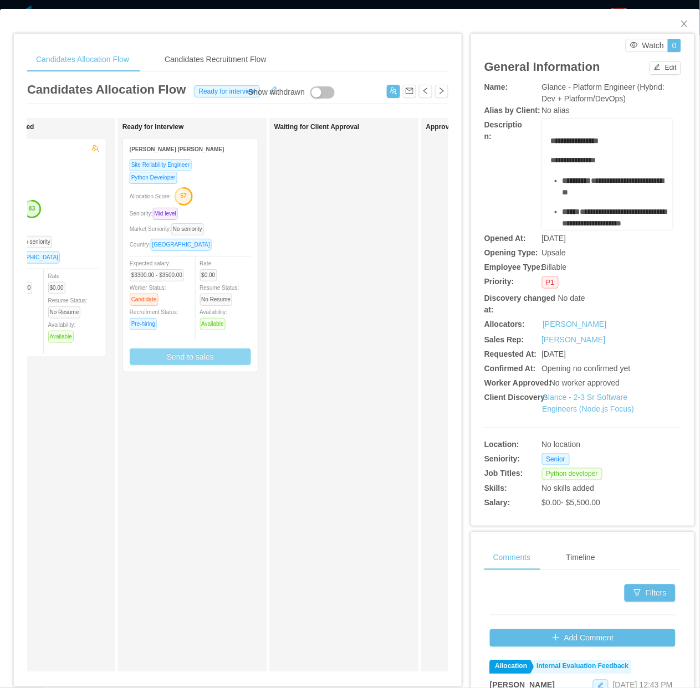
click at [215, 354] on button "Send to sales" at bounding box center [190, 356] width 121 height 17
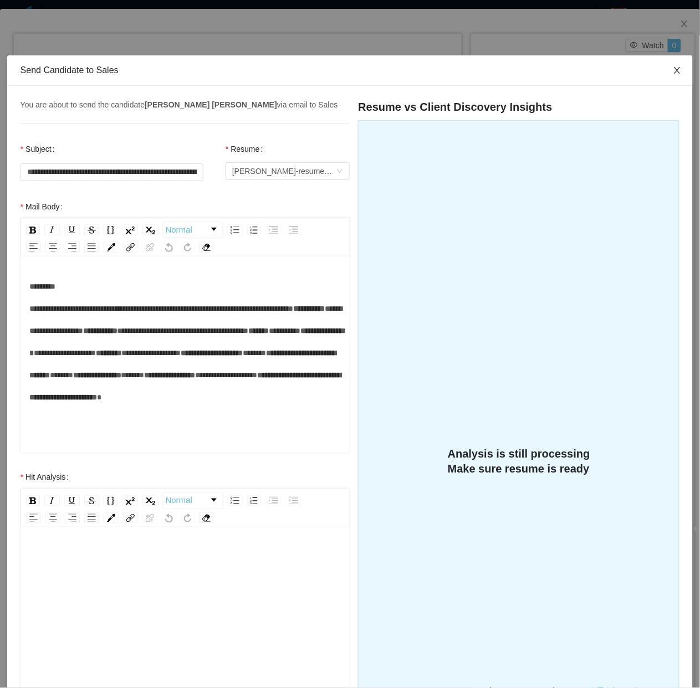
click at [672, 67] on icon "icon: close" at bounding box center [676, 70] width 9 height 9
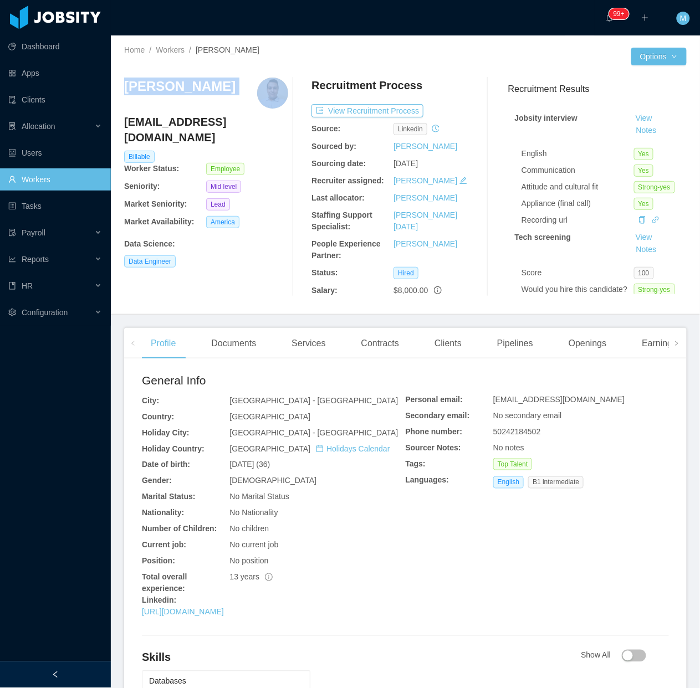
drag, startPoint x: 240, startPoint y: 81, endPoint x: 122, endPoint y: 94, distance: 118.7
click at [122, 94] on div "Home / Workers / [PERSON_NAME] / Options [PERSON_NAME] Roca [EMAIL_ADDRESS][PER…" at bounding box center [405, 174] width 589 height 279
copy h3 "[PERSON_NAME]"
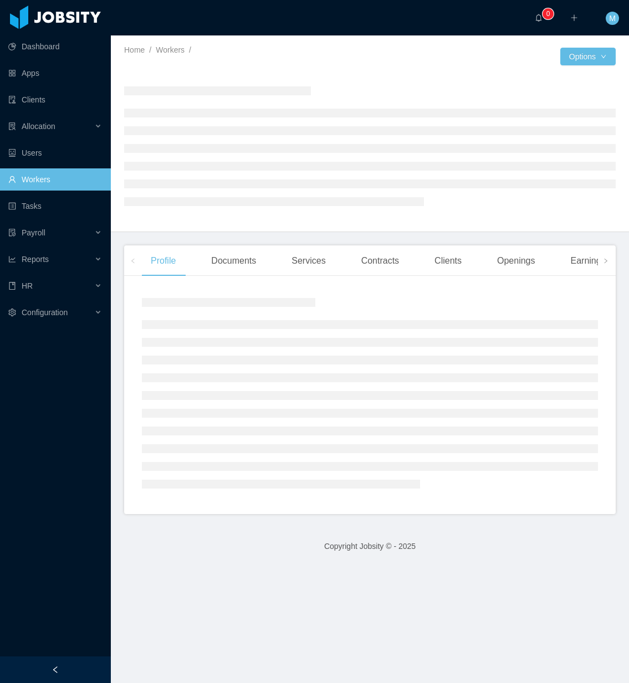
click at [50, 661] on div at bounding box center [55, 669] width 111 height 27
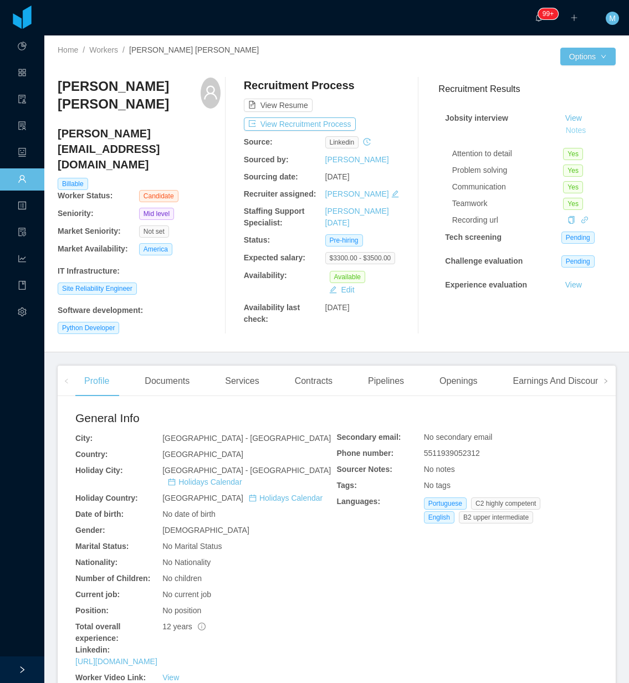
click at [561, 125] on button "Notes" at bounding box center [575, 130] width 29 height 13
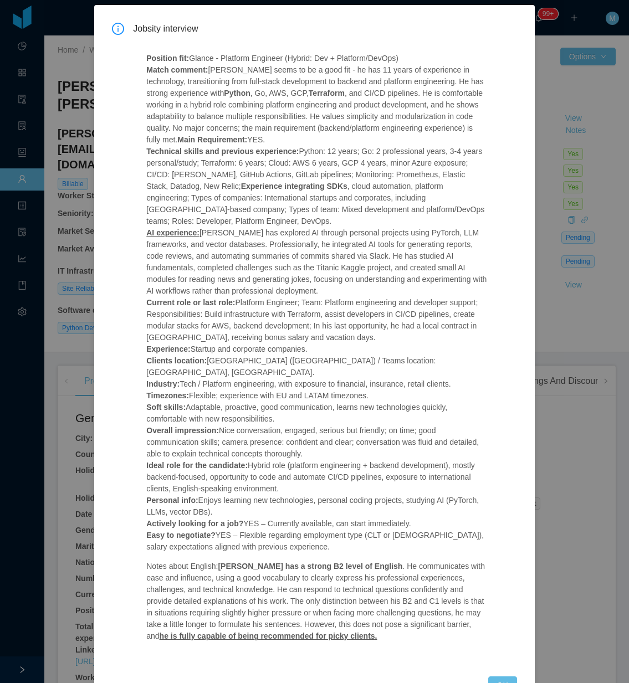
scroll to position [76, 0]
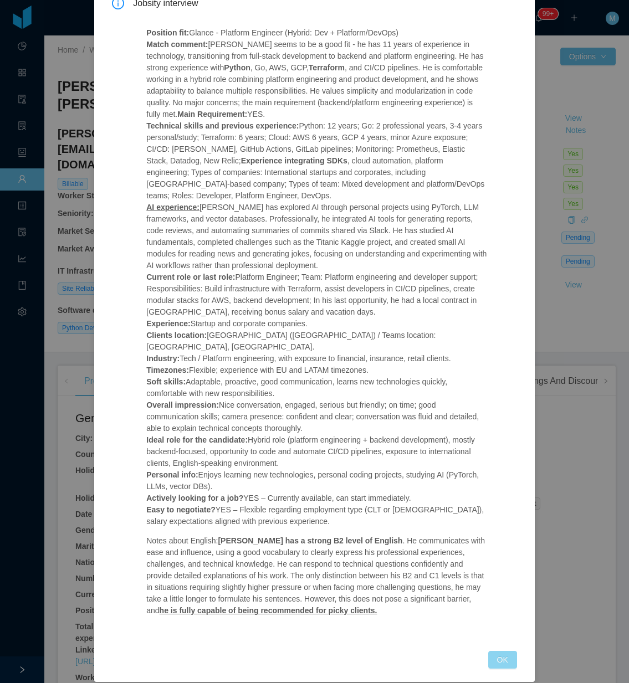
click at [488, 651] on button "OK" at bounding box center [502, 660] width 29 height 18
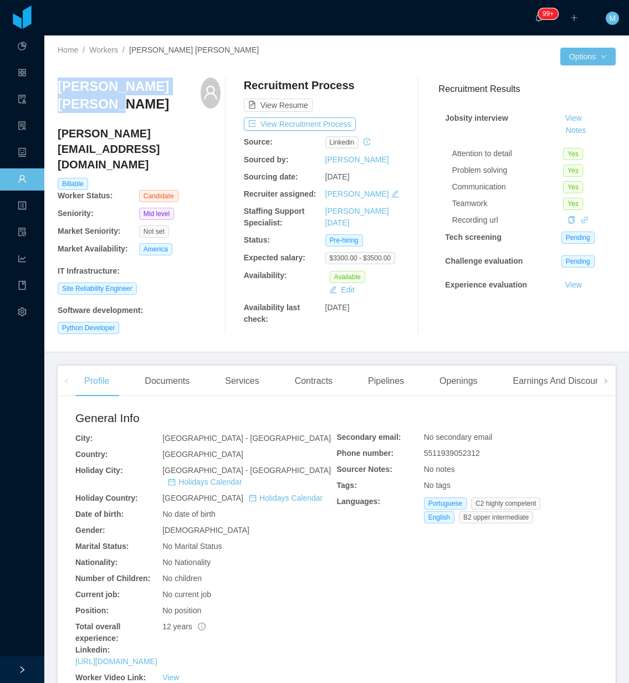
drag, startPoint x: 127, startPoint y: 101, endPoint x: 59, endPoint y: 89, distance: 69.3
click at [59, 89] on h3 "[PERSON_NAME] [PERSON_NAME]" at bounding box center [129, 96] width 143 height 36
copy h3 "[PERSON_NAME] [PERSON_NAME]"
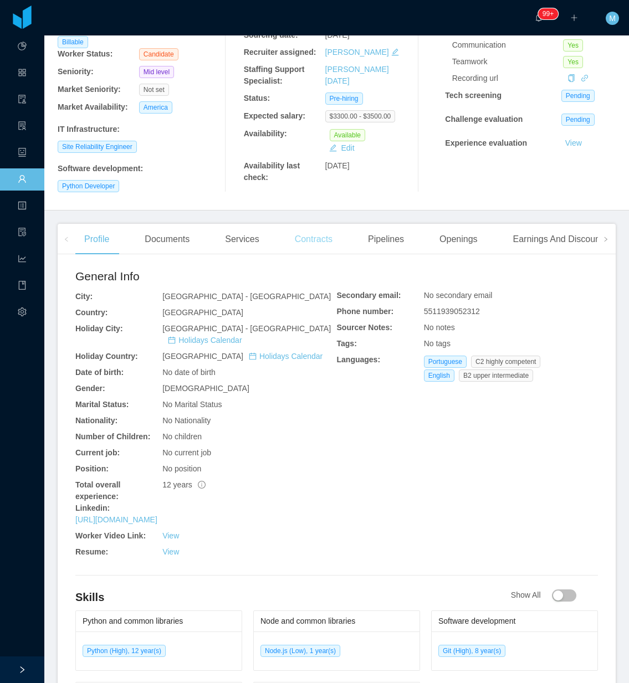
scroll to position [0, 0]
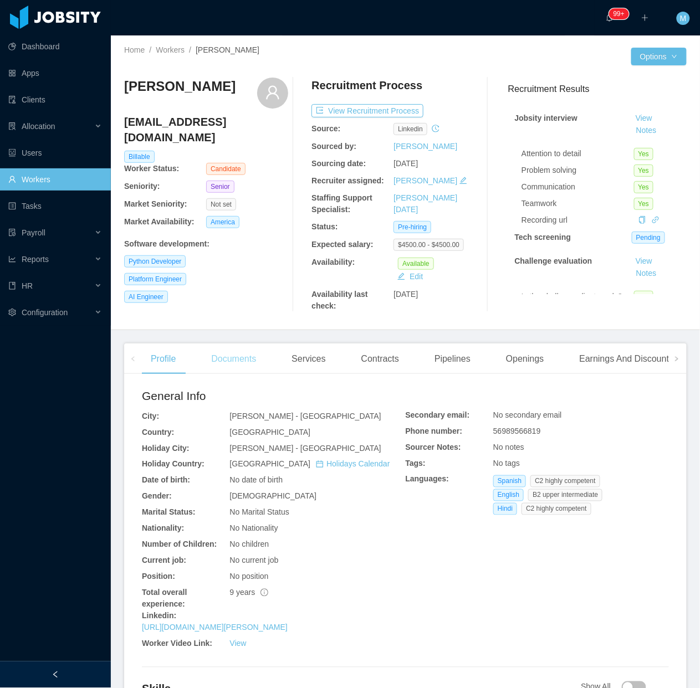
click at [222, 367] on div "Documents" at bounding box center [233, 358] width 63 height 31
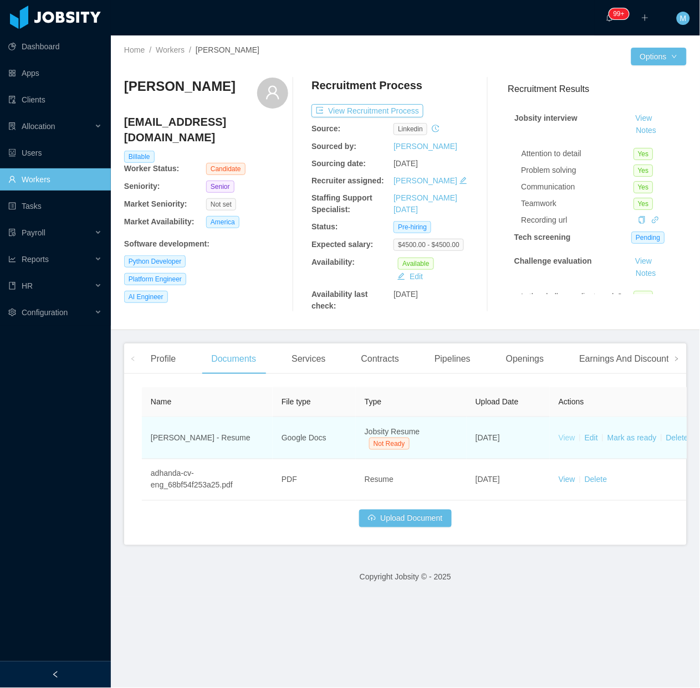
click at [570, 439] on link "View" at bounding box center [566, 437] width 17 height 9
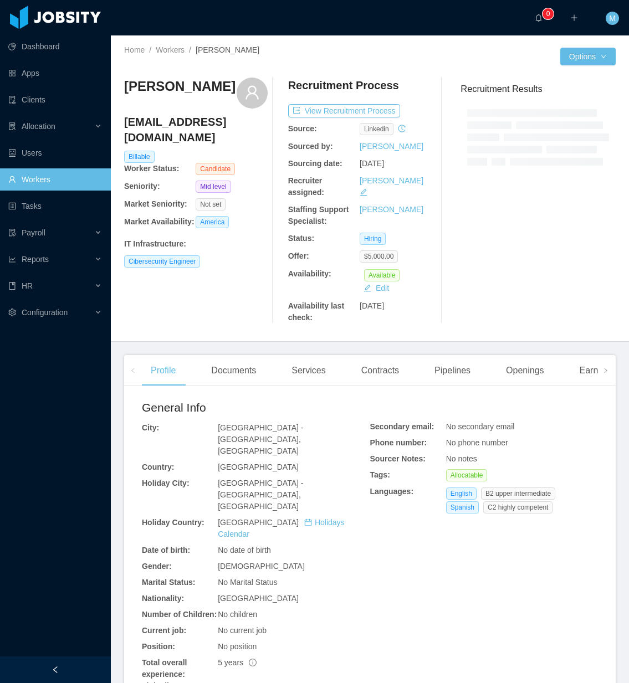
click at [52, 660] on div at bounding box center [55, 669] width 111 height 27
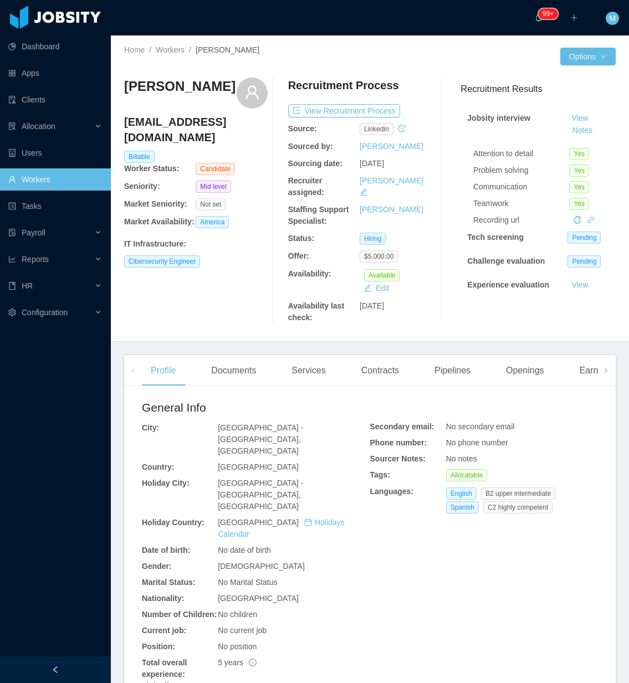
click at [64, 658] on div at bounding box center [55, 669] width 111 height 27
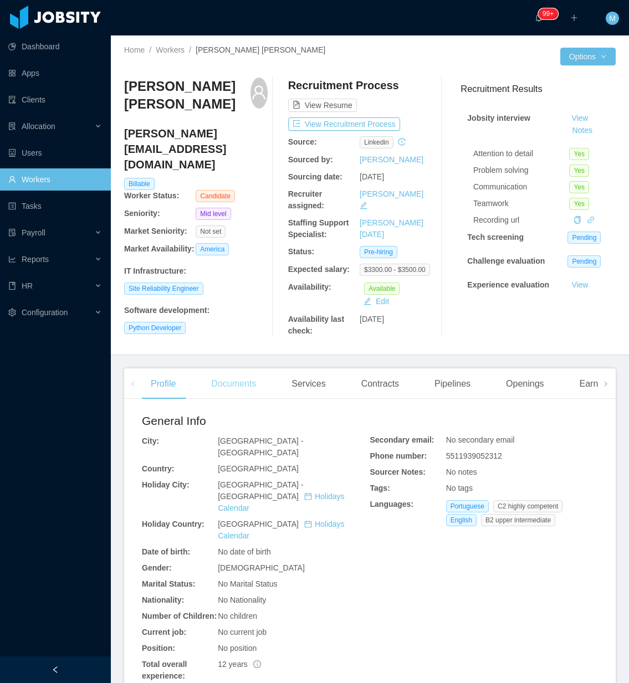
click at [250, 381] on div "Documents" at bounding box center [233, 383] width 63 height 31
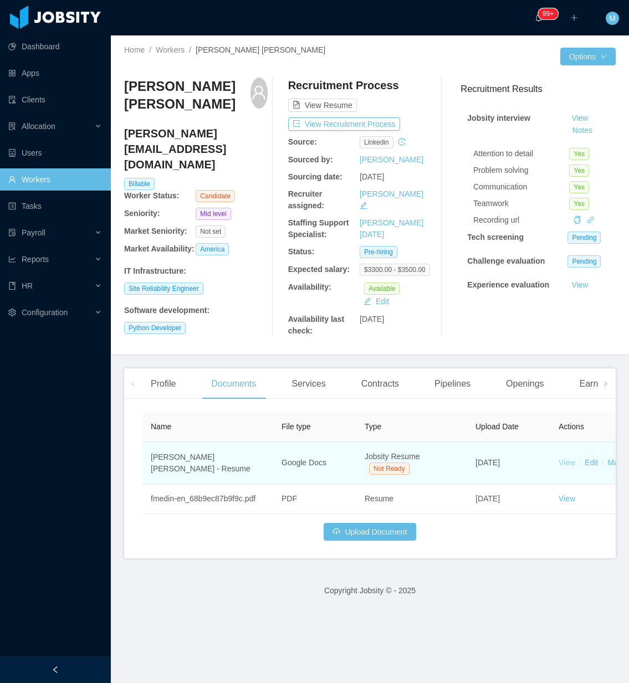
click at [571, 458] on link "View" at bounding box center [566, 462] width 17 height 9
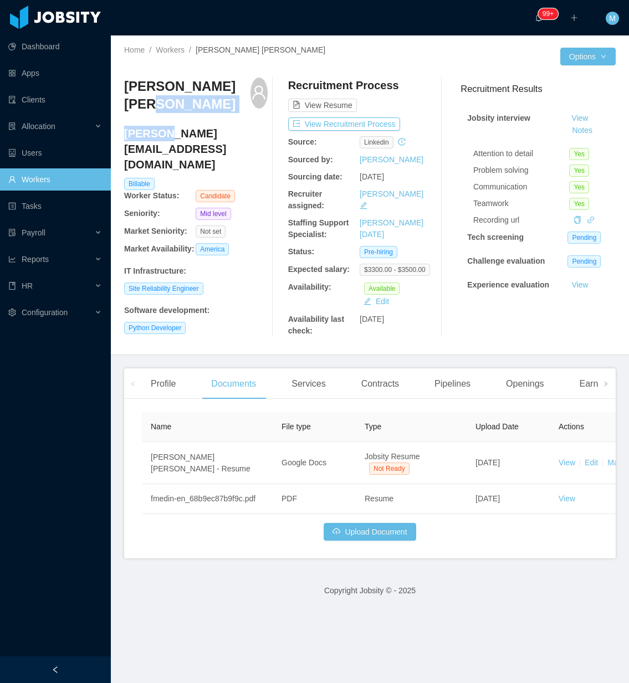
drag, startPoint x: 166, startPoint y: 127, endPoint x: 131, endPoint y: 95, distance: 47.4
click at [131, 95] on div "[PERSON_NAME] Medin [EMAIL_ADDRESS][DOMAIN_NAME] Billable Worker Status: Candid…" at bounding box center [195, 207] width 143 height 259
drag, startPoint x: 131, startPoint y: 95, endPoint x: 141, endPoint y: 97, distance: 10.1
click at [141, 97] on h3 "[PERSON_NAME] [PERSON_NAME]" at bounding box center [187, 96] width 126 height 36
click at [568, 129] on button "Notes" at bounding box center [581, 130] width 29 height 13
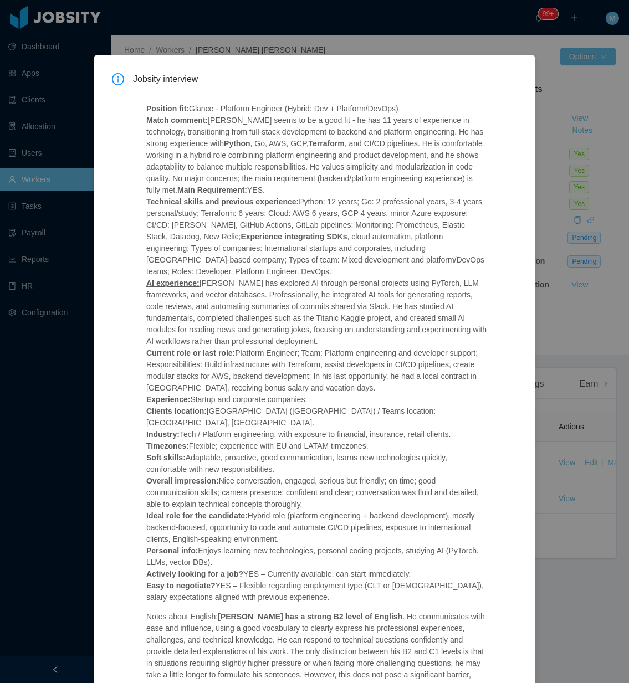
scroll to position [20, 0]
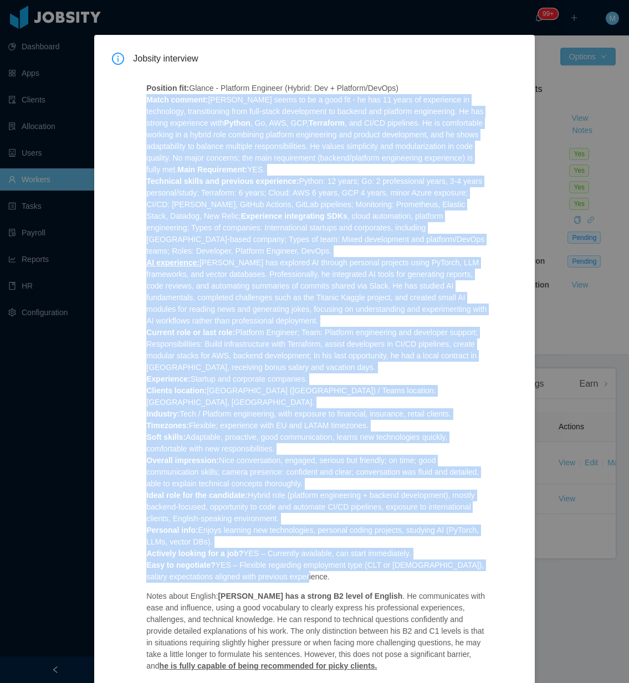
drag, startPoint x: 137, startPoint y: 105, endPoint x: 371, endPoint y: 566, distance: 516.9
click at [369, 566] on div "Position fit: Glance - Platform Engineer (Hybrid: Dev + Platform/DevOps) Match …" at bounding box center [317, 381] width 368 height 624
copy p "Match comment: [PERSON_NAME] seems to be a good fit - he has 11 years of experi…"
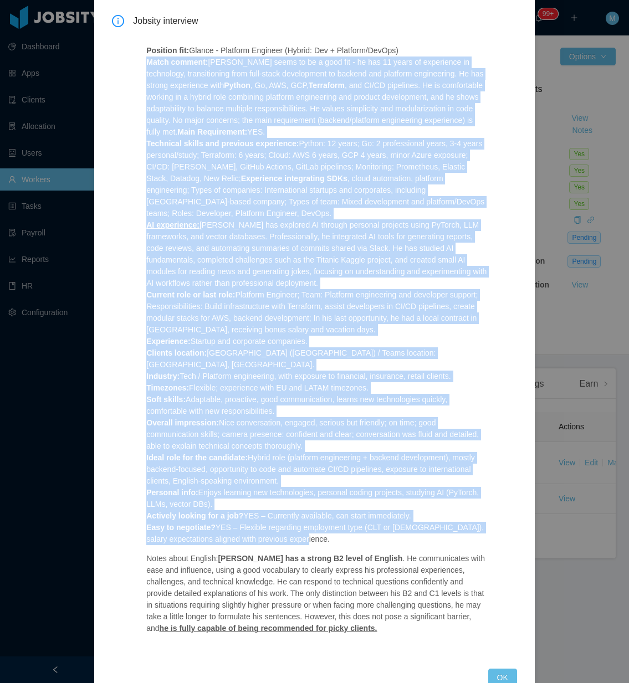
scroll to position [76, 0]
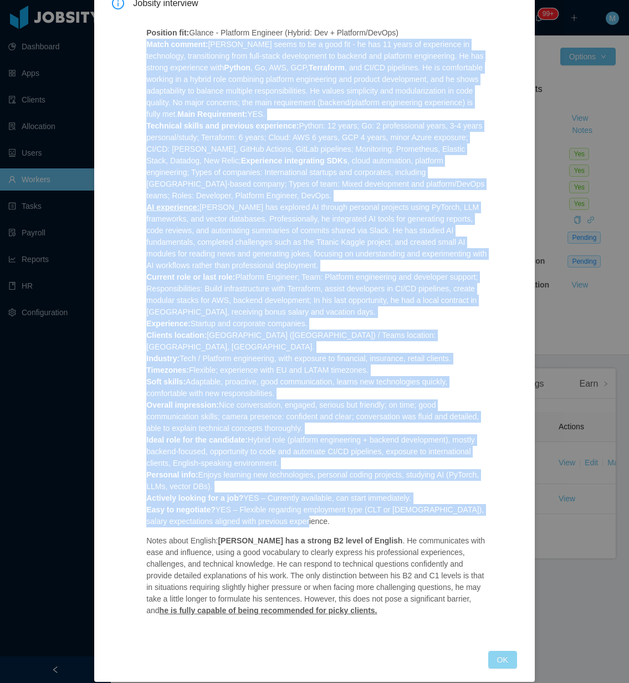
click at [496, 651] on button "OK" at bounding box center [502, 660] width 29 height 18
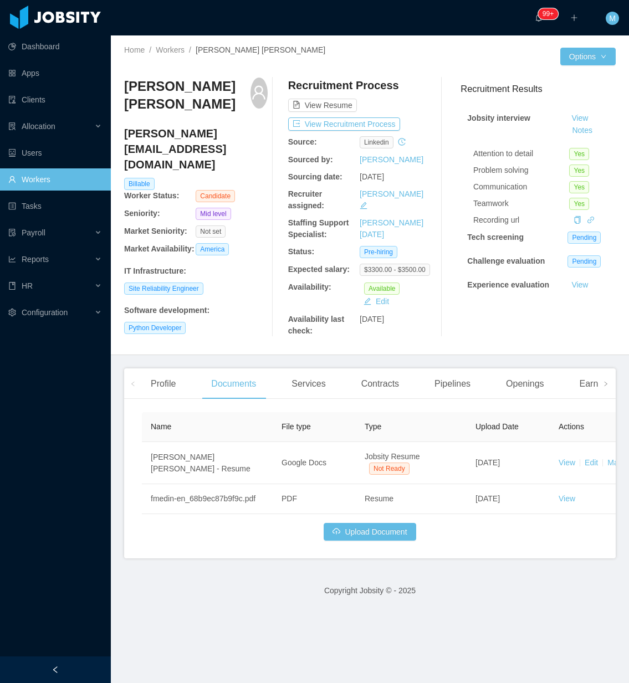
click at [93, 659] on div at bounding box center [55, 669] width 111 height 27
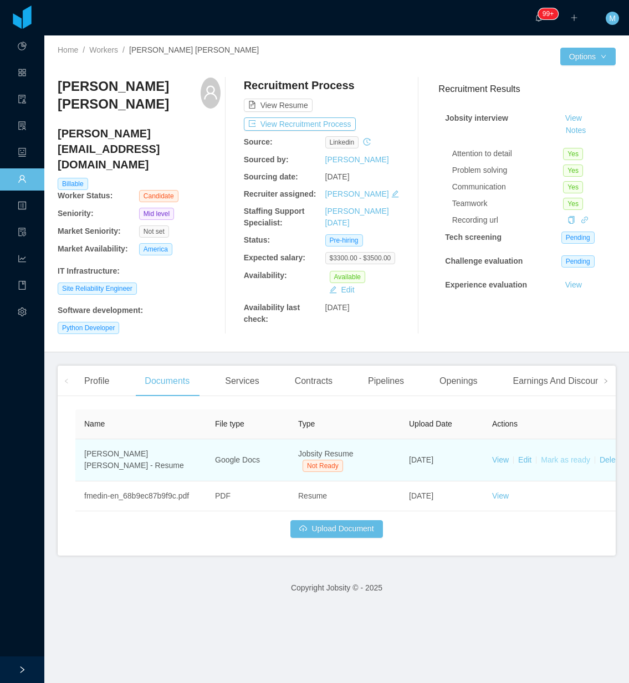
click at [570, 455] on link "Mark as ready" at bounding box center [565, 459] width 49 height 9
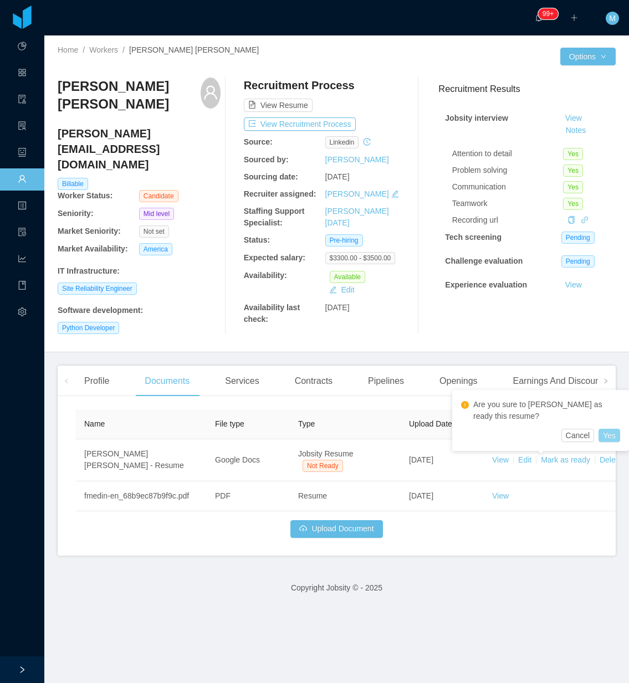
click at [607, 433] on button "Yes" at bounding box center [609, 435] width 22 height 13
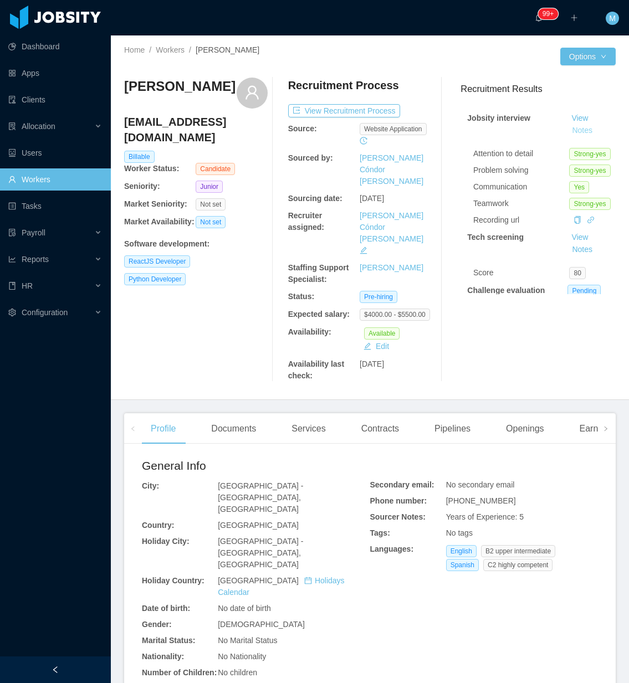
click at [567, 128] on button "Notes" at bounding box center [581, 130] width 29 height 13
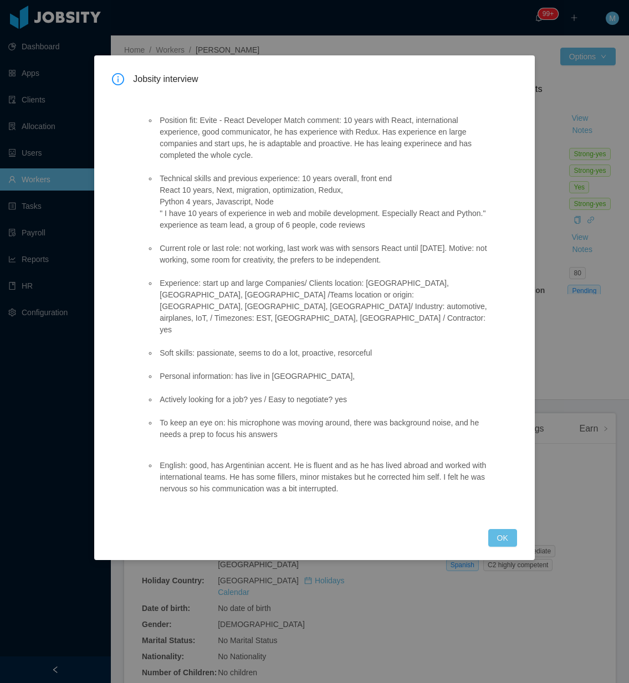
click at [491, 505] on div "Jobsity interview Position fit: Evite - React Developer Match comment: 10 years…" at bounding box center [314, 310] width 405 height 474
click at [503, 529] on button "OK" at bounding box center [502, 538] width 29 height 18
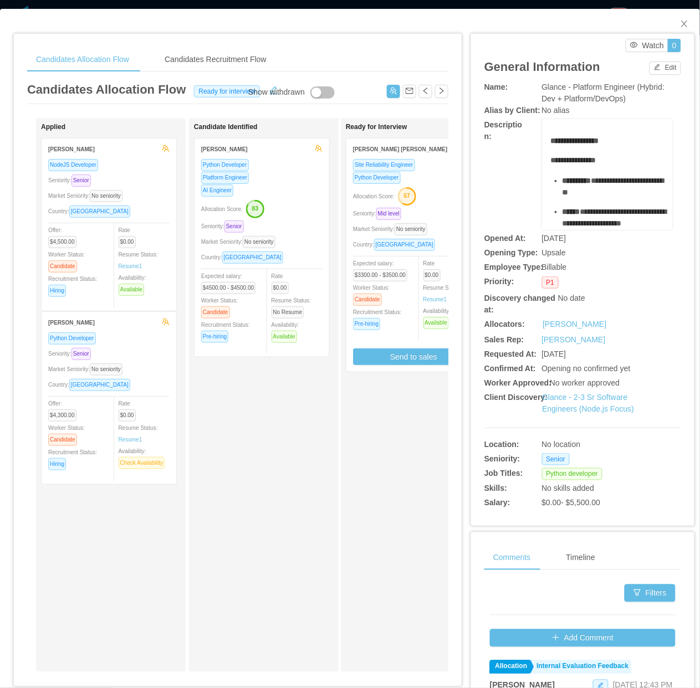
click at [270, 436] on div "Candidate Identified [PERSON_NAME] Python Developer Platform Engineer AI Engine…" at bounding box center [271, 395] width 155 height 544
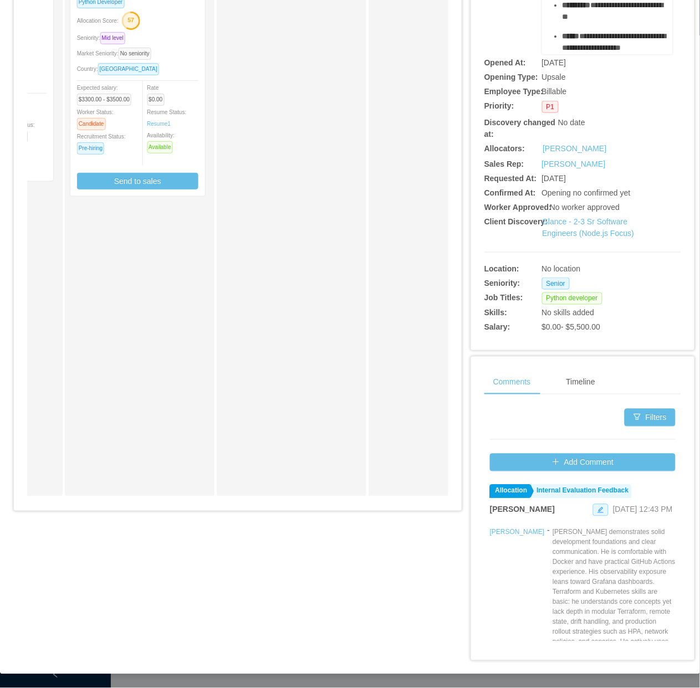
scroll to position [0, 286]
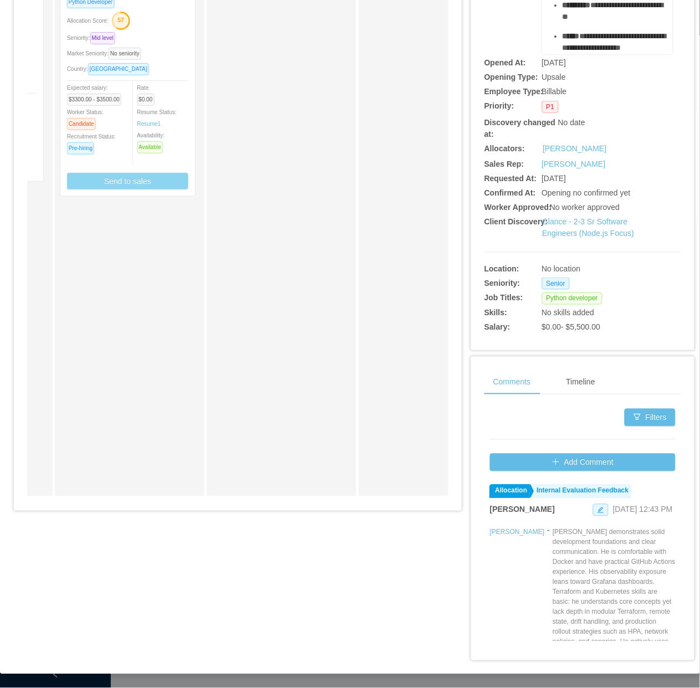
click at [158, 173] on button "Send to sales" at bounding box center [127, 181] width 121 height 17
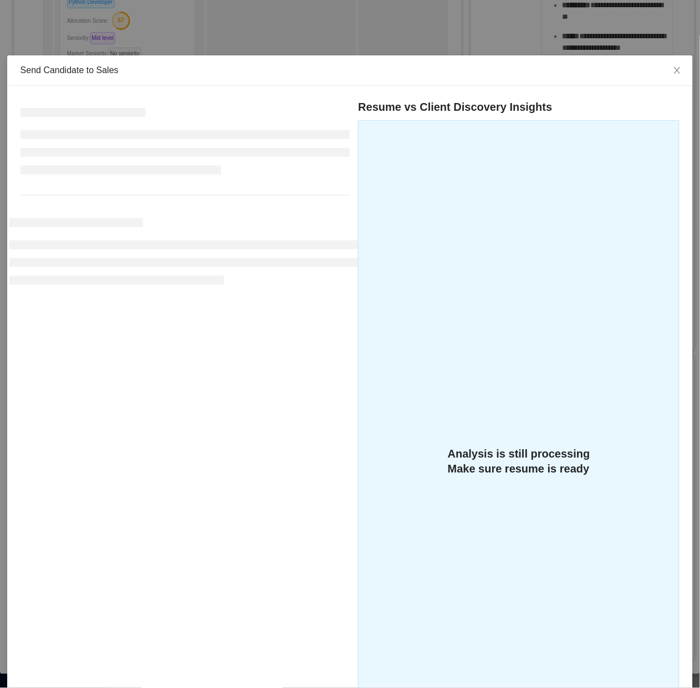
scroll to position [176, 0]
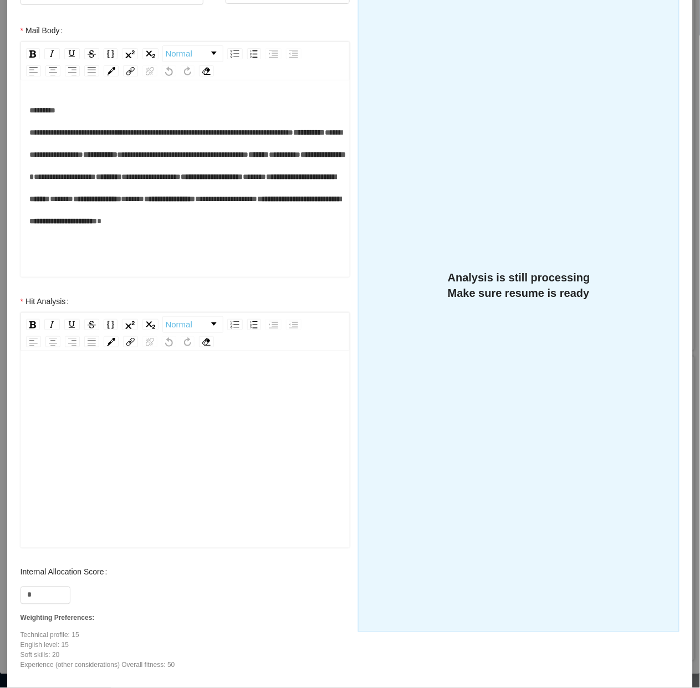
click at [120, 410] on div "rdw-editor" at bounding box center [185, 467] width 312 height 194
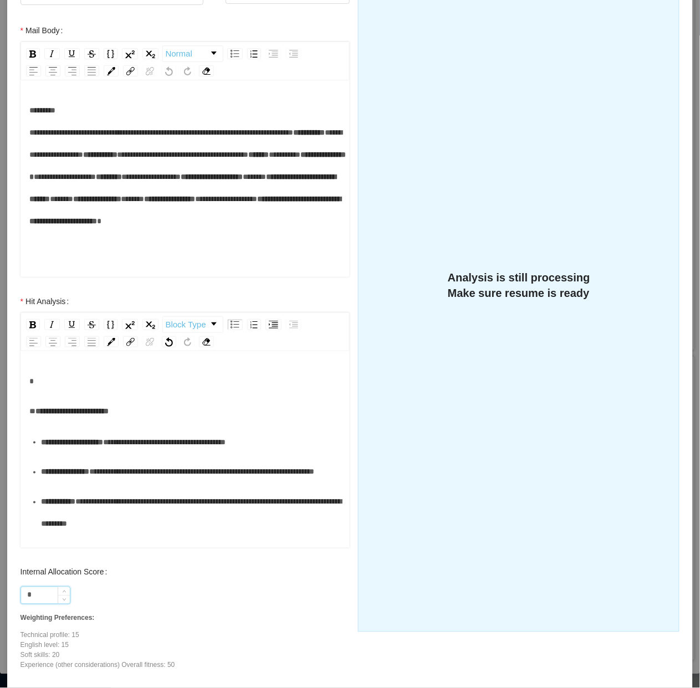
click at [37, 591] on input "*" at bounding box center [45, 595] width 49 height 17
type input "**"
click at [65, 453] on div "**********" at bounding box center [191, 442] width 301 height 22
click at [73, 483] on div "**********" at bounding box center [191, 472] width 301 height 22
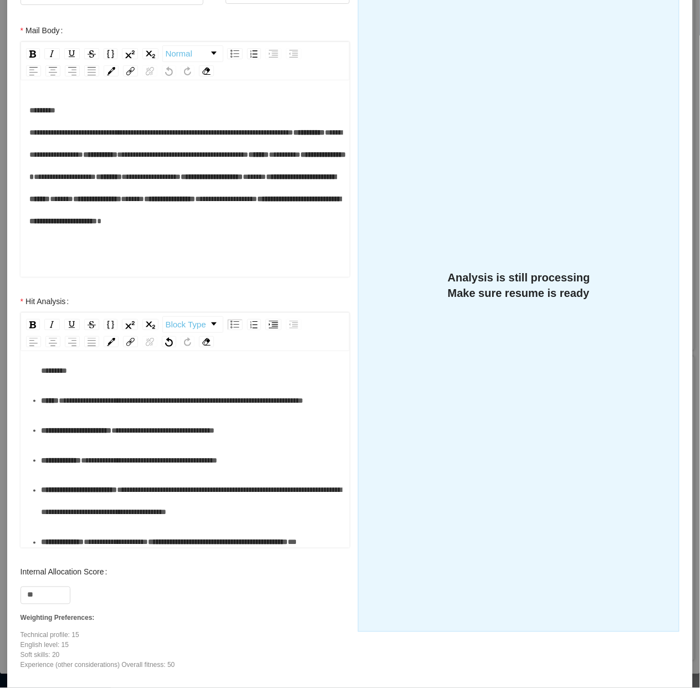
scroll to position [69, 0]
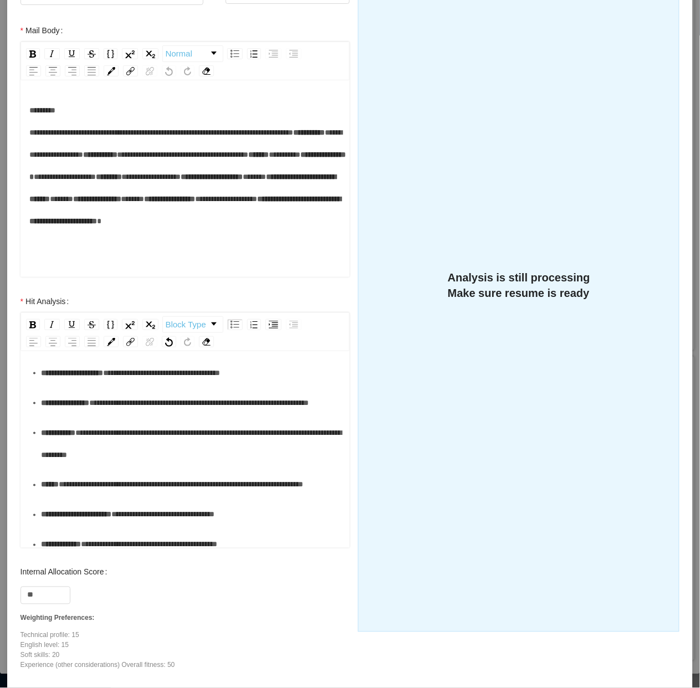
click at [49, 466] on div "**********" at bounding box center [191, 443] width 301 height 44
click at [60, 466] on div "**********" at bounding box center [191, 443] width 301 height 44
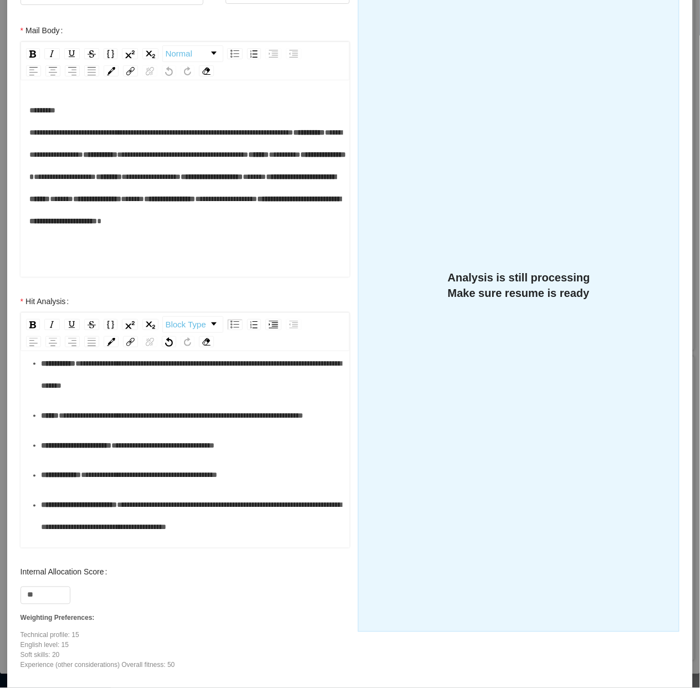
click at [84, 426] on div "**********" at bounding box center [191, 415] width 301 height 22
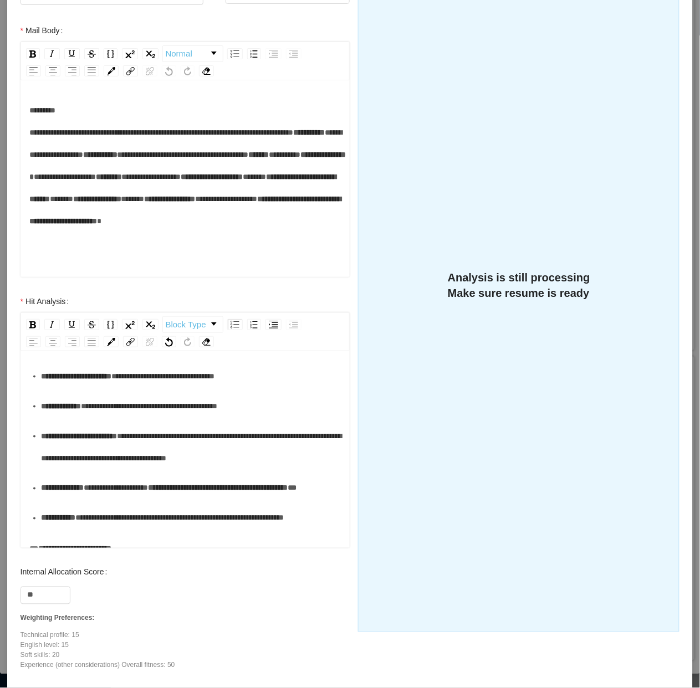
click at [90, 387] on div "**********" at bounding box center [191, 376] width 301 height 22
click at [106, 417] on div "**********" at bounding box center [191, 406] width 301 height 22
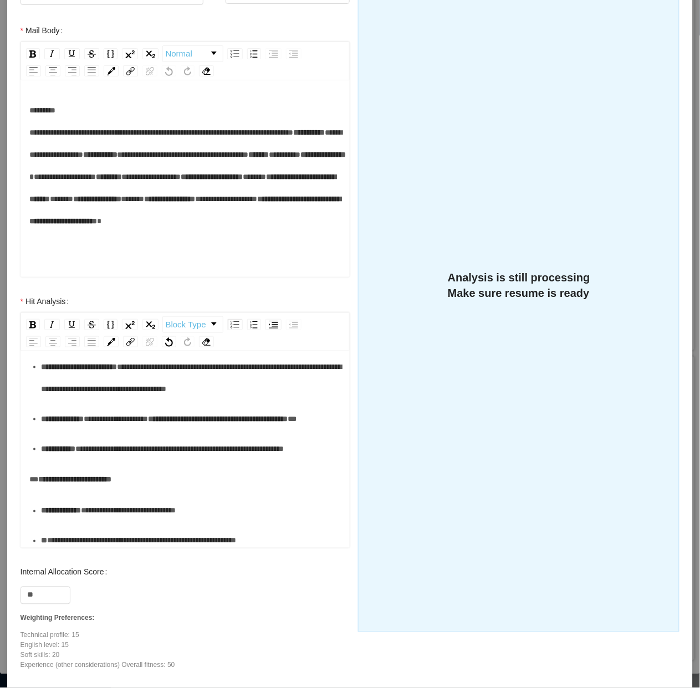
click at [114, 400] on div "**********" at bounding box center [191, 378] width 301 height 44
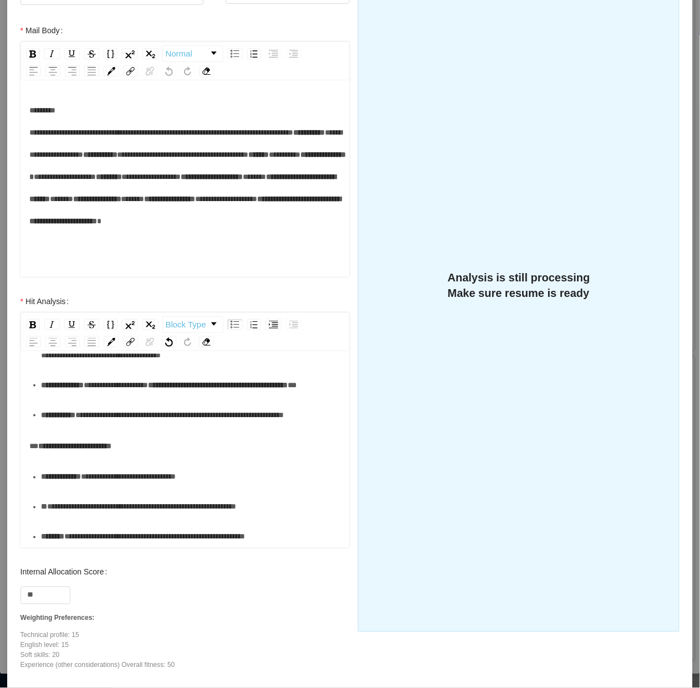
scroll to position [346, 0]
click at [115, 396] on div "**********" at bounding box center [191, 385] width 301 height 22
click at [108, 426] on div "**********" at bounding box center [191, 415] width 301 height 22
click at [110, 493] on div "**********" at bounding box center [185, 303] width 312 height 489
click at [81, 488] on div "**********" at bounding box center [191, 477] width 301 height 22
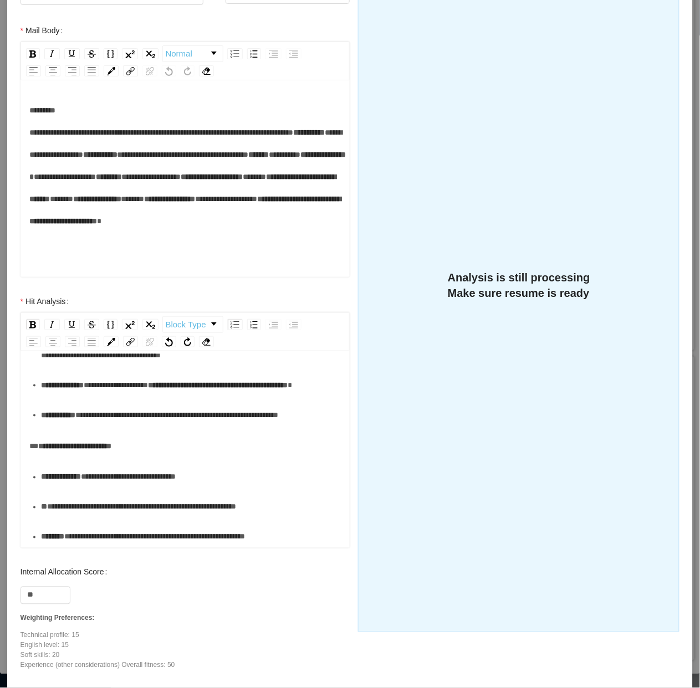
click at [71, 488] on div "**********" at bounding box center [191, 477] width 301 height 22
click at [76, 504] on div "**********" at bounding box center [191, 507] width 301 height 22
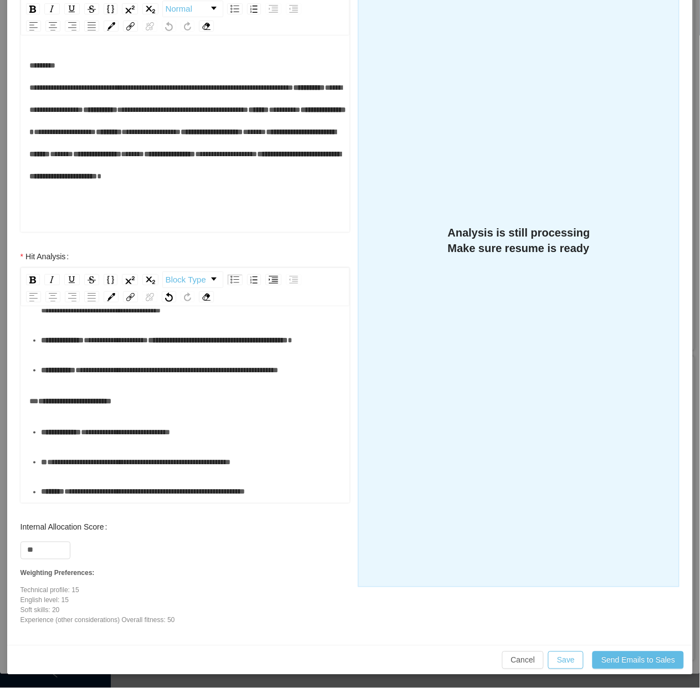
scroll to position [0, 0]
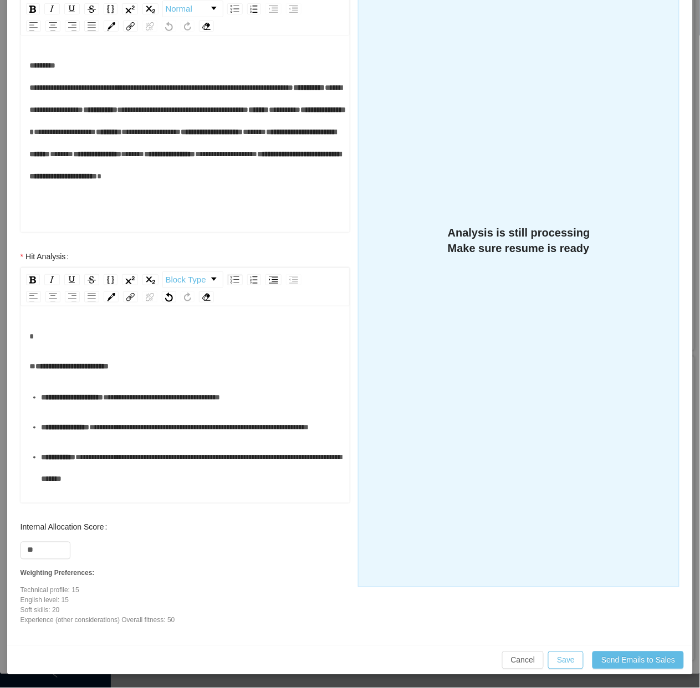
click at [87, 327] on div "rdw-editor" at bounding box center [185, 336] width 312 height 22
click at [96, 323] on div "**********" at bounding box center [185, 406] width 330 height 194
click at [100, 334] on div "rdw-editor" at bounding box center [185, 336] width 312 height 22
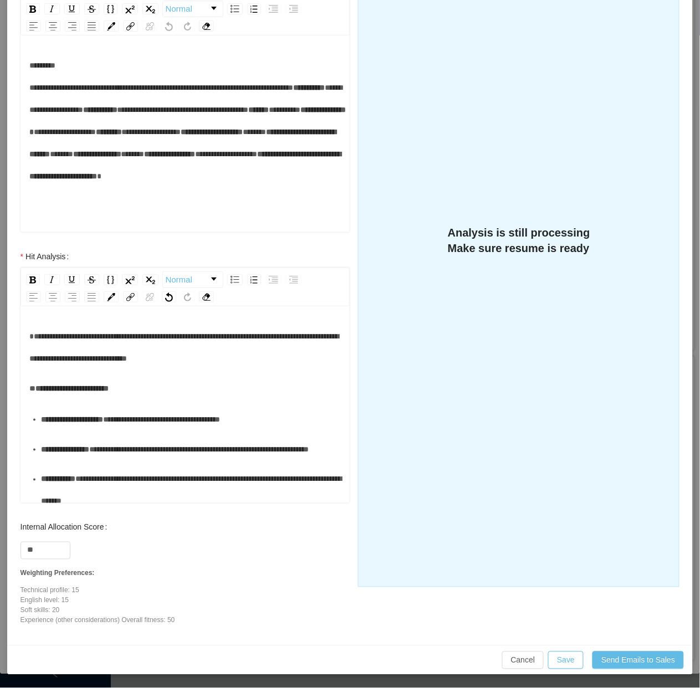
click at [97, 333] on div "**********" at bounding box center [185, 347] width 312 height 44
click at [242, 357] on span "**********" at bounding box center [184, 347] width 310 height 30
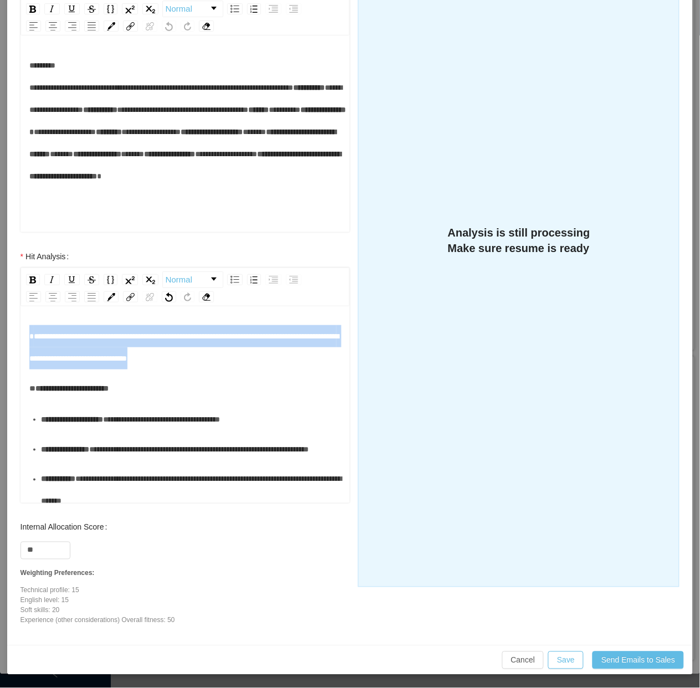
drag, startPoint x: 272, startPoint y: 356, endPoint x: 15, endPoint y: 339, distance: 258.1
click at [15, 339] on div "**********" at bounding box center [185, 380] width 352 height 271
click at [259, 367] on div "**********" at bounding box center [185, 347] width 312 height 44
drag, startPoint x: 281, startPoint y: 362, endPoint x: 31, endPoint y: 338, distance: 251.5
click at [31, 338] on div "**********" at bounding box center [185, 347] width 312 height 44
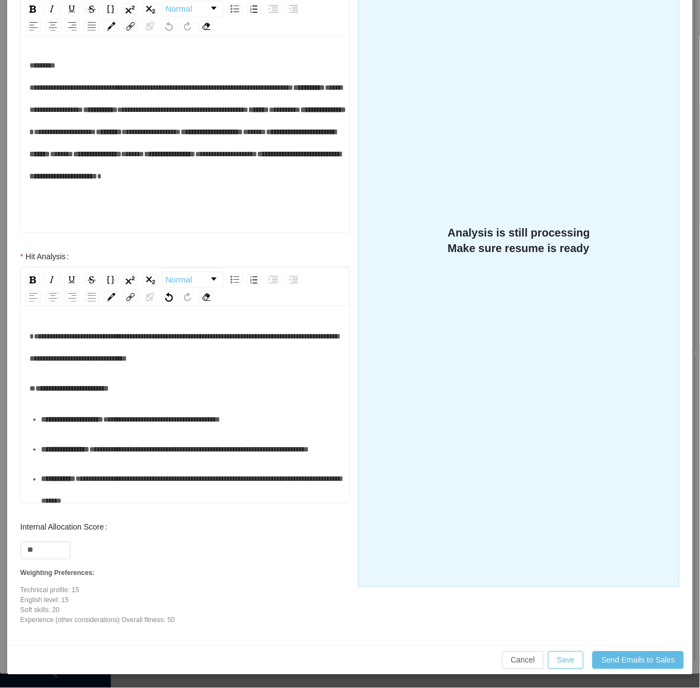
click at [278, 371] on div "**********" at bounding box center [185, 580] width 312 height 511
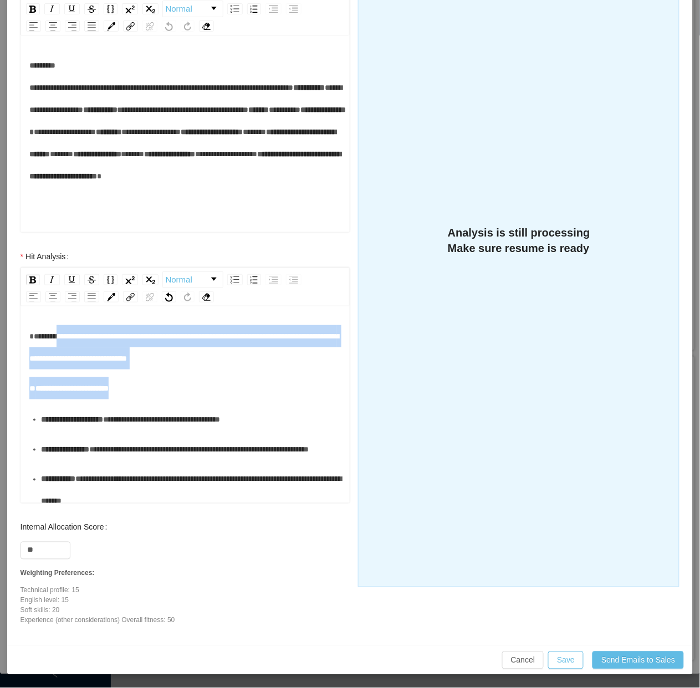
drag, startPoint x: 279, startPoint y: 369, endPoint x: 61, endPoint y: 339, distance: 219.2
click at [60, 342] on div "**********" at bounding box center [185, 580] width 312 height 511
drag, startPoint x: 61, startPoint y: 339, endPoint x: 208, endPoint y: 349, distance: 146.6
click at [62, 339] on span "**********" at bounding box center [184, 347] width 310 height 30
click at [223, 349] on div "**********" at bounding box center [185, 347] width 312 height 44
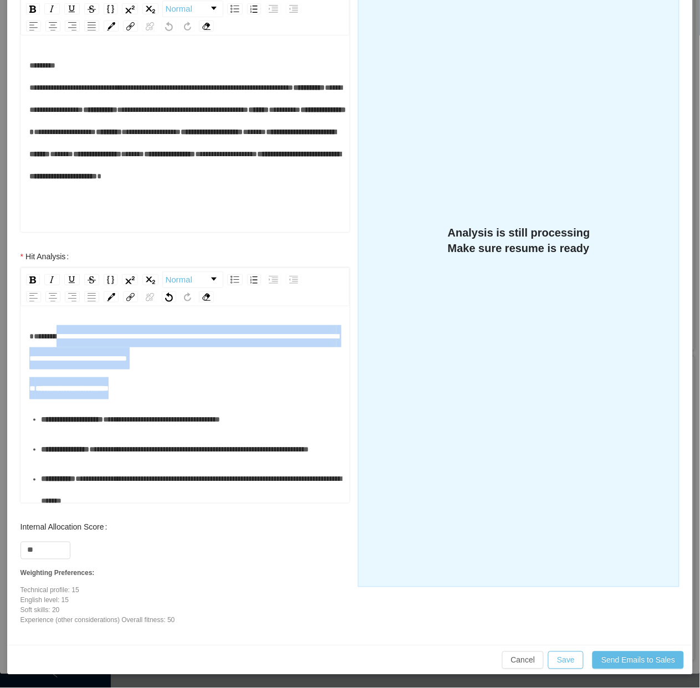
click at [258, 358] on div "**********" at bounding box center [185, 347] width 312 height 44
drag, startPoint x: 260, startPoint y: 359, endPoint x: 31, endPoint y: 338, distance: 230.2
click at [31, 338] on div "**********" at bounding box center [185, 347] width 312 height 44
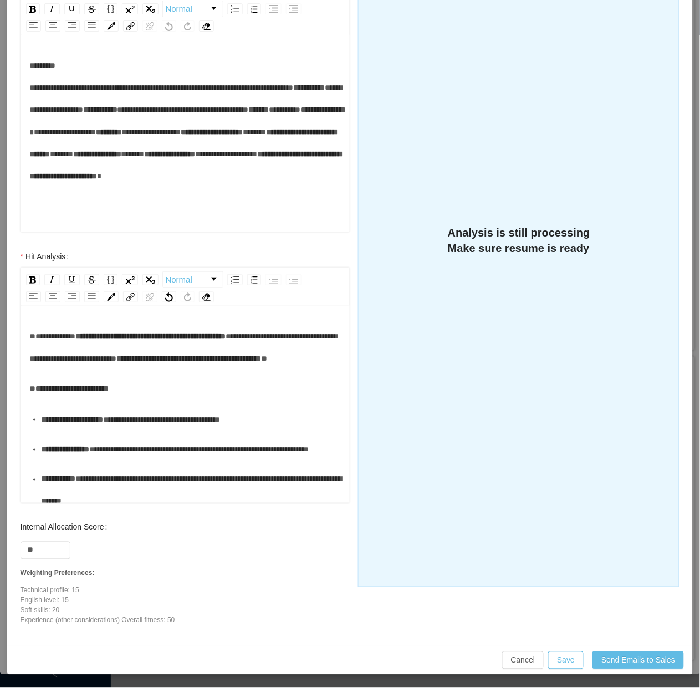
click at [157, 363] on div "**********" at bounding box center [185, 347] width 312 height 44
click at [152, 359] on span "**********" at bounding box center [183, 347] width 308 height 30
click at [222, 369] on div "**********" at bounding box center [185, 347] width 312 height 44
click at [122, 360] on span "**********" at bounding box center [183, 347] width 308 height 30
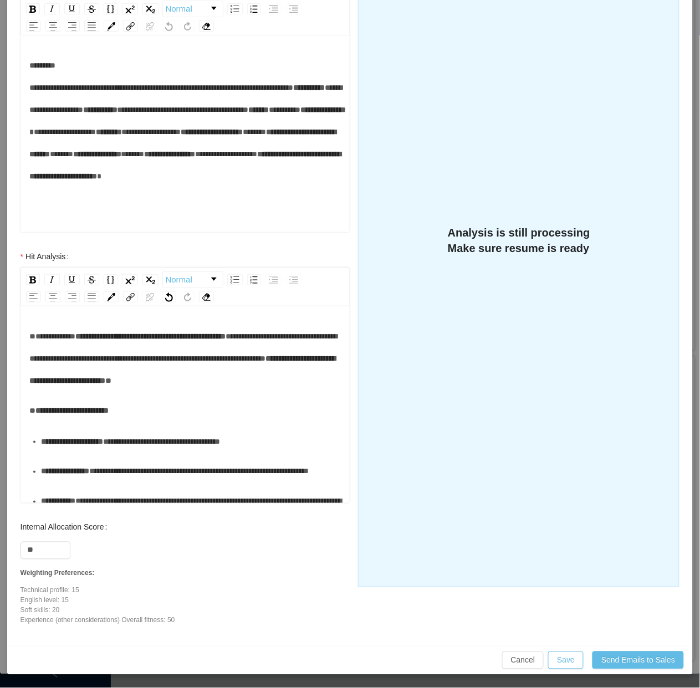
click at [230, 387] on div "**********" at bounding box center [185, 358] width 312 height 66
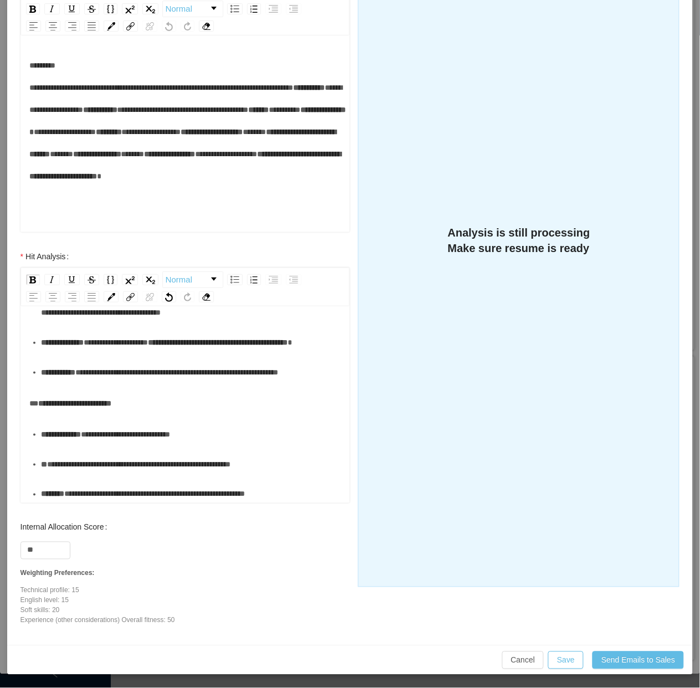
scroll to position [421, 0]
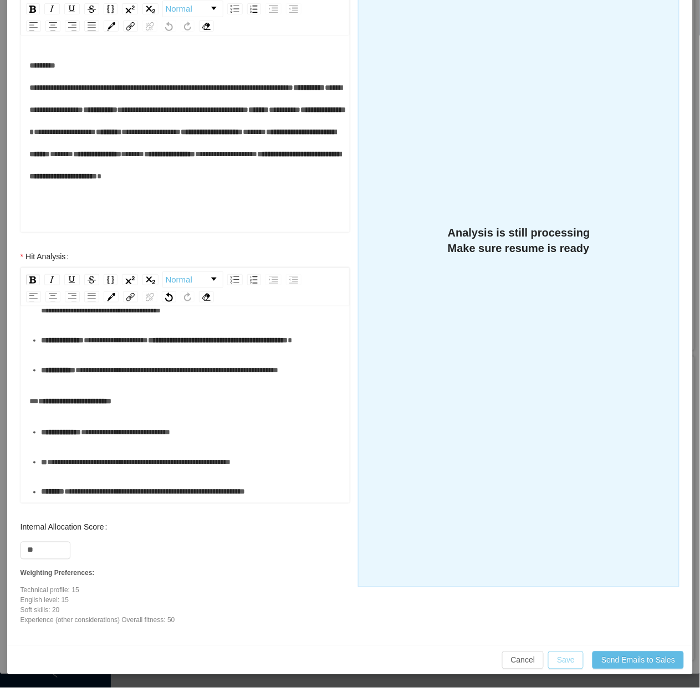
click at [554, 666] on button "Save" at bounding box center [565, 660] width 35 height 18
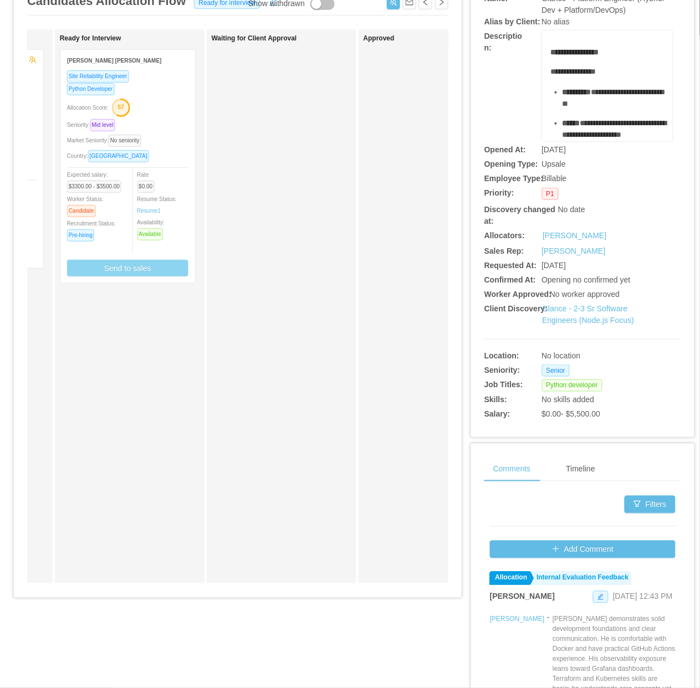
scroll to position [0, 0]
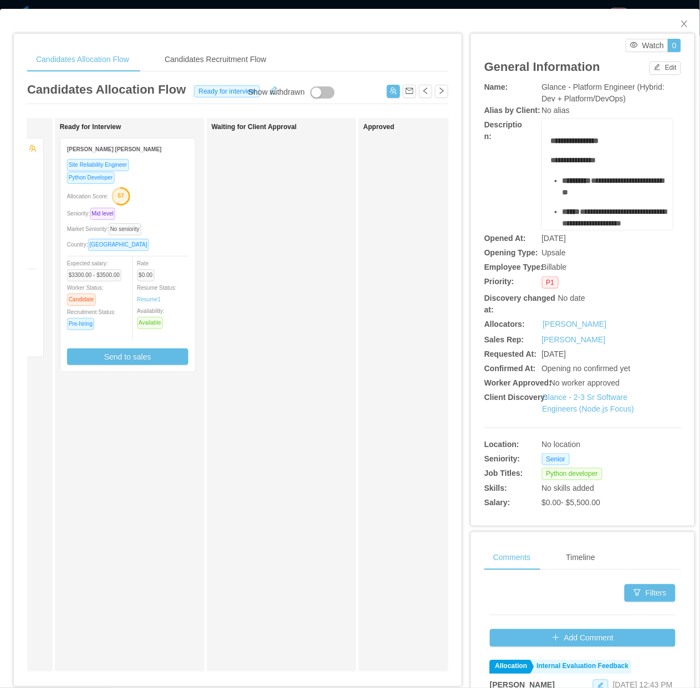
click at [264, 453] on div "Waiting for Client Approval" at bounding box center [289, 395] width 155 height 544
click at [173, 230] on div "Market Seniority: No seniority" at bounding box center [127, 229] width 121 height 13
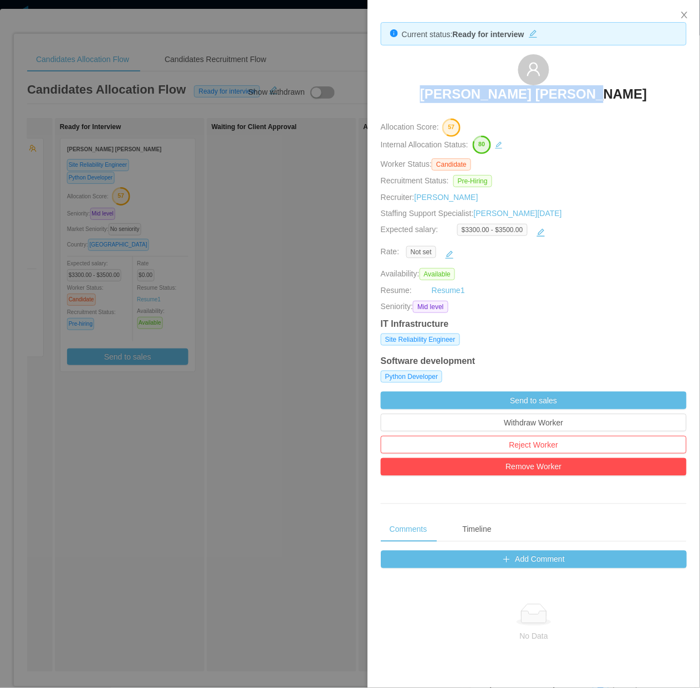
drag, startPoint x: 441, startPoint y: 90, endPoint x: 619, endPoint y: 101, distance: 178.7
click at [619, 101] on div "Fernando Pereira Medin" at bounding box center [534, 81] width 306 height 55
copy h3 "Fernando Pereira Medin"
click at [283, 382] on div at bounding box center [350, 344] width 700 height 688
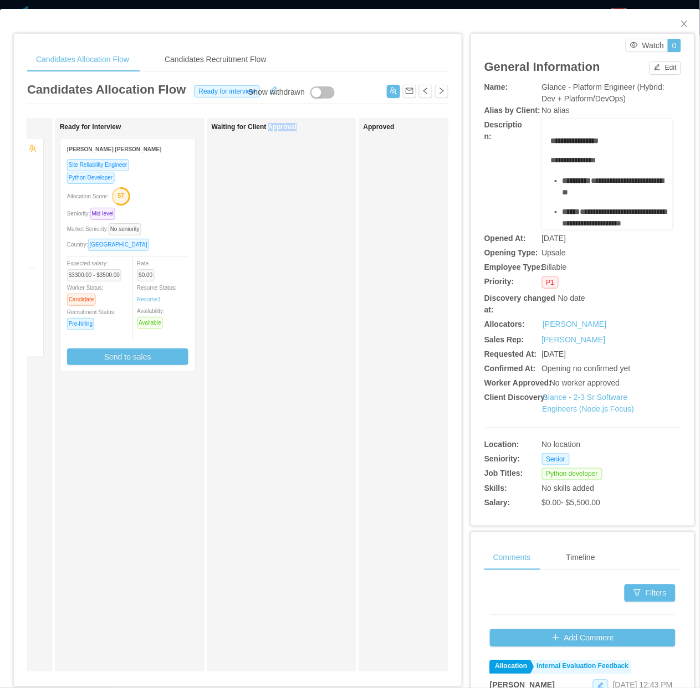
click at [283, 382] on div "Waiting for Client Approval" at bounding box center [289, 395] width 155 height 544
click at [671, 14] on span "Close" at bounding box center [684, 24] width 31 height 31
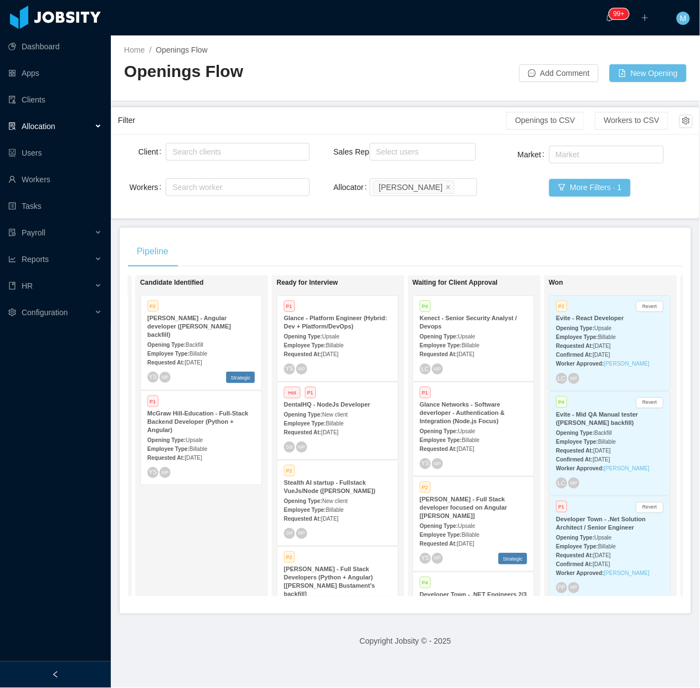
scroll to position [0, 277]
click at [75, 676] on div at bounding box center [55, 674] width 111 height 27
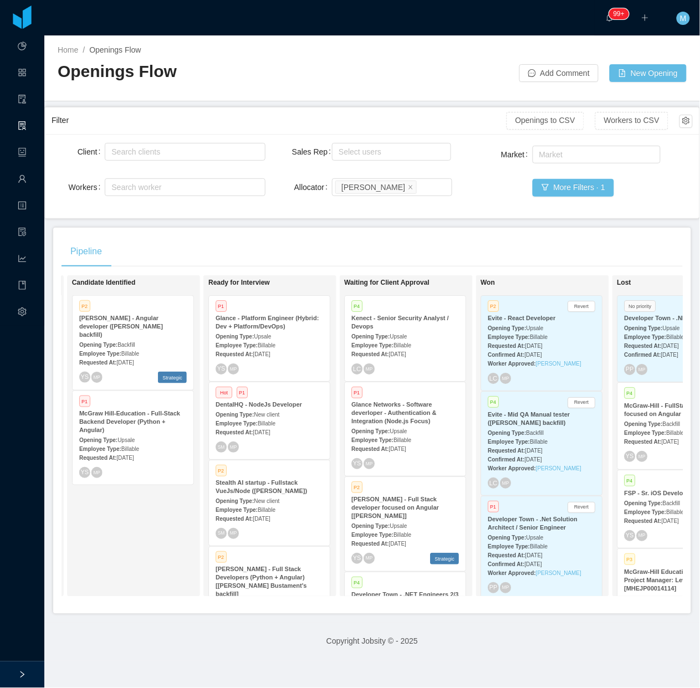
drag, startPoint x: 123, startPoint y: 518, endPoint x: 137, endPoint y: 478, distance: 42.7
click at [126, 520] on div "Candidate Identified P2 McGraw-Hill - Angular developer (Delcio Polanco backfil…" at bounding box center [149, 435] width 155 height 311
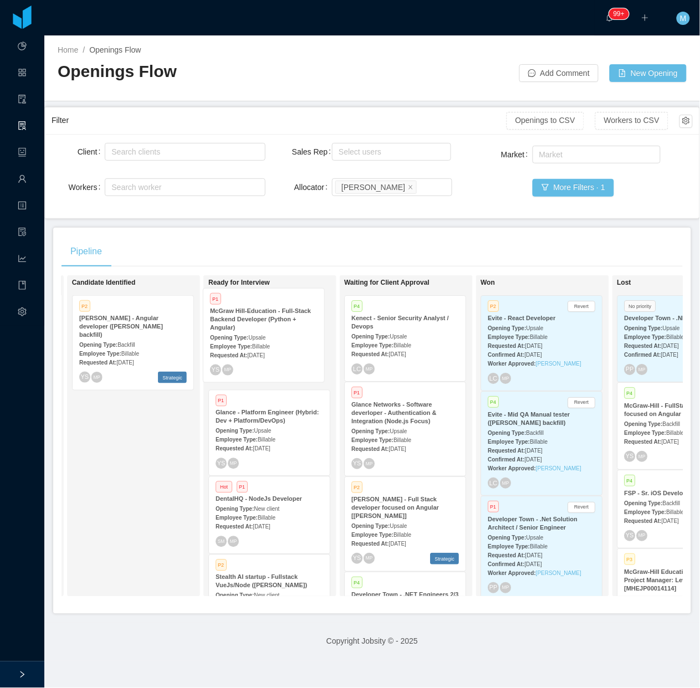
drag, startPoint x: 222, startPoint y: 399, endPoint x: 252, endPoint y: 342, distance: 64.9
click at [260, 339] on div "On Hold Looking for candidate Candidate Identified P2 McGraw-Hill - Angular dev…" at bounding box center [371, 440] width 621 height 330
click at [259, 430] on span "Upsale" at bounding box center [262, 431] width 17 height 6
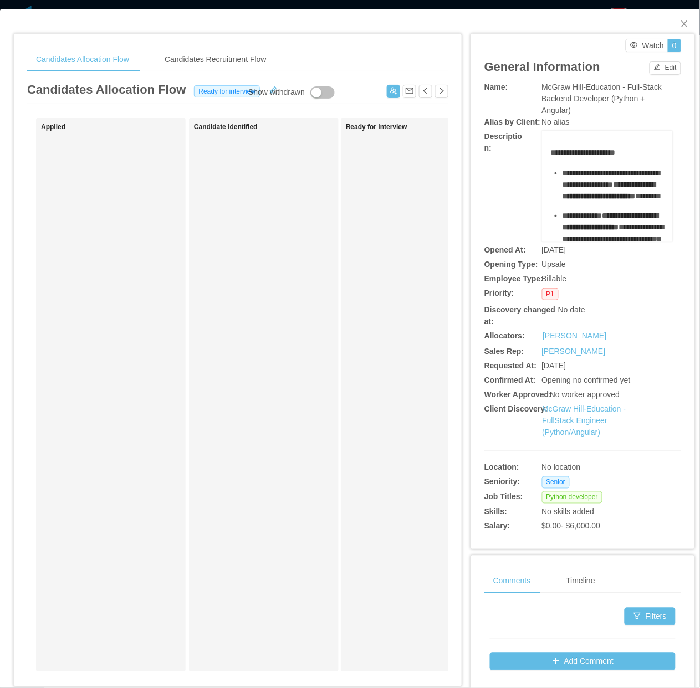
drag, startPoint x: 342, startPoint y: 325, endPoint x: 378, endPoint y: 250, distance: 82.7
click at [342, 324] on div "Ready for Interview" at bounding box center [416, 395] width 150 height 554
click at [387, 90] on button "button" at bounding box center [393, 91] width 13 height 13
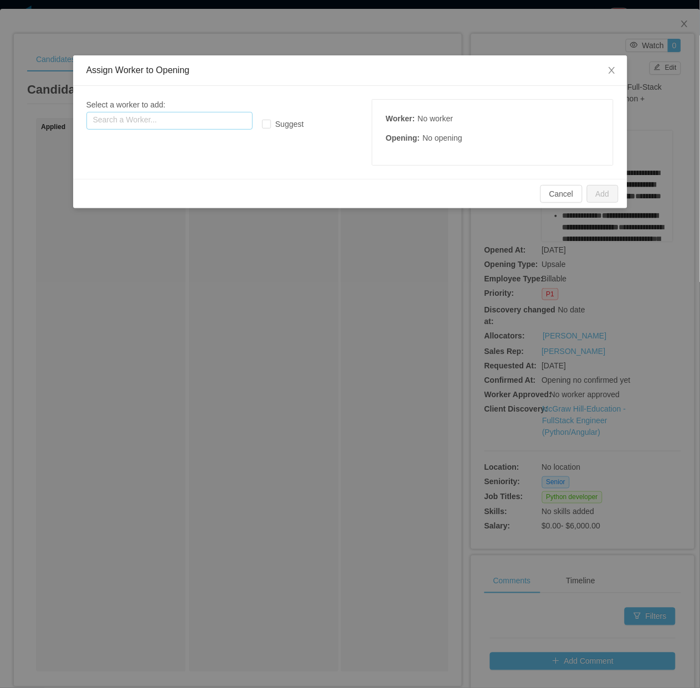
click at [209, 120] on input "text" at bounding box center [169, 121] width 166 height 18
paste input "**********"
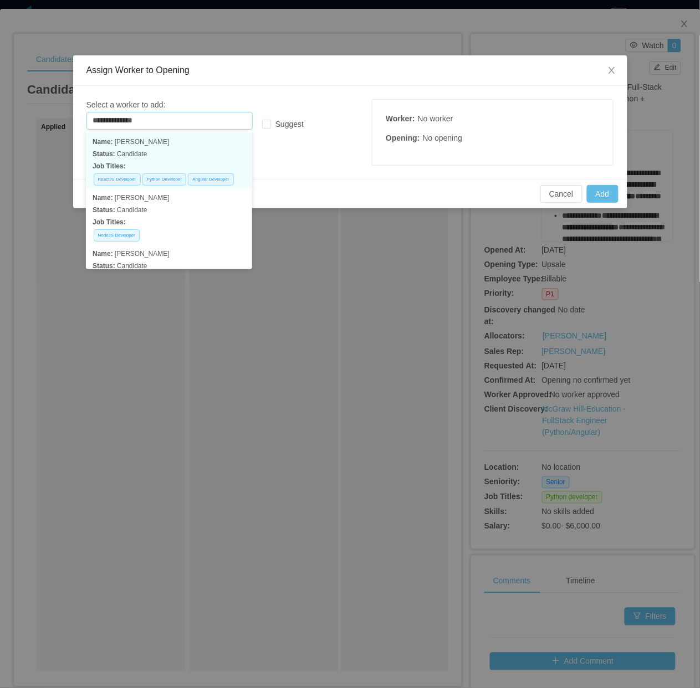
click at [207, 156] on p "Status: Candidate" at bounding box center [168, 154] width 153 height 12
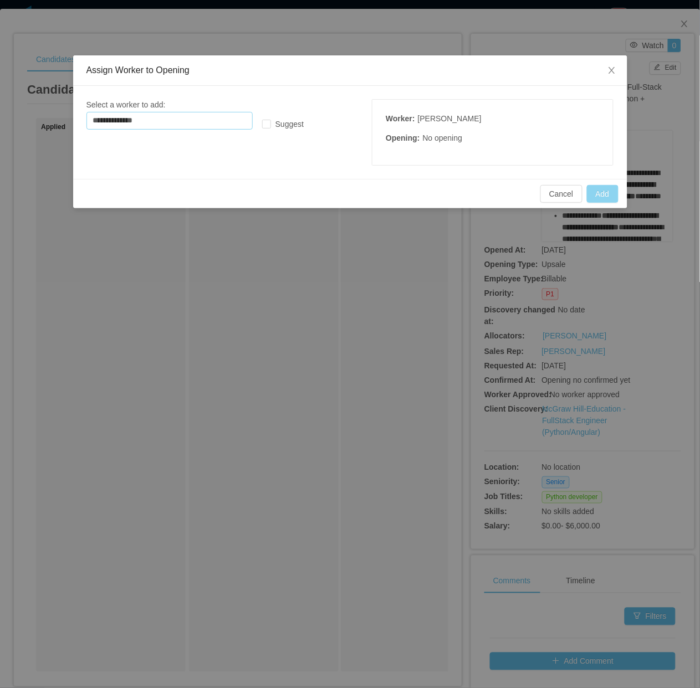
type input "**********"
drag, startPoint x: 599, startPoint y: 187, endPoint x: 593, endPoint y: 191, distance: 8.0
click at [599, 187] on button "Add" at bounding box center [603, 194] width 32 height 18
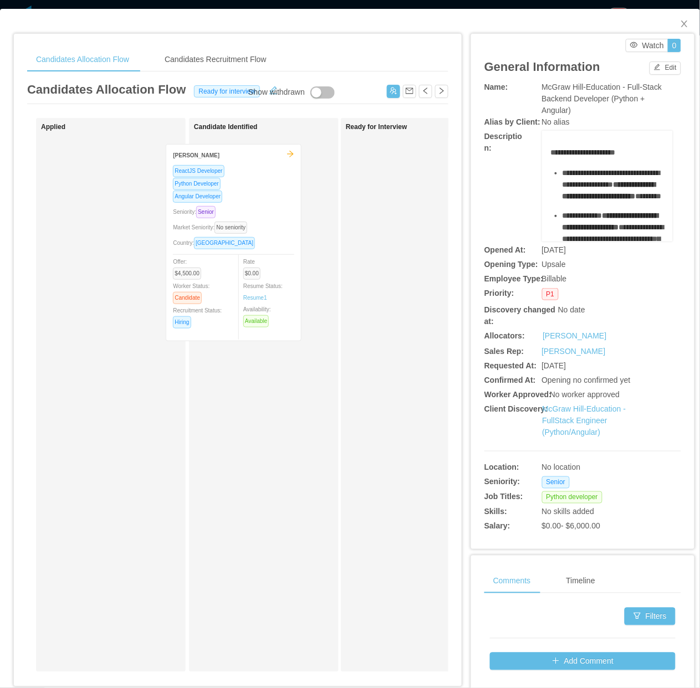
drag, startPoint x: 132, startPoint y: 227, endPoint x: 241, endPoint y: 228, distance: 109.7
click at [241, 228] on div "Applied Mohamad Dirieh ReactJS Developer Python Developer Angular Developer Sen…" at bounding box center [237, 399] width 421 height 563
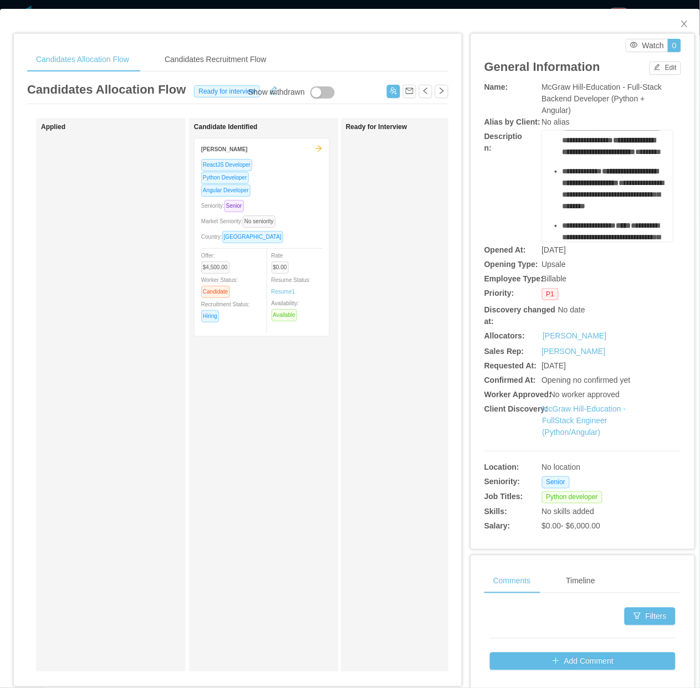
scroll to position [69, 0]
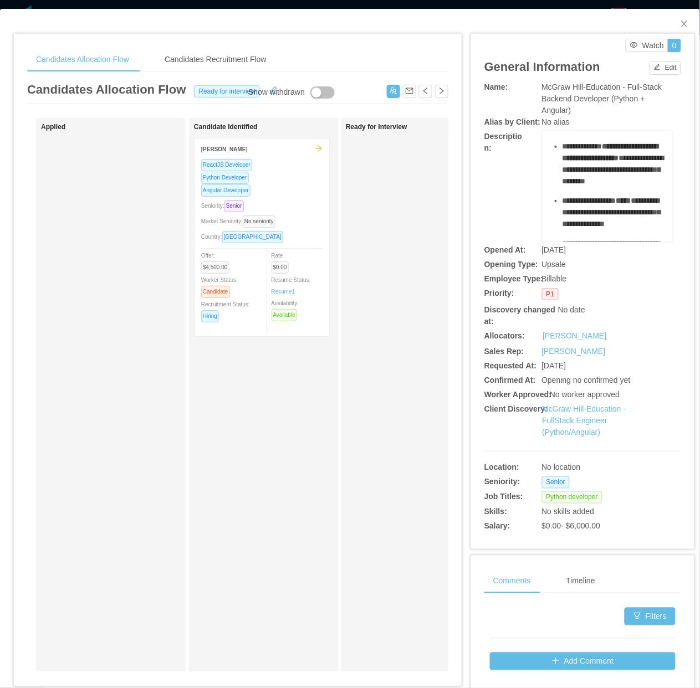
click at [585, 131] on span "**********" at bounding box center [608, 120] width 93 height 19
copy div "**********"
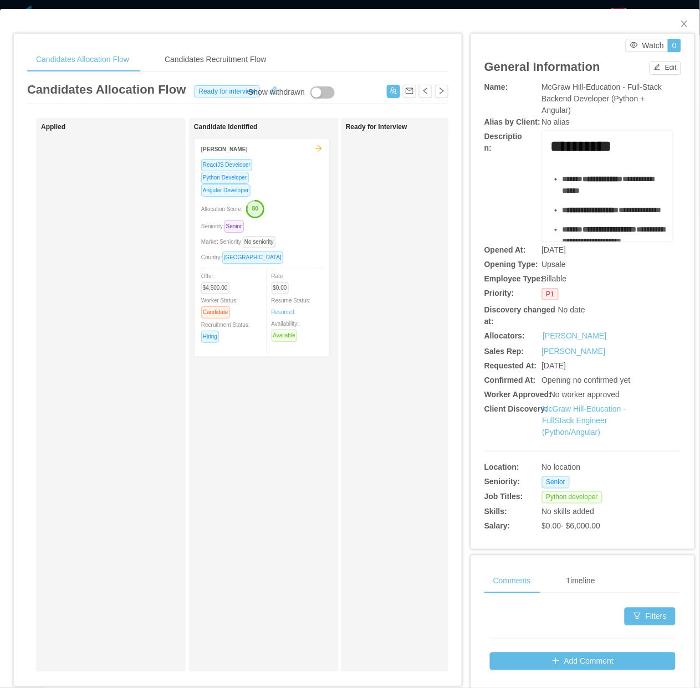
scroll to position [346, 0]
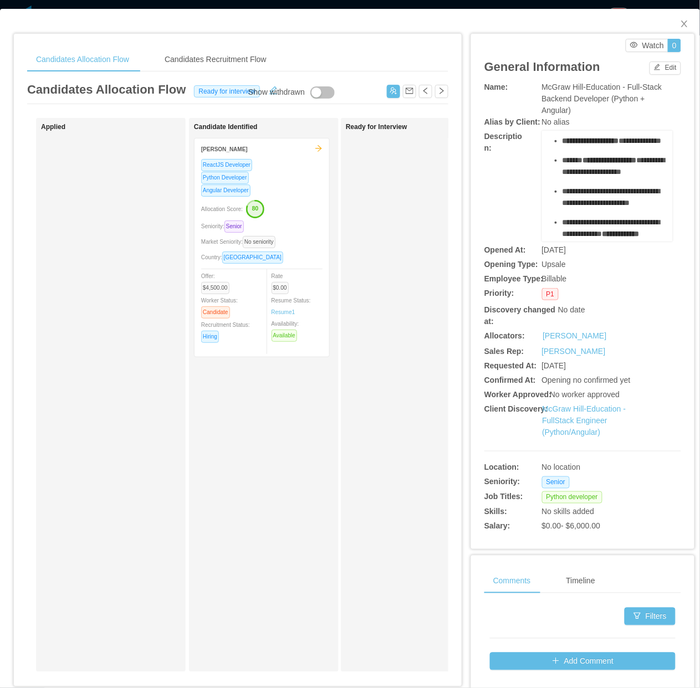
click at [570, 125] on span "**********" at bounding box center [607, 115] width 91 height 19
copy span "*******"
click at [198, 186] on div "ReactJS Developer Python Developer Angular Developer Allocation Score: 80 Senio…" at bounding box center [261, 257] width 135 height 198
click at [272, 87] on div "Show withdrawn" at bounding box center [276, 92] width 56 height 12
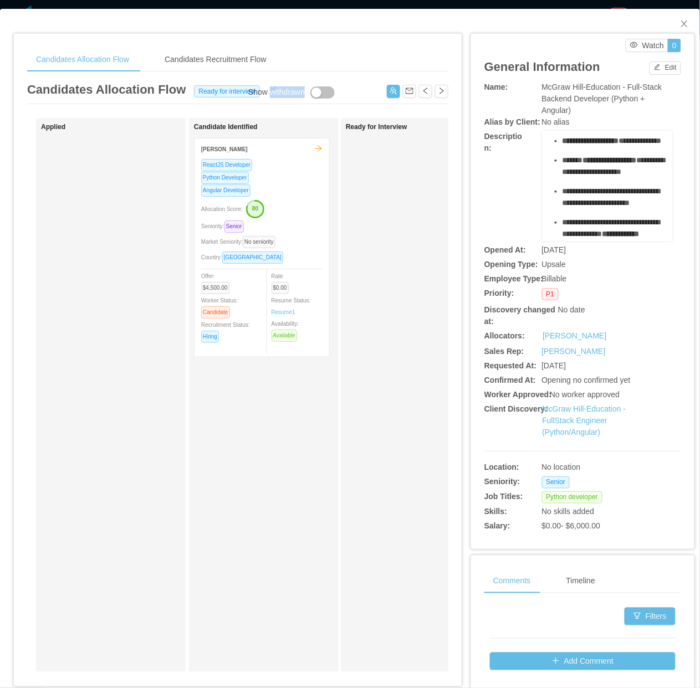
click at [270, 89] on div "Show withdrawn" at bounding box center [276, 92] width 56 height 12
click at [269, 89] on div "Show withdrawn" at bounding box center [276, 92] width 56 height 12
drag, startPoint x: 308, startPoint y: 452, endPoint x: 448, endPoint y: 322, distance: 190.5
click at [308, 452] on div "Candidate Identified Mohamad Dirieh ReactJS Developer Python Developer Angular …" at bounding box center [271, 395] width 155 height 544
click at [681, 25] on icon "icon: close" at bounding box center [684, 23] width 6 height 7
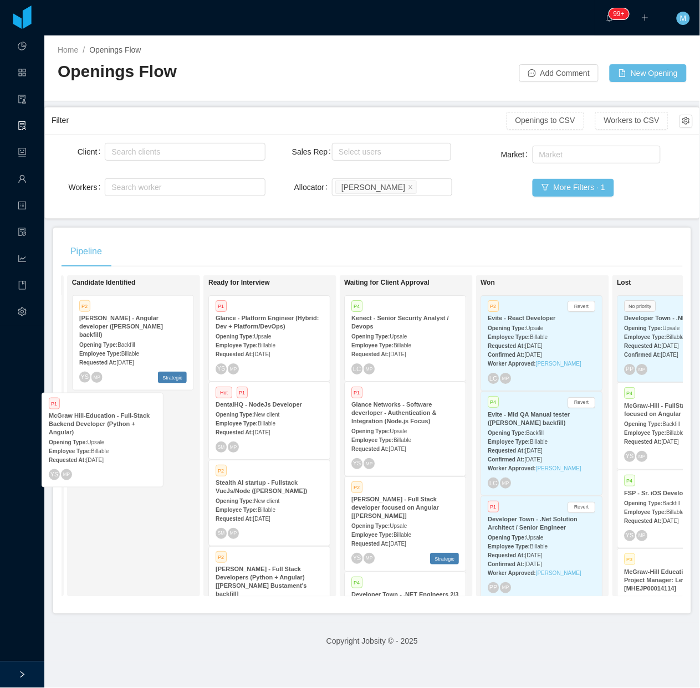
drag, startPoint x: 270, startPoint y: 438, endPoint x: 120, endPoint y: 442, distance: 150.2
click at [120, 442] on div "On Hold Looking for candidate Candidate Identified P2 McGraw-Hill - Angular dev…" at bounding box center [371, 440] width 621 height 330
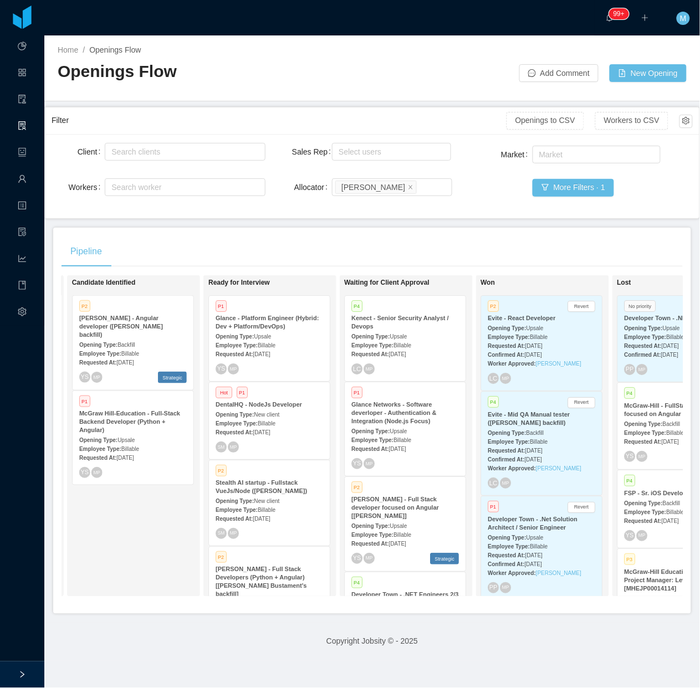
click at [399, 233] on div "Pipeline On Hold Looking for candidate Candidate Identified P2 McGraw-Hill - An…" at bounding box center [371, 421] width 637 height 386
click at [408, 182] on span at bounding box center [411, 187] width 6 height 10
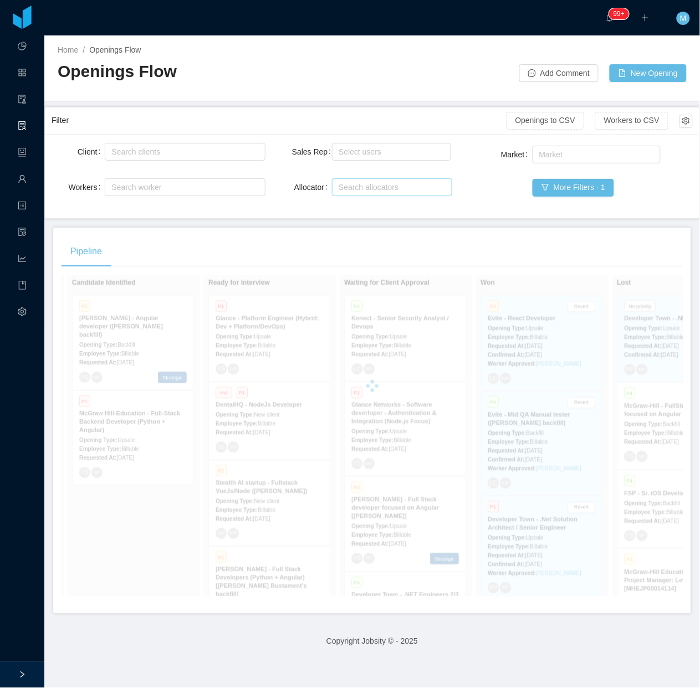
click at [391, 222] on main "Home / Openings Flow / Openings Flow Add Comment New Opening Filter Openings to…" at bounding box center [371, 361] width 655 height 652
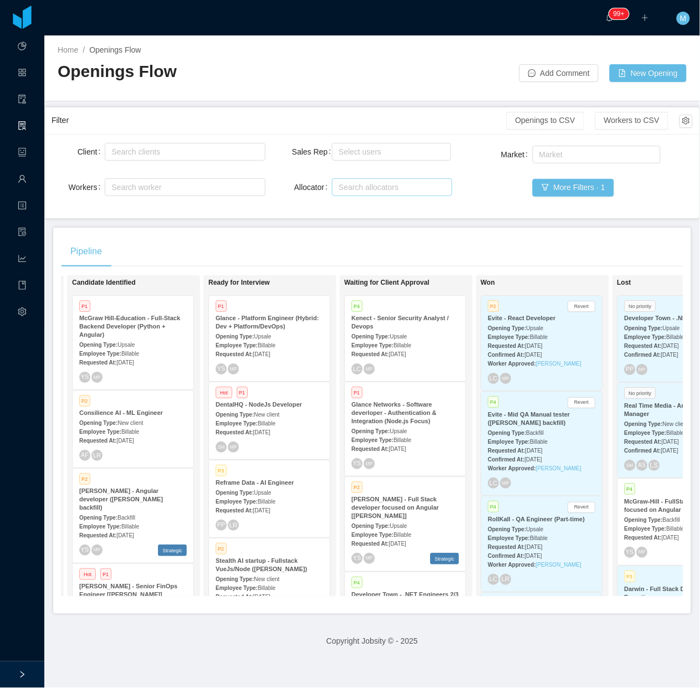
click at [330, 228] on div "Pipeline On Hold Looking for candidate No priority Zocdoc - Salesforce Administ…" at bounding box center [371, 421] width 637 height 386
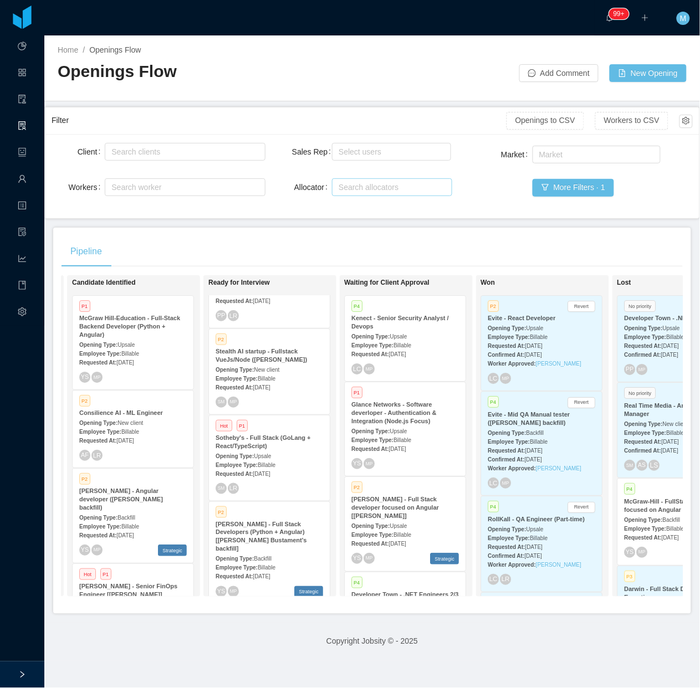
click at [273, 434] on strong "Sotheby's - Full Stack (GoLang + React/TypeScript)" at bounding box center [262, 441] width 95 height 15
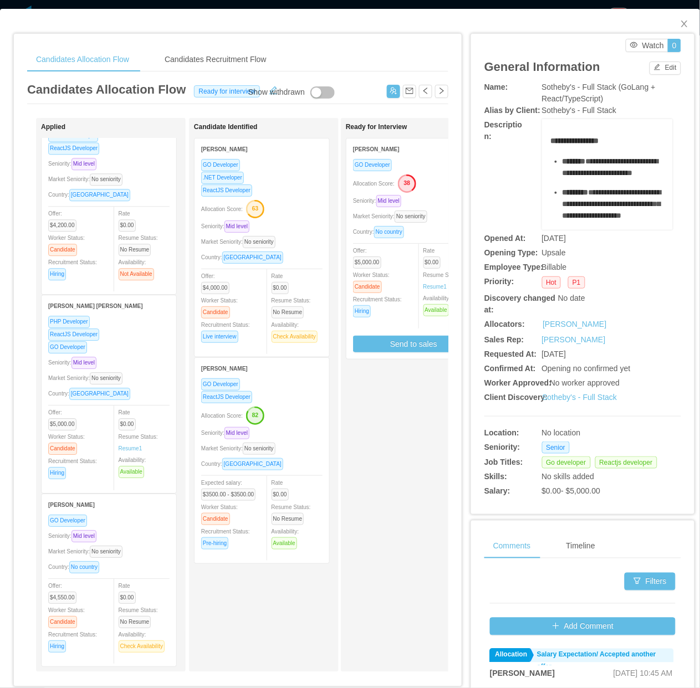
click at [392, 532] on div "Ready for Interview Ronald Rodriguez GO Developer Allocation Score: 38 Seniorit…" at bounding box center [423, 395] width 155 height 544
click at [680, 28] on icon "icon: close" at bounding box center [684, 23] width 9 height 9
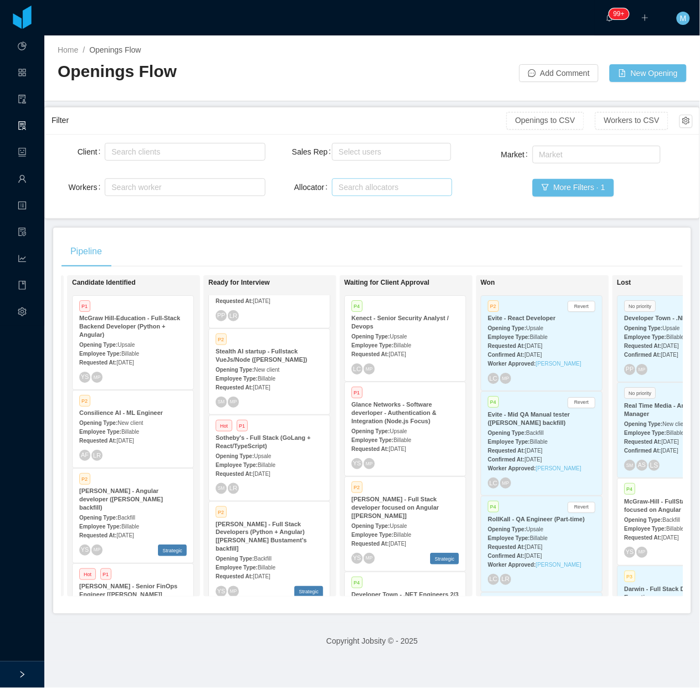
click at [389, 244] on div "Pipeline" at bounding box center [371, 251] width 621 height 31
click at [390, 194] on div "Search allocators" at bounding box center [390, 187] width 110 height 17
type input "***"
click at [380, 227] on li "[PERSON_NAME]" at bounding box center [386, 227] width 118 height 18
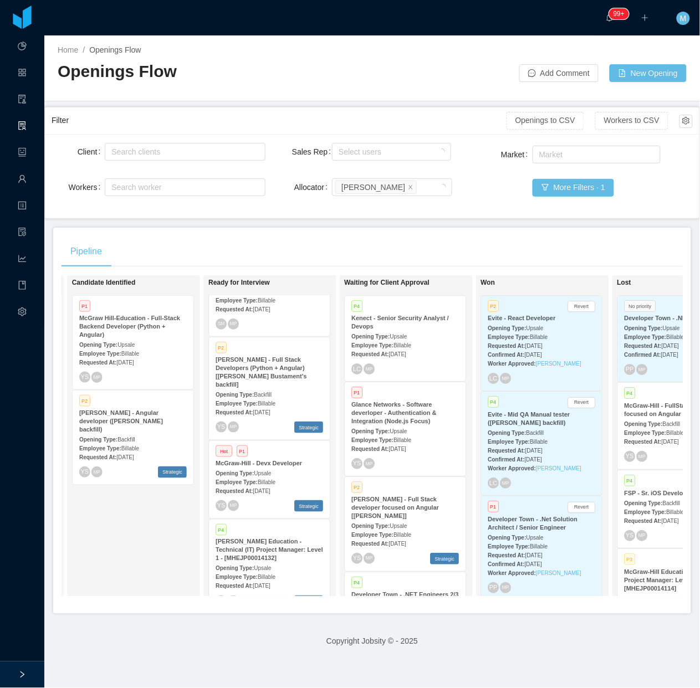
click at [453, 223] on main "Home / Openings Flow / Openings Flow Add Comment New Opening Filter Openings to…" at bounding box center [371, 361] width 655 height 652
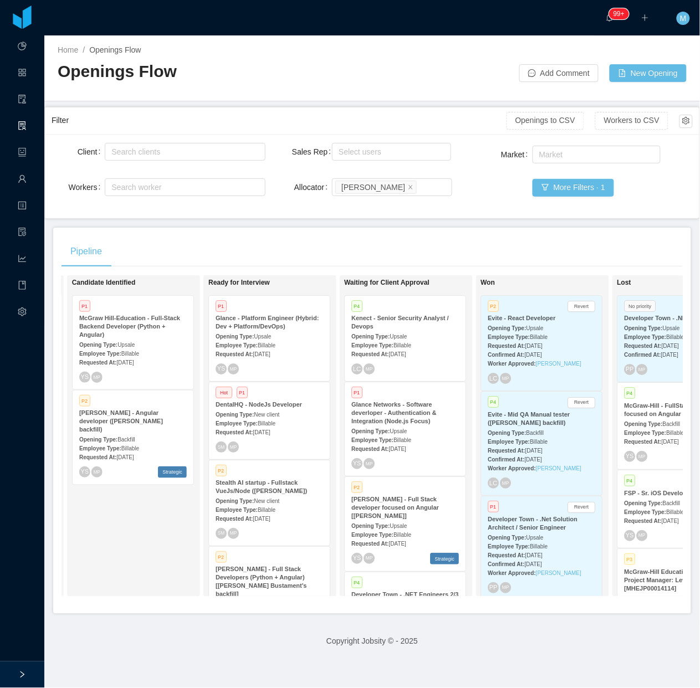
click at [392, 94] on div "Home / Openings Flow / Openings Flow Add Comment New Opening" at bounding box center [371, 68] width 655 height 66
click at [398, 250] on div "Pipeline" at bounding box center [371, 251] width 621 height 31
click at [380, 243] on div "Pipeline" at bounding box center [371, 251] width 621 height 31
click at [166, 541] on div "Candidate Identified P1 McGraw Hill-Education - Full-Stack Backend Developer (P…" at bounding box center [149, 435] width 155 height 311
click at [141, 342] on div "Opening Type: Upsale" at bounding box center [132, 344] width 107 height 12
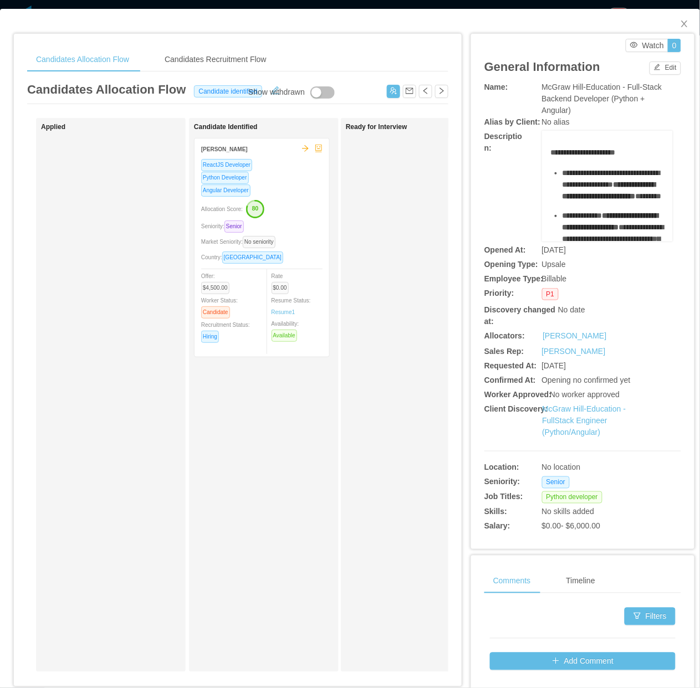
click at [363, 523] on div "Ready for Interview" at bounding box center [423, 395] width 155 height 544
drag, startPoint x: 565, startPoint y: 199, endPoint x: 605, endPoint y: 220, distance: 44.8
click at [605, 202] on div "**********" at bounding box center [613, 184] width 102 height 35
copy span "**********"
click at [599, 199] on span "**********" at bounding box center [608, 190] width 93 height 19
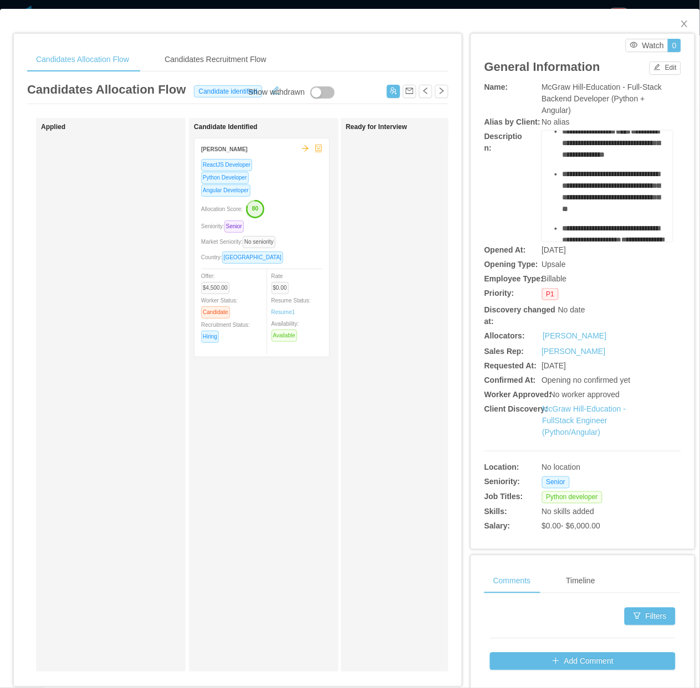
scroll to position [69, 0]
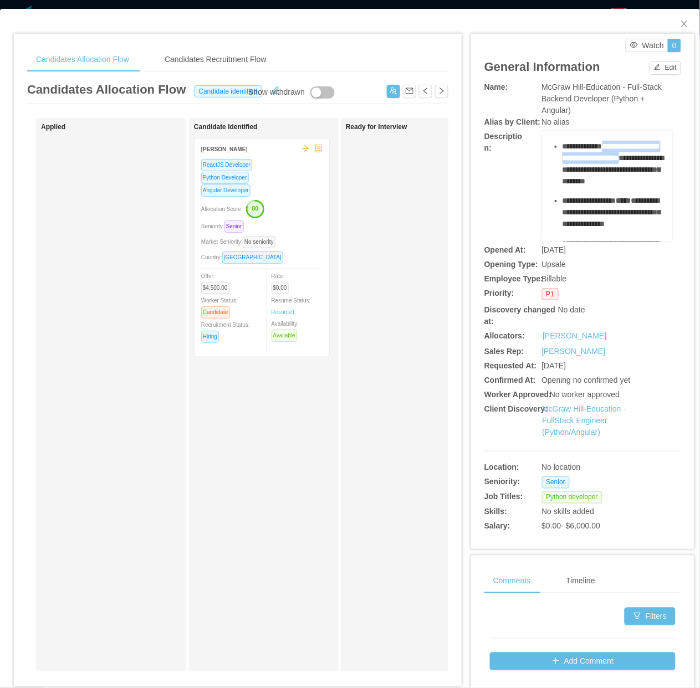
drag, startPoint x: 555, startPoint y: 183, endPoint x: 601, endPoint y: 204, distance: 50.8
click at [601, 187] on div "**********" at bounding box center [613, 164] width 102 height 47
copy span "**********"
drag, startPoint x: 179, startPoint y: 435, endPoint x: 336, endPoint y: 348, distance: 179.7
click at [186, 436] on div "Applied" at bounding box center [111, 395] width 150 height 554
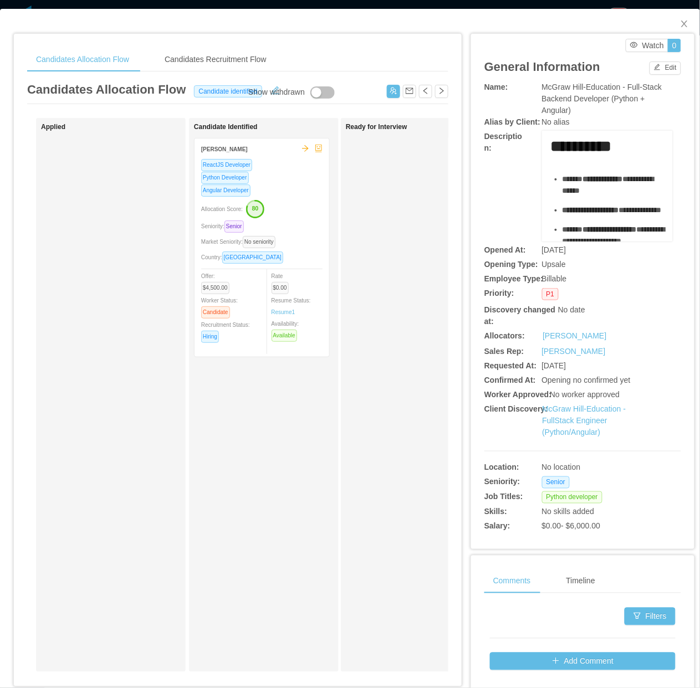
scroll to position [346, 0]
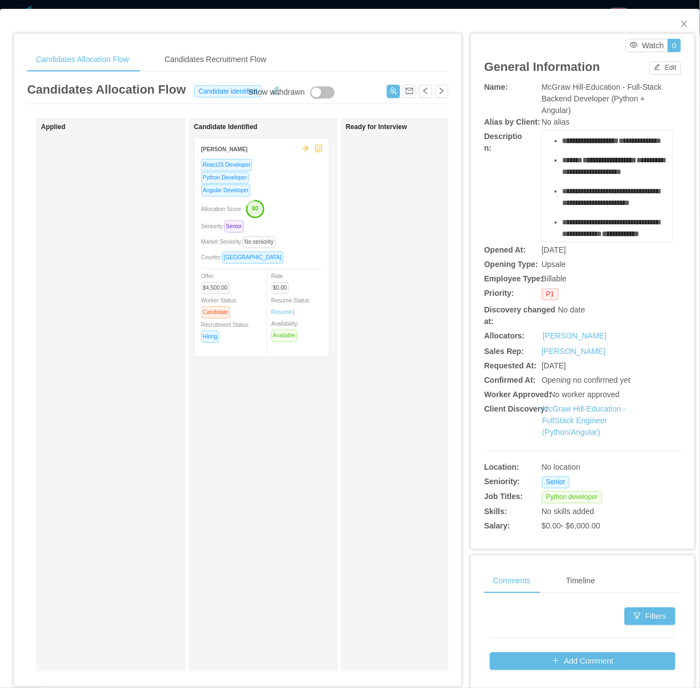
click at [336, 439] on div "Candidate Identified Mohamad Dirieh ReactJS Developer Python Developer Angular …" at bounding box center [264, 395] width 150 height 554
click at [680, 26] on icon "icon: close" at bounding box center [684, 23] width 9 height 9
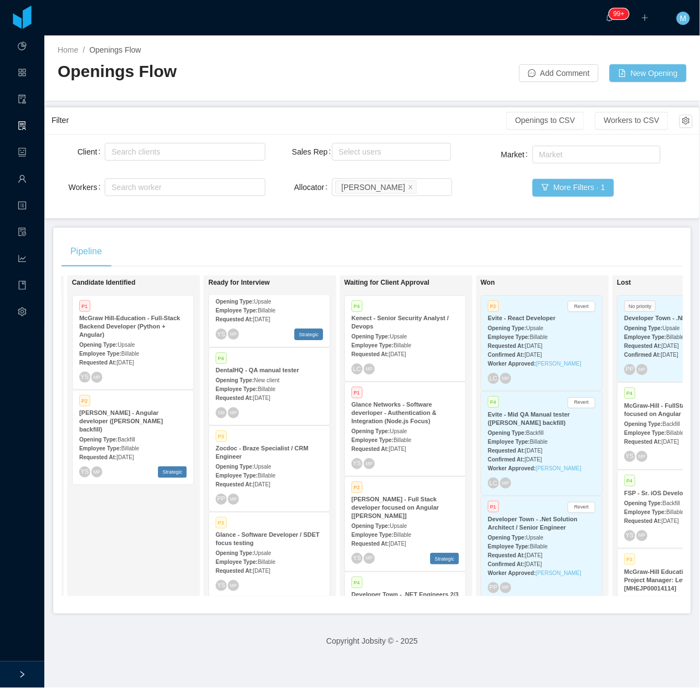
scroll to position [494, 0]
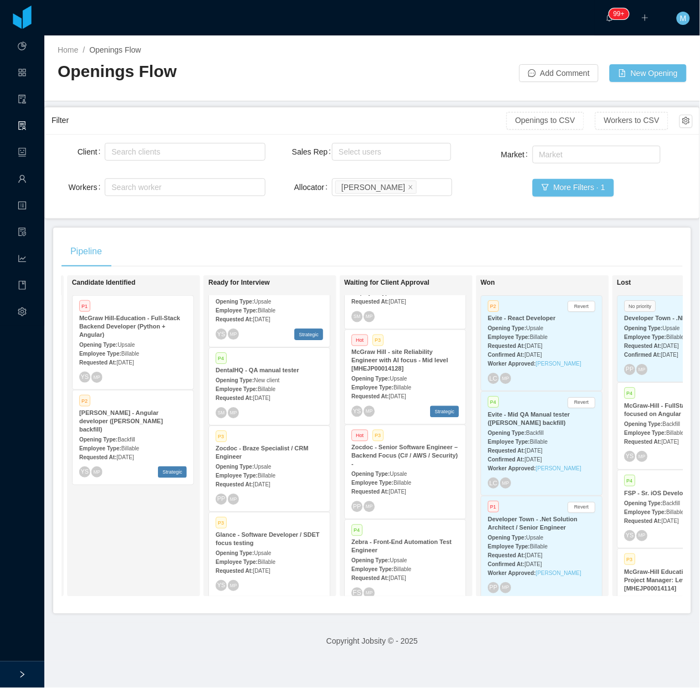
click at [389, 480] on strong "Employee Type:" at bounding box center [373, 483] width 42 height 6
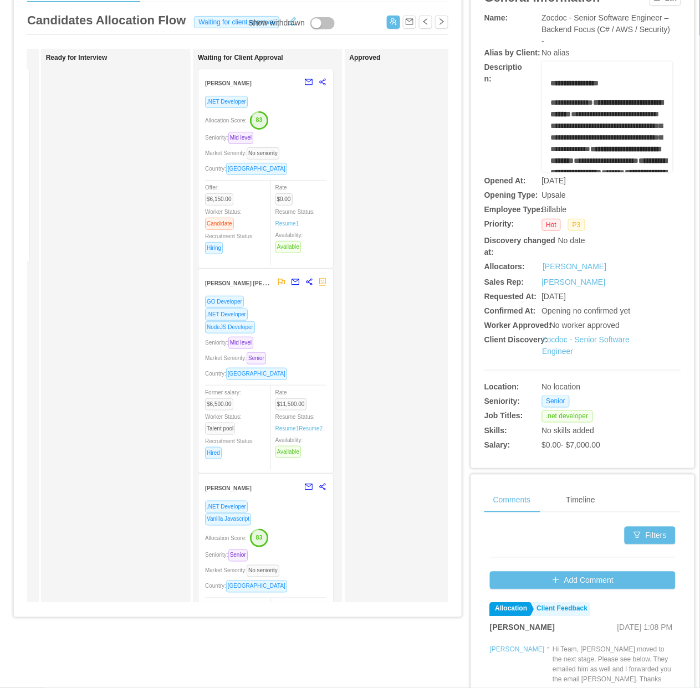
scroll to position [188, 0]
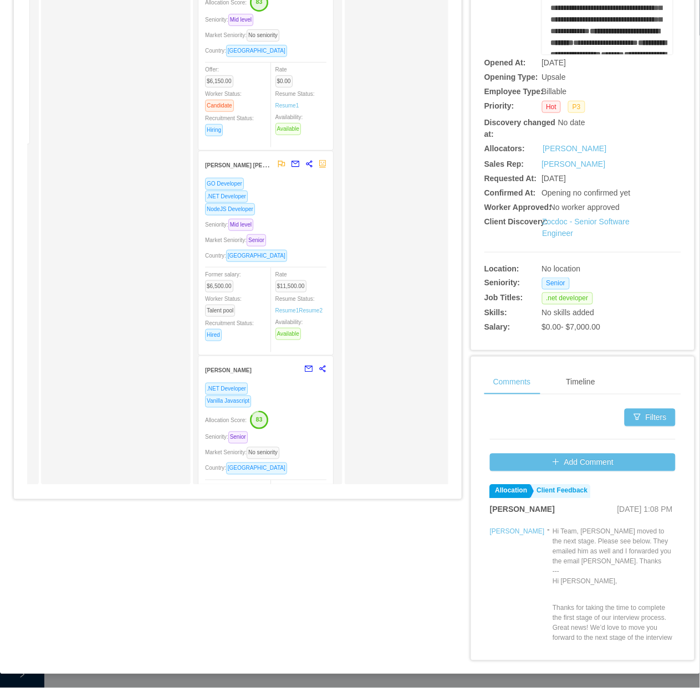
click at [379, 430] on div "Approved" at bounding box center [426, 208] width 155 height 544
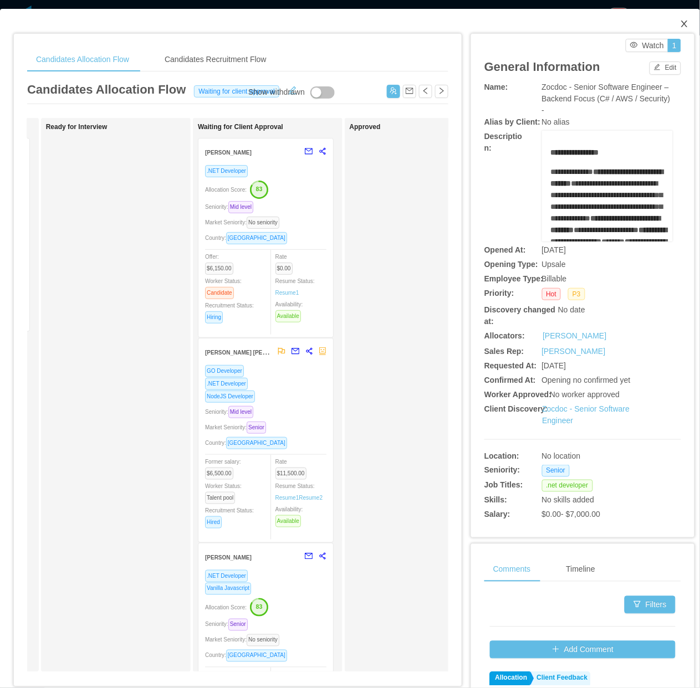
click at [680, 25] on icon "icon: close" at bounding box center [684, 23] width 9 height 9
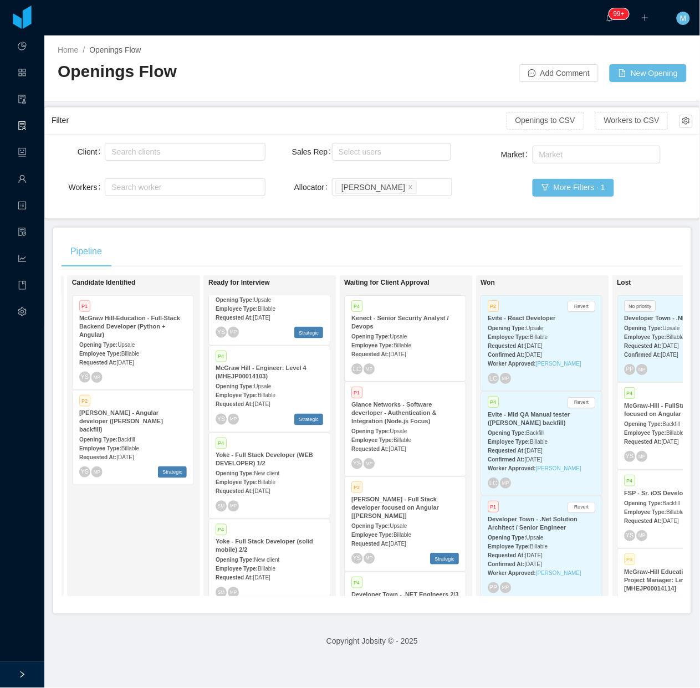
click at [502, 247] on div "Pipeline" at bounding box center [371, 251] width 621 height 31
click at [408, 187] on icon "icon: close" at bounding box center [411, 187] width 6 height 6
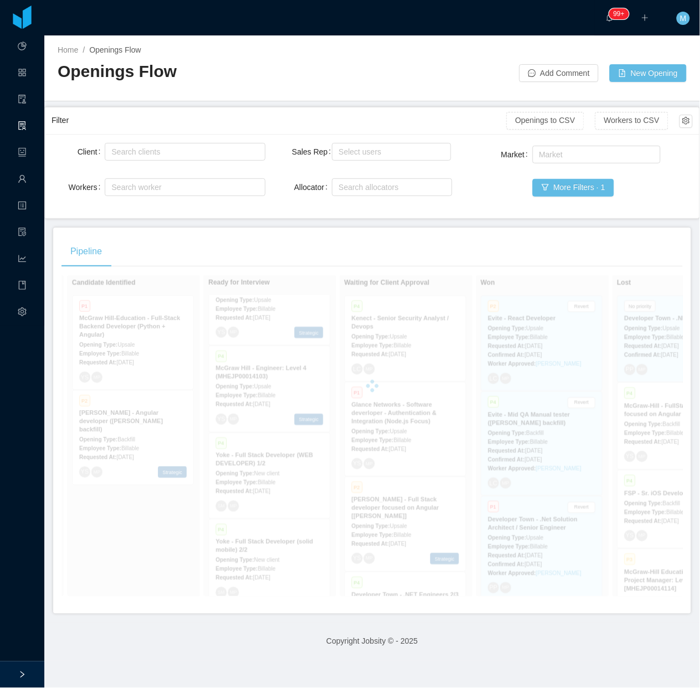
click at [433, 217] on div "Client Search clients Workers Search worker Sales Rep Select users Allocator Se…" at bounding box center [372, 176] width 654 height 84
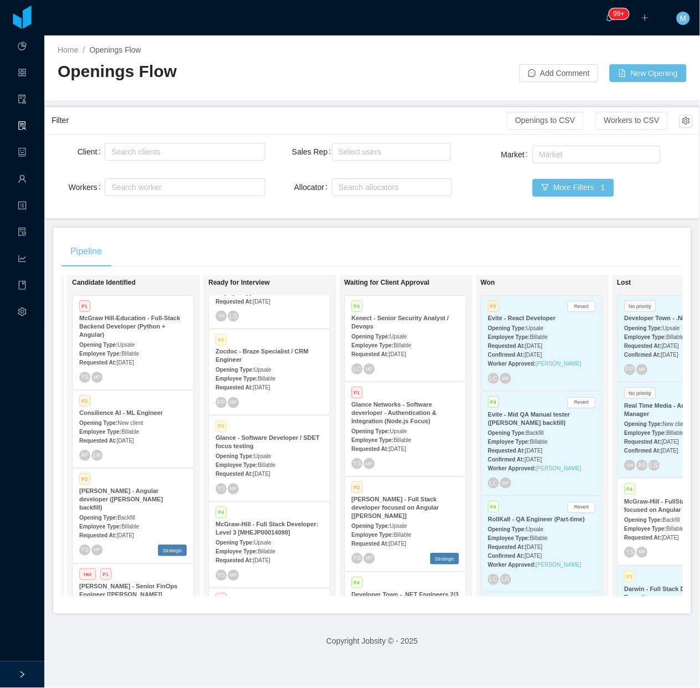
scroll to position [547, 0]
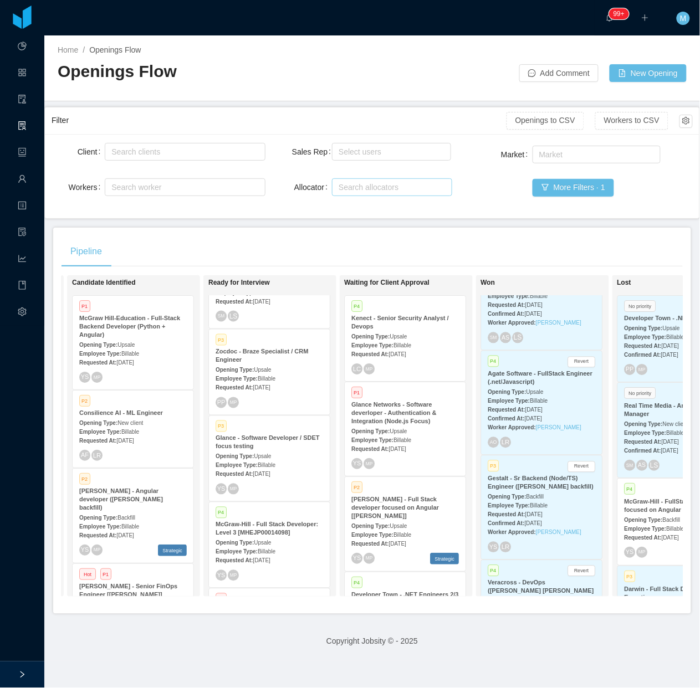
click at [403, 189] on div "Search allocators" at bounding box center [389, 187] width 102 height 11
type input "***"
click at [372, 223] on li "[PERSON_NAME]" at bounding box center [386, 227] width 118 height 18
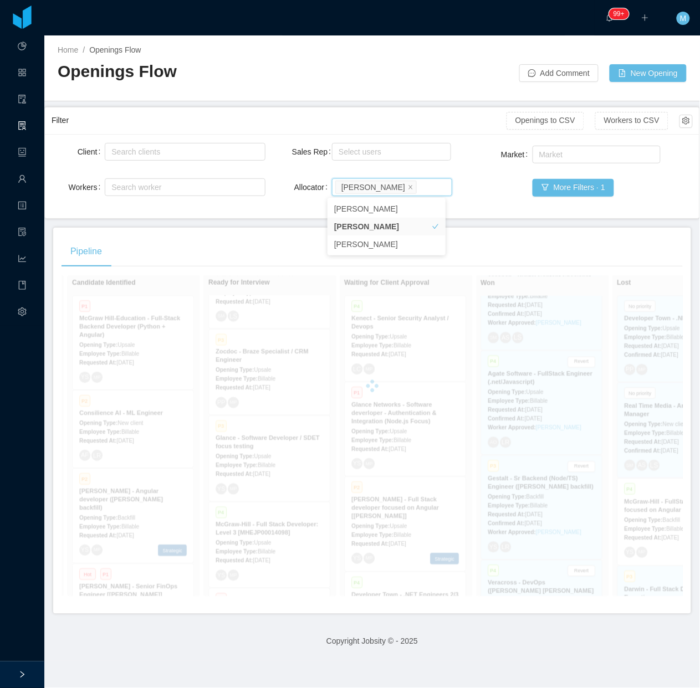
click at [394, 109] on div "Filter Openings to CSV Workers to CSV" at bounding box center [372, 120] width 641 height 27
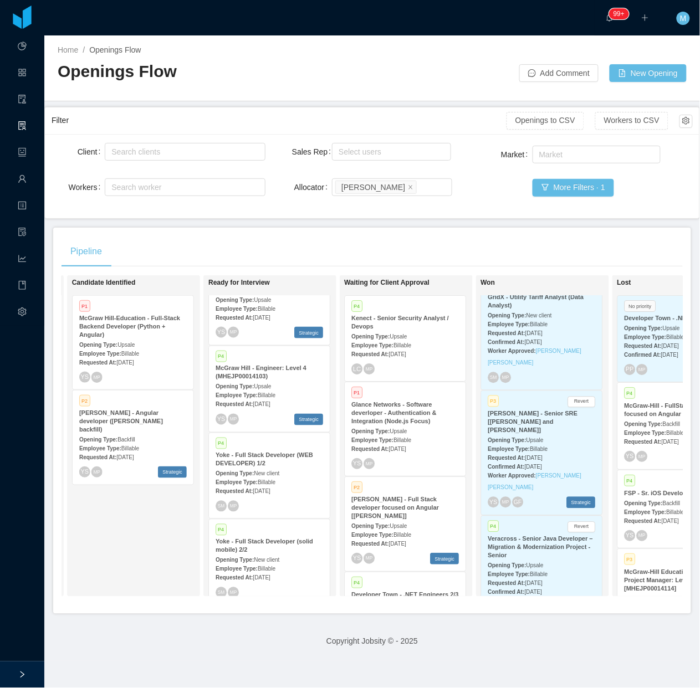
click at [496, 236] on div "Pipeline" at bounding box center [371, 251] width 621 height 31
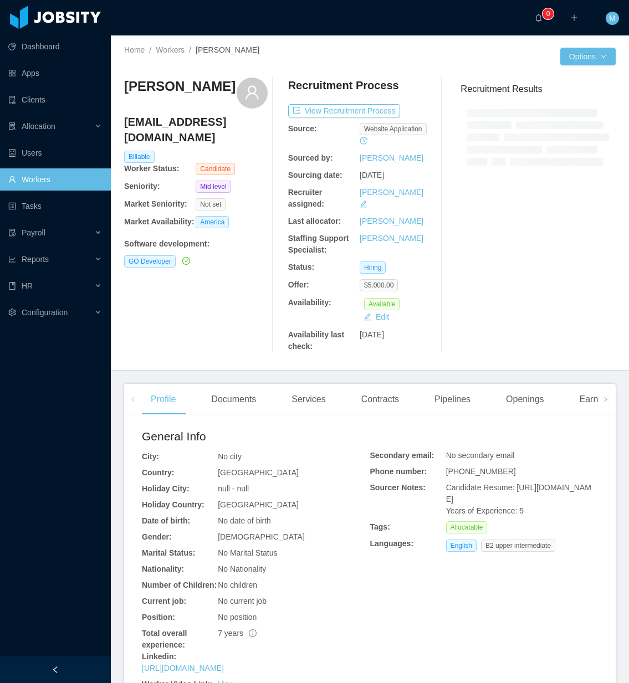
click at [79, 662] on div at bounding box center [55, 669] width 111 height 27
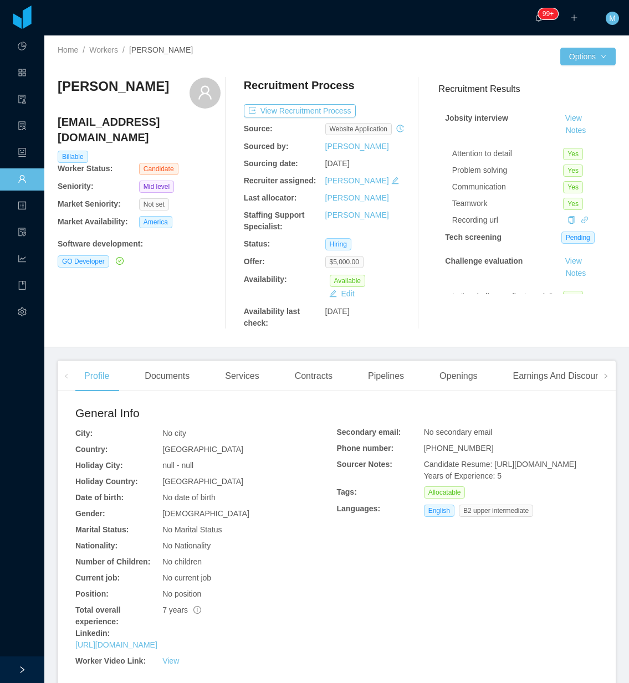
drag, startPoint x: 169, startPoint y: 86, endPoint x: 56, endPoint y: 84, distance: 113.6
click at [56, 84] on div "Home / Workers / [PERSON_NAME] / Options [PERSON_NAME] [EMAIL_ADDRESS][DOMAIN_N…" at bounding box center [336, 191] width 584 height 312
copy h3 "[PERSON_NAME]"
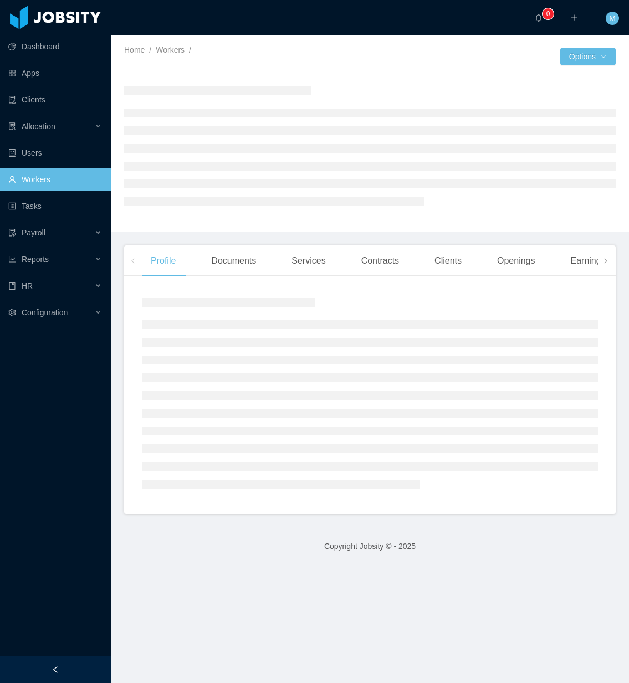
click at [56, 656] on aside "Dashboard Apps Clients Allocation Users Workers Tasks Payroll Reports HR Config…" at bounding box center [55, 328] width 111 height 656
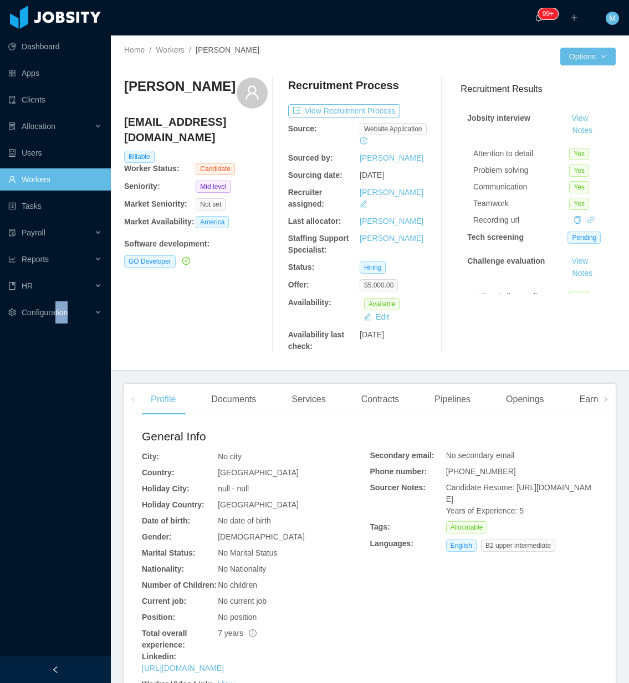
click at [56, 666] on div at bounding box center [55, 669] width 111 height 27
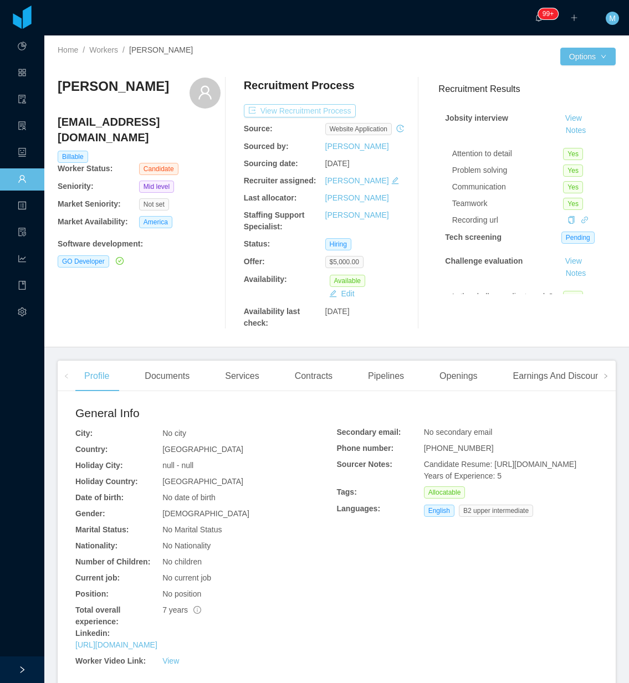
click at [325, 111] on button "View Recruitment Process" at bounding box center [300, 110] width 112 height 13
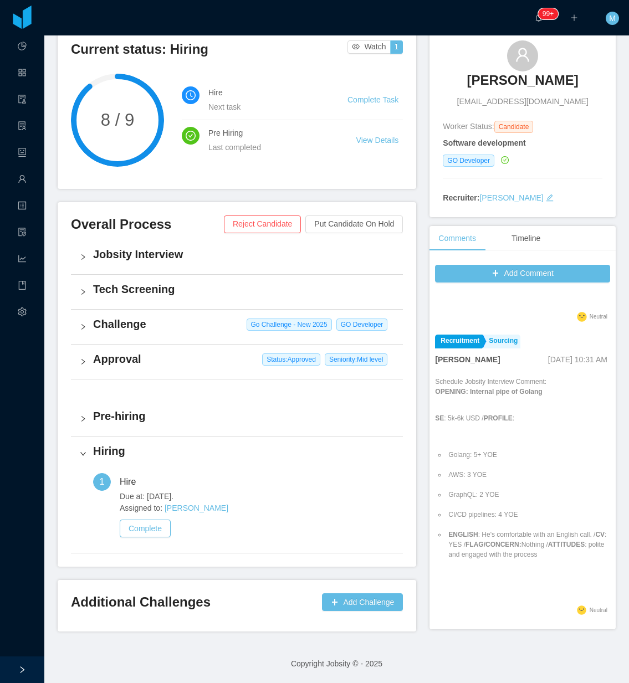
scroll to position [2159, 0]
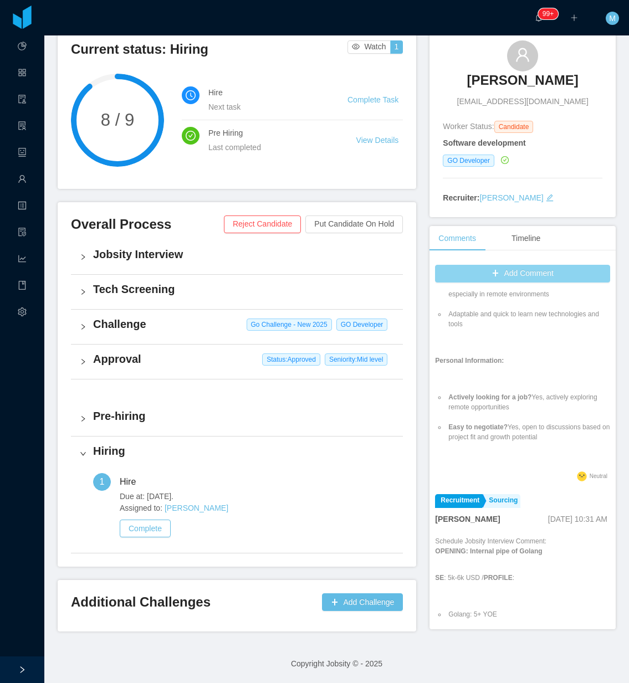
click at [497, 274] on button "Add Comment" at bounding box center [522, 274] width 175 height 18
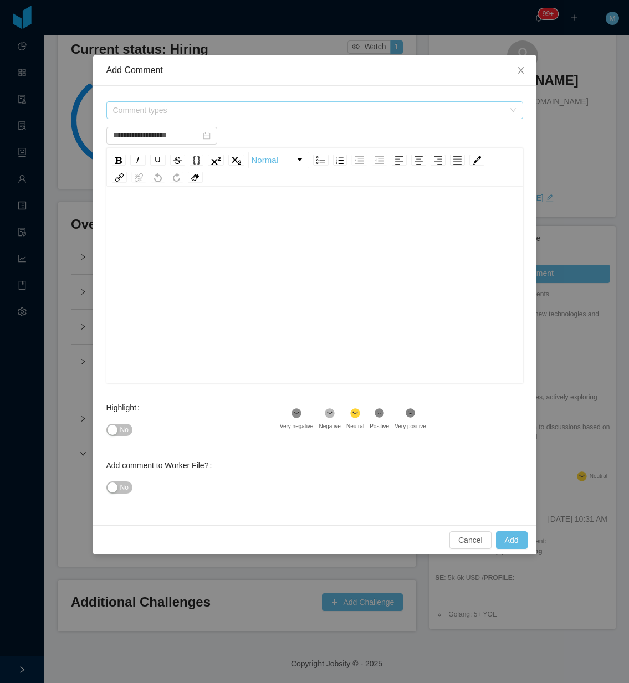
click at [216, 111] on span "Comment types" at bounding box center [308, 110] width 391 height 11
type input "**********"
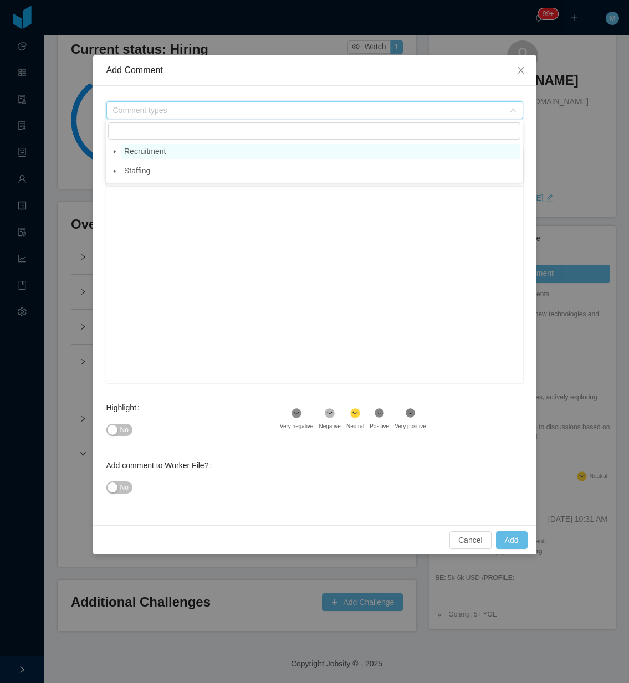
click at [144, 153] on span "Recruitment" at bounding box center [145, 151] width 42 height 9
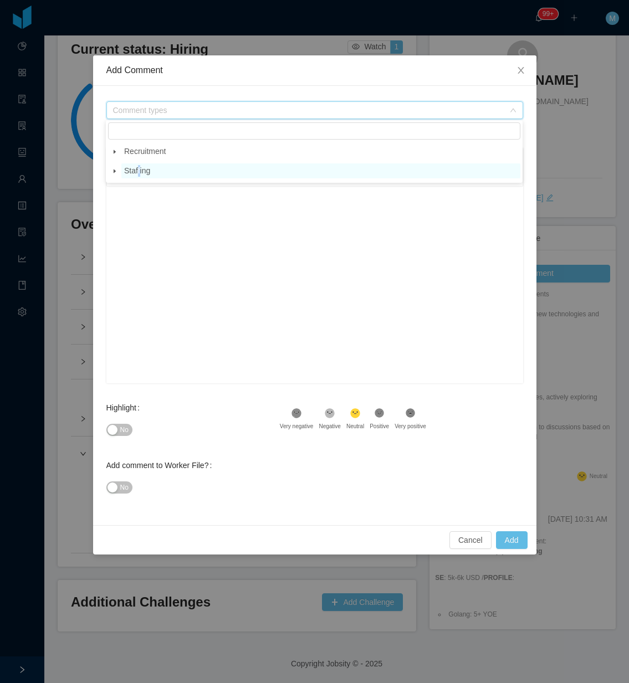
click at [137, 172] on span "Staffing" at bounding box center [137, 170] width 26 height 9
click at [517, 72] on icon "icon: close" at bounding box center [520, 70] width 9 height 9
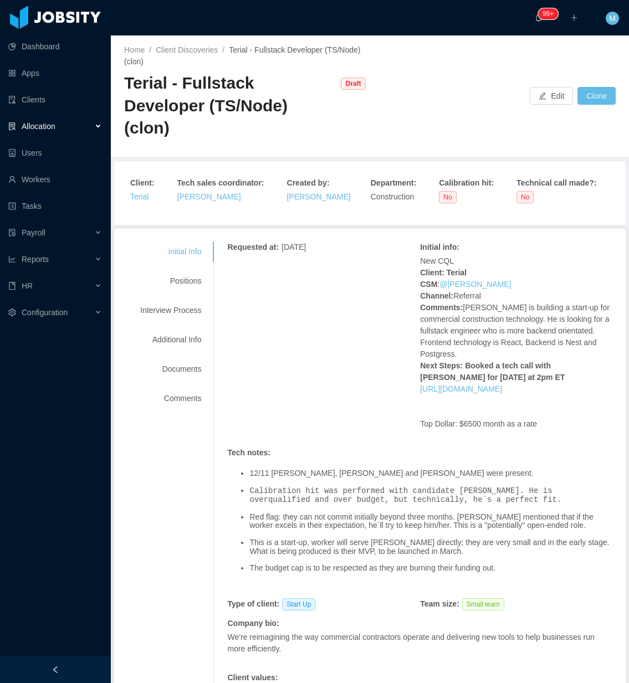
click at [141, 89] on div "Terial - Fullstack Developer (TS/Node) (clon)" at bounding box center [229, 106] width 211 height 68
copy div "Terial"
click at [441, 99] on div "Home / Client Discoveries / Terial - Fullstack Developer (TS/Node) (clon) / Ter…" at bounding box center [370, 96] width 518 height 122
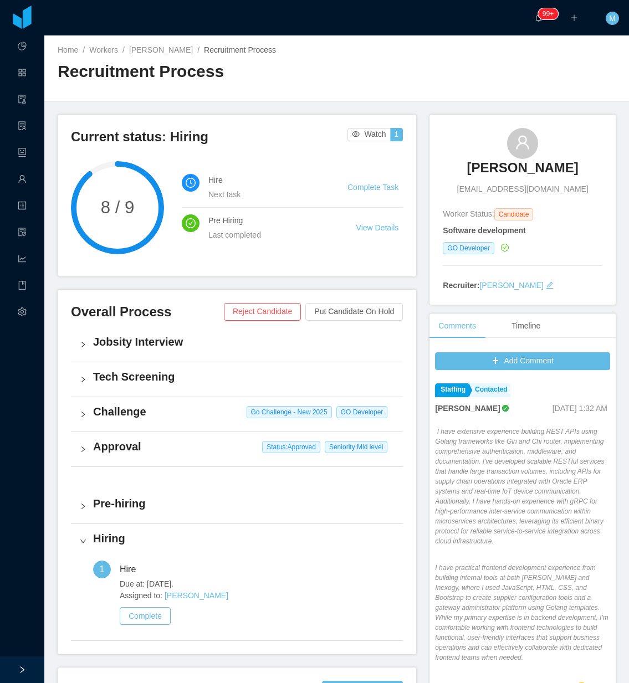
scroll to position [2159, 0]
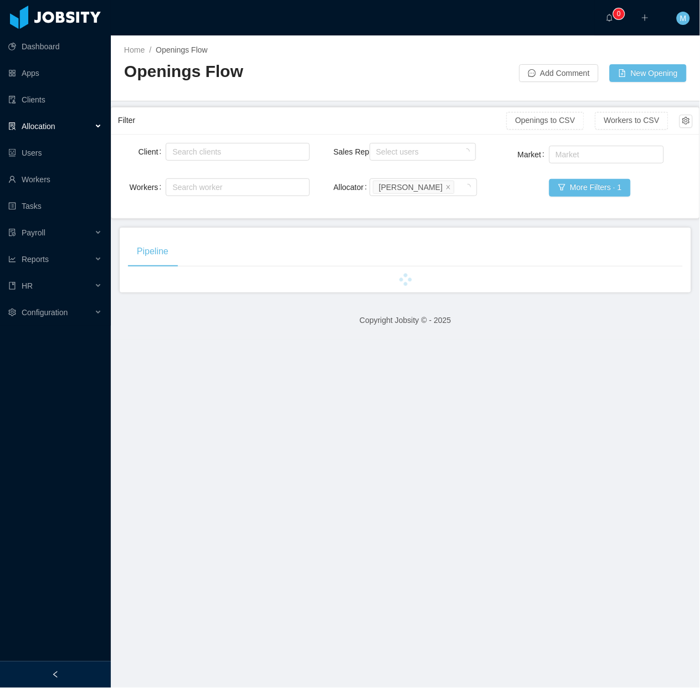
click at [48, 669] on div at bounding box center [55, 674] width 111 height 27
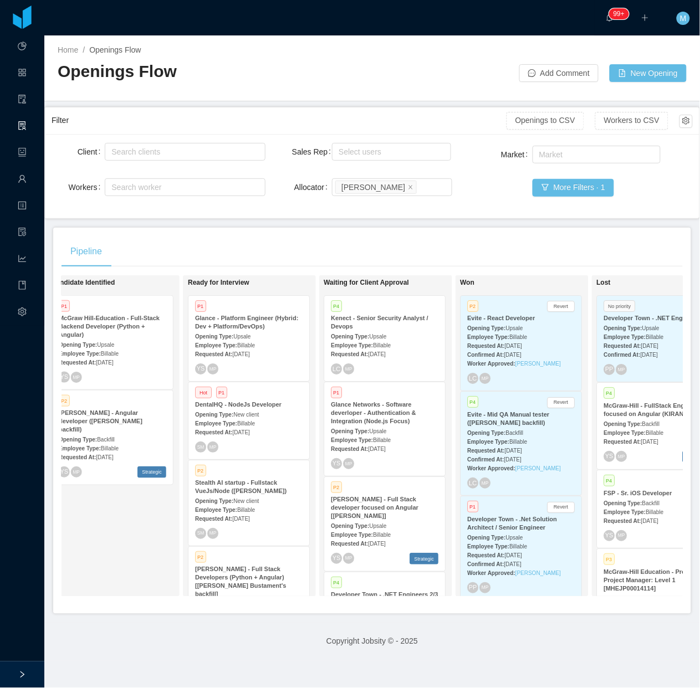
scroll to position [0, 306]
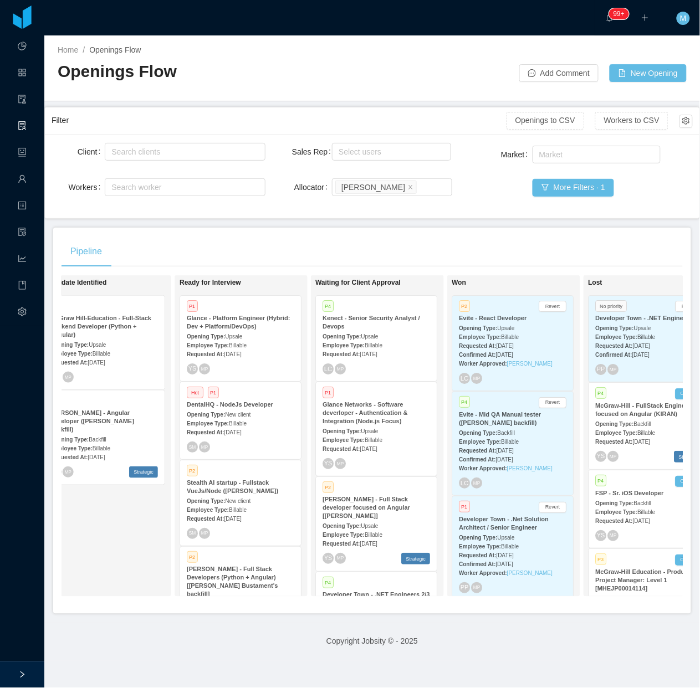
click at [347, 333] on strong "Opening Type:" at bounding box center [342, 336] width 38 height 6
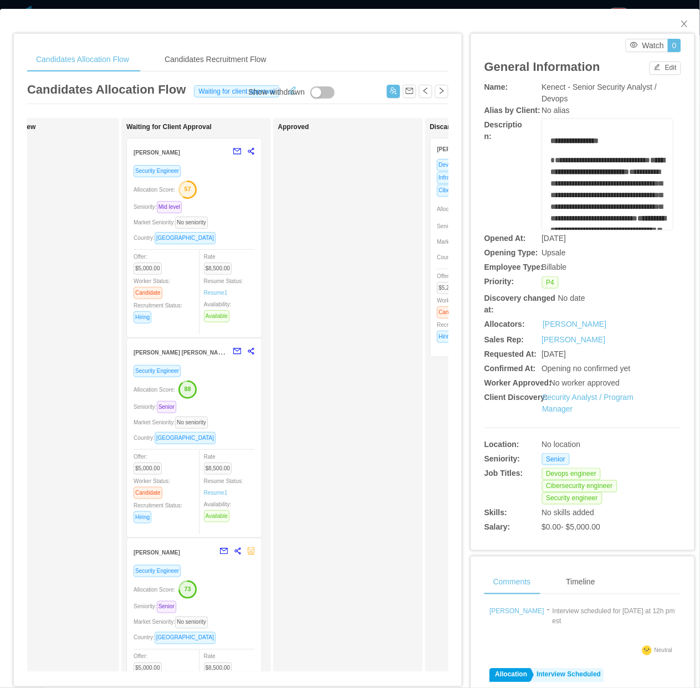
click at [229, 213] on div "Security Engineer Allocation Score: 57 Seniority: Mid level Market Seniority: N…" at bounding box center [193, 247] width 121 height 166
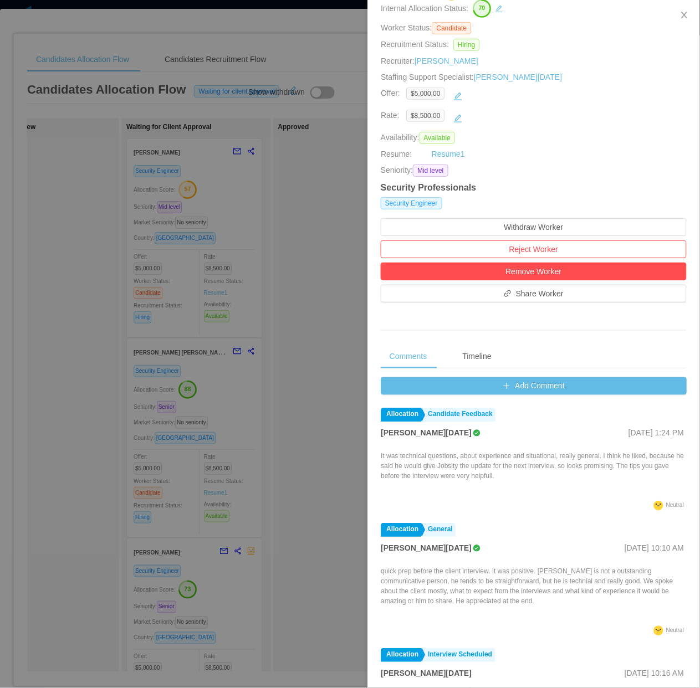
scroll to position [138, 0]
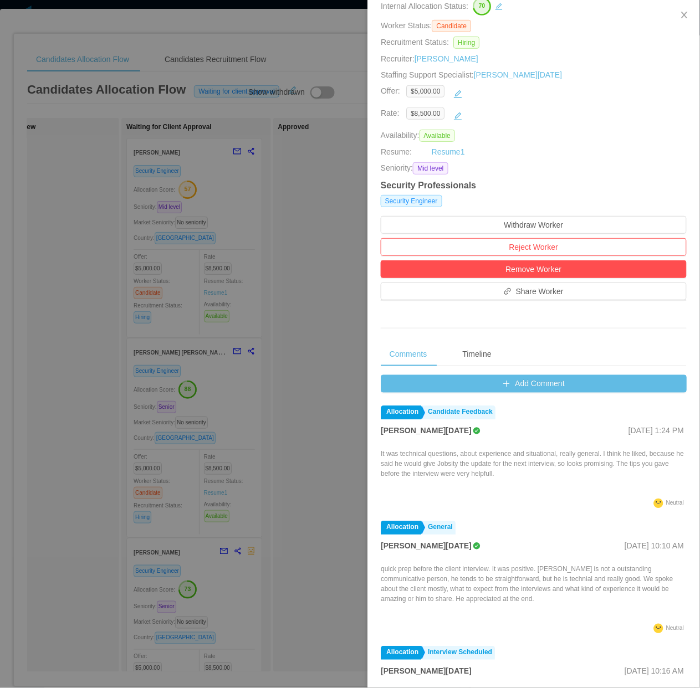
click at [325, 391] on div at bounding box center [350, 344] width 700 height 688
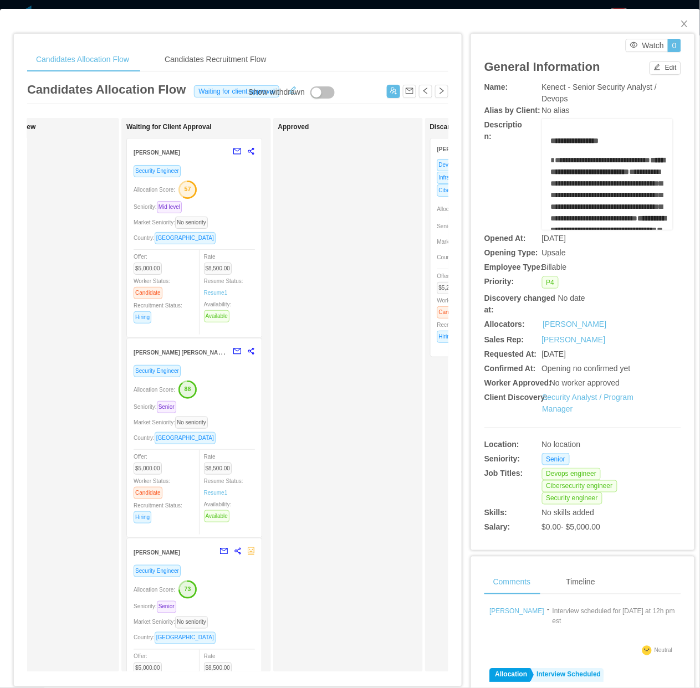
click at [243, 394] on div "Allocation Score: 88" at bounding box center [193, 389] width 121 height 18
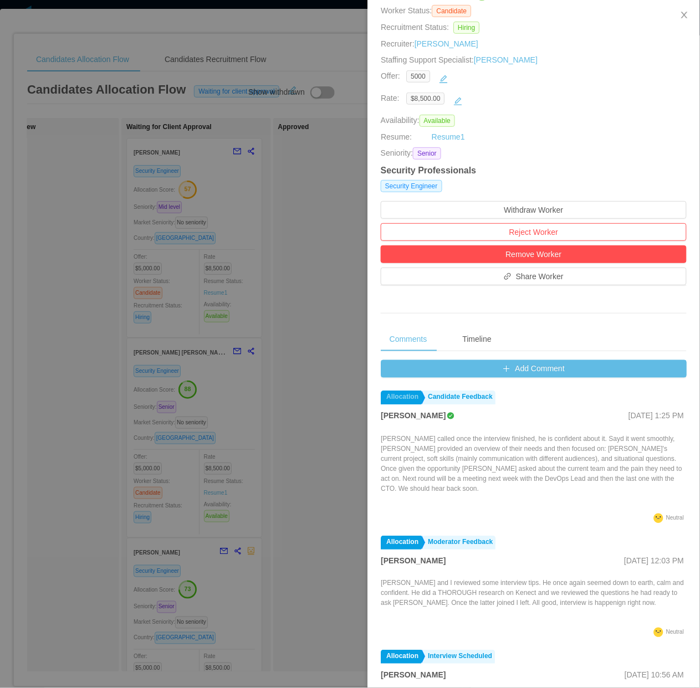
scroll to position [200, 0]
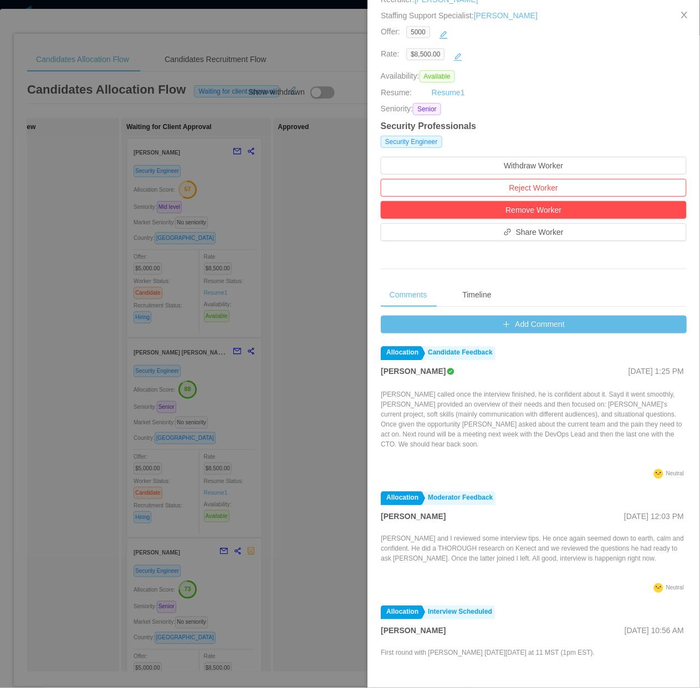
click at [300, 397] on div at bounding box center [350, 344] width 700 height 688
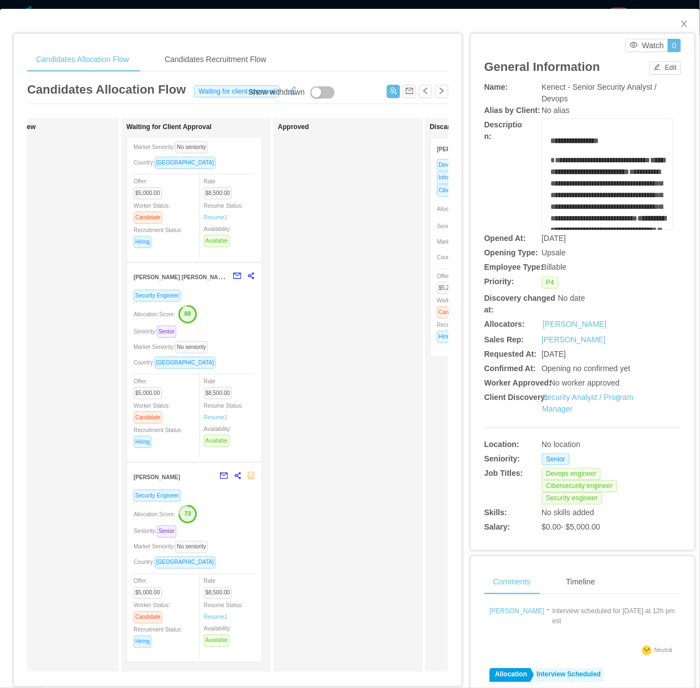
scroll to position [76, 0]
click at [236, 558] on div "Country: [GEOGRAPHIC_DATA]" at bounding box center [193, 562] width 121 height 13
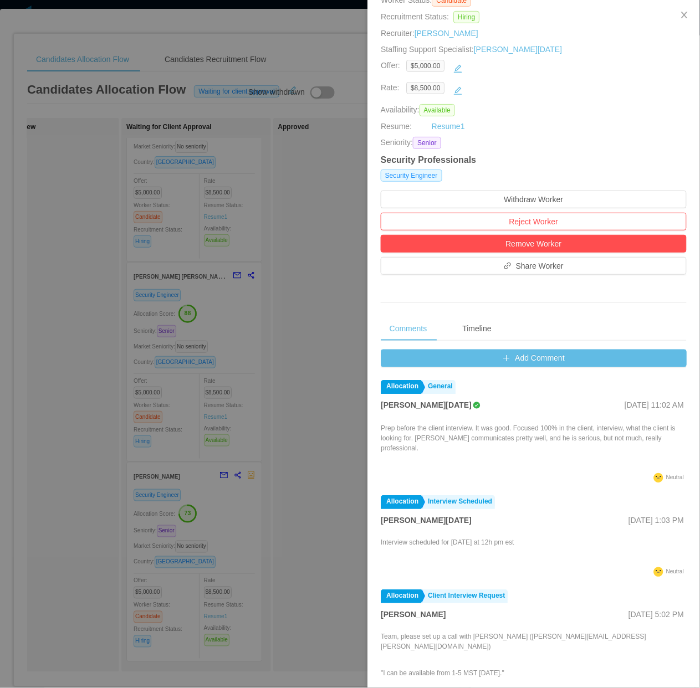
scroll to position [200, 0]
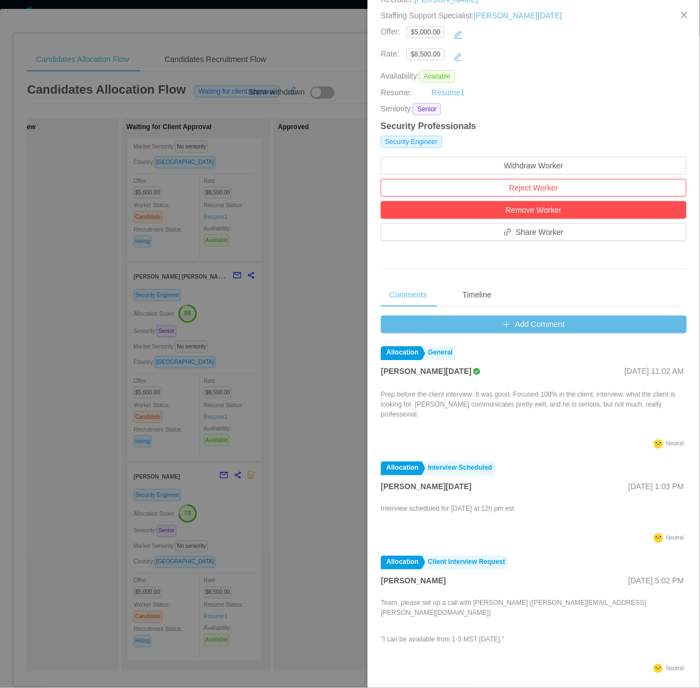
click at [298, 469] on div at bounding box center [350, 344] width 700 height 688
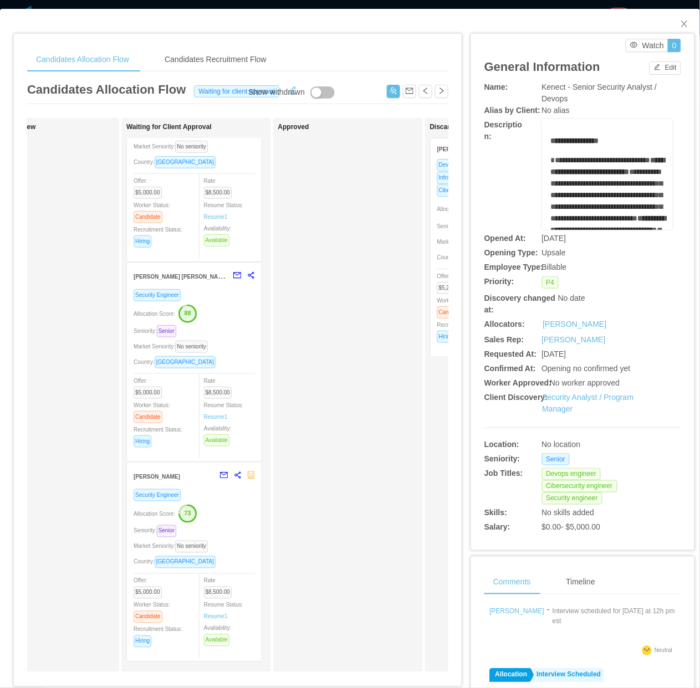
click at [231, 526] on div "Seniority: Senior" at bounding box center [193, 531] width 121 height 13
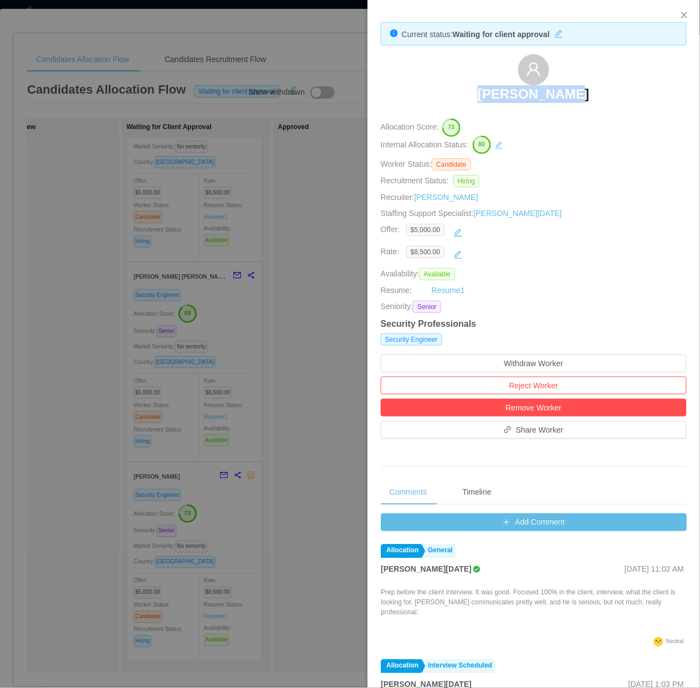
drag, startPoint x: 451, startPoint y: 81, endPoint x: 605, endPoint y: 101, distance: 155.3
click at [605, 101] on div "[PERSON_NAME]" at bounding box center [534, 81] width 306 height 55
copy h3 "[PERSON_NAME]"
click at [277, 345] on div at bounding box center [350, 344] width 700 height 688
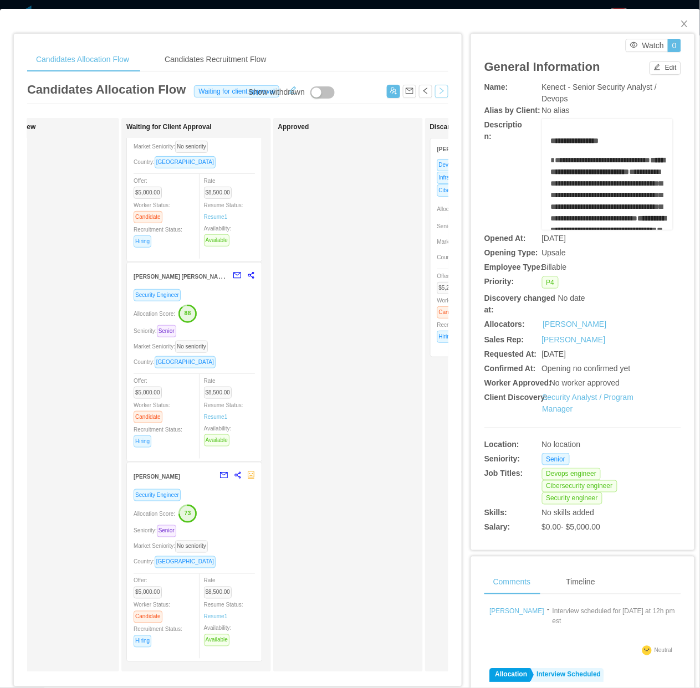
click at [436, 90] on button "button" at bounding box center [441, 91] width 13 height 13
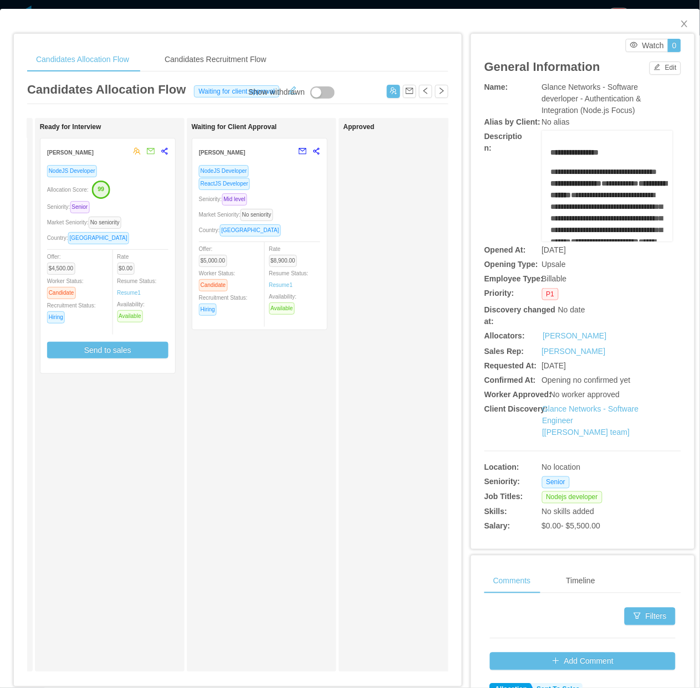
click at [289, 186] on div "ReactJS Developer" at bounding box center [259, 183] width 121 height 13
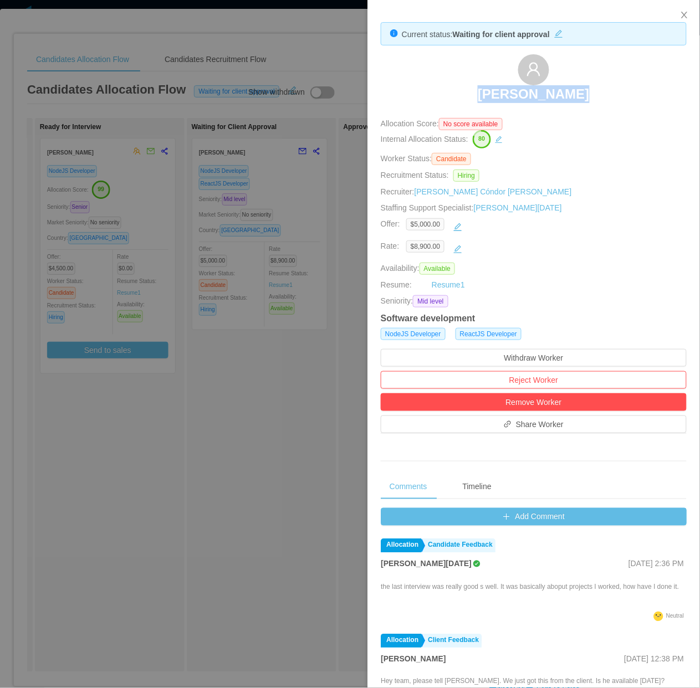
drag, startPoint x: 453, startPoint y: 92, endPoint x: 588, endPoint y: 86, distance: 135.3
click at [588, 86] on div "[PERSON_NAME]" at bounding box center [534, 81] width 306 height 55
copy h3 "[PERSON_NAME]"
click at [261, 461] on div at bounding box center [350, 344] width 700 height 688
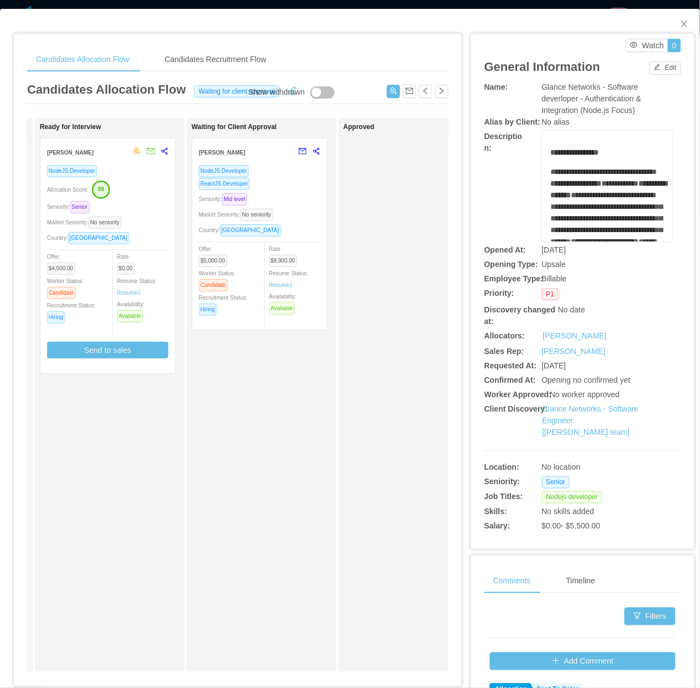
click at [172, 453] on div "Ready for Interview [PERSON_NAME] NodeJS Developer Allocation Score: 99 Seniori…" at bounding box center [117, 395] width 155 height 544
click at [435, 96] on button "button" at bounding box center [441, 91] width 13 height 13
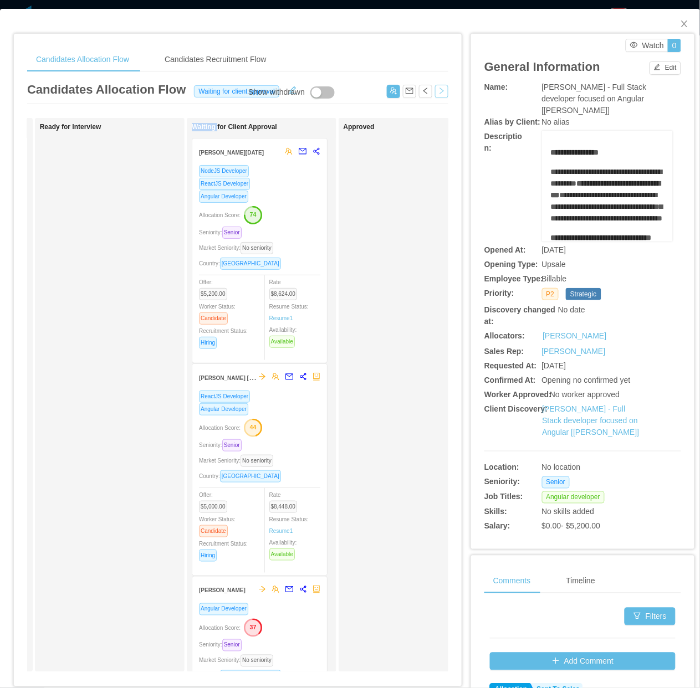
click at [292, 236] on div "Seniority: Senior" at bounding box center [259, 232] width 121 height 13
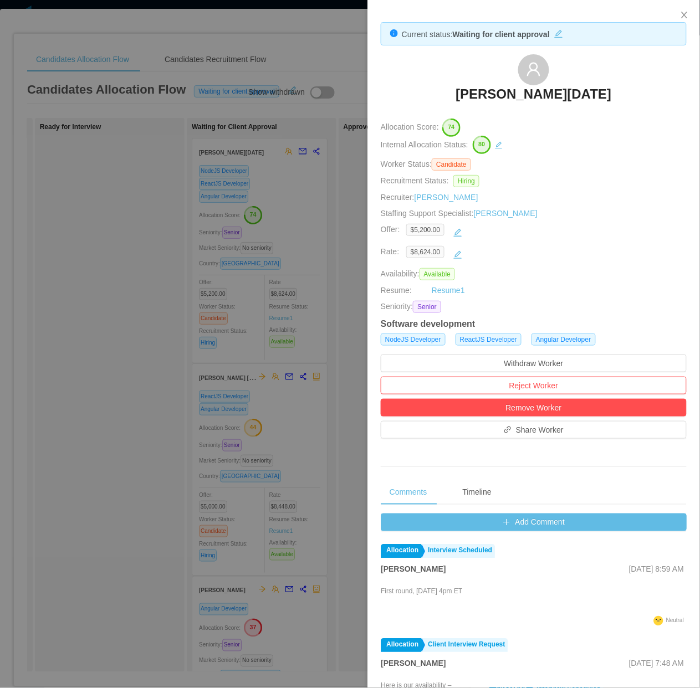
click at [119, 381] on div at bounding box center [350, 344] width 700 height 688
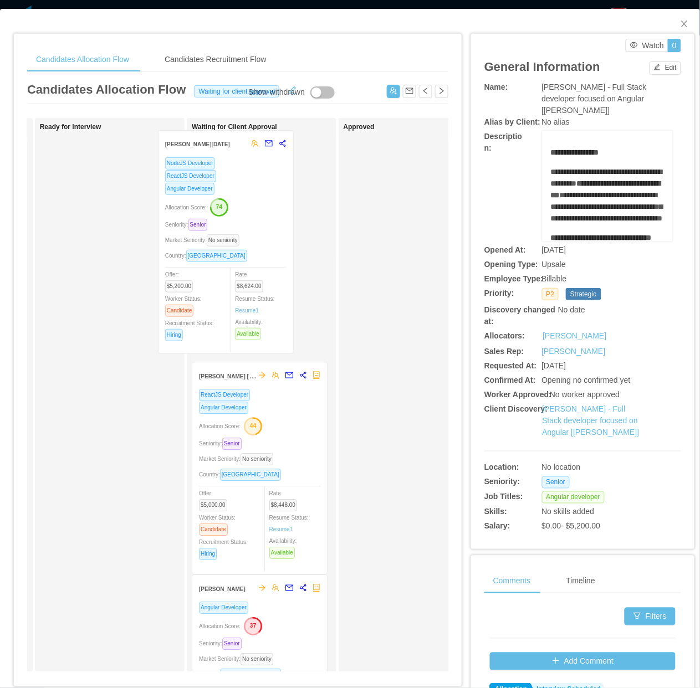
drag, startPoint x: 264, startPoint y: 240, endPoint x: 230, endPoint y: 232, distance: 34.8
click at [230, 232] on div "Waiting for Client Approval [PERSON_NAME][DATE] ReactJS Developer Angular Devel…" at bounding box center [269, 448] width 155 height 651
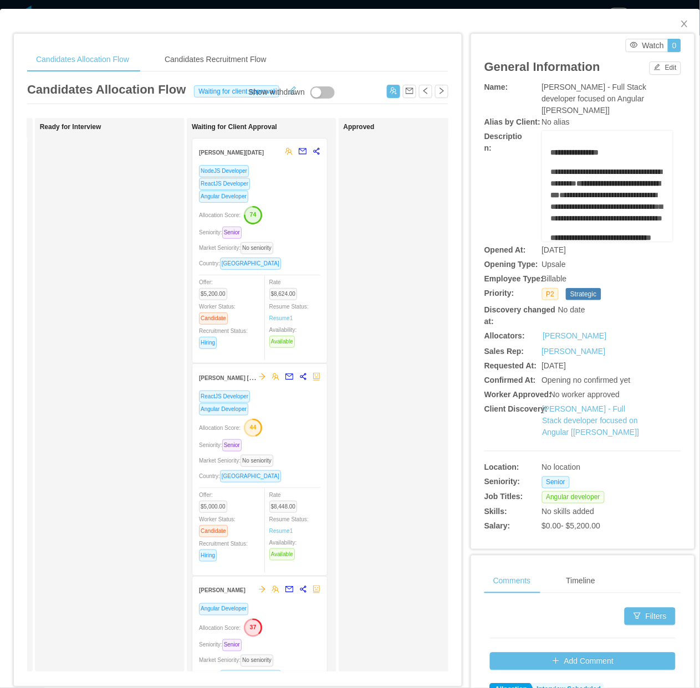
click at [286, 464] on div "Market Seniority: No seniority" at bounding box center [259, 460] width 121 height 13
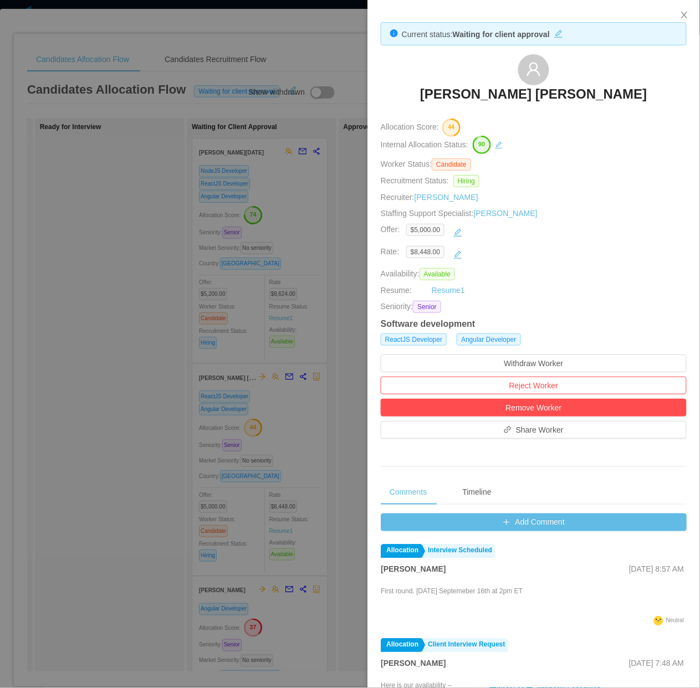
click at [138, 457] on div at bounding box center [350, 344] width 700 height 688
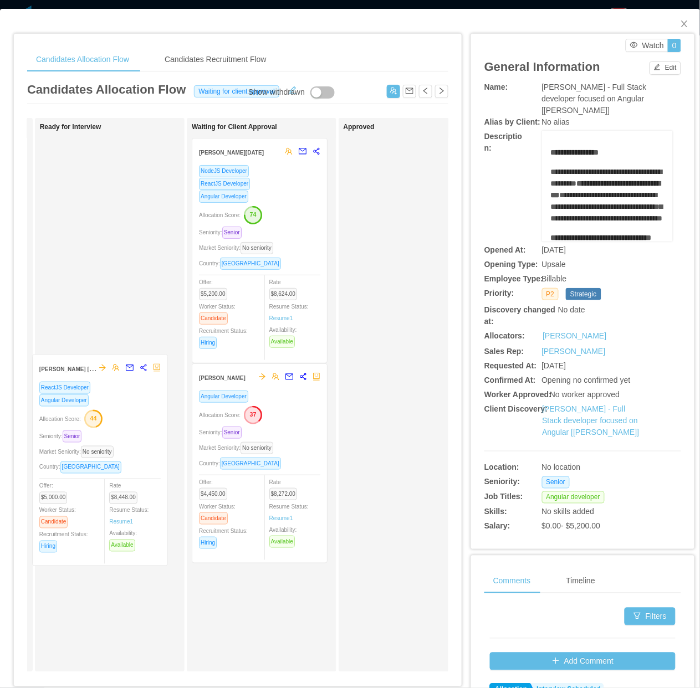
drag, startPoint x: 249, startPoint y: 453, endPoint x: 90, endPoint y: 445, distance: 159.7
click at [90, 445] on div "Applied Candidate Identified Ready for Interview Waiting for Client Approval [P…" at bounding box center [237, 399] width 421 height 563
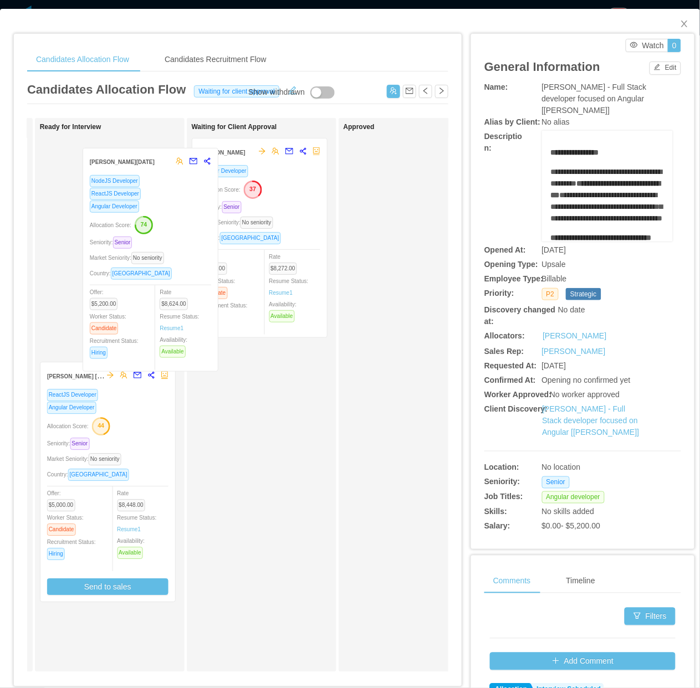
drag, startPoint x: 200, startPoint y: 209, endPoint x: 139, endPoint y: 208, distance: 60.9
click at [139, 208] on div "Applied Candidate Identified Ready for Interview [PERSON_NAME] [PERSON_NAME] Re…" at bounding box center [237, 399] width 421 height 563
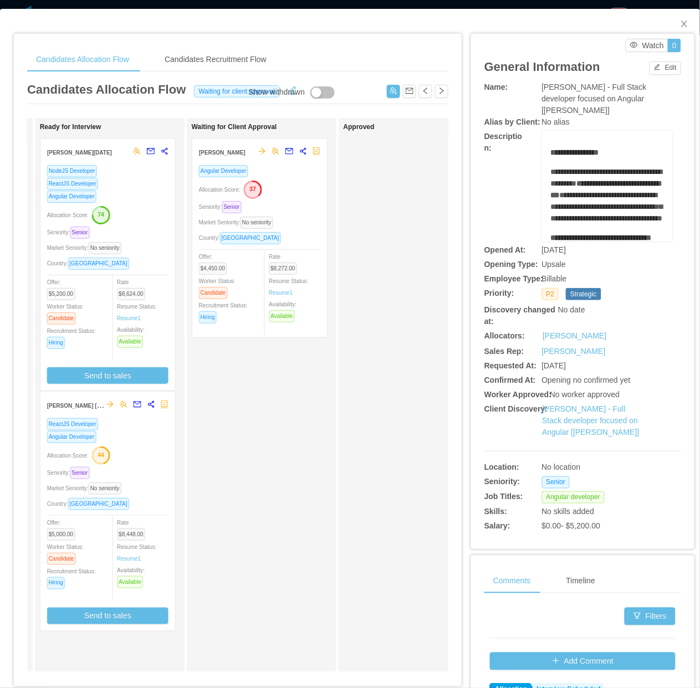
click at [271, 471] on div "Waiting for Client Approval [PERSON_NAME] Angular Developer Allocation Score: 3…" at bounding box center [269, 395] width 155 height 544
click at [435, 92] on button "button" at bounding box center [441, 91] width 13 height 13
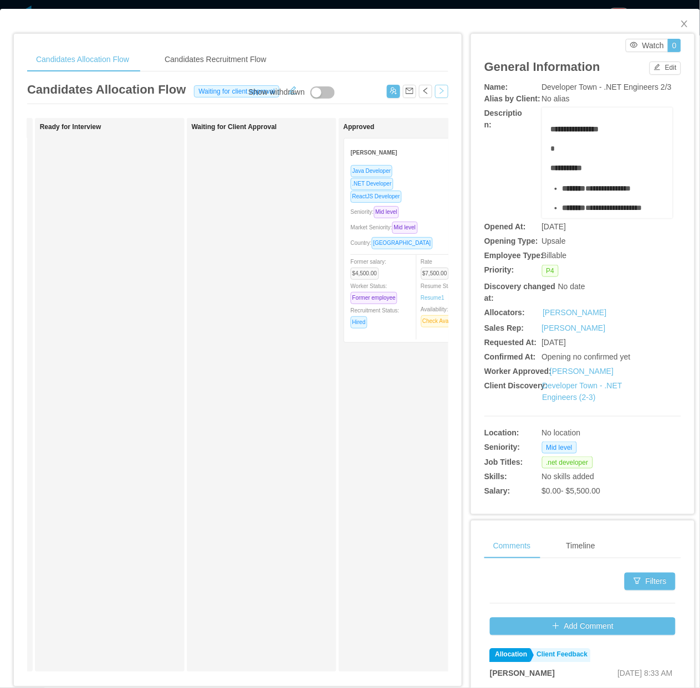
click at [438, 92] on button "button" at bounding box center [441, 91] width 13 height 13
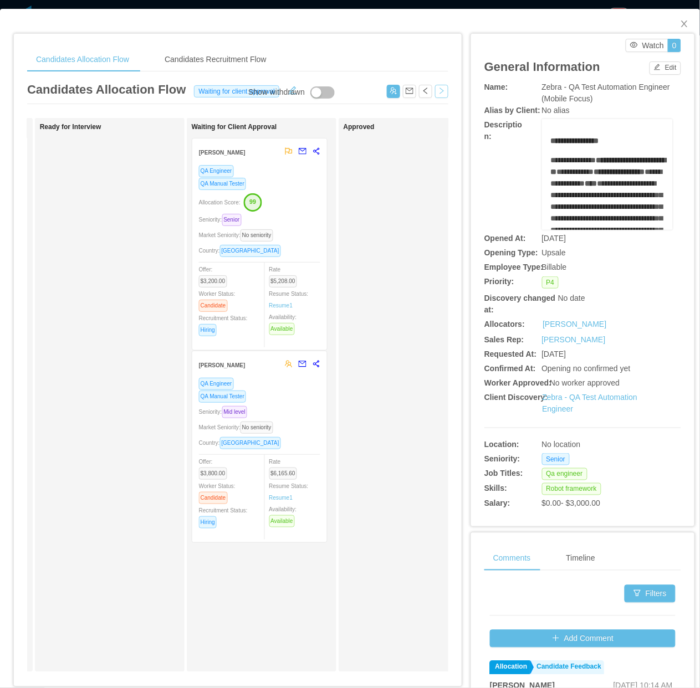
click at [305, 211] on div "QA Engineer QA Manual Tester Allocation Score: 99 Seniority: Senior Market Seni…" at bounding box center [259, 253] width 121 height 179
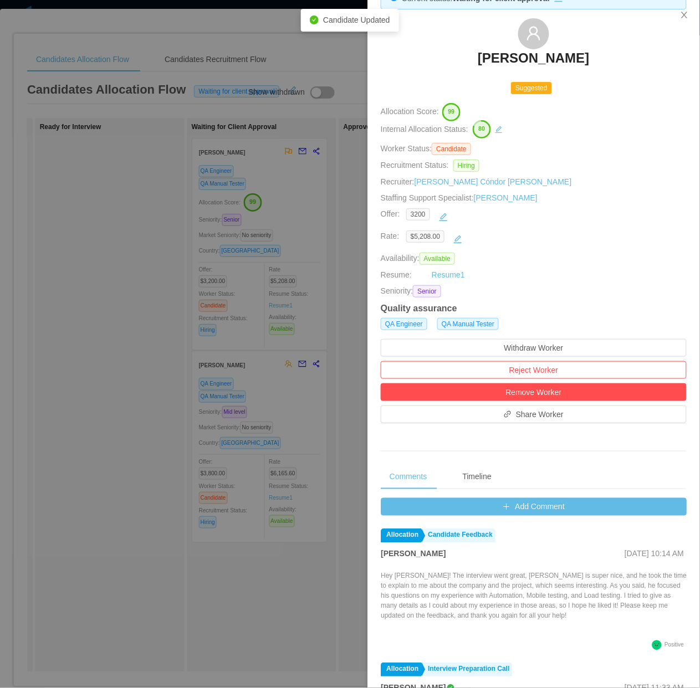
scroll to position [69, 0]
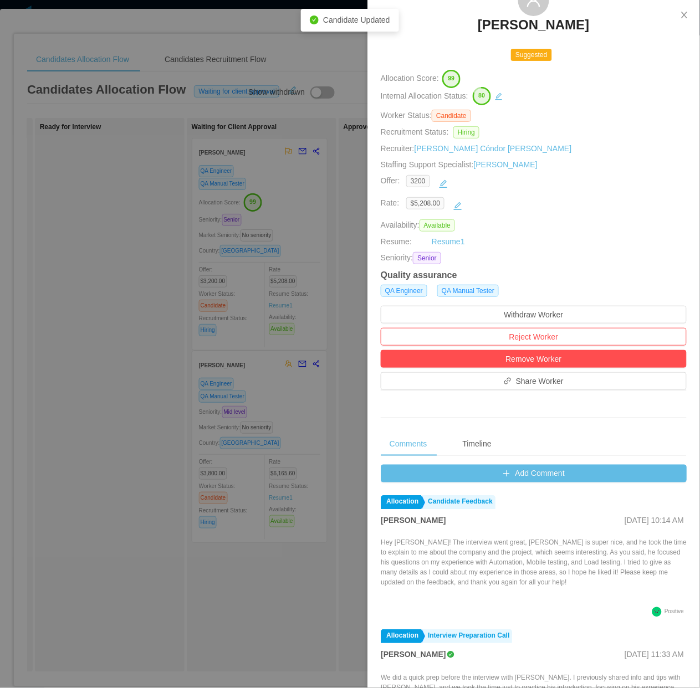
click at [241, 446] on div at bounding box center [350, 344] width 700 height 688
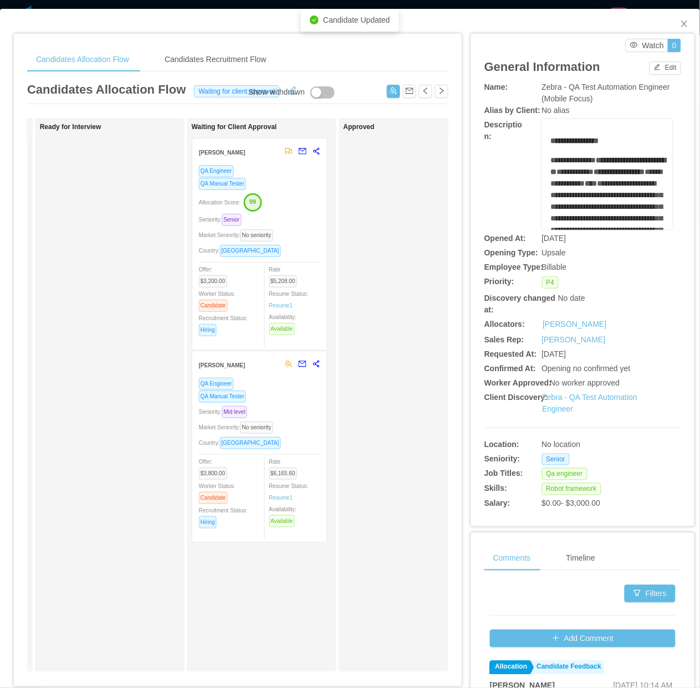
click at [315, 405] on div "QA Engineer QA Manual Tester Seniority: Mid level Market Seniority: No seniorit…" at bounding box center [259, 456] width 121 height 158
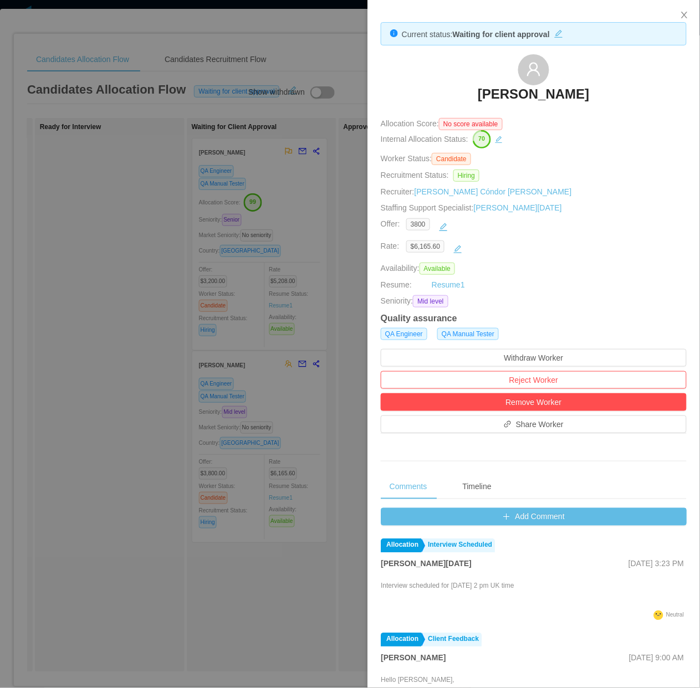
drag, startPoint x: 589, startPoint y: 592, endPoint x: 468, endPoint y: 587, distance: 120.8
click at [468, 587] on div "Interview scheduled for [DATE] 2 pm UK time" at bounding box center [534, 593] width 306 height 29
drag, startPoint x: 468, startPoint y: 587, endPoint x: 279, endPoint y: 494, distance: 211.0
click at [240, 588] on div at bounding box center [350, 344] width 700 height 688
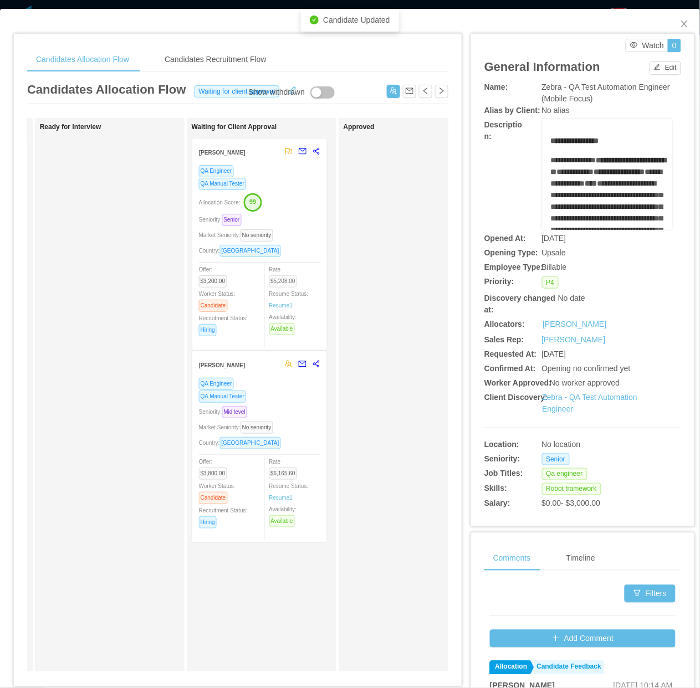
click at [294, 275] on span "$5,208.00" at bounding box center [283, 281] width 28 height 12
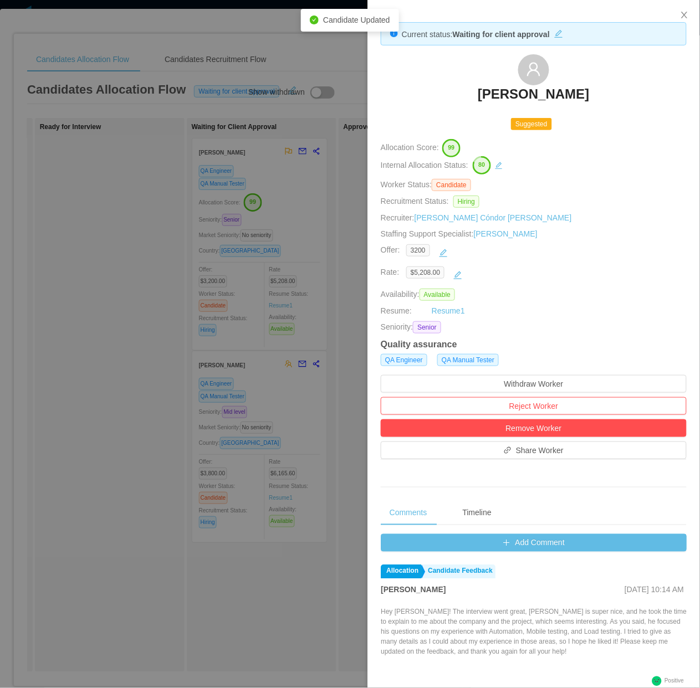
drag, startPoint x: 452, startPoint y: 101, endPoint x: 593, endPoint y: 98, distance: 141.3
click at [593, 98] on div "[PERSON_NAME]" at bounding box center [534, 81] width 306 height 55
copy h3 "[PERSON_NAME]"
drag, startPoint x: 272, startPoint y: 528, endPoint x: 250, endPoint y: 538, distance: 25.0
click at [272, 528] on div at bounding box center [350, 344] width 700 height 688
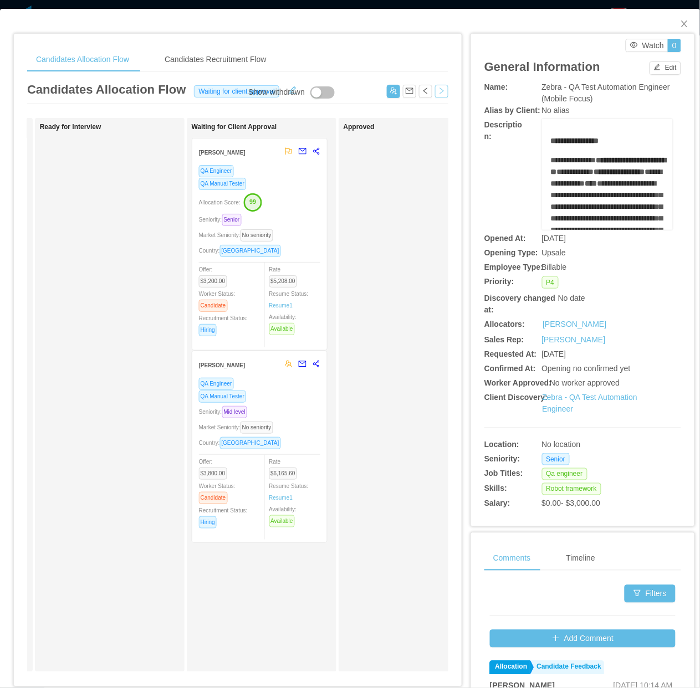
click at [435, 91] on button "button" at bounding box center [441, 91] width 13 height 13
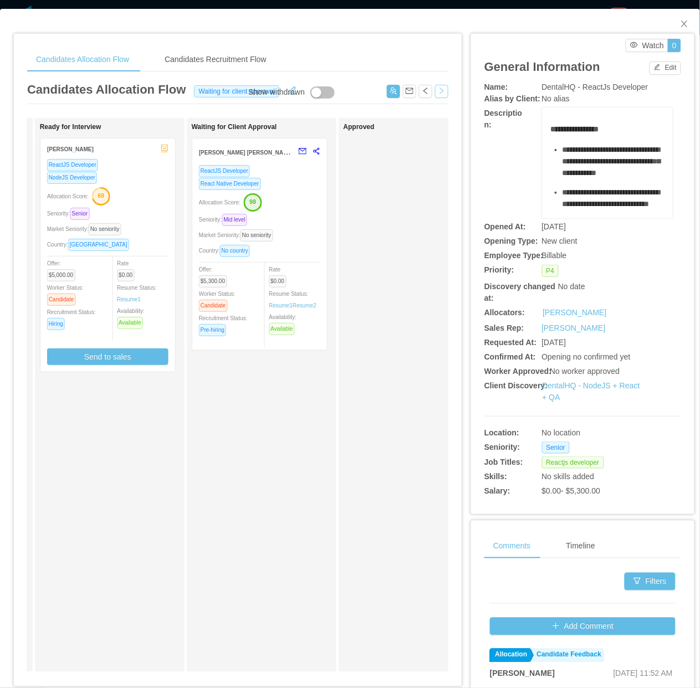
click at [312, 215] on div "Waiting for Client Approval [PERSON_NAME] [PERSON_NAME] ReactJS Developer React…" at bounding box center [269, 395] width 155 height 544
click at [304, 229] on div "Market Seniority: No seniority" at bounding box center [259, 235] width 121 height 13
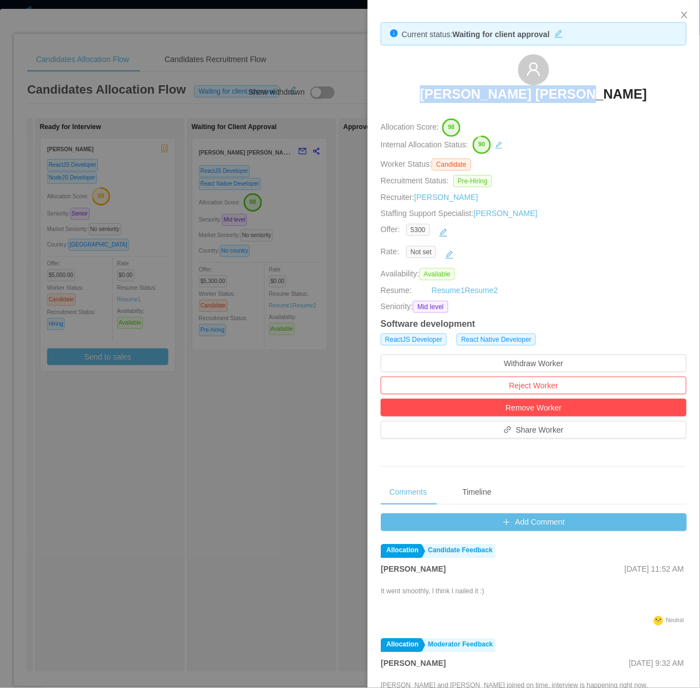
drag, startPoint x: 433, startPoint y: 88, endPoint x: 629, endPoint y: 92, distance: 196.1
click at [629, 92] on div "[PERSON_NAME] [PERSON_NAME]" at bounding box center [534, 81] width 306 height 55
copy h3 "[PERSON_NAME] [PERSON_NAME]"
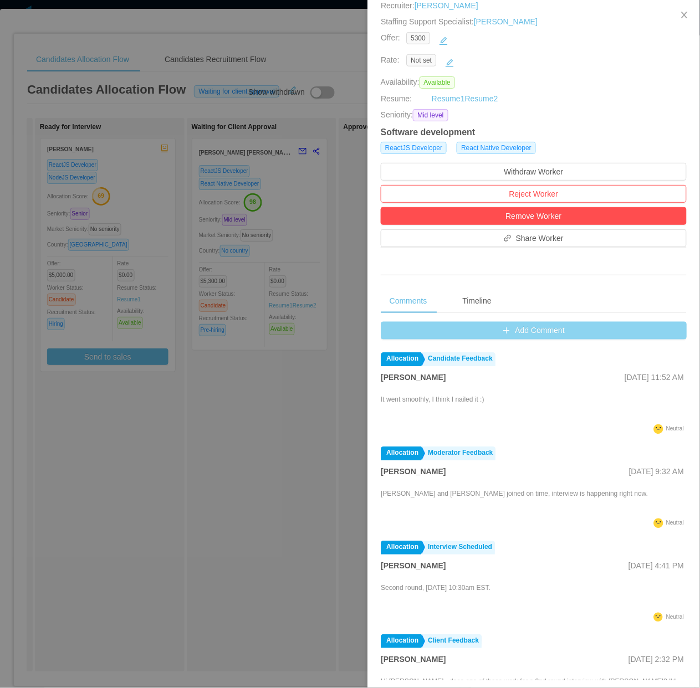
scroll to position [200, 0]
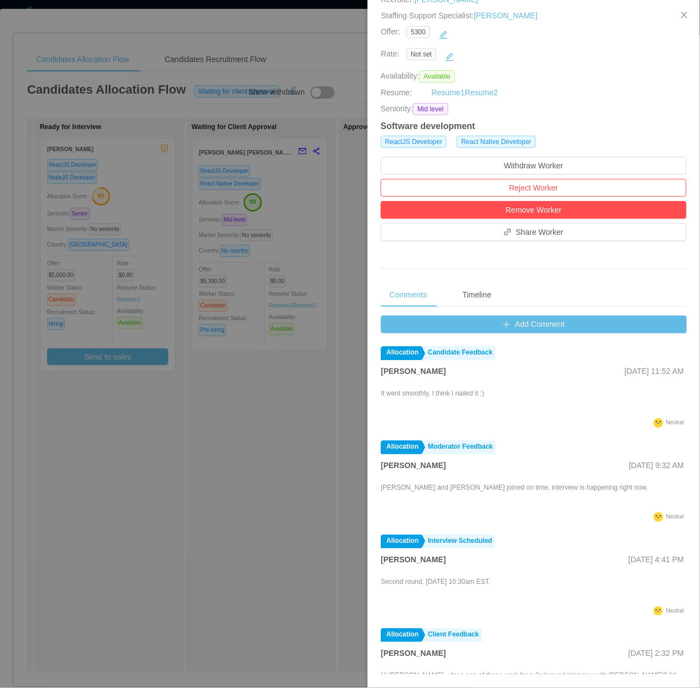
click at [239, 455] on div at bounding box center [350, 344] width 700 height 688
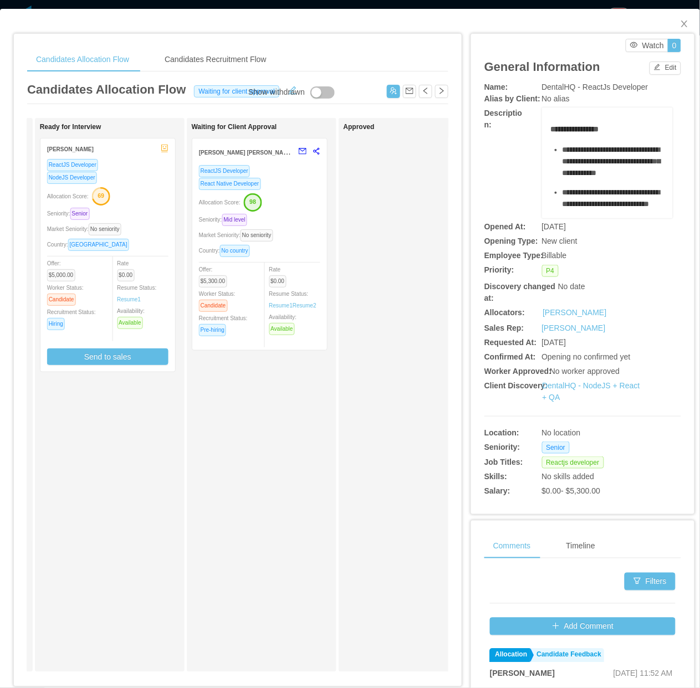
click at [239, 455] on div "Waiting for Client Approval [PERSON_NAME] [PERSON_NAME] ReactJS Developer React…" at bounding box center [269, 395] width 155 height 544
click at [435, 89] on button "button" at bounding box center [441, 91] width 13 height 13
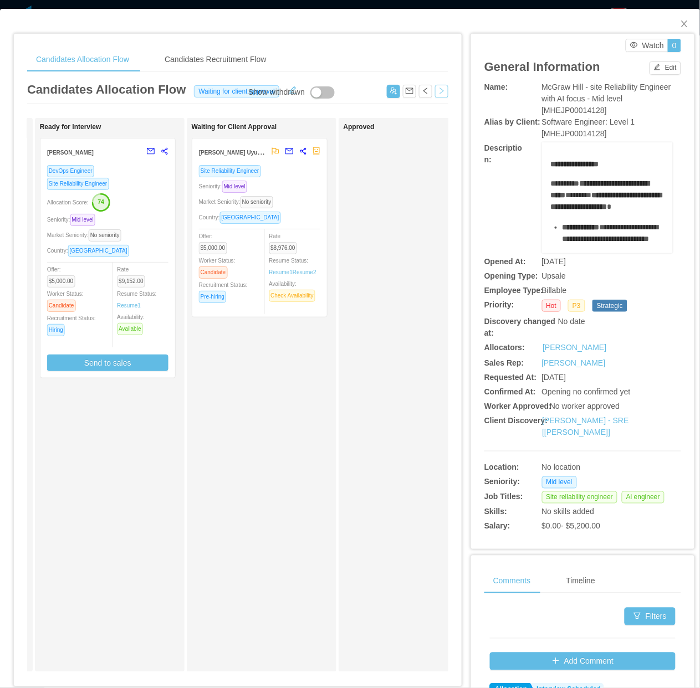
click at [314, 208] on div "Site Reliability Engineer Seniority: Mid level Market Seniority: No seniority C…" at bounding box center [259, 237] width 121 height 146
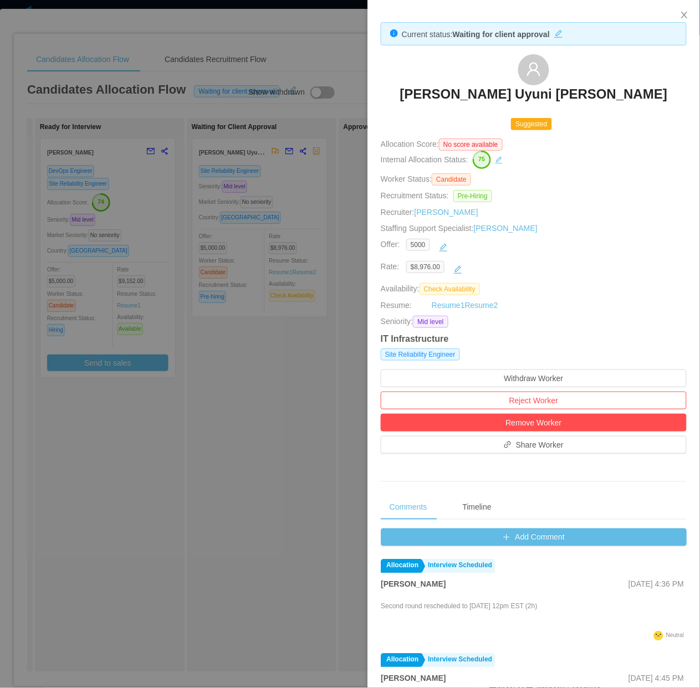
click at [289, 433] on div at bounding box center [350, 344] width 700 height 688
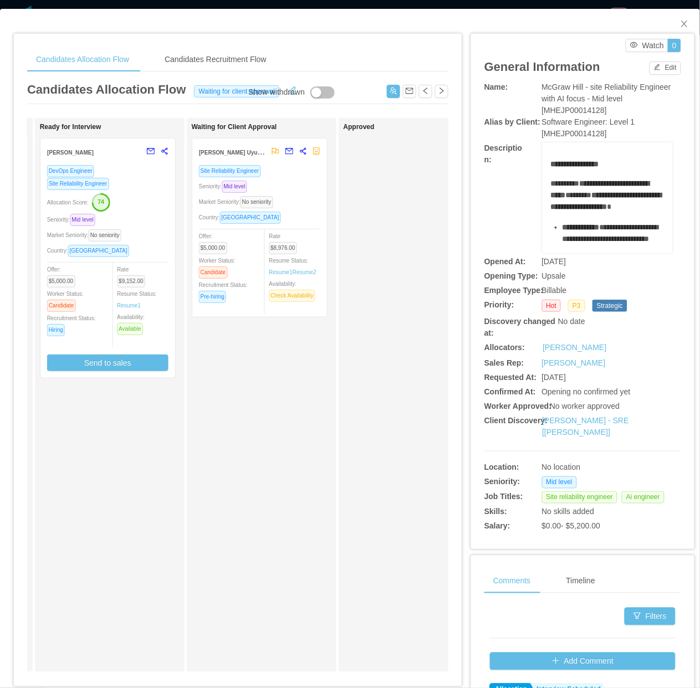
click at [133, 238] on div "Market Seniority: No seniority" at bounding box center [107, 235] width 121 height 13
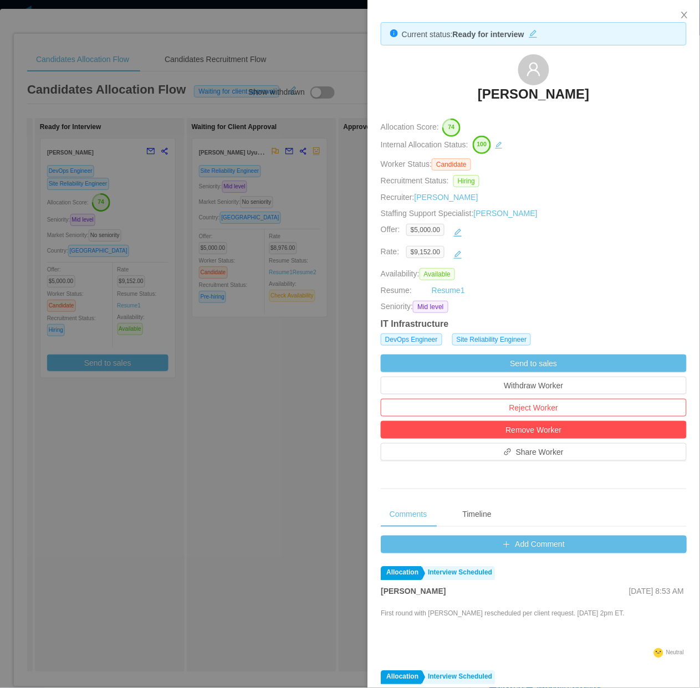
click at [197, 524] on div at bounding box center [350, 344] width 700 height 688
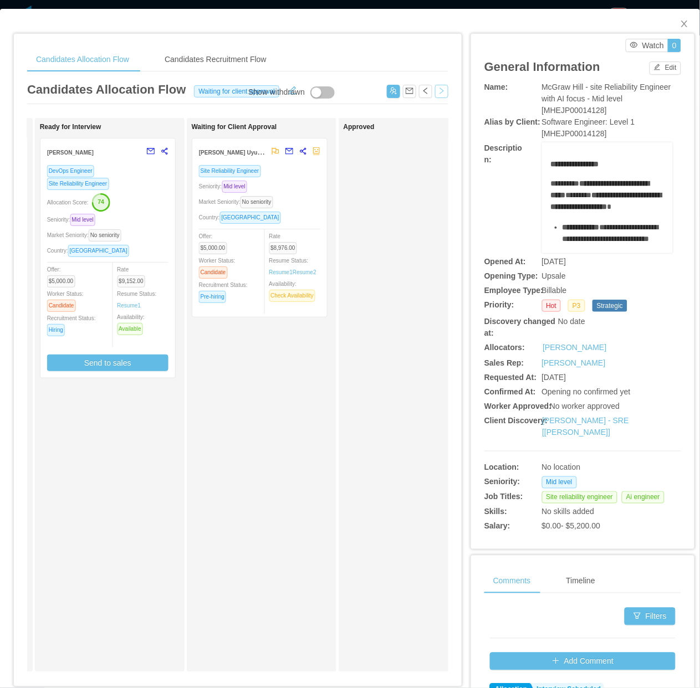
click at [439, 92] on button "button" at bounding box center [441, 91] width 13 height 13
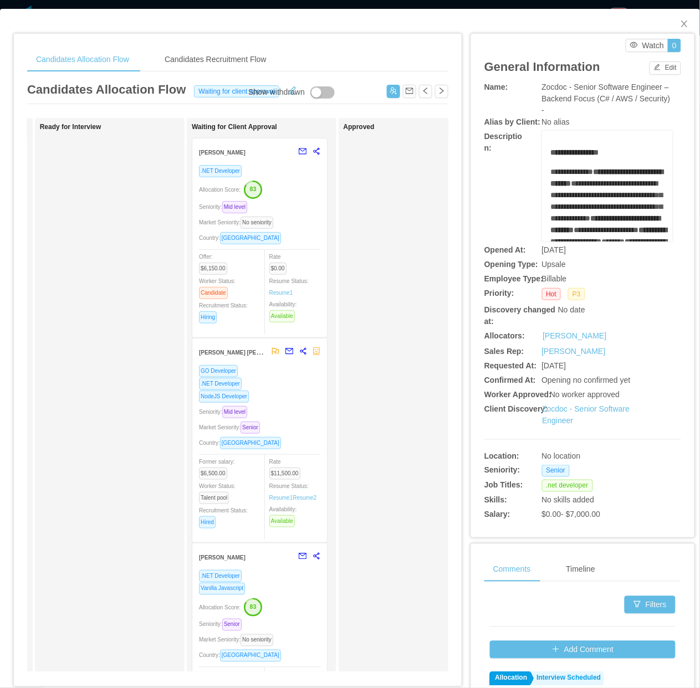
click at [374, 338] on div "Approved" at bounding box center [420, 395] width 155 height 544
click at [435, 95] on button "button" at bounding box center [441, 91] width 13 height 13
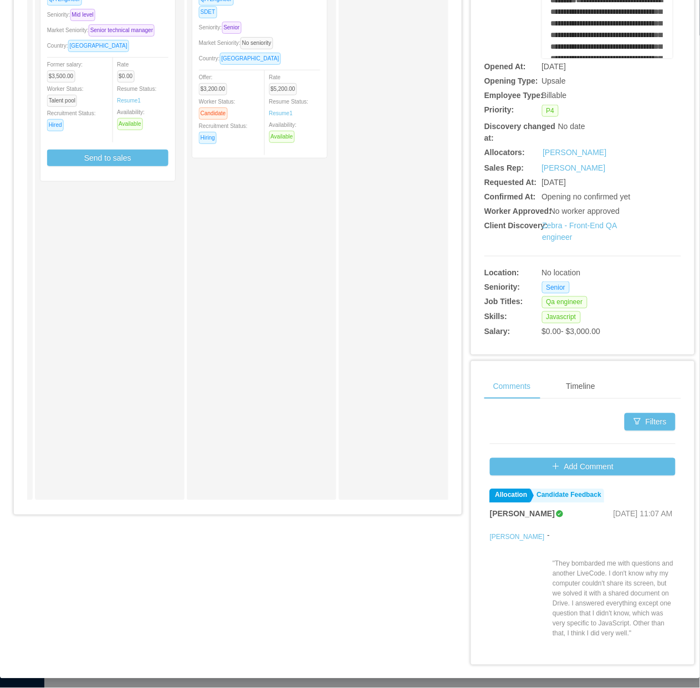
scroll to position [177, 0]
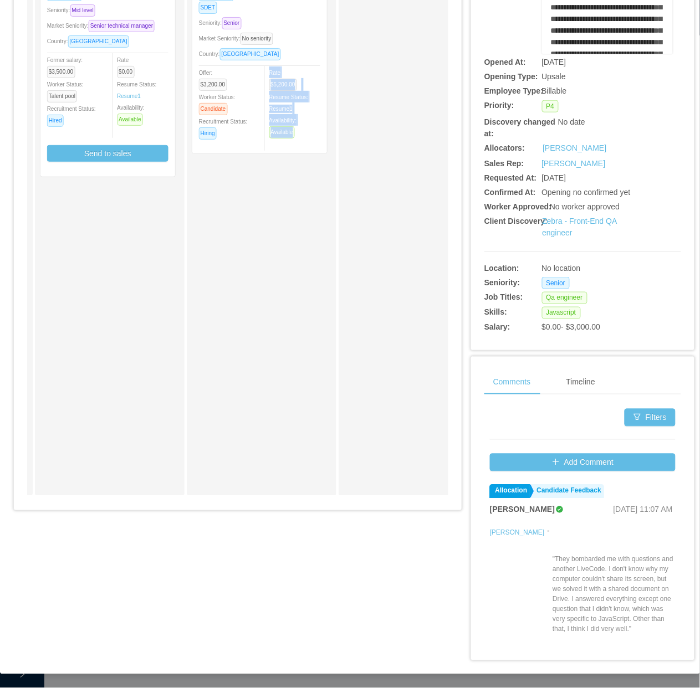
drag, startPoint x: 305, startPoint y: 507, endPoint x: 349, endPoint y: 505, distance: 44.4
click at [349, 505] on div "Applied [PERSON_NAME] QA Engineer QA Manual Tester Seniority: Mid level Market …" at bounding box center [237, 223] width 421 height 563
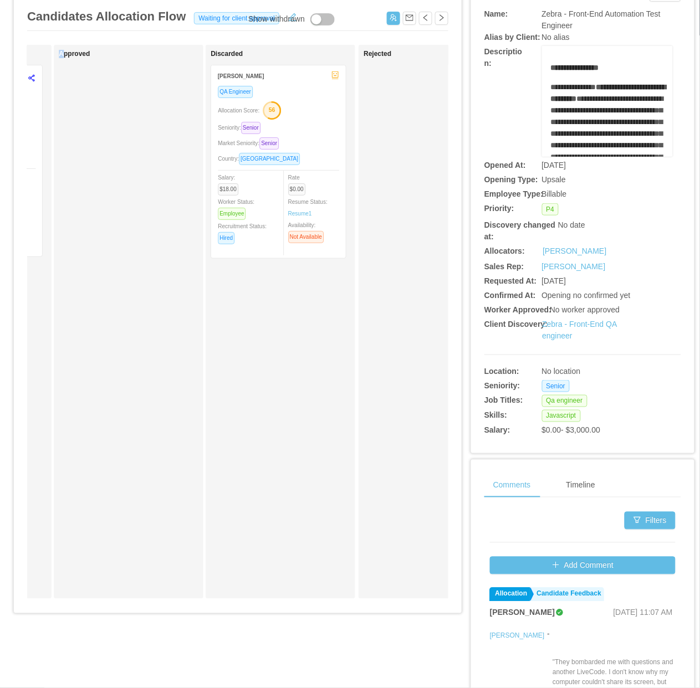
scroll to position [0, 0]
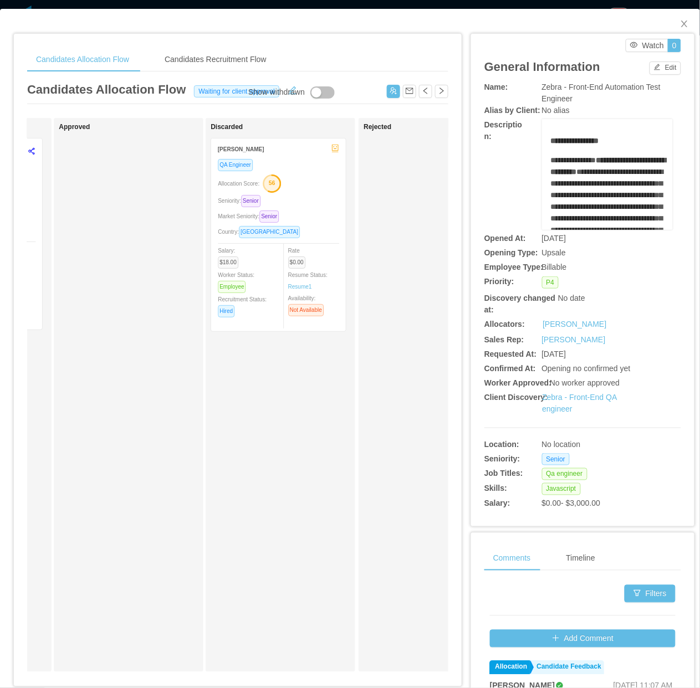
click at [275, 394] on div "Discarded [PERSON_NAME] QA Engineer Allocation Score: 56 Seniority: Senior Mark…" at bounding box center [287, 395] width 155 height 544
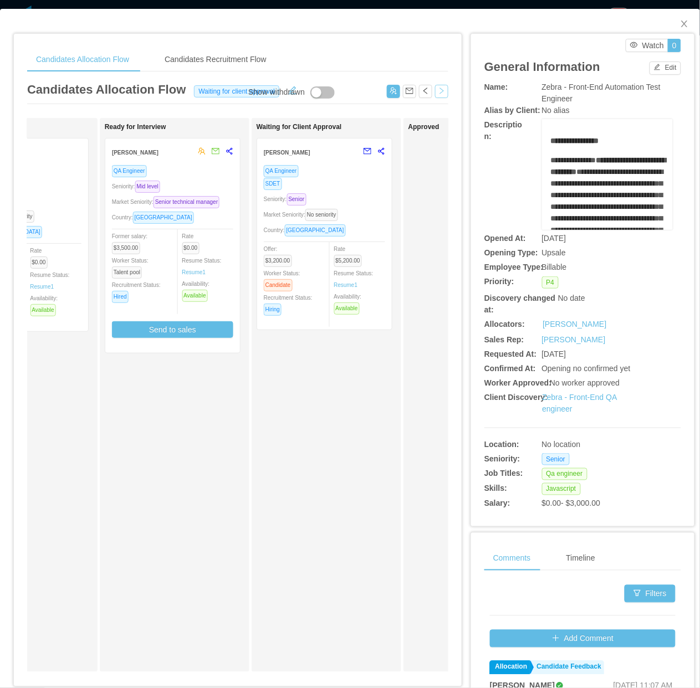
click at [435, 92] on button "button" at bounding box center [441, 91] width 13 height 13
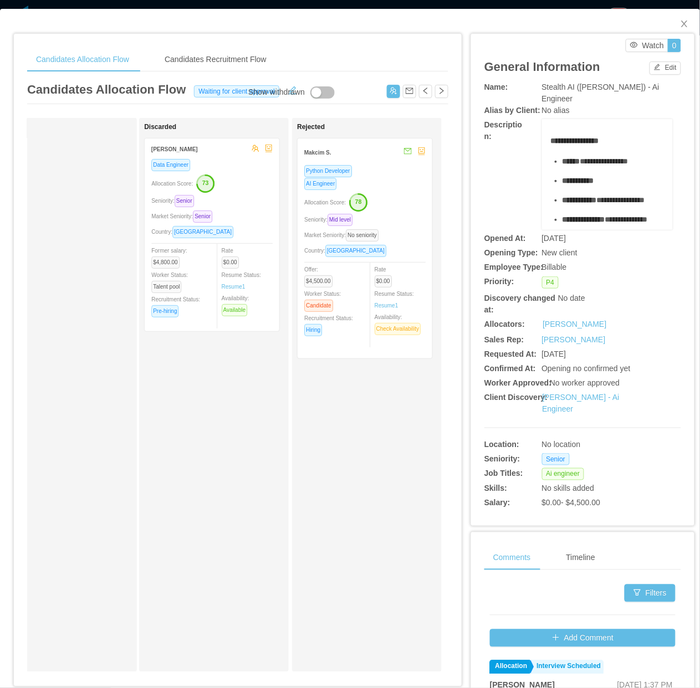
click at [310, 91] on button "button" at bounding box center [322, 92] width 24 height 12
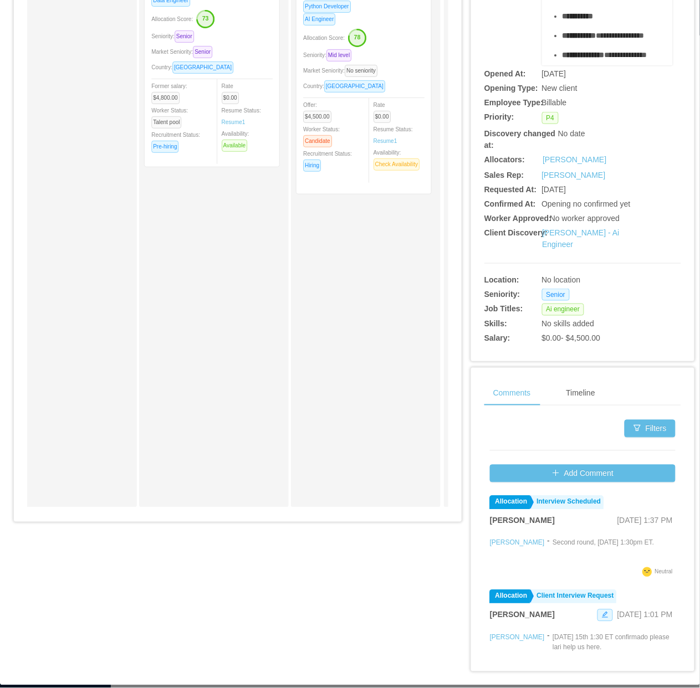
scroll to position [0, 826]
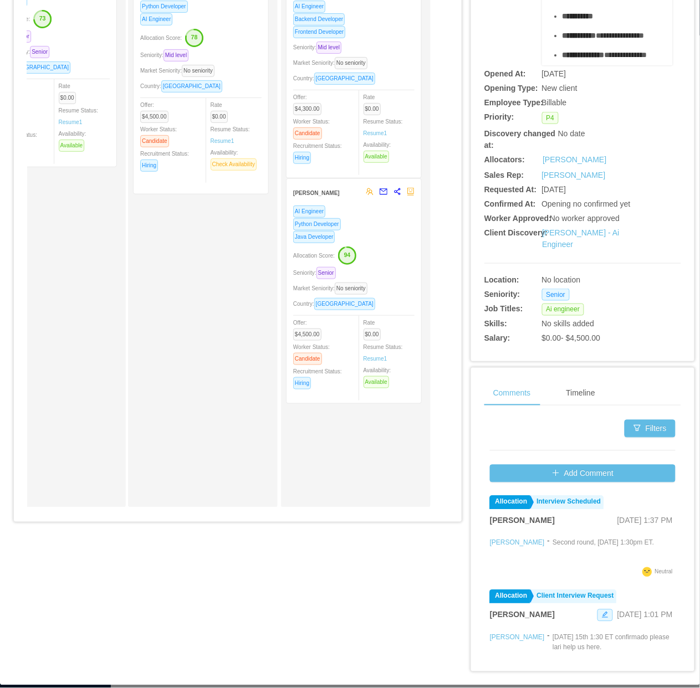
click at [362, 266] on div "Seniority: Senior" at bounding box center [353, 272] width 121 height 13
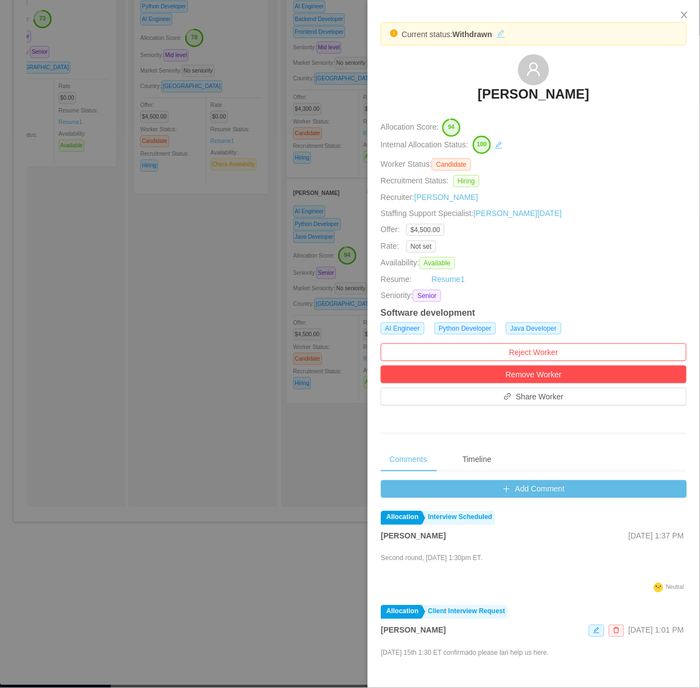
click at [502, 34] on button "button" at bounding box center [501, 32] width 18 height 11
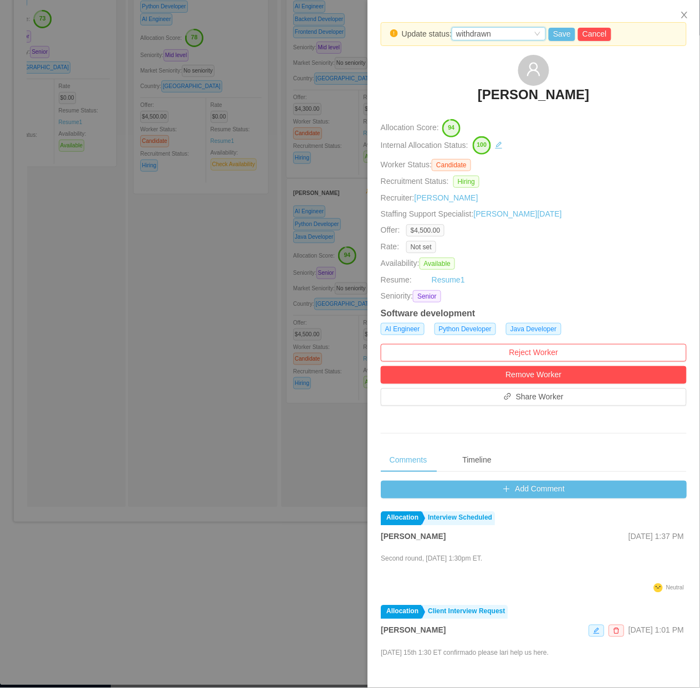
click at [499, 31] on div "withdrawn" at bounding box center [494, 34] width 76 height 12
click at [496, 106] on li "Waiting for client approval" at bounding box center [500, 106] width 94 height 18
click at [554, 36] on button "Save" at bounding box center [561, 34] width 27 height 13
click at [574, 80] on button "Update" at bounding box center [584, 81] width 34 height 13
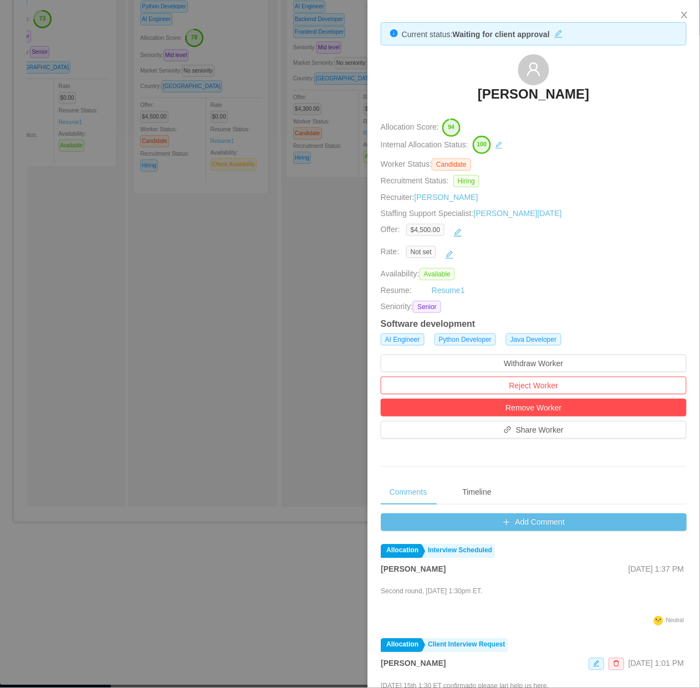
click at [223, 413] on div at bounding box center [350, 344] width 700 height 688
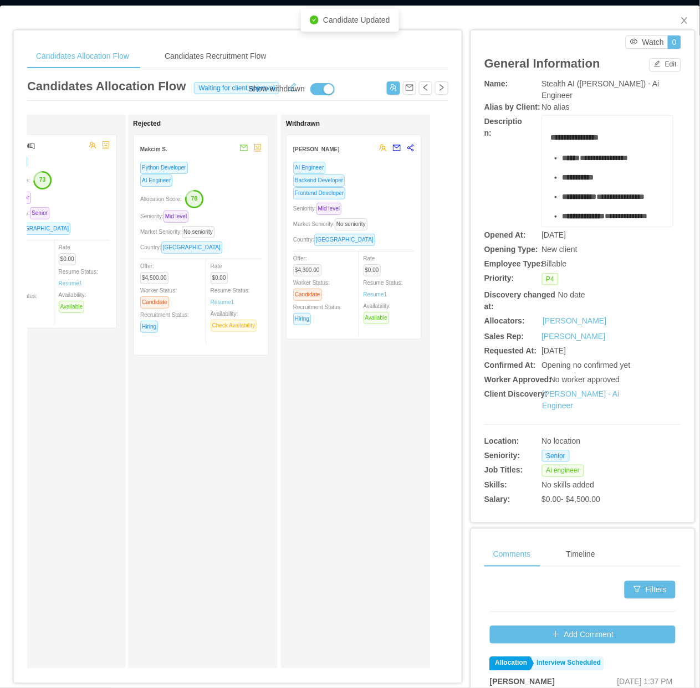
scroll to position [0, 0]
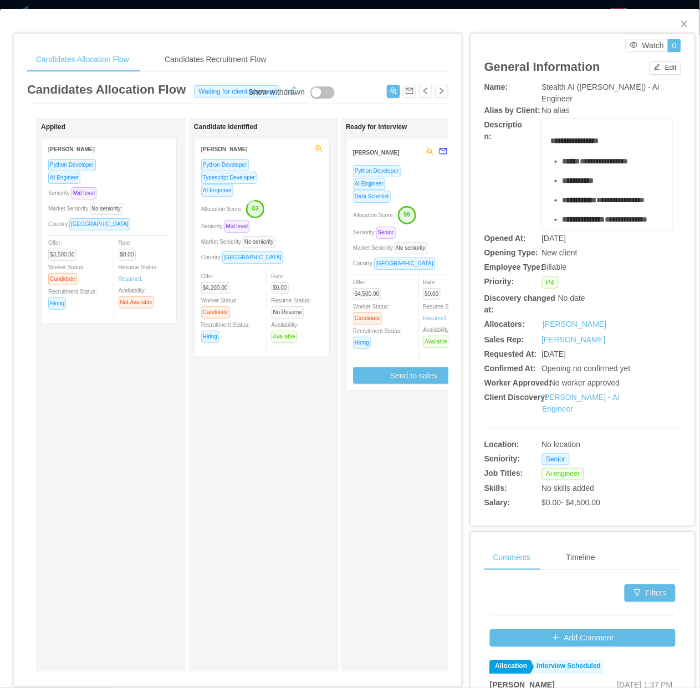
drag, startPoint x: 304, startPoint y: 446, endPoint x: 333, endPoint y: 413, distance: 44.8
click at [304, 446] on div "Candidate Identified [PERSON_NAME] Python Developer Typescript Developer AI Eng…" at bounding box center [271, 395] width 155 height 544
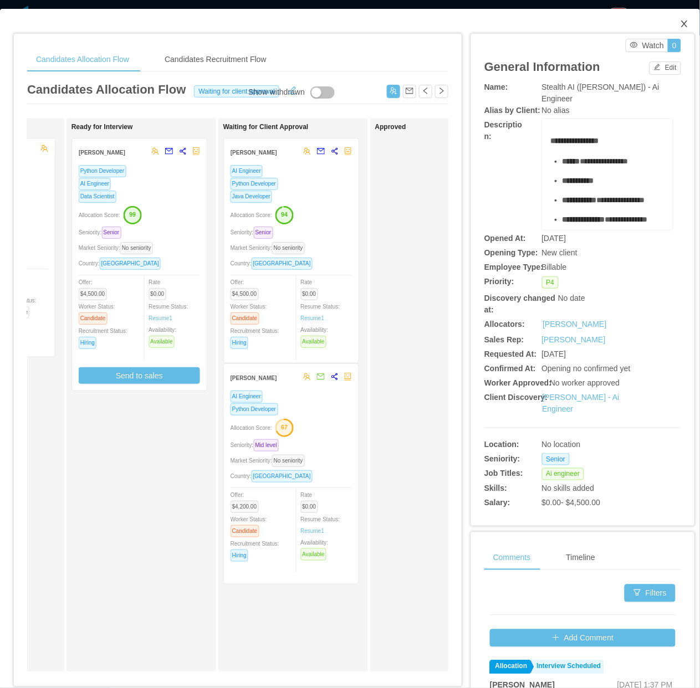
drag, startPoint x: 674, startPoint y: 21, endPoint x: 459, endPoint y: 374, distance: 413.9
click at [680, 22] on icon "icon: close" at bounding box center [684, 23] width 9 height 9
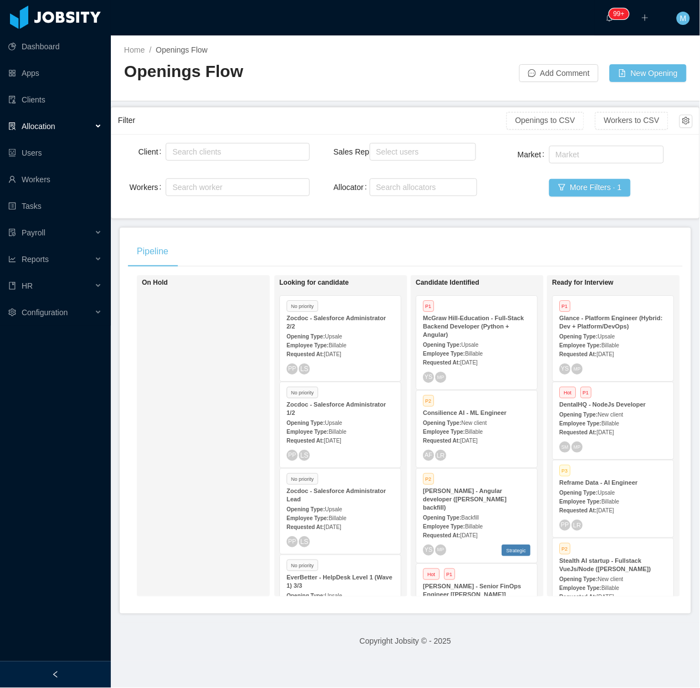
click at [222, 455] on div "On Hold" at bounding box center [219, 435] width 155 height 311
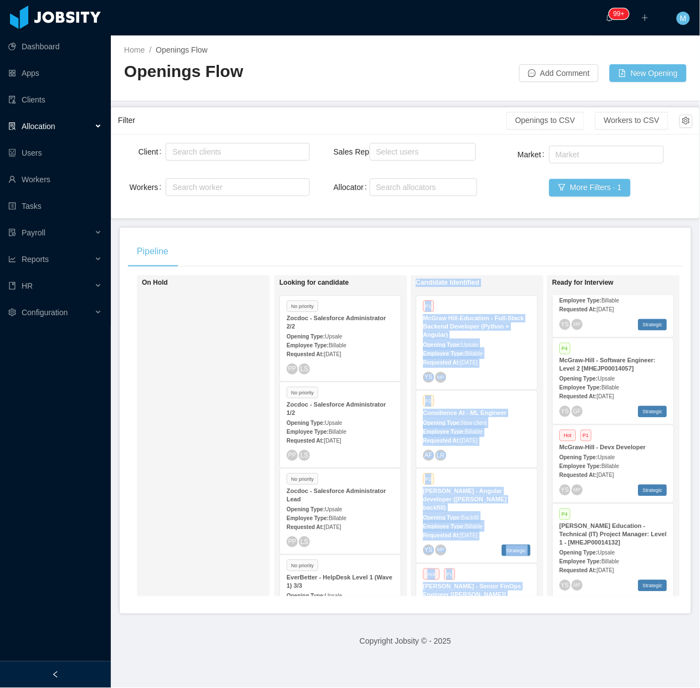
drag, startPoint x: 408, startPoint y: 618, endPoint x: 449, endPoint y: 616, distance: 41.6
click at [449, 614] on div "Pipeline On Hold Looking for candidate No priority Zocdoc - Salesforce Administ…" at bounding box center [405, 421] width 571 height 386
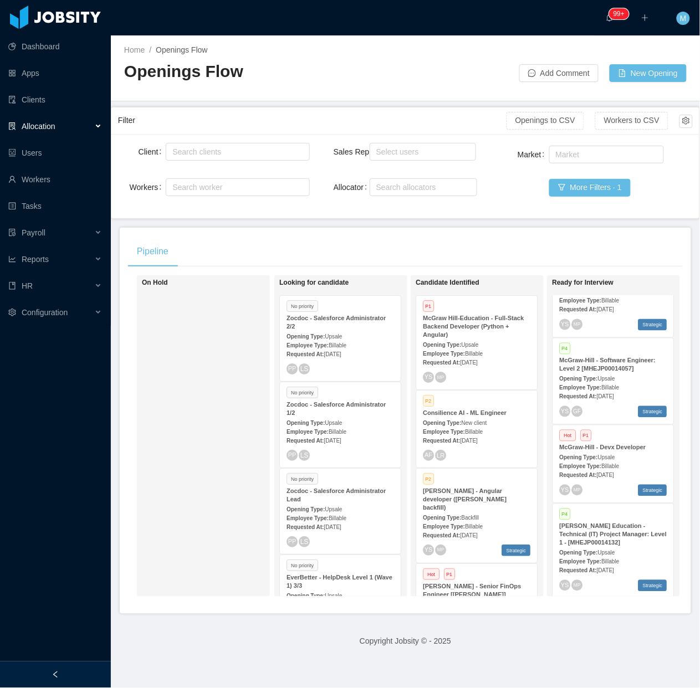
drag, startPoint x: 449, startPoint y: 616, endPoint x: 445, endPoint y: 620, distance: 5.9
click at [445, 614] on div "Pipeline On Hold Looking for candidate No priority Zocdoc - Salesforce Administ…" at bounding box center [405, 421] width 571 height 386
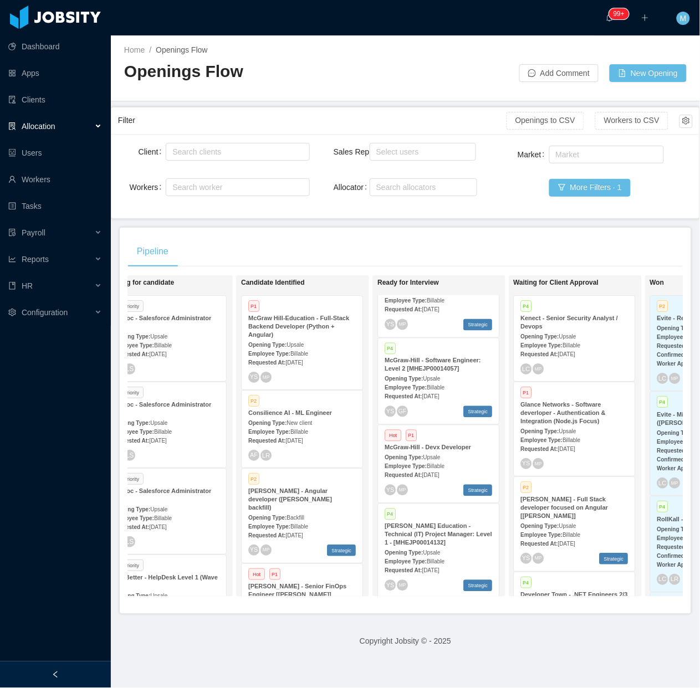
scroll to position [0, 200]
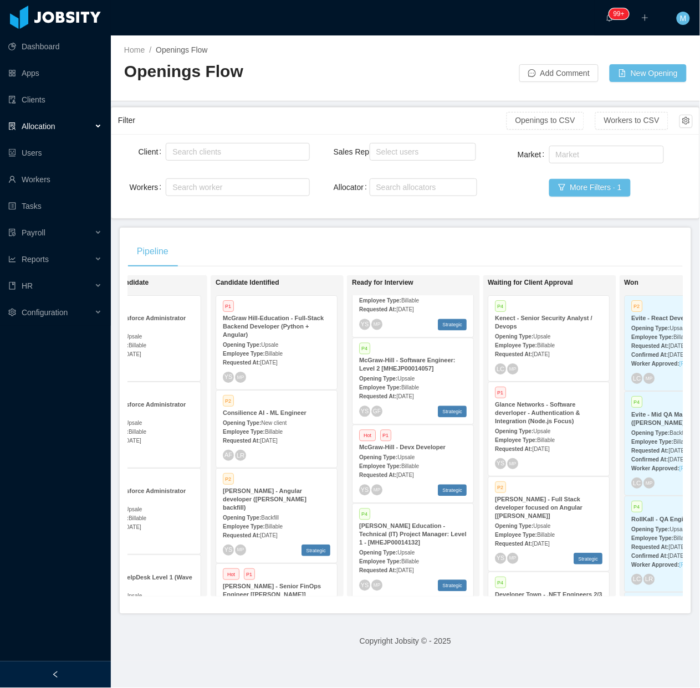
click at [413, 472] on span "[DATE]" at bounding box center [404, 475] width 17 height 6
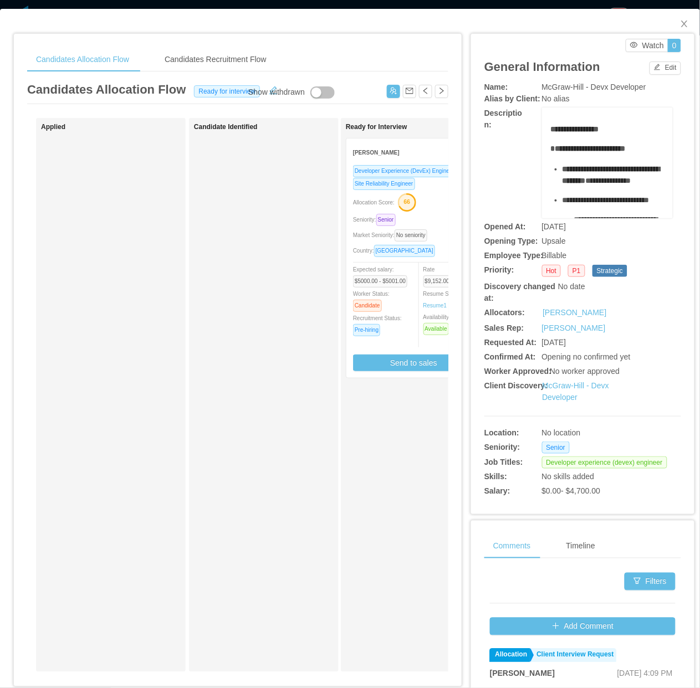
click at [283, 468] on div "Candidate Identified" at bounding box center [271, 395] width 155 height 544
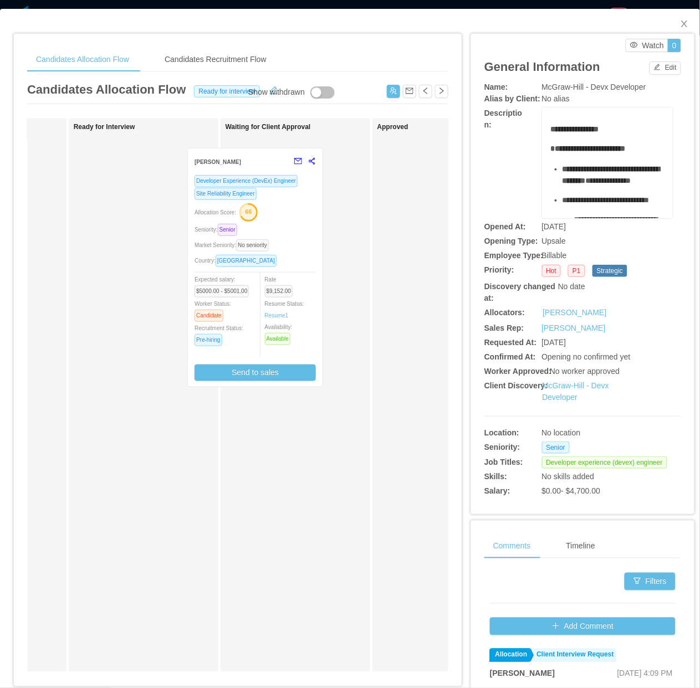
drag, startPoint x: 165, startPoint y: 291, endPoint x: 286, endPoint y: 296, distance: 121.4
click at [286, 299] on div "Applied Candidate Identified Ready for Interview [PERSON_NAME] Experience (DevE…" at bounding box center [237, 399] width 421 height 563
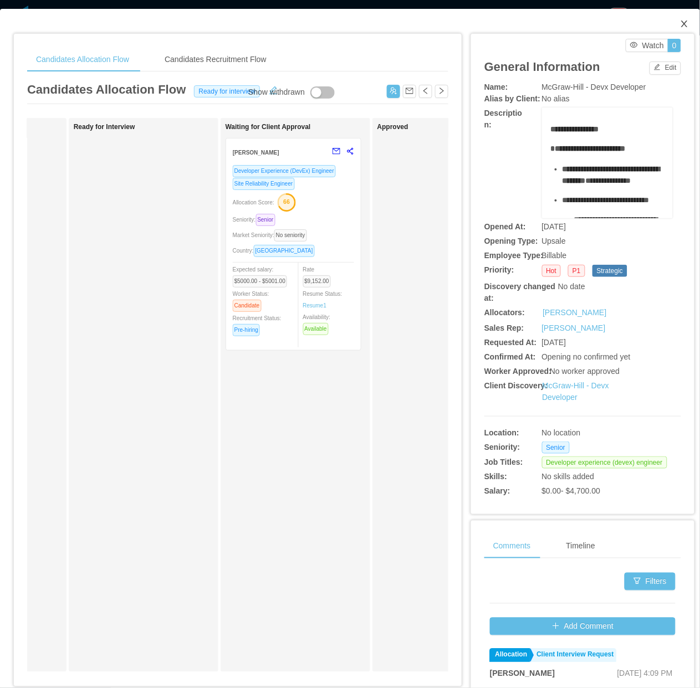
click at [680, 27] on icon "icon: close" at bounding box center [684, 23] width 9 height 9
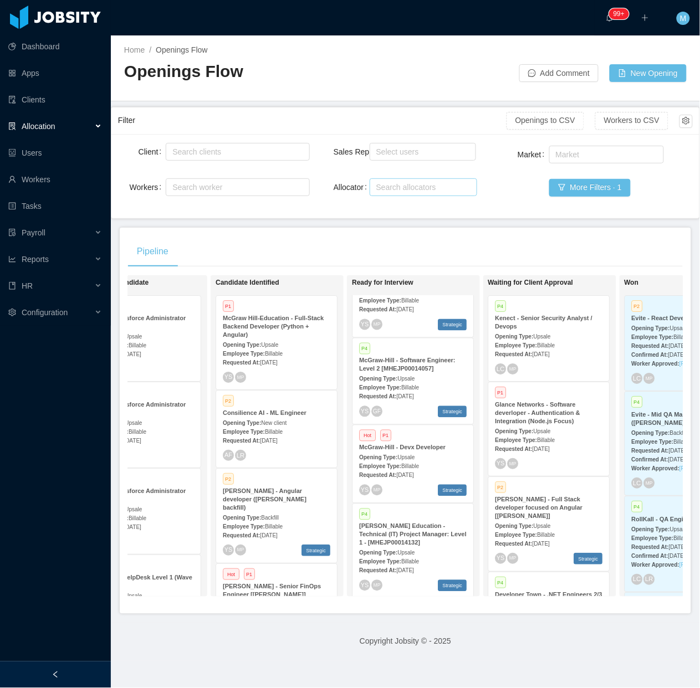
click at [435, 180] on div "Search allocators" at bounding box center [421, 187] width 97 height 17
type input "****"
click at [396, 213] on li "[PERSON_NAME]" at bounding box center [417, 209] width 106 height 18
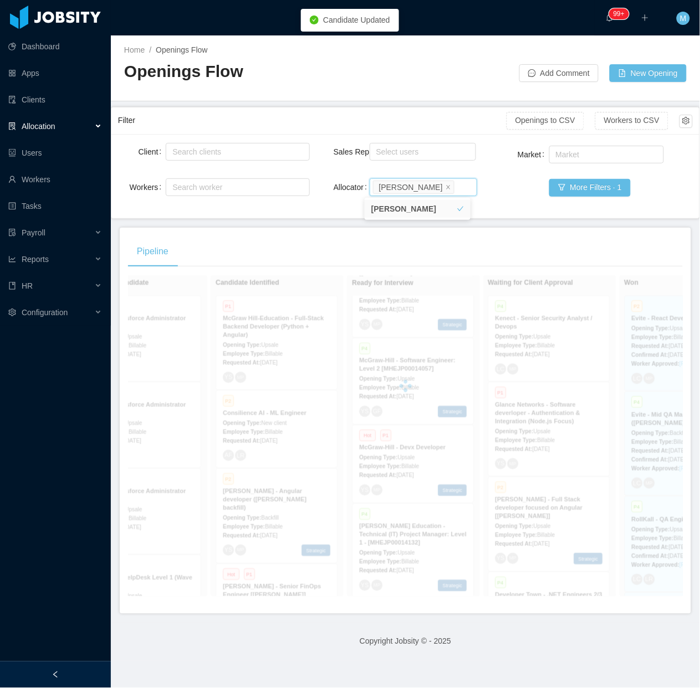
click at [402, 117] on div "Filter" at bounding box center [312, 120] width 388 height 20
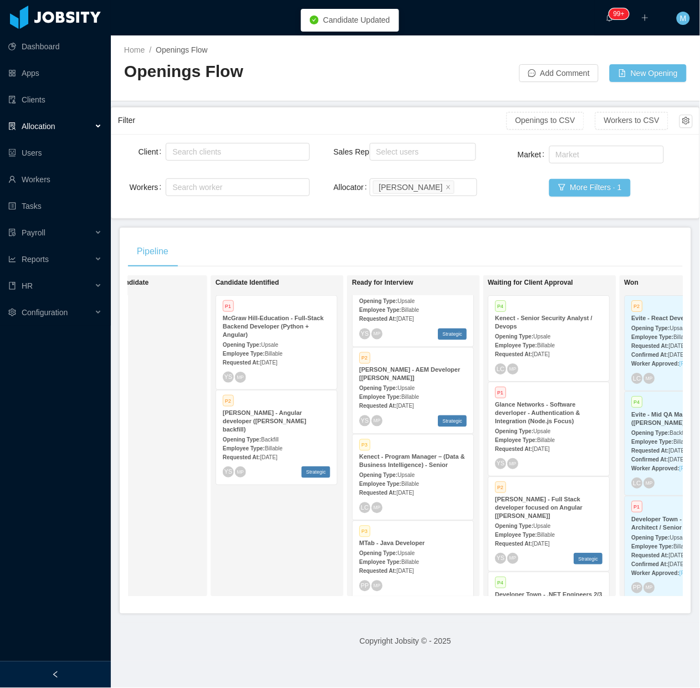
click at [70, 671] on div at bounding box center [55, 674] width 111 height 27
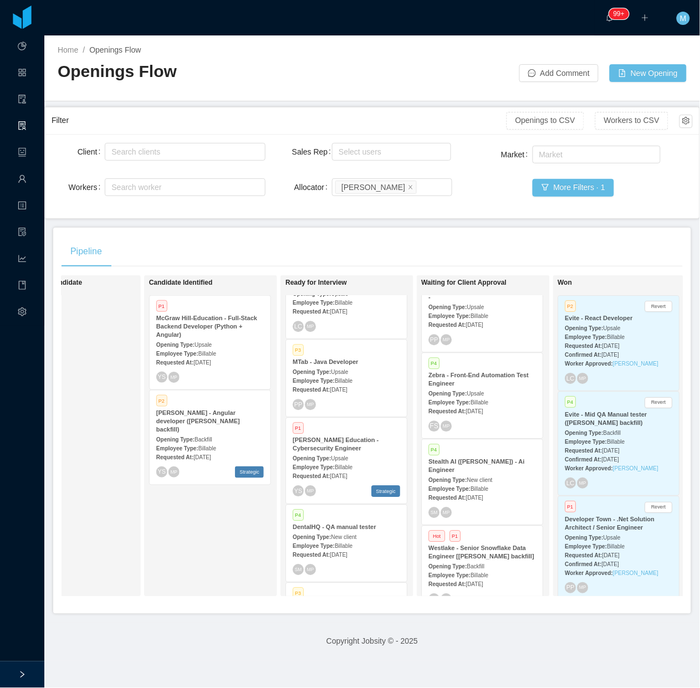
scroll to position [692, 0]
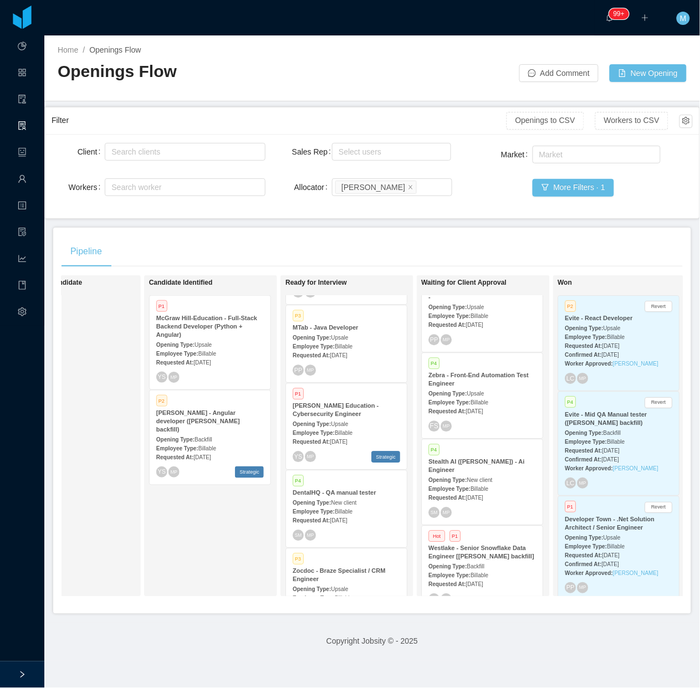
click at [343, 350] on div "P3 MTab - Java Developer Opening Type: Upsale Employee Type: Billable Requested…" at bounding box center [346, 343] width 121 height 77
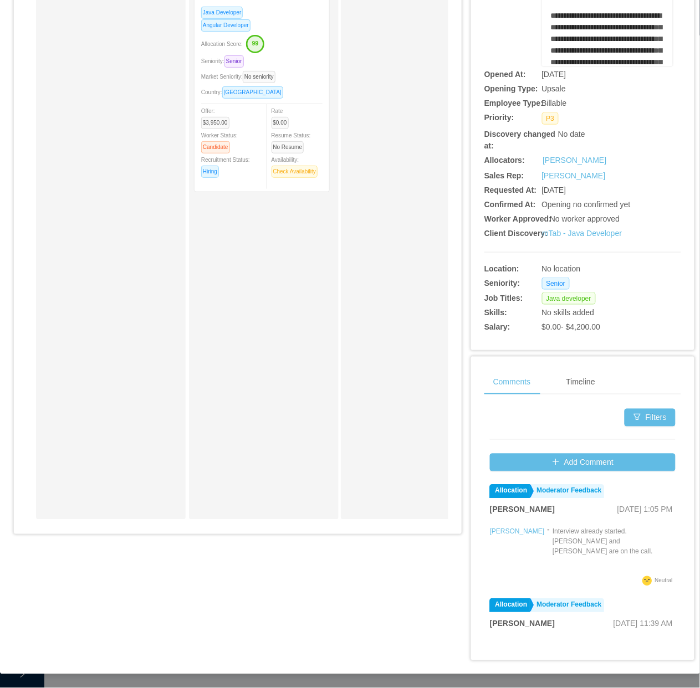
click at [231, 402] on div "Candidate Identified [PERSON_NAME] [PERSON_NAME] [PERSON_NAME] Java Developer A…" at bounding box center [271, 243] width 155 height 544
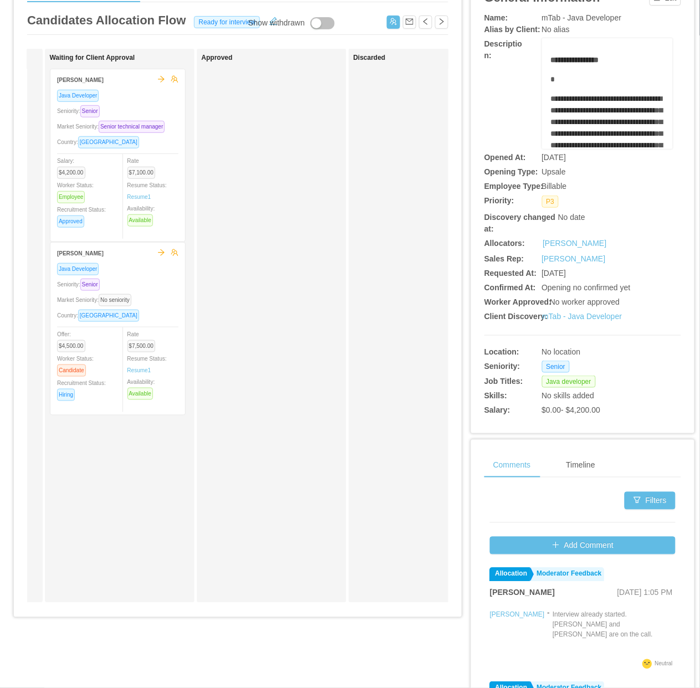
scroll to position [0, 461]
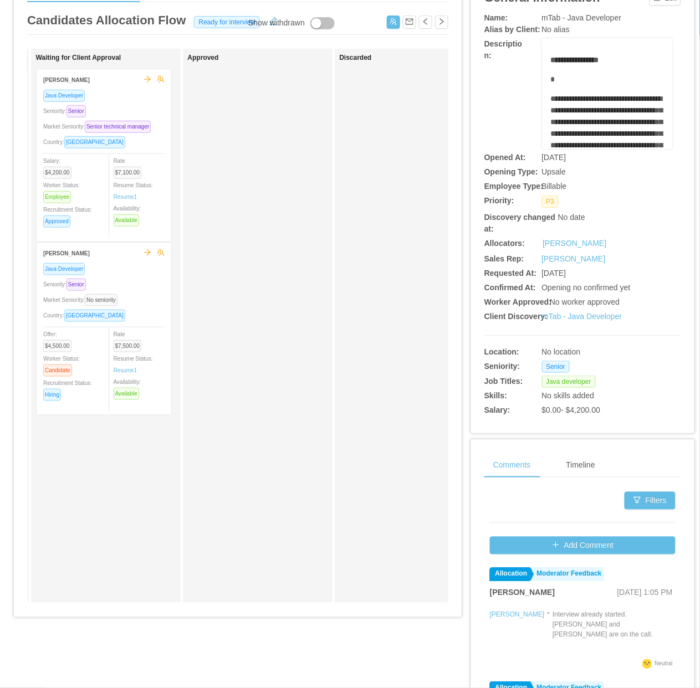
click at [283, 392] on div "Approved" at bounding box center [265, 326] width 155 height 544
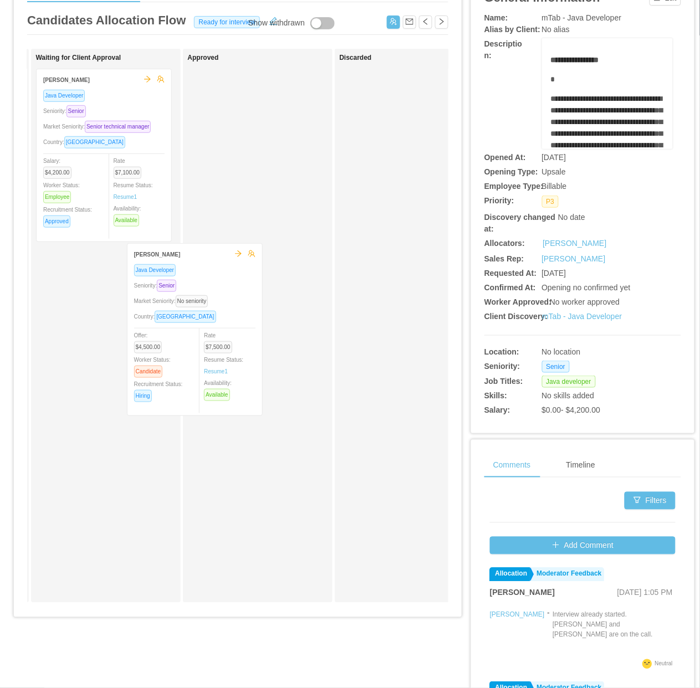
drag, startPoint x: 133, startPoint y: 308, endPoint x: 236, endPoint y: 294, distance: 103.4
click at [245, 305] on div "Applied Candidate Identified [PERSON_NAME] [PERSON_NAME] [PERSON_NAME] Java Dev…" at bounding box center [237, 330] width 421 height 563
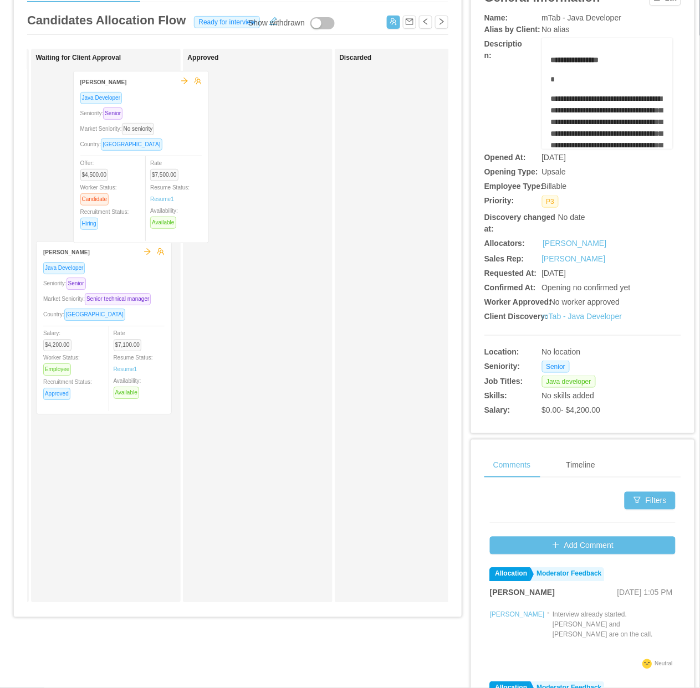
drag, startPoint x: 222, startPoint y: 199, endPoint x: 148, endPoint y: 192, distance: 73.5
click at [161, 194] on div "Applied Candidate Identified [PERSON_NAME] [PERSON_NAME] [PERSON_NAME] Java Dev…" at bounding box center [237, 330] width 421 height 563
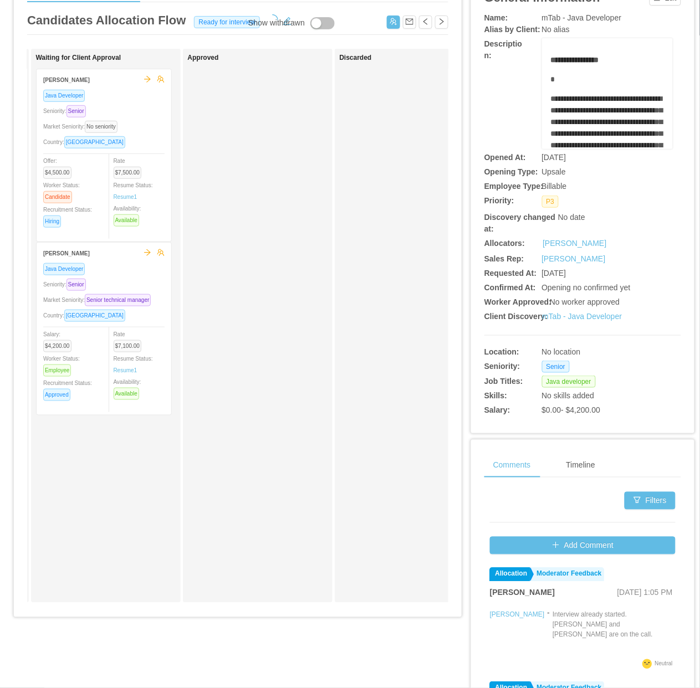
scroll to position [0, 0]
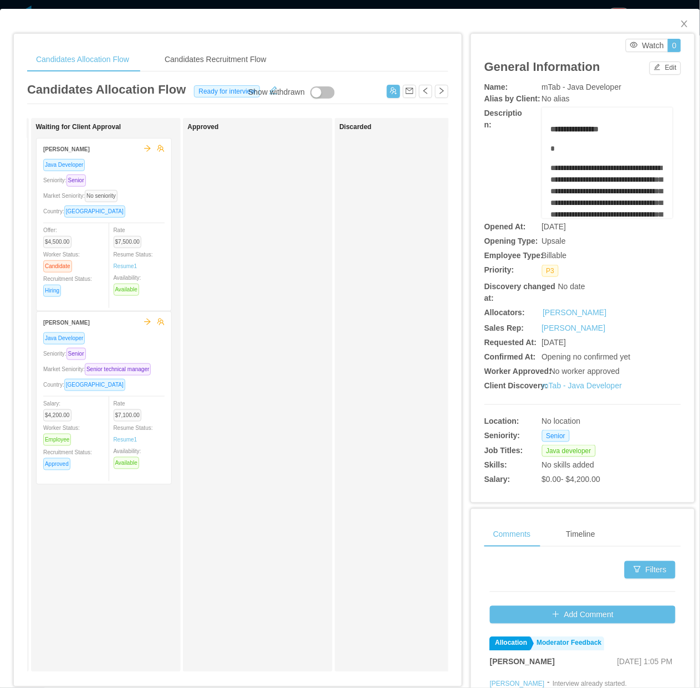
click at [270, 86] on div "Show withdrawn" at bounding box center [276, 92] width 56 height 12
drag, startPoint x: 679, startPoint y: 28, endPoint x: 655, endPoint y: 38, distance: 26.3
click at [676, 28] on span "Close" at bounding box center [684, 24] width 31 height 31
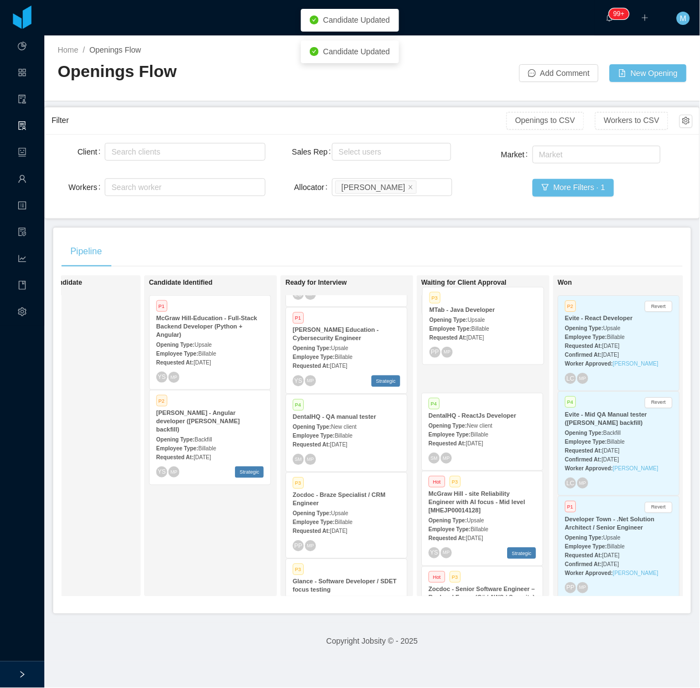
scroll to position [400, 0]
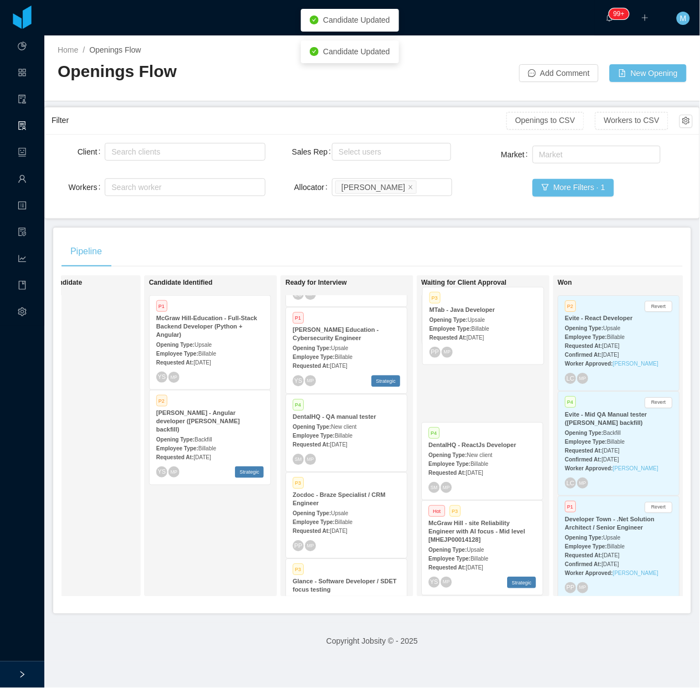
drag, startPoint x: 361, startPoint y: 322, endPoint x: 497, endPoint y: 315, distance: 137.0
click at [497, 315] on div "On Hold Looking for candidate Candidate Identified P1 McGraw Hill-Education - F…" at bounding box center [371, 440] width 621 height 330
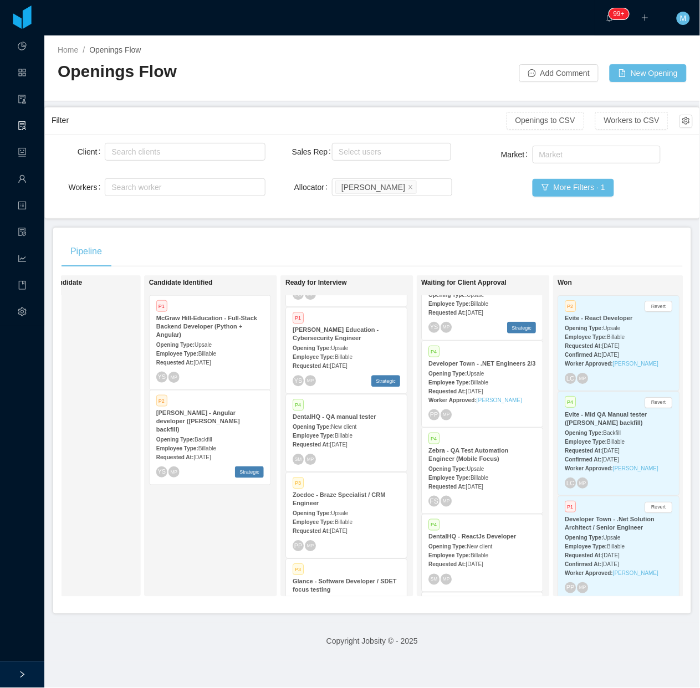
scroll to position [0, 0]
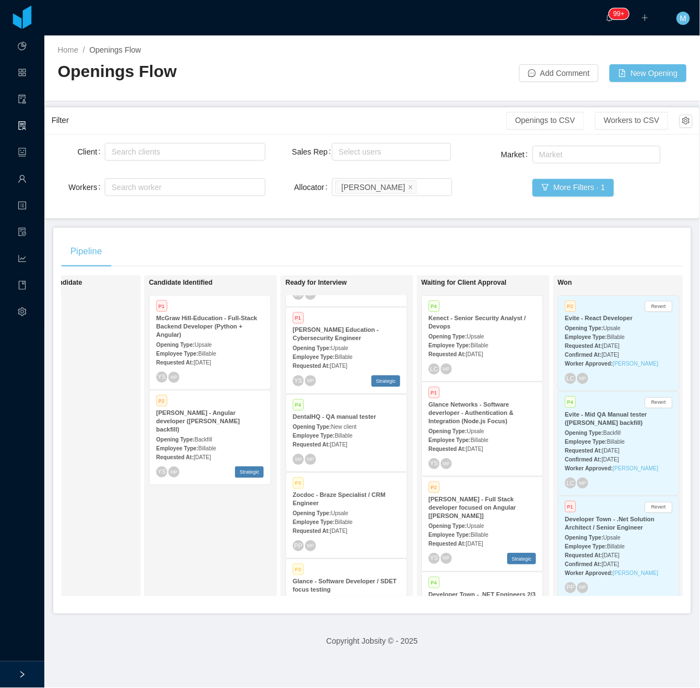
click at [248, 520] on div "Candidate Identified P1 McGraw Hill-Education - Full-Stack Backend Developer (P…" at bounding box center [226, 435] width 155 height 311
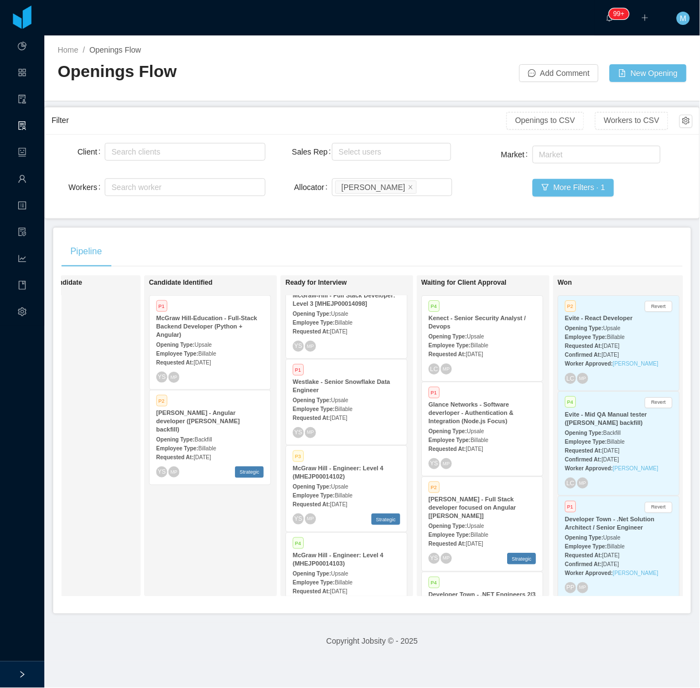
scroll to position [1041, 0]
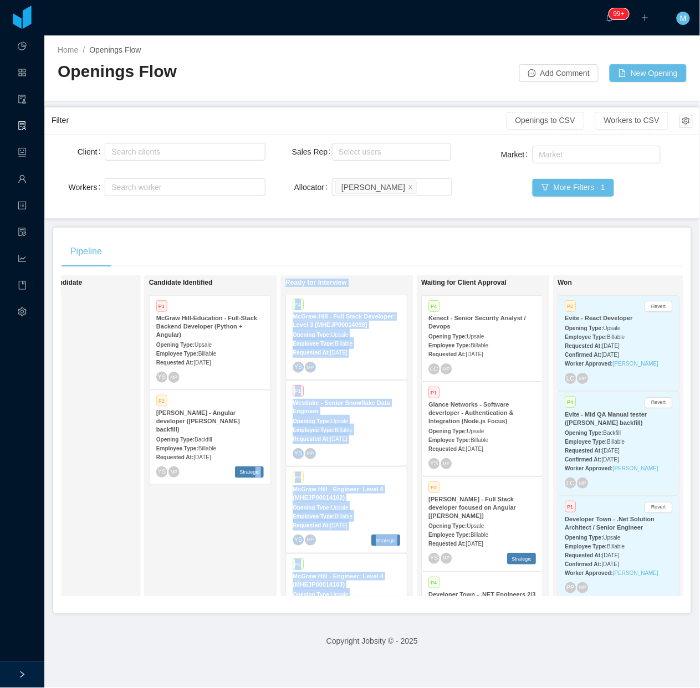
drag, startPoint x: 254, startPoint y: 604, endPoint x: 308, endPoint y: 613, distance: 55.5
click at [308, 605] on div "On Hold Looking for candidate Candidate Identified P1 McGraw Hill-Education - F…" at bounding box center [371, 440] width 621 height 330
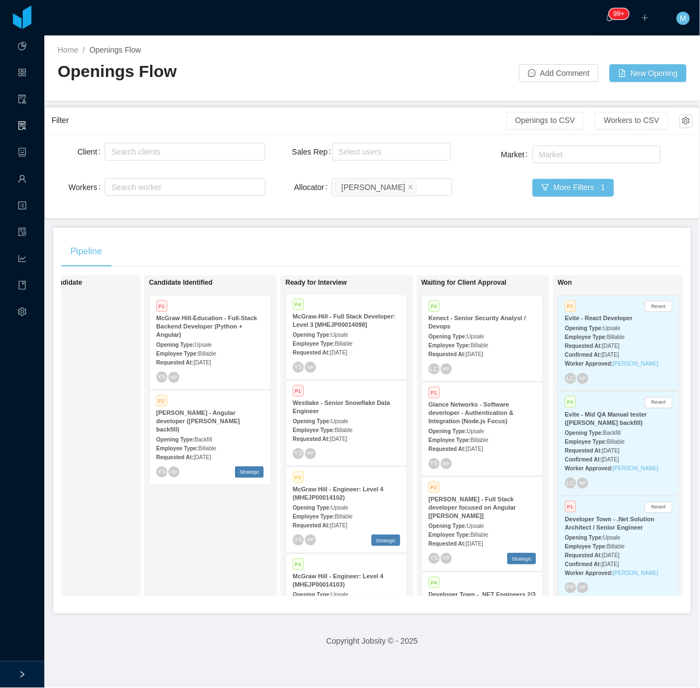
drag, startPoint x: 308, startPoint y: 613, endPoint x: 268, endPoint y: 546, distance: 78.6
click at [220, 557] on div "Candidate Identified P1 McGraw Hill-Education - Full-Stack Backend Developer (P…" at bounding box center [226, 435] width 155 height 311
click at [217, 541] on div "Candidate Identified P1 McGraw Hill-Education - Full-Stack Backend Developer (P…" at bounding box center [226, 435] width 155 height 311
